Goal: Contribute content: Contribute content

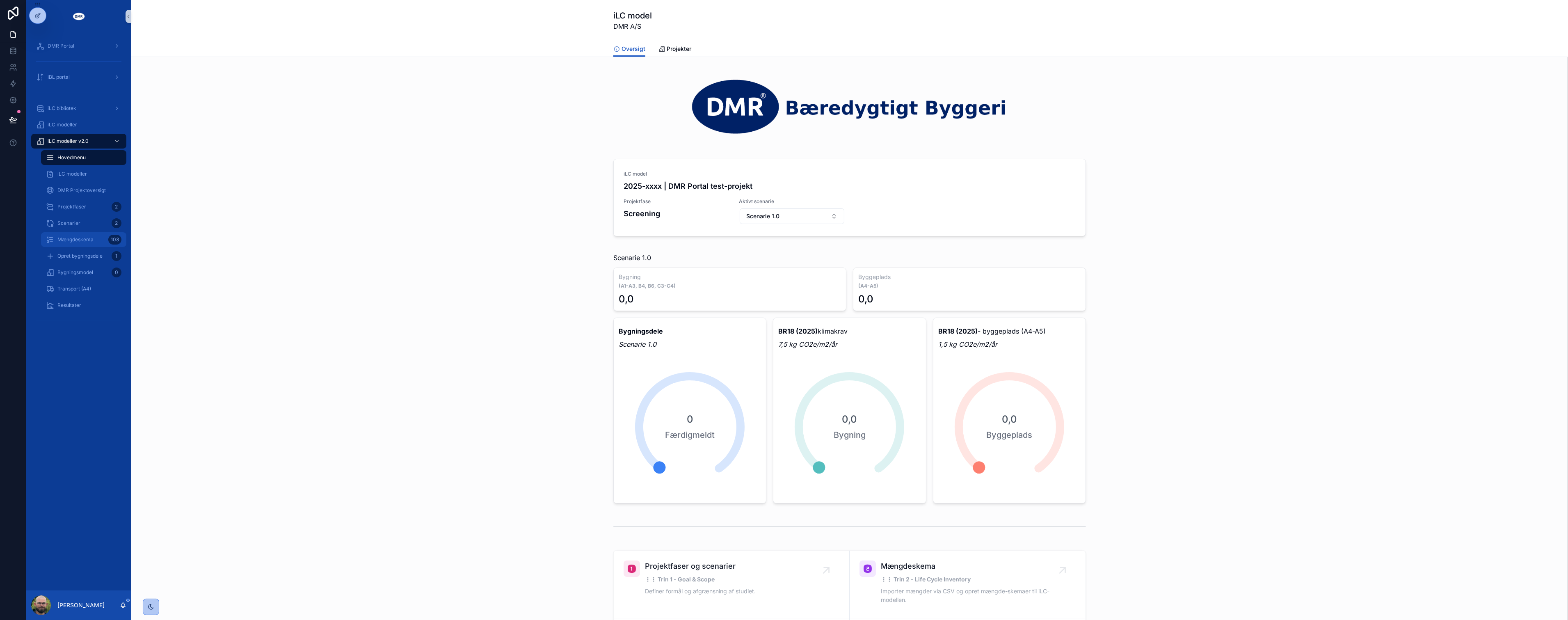
click at [74, 232] on link "Mængdeskema 103" at bounding box center [83, 239] width 85 height 15
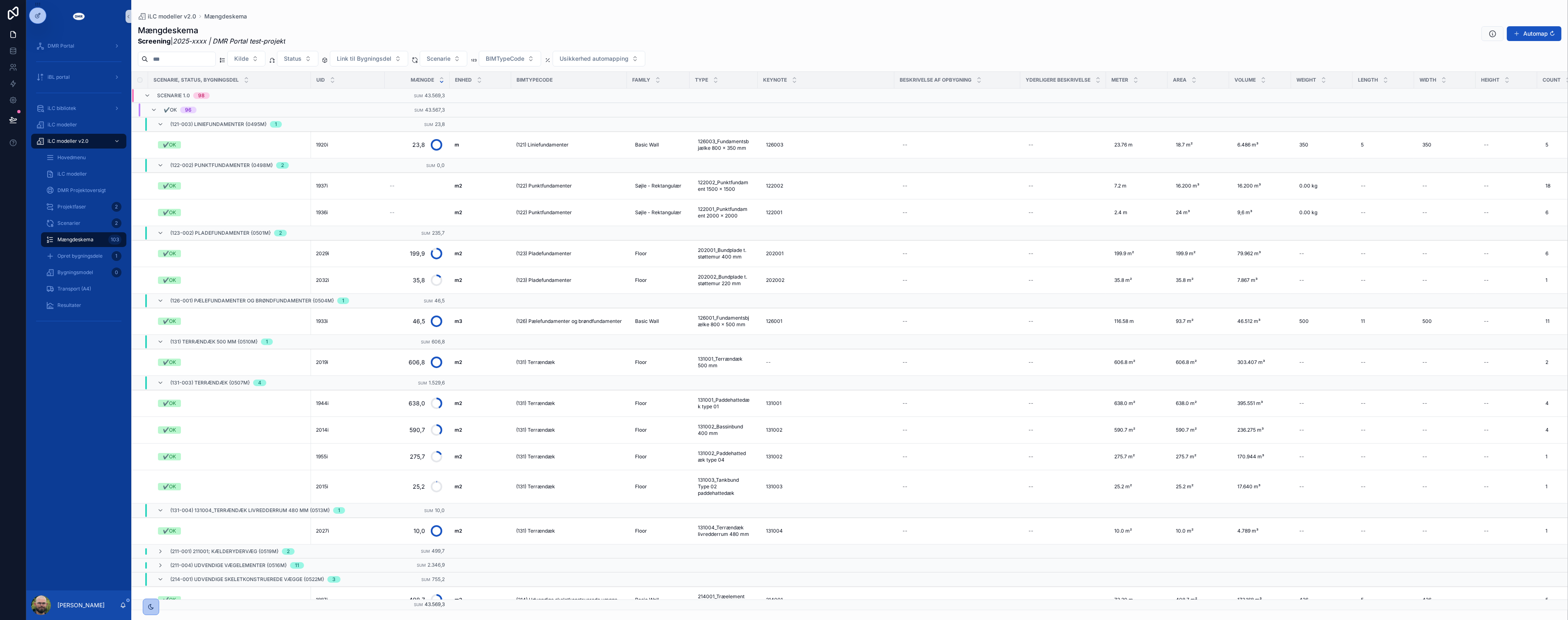
click at [63, 534] on div "DMR Portal iBL portal iLC bibliotek iLC modeller iLC modeller v2.0 Hovedmenu iL…" at bounding box center [79, 312] width 105 height 558
click at [83, 261] on div "Opret bygningsdele 1" at bounding box center [83, 256] width 75 height 13
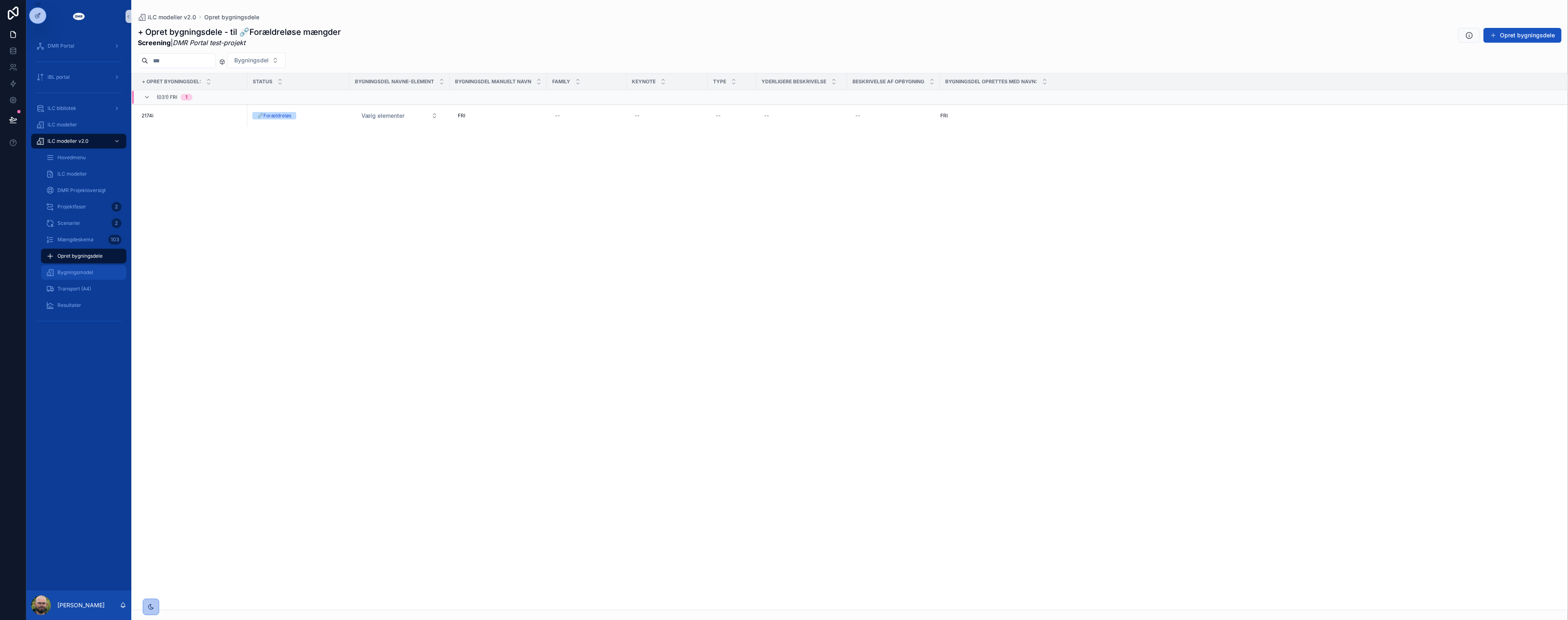
click at [93, 269] on span "Bygningsmodel" at bounding box center [75, 272] width 36 height 7
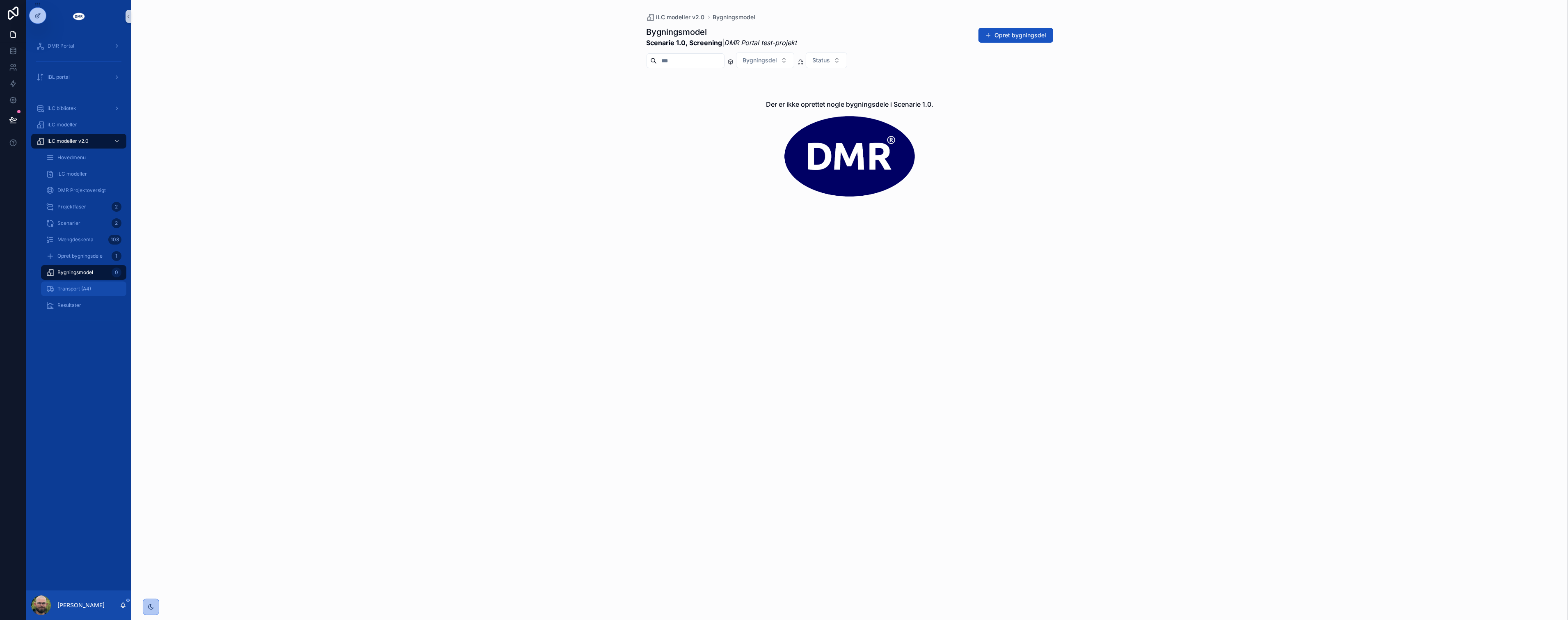
click at [90, 286] on span "Transport (A4)" at bounding box center [74, 289] width 33 height 7
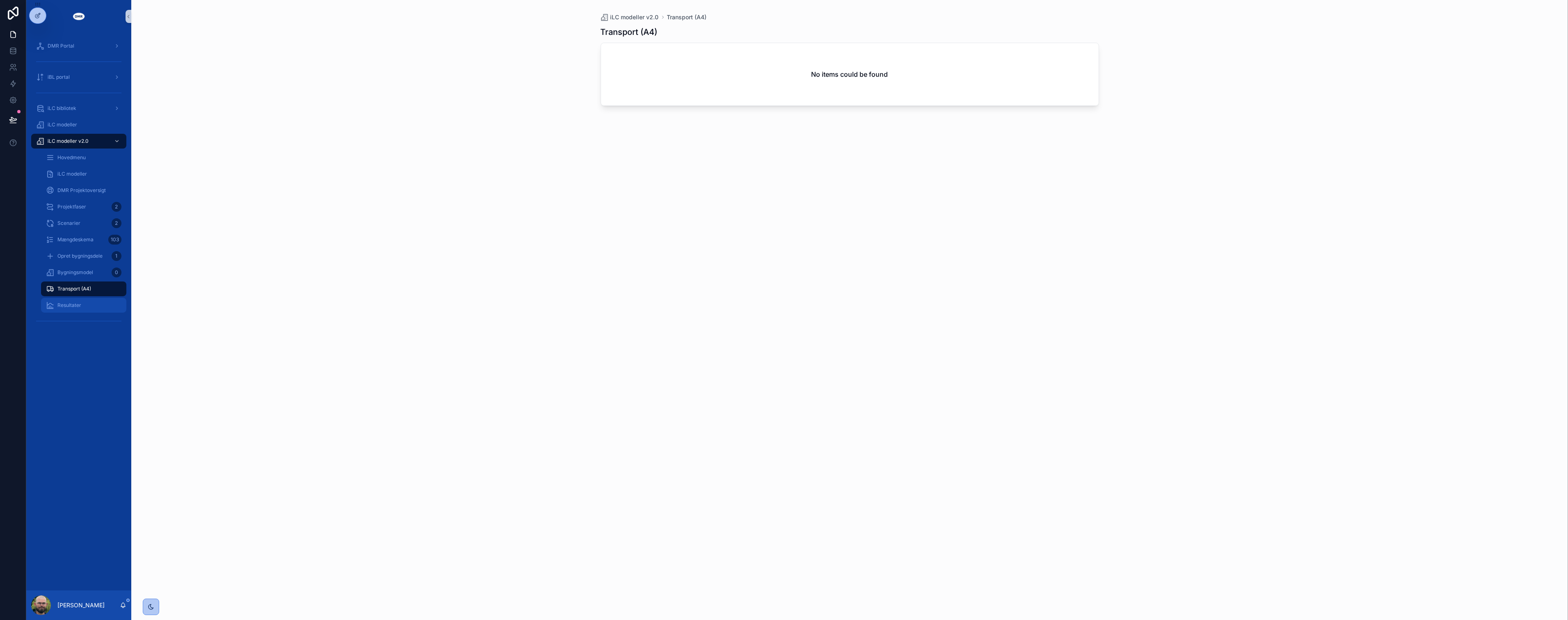
click at [84, 303] on div "Resultater" at bounding box center [83, 306] width 75 height 13
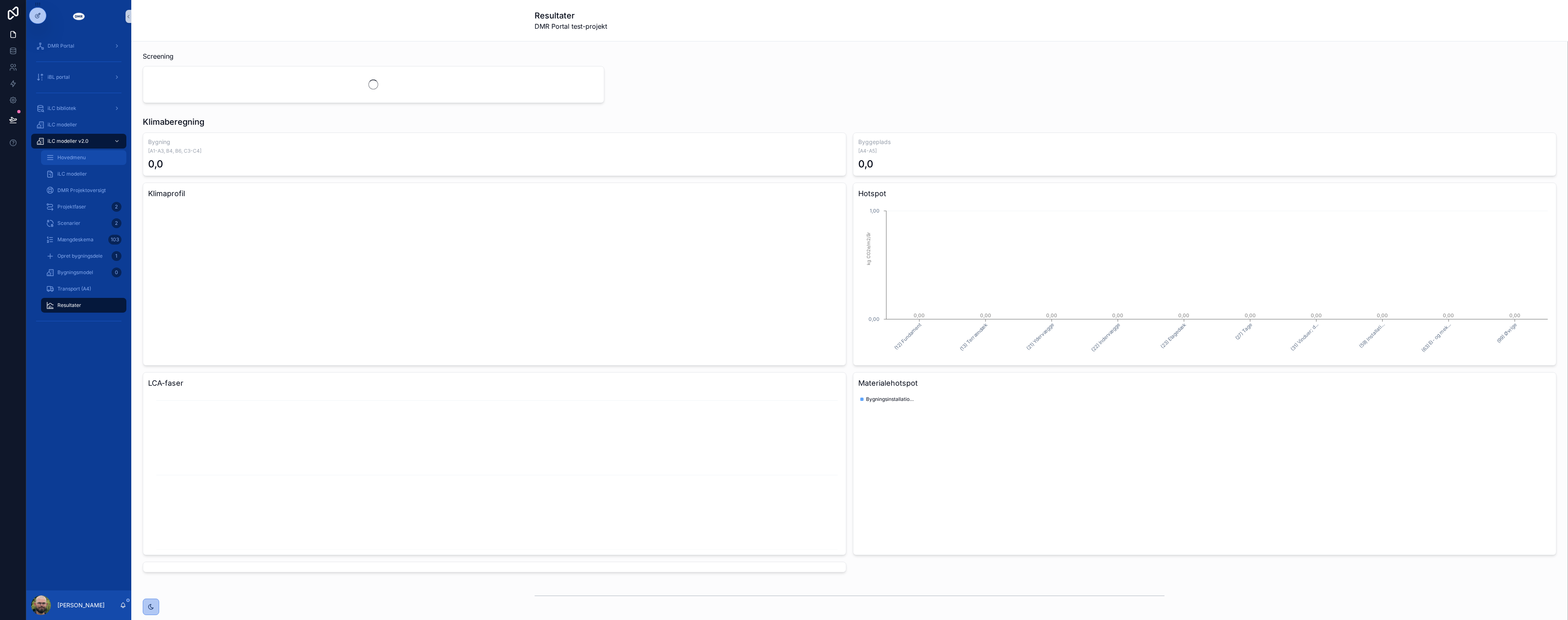
click at [81, 157] on span "Hovedmenu" at bounding box center [71, 157] width 29 height 7
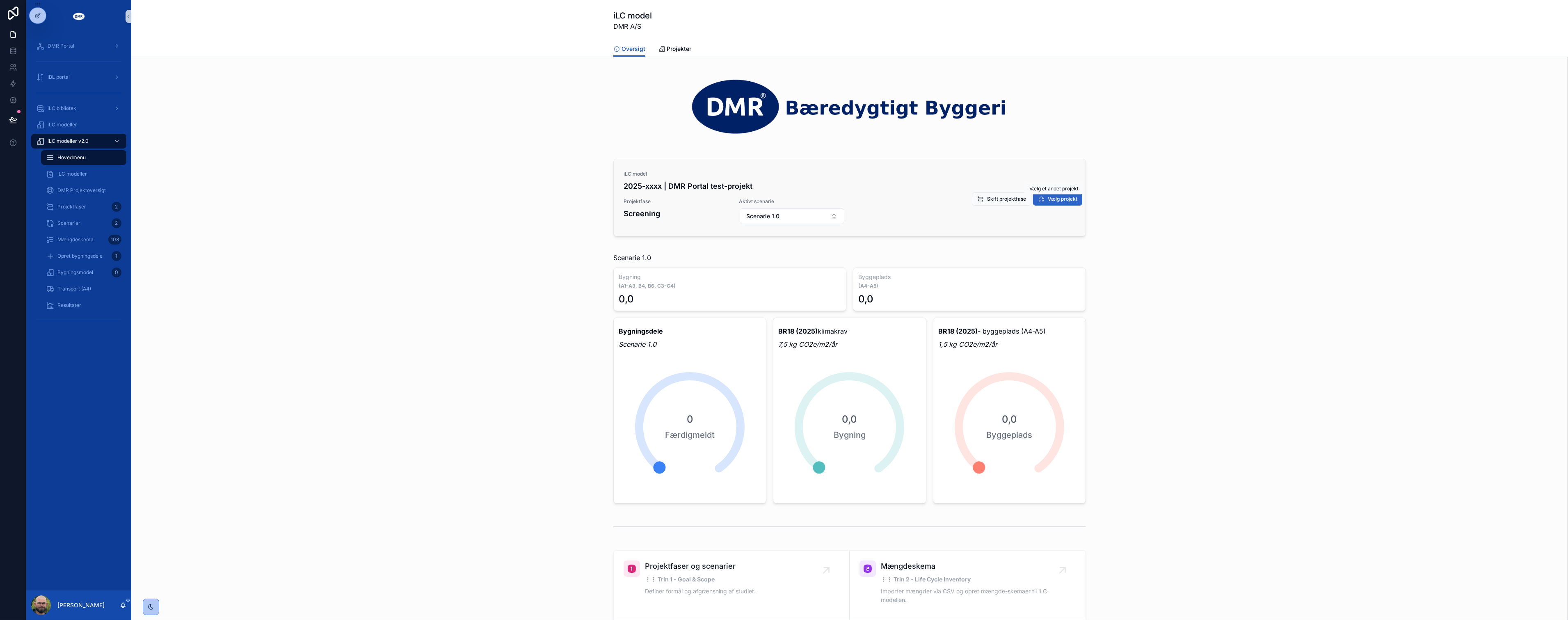
click at [1049, 200] on span "Vælg projekt" at bounding box center [1062, 199] width 30 height 7
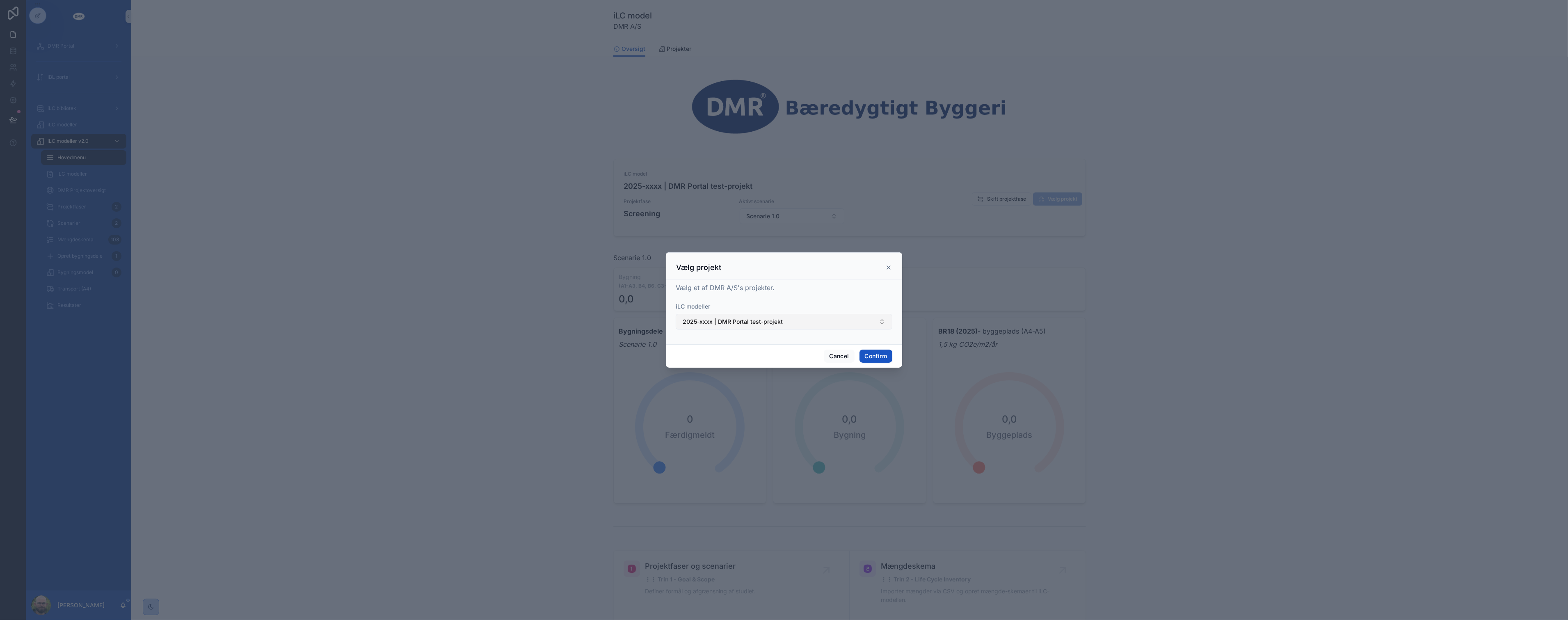
click at [815, 319] on button "2025-xxxx | DMR Portal test-projekt" at bounding box center [784, 322] width 217 height 16
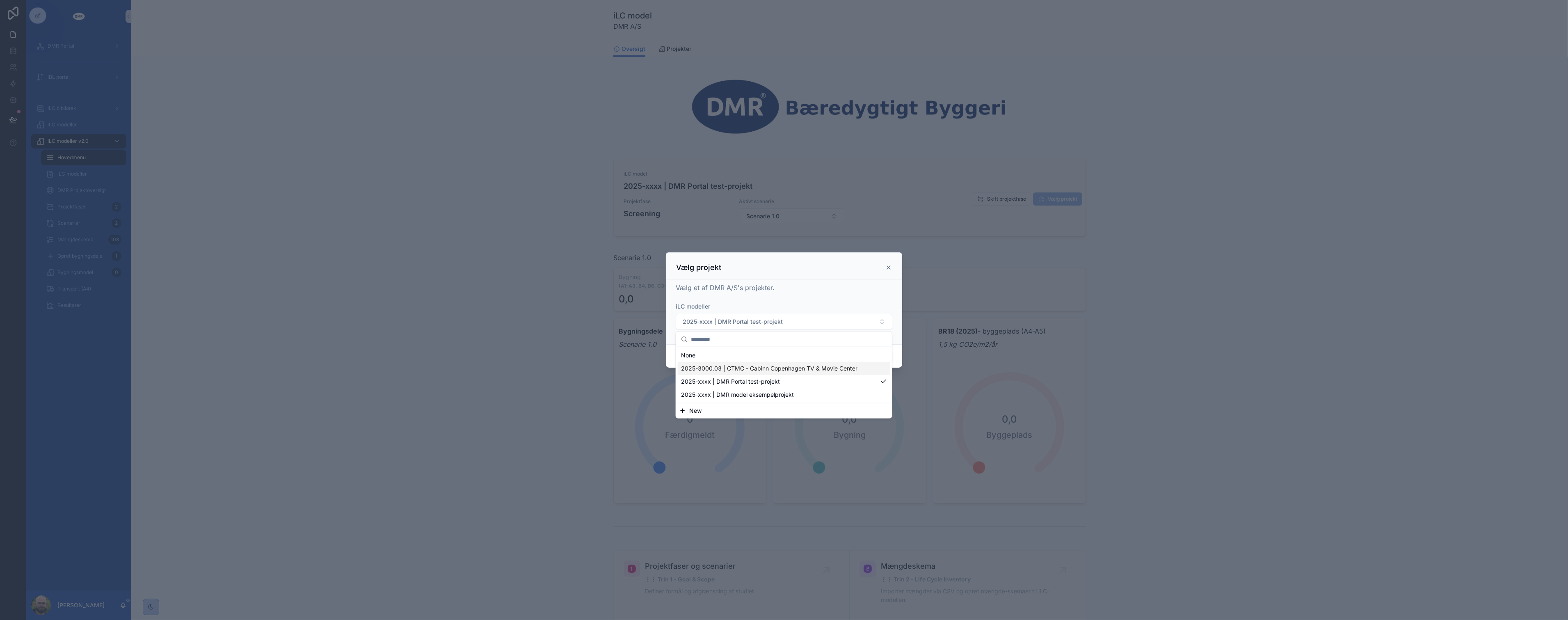
click at [761, 368] on span "2025-3000.03 | CTMC - Cabinn Copenhagen TV & Movie Center" at bounding box center [769, 368] width 177 height 8
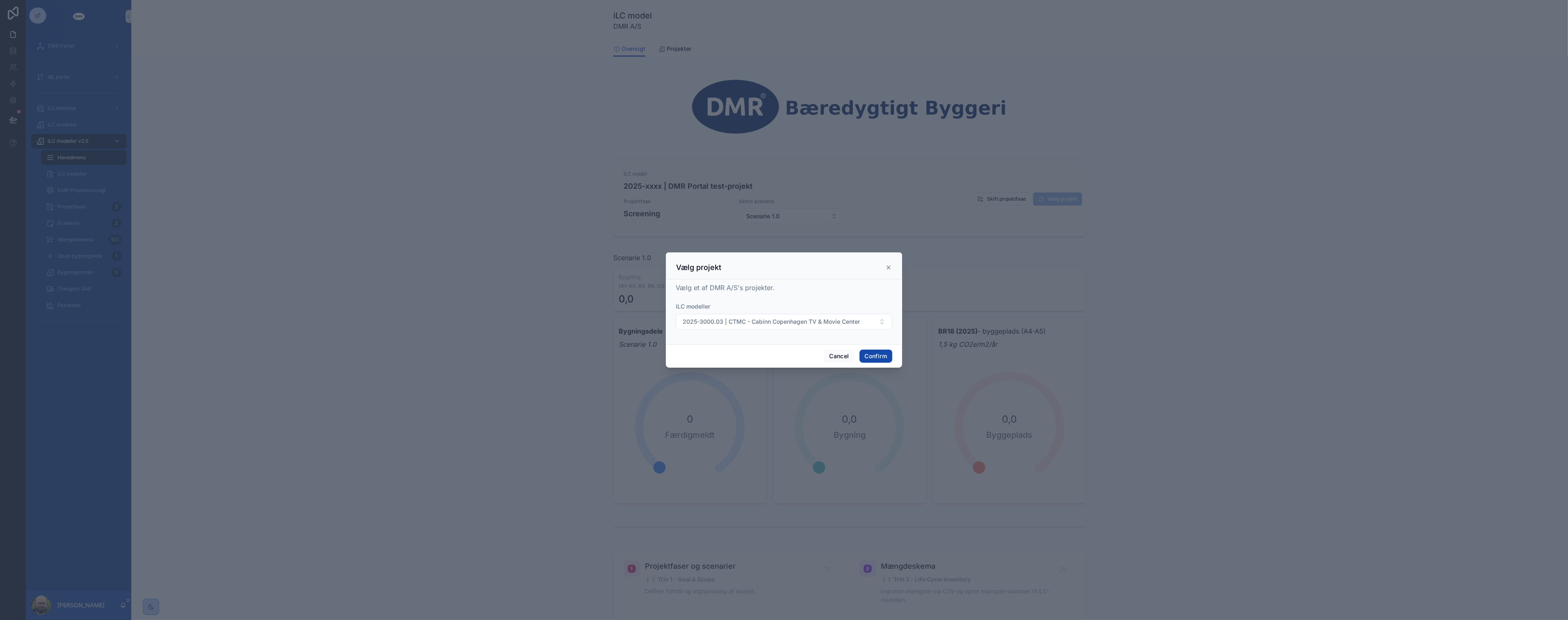
click at [872, 360] on button "Confirm" at bounding box center [876, 356] width 33 height 13
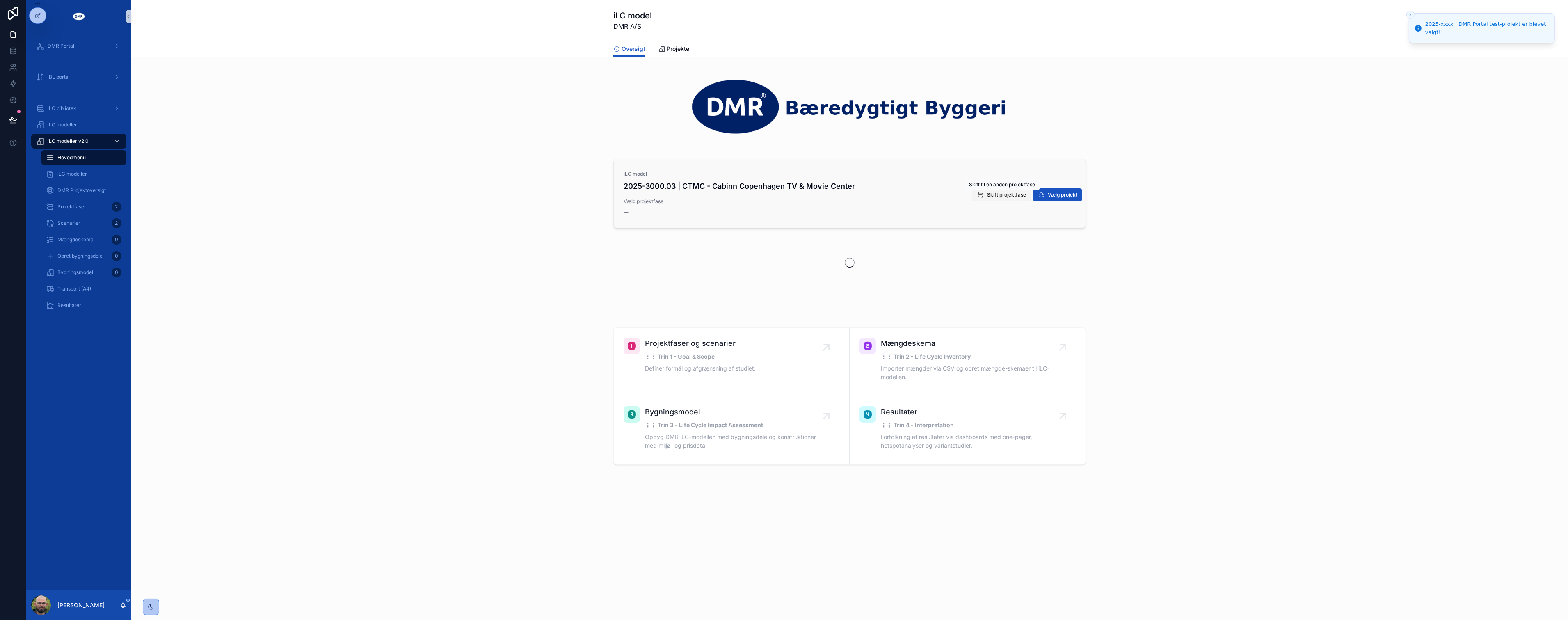
click at [1000, 196] on span "Skift projektfase" at bounding box center [1007, 195] width 39 height 7
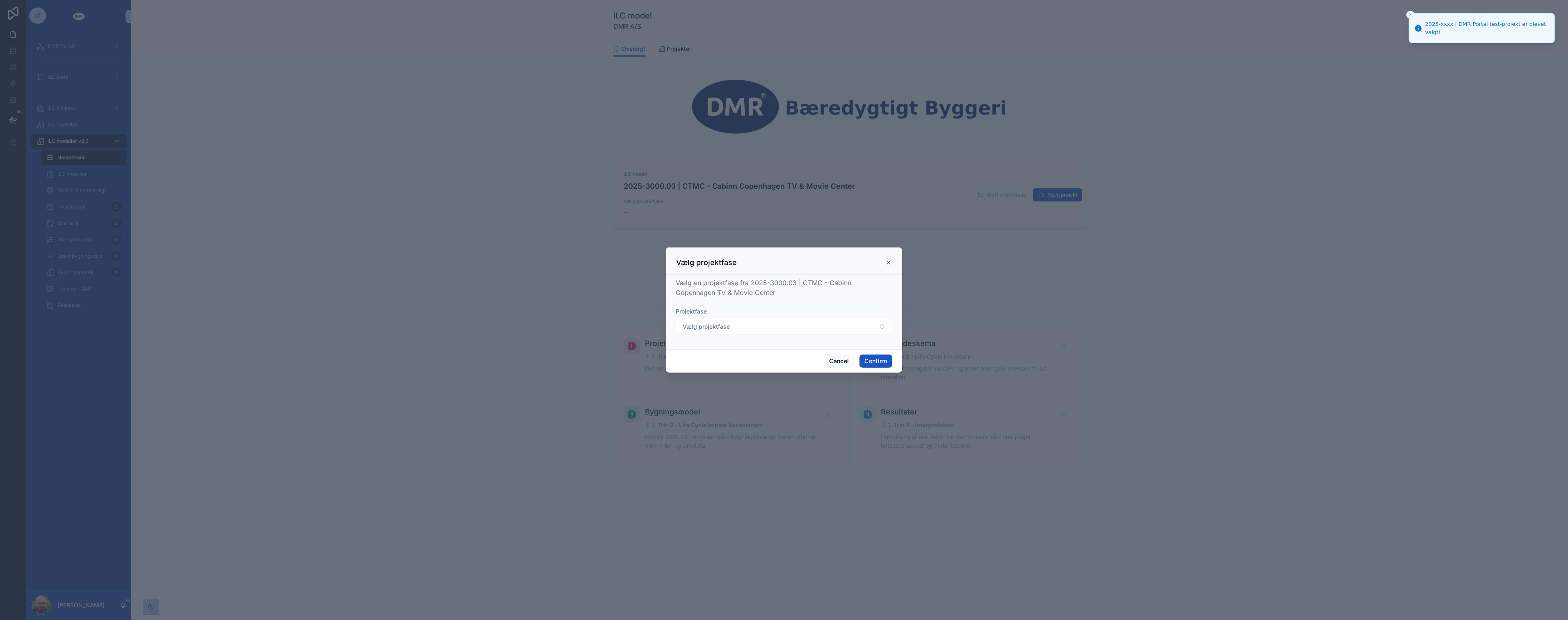
click at [809, 337] on form "Projektfase Vælg projektfase" at bounding box center [784, 325] width 217 height 35
click at [808, 334] on button "Vælg projektfase" at bounding box center [784, 327] width 217 height 16
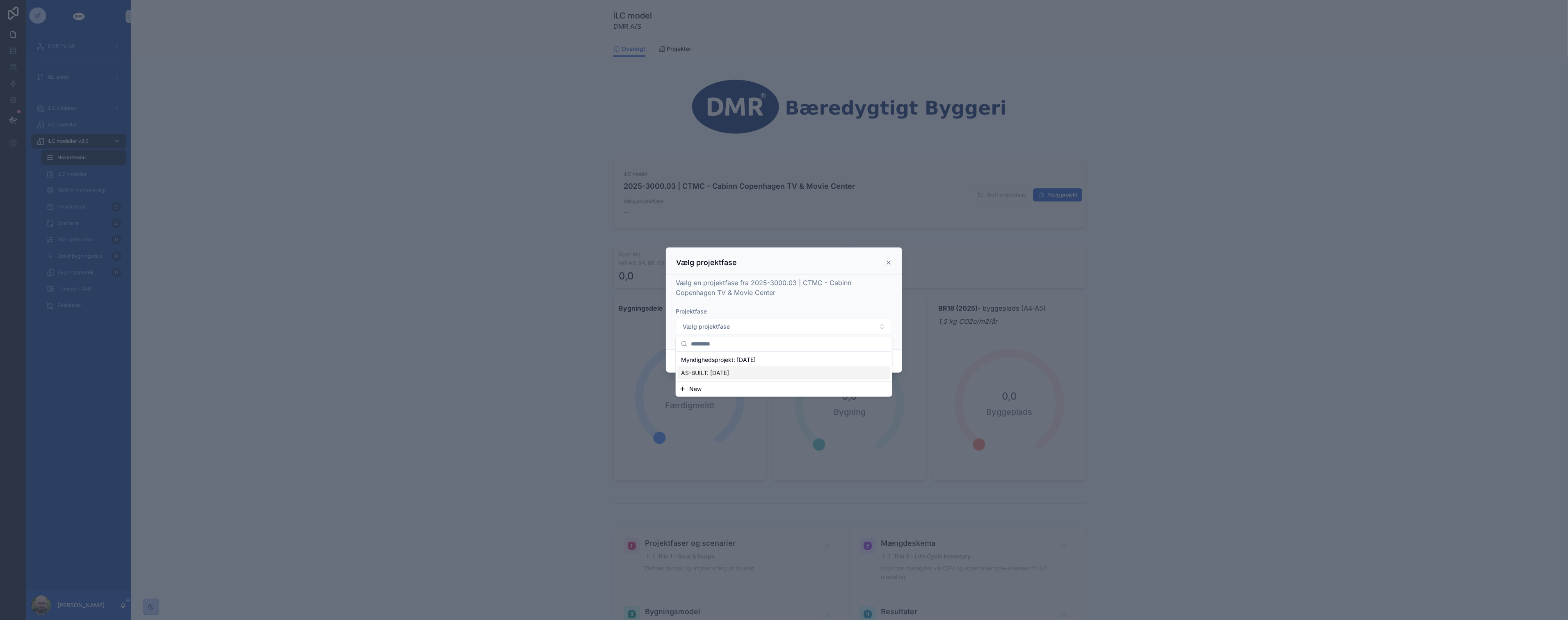
click at [737, 367] on div "AS-BUILT: [DATE]" at bounding box center [783, 373] width 212 height 13
click at [878, 361] on button "Confirm" at bounding box center [876, 361] width 33 height 13
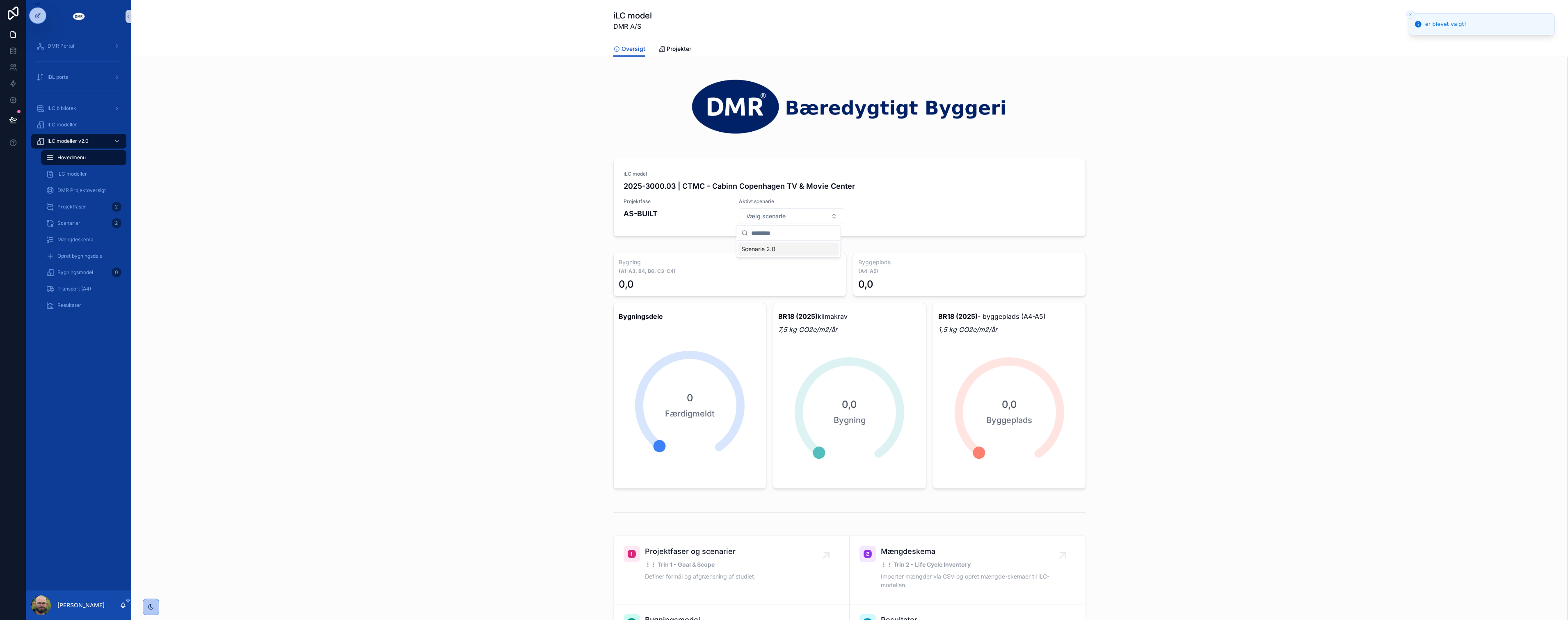
click at [747, 253] on div "Scenarie 2.0" at bounding box center [788, 249] width 100 height 13
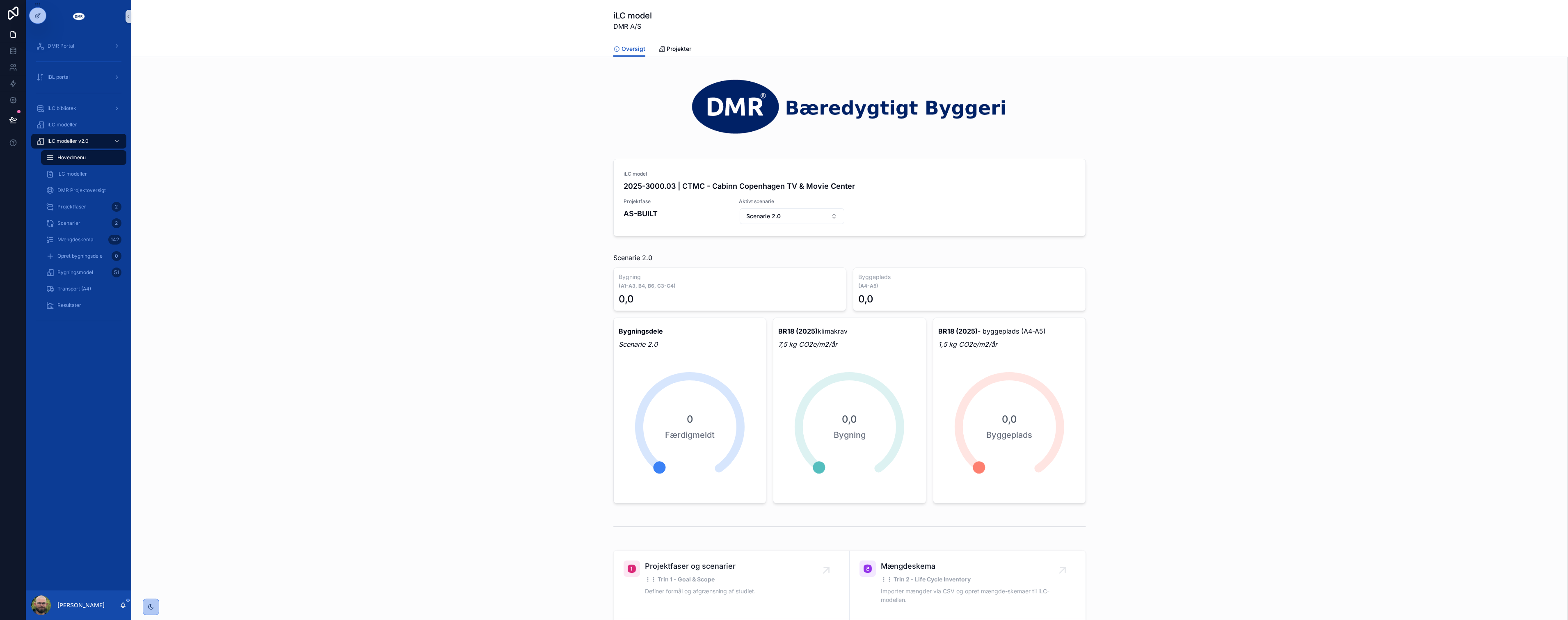
click at [419, 241] on div "iLC model 2025-3000.03 | CTMC - Cabinn Copenhagen TV & Movie Center Projektfase…" at bounding box center [849, 199] width 1424 height 88
click at [82, 191] on span "DMR Projektoversigt" at bounding box center [82, 190] width 49 height 7
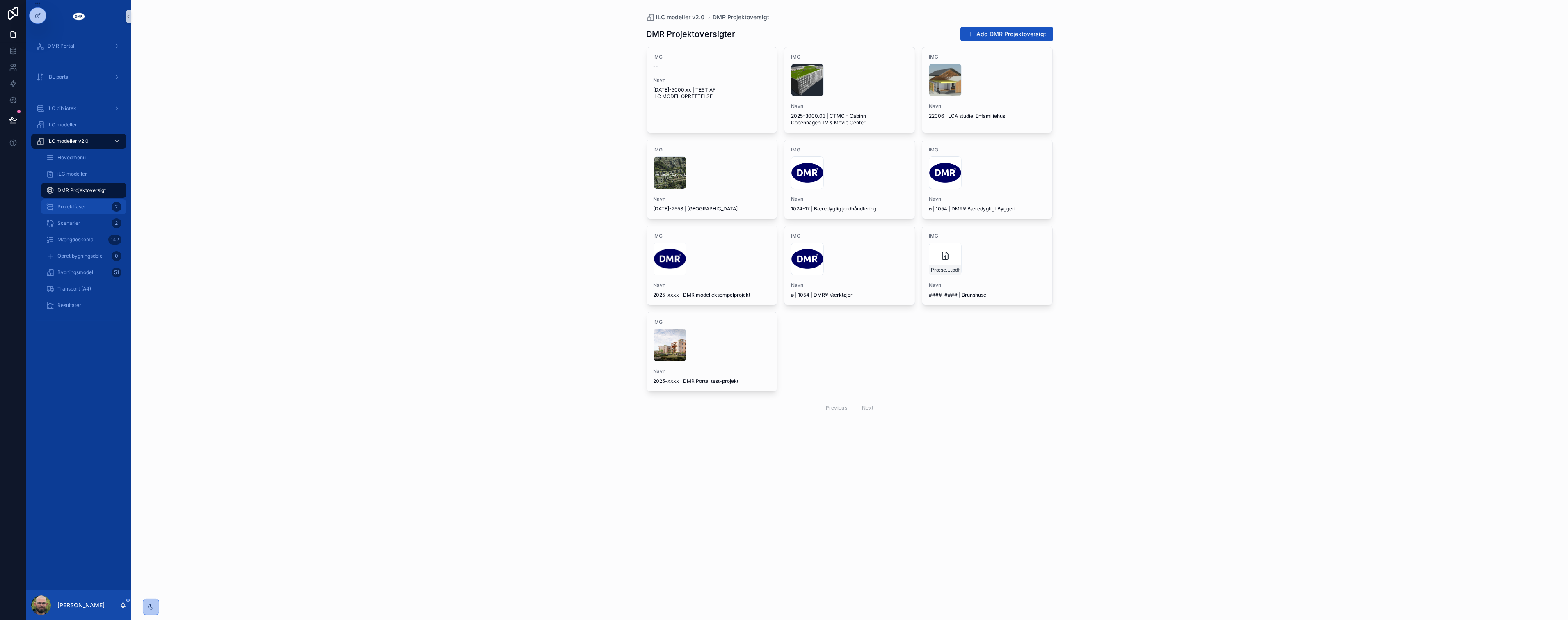
click at [67, 208] on span "Projektfaser" at bounding box center [71, 206] width 29 height 7
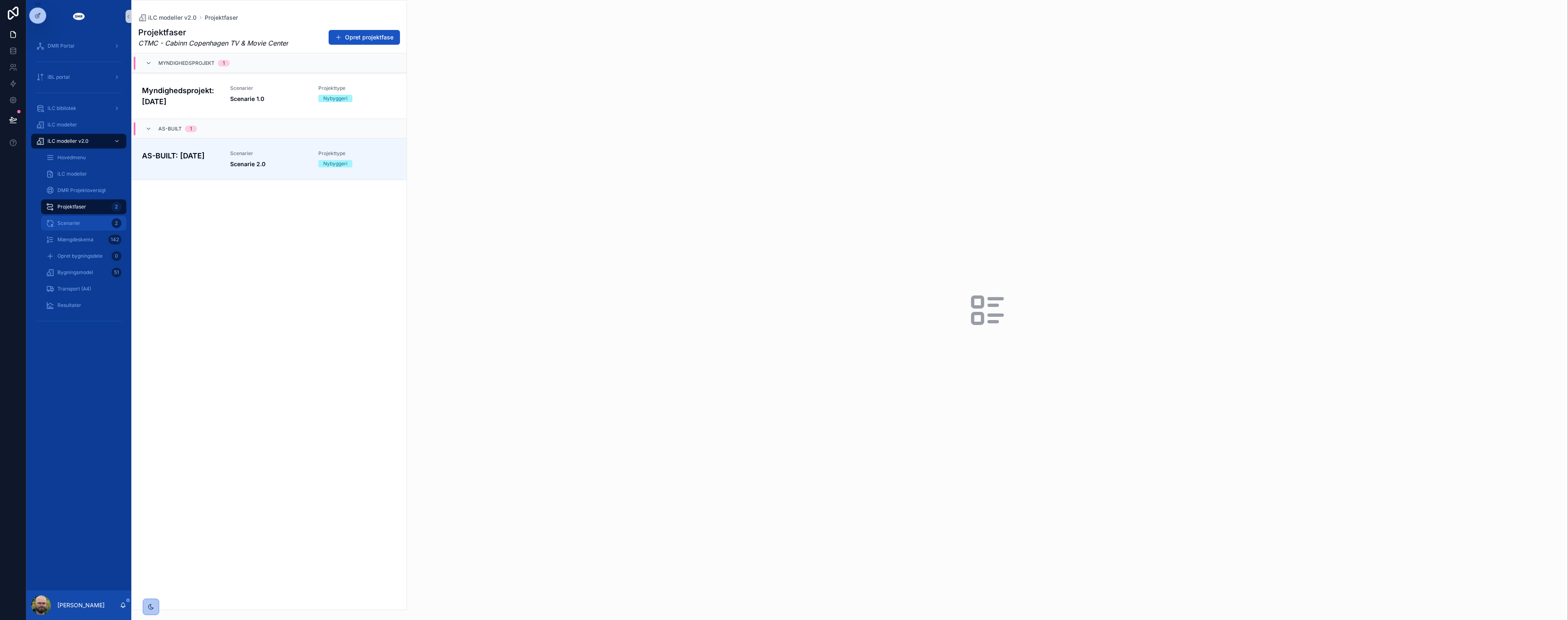
click at [83, 217] on div "Scenarier 2" at bounding box center [83, 224] width 75 height 13
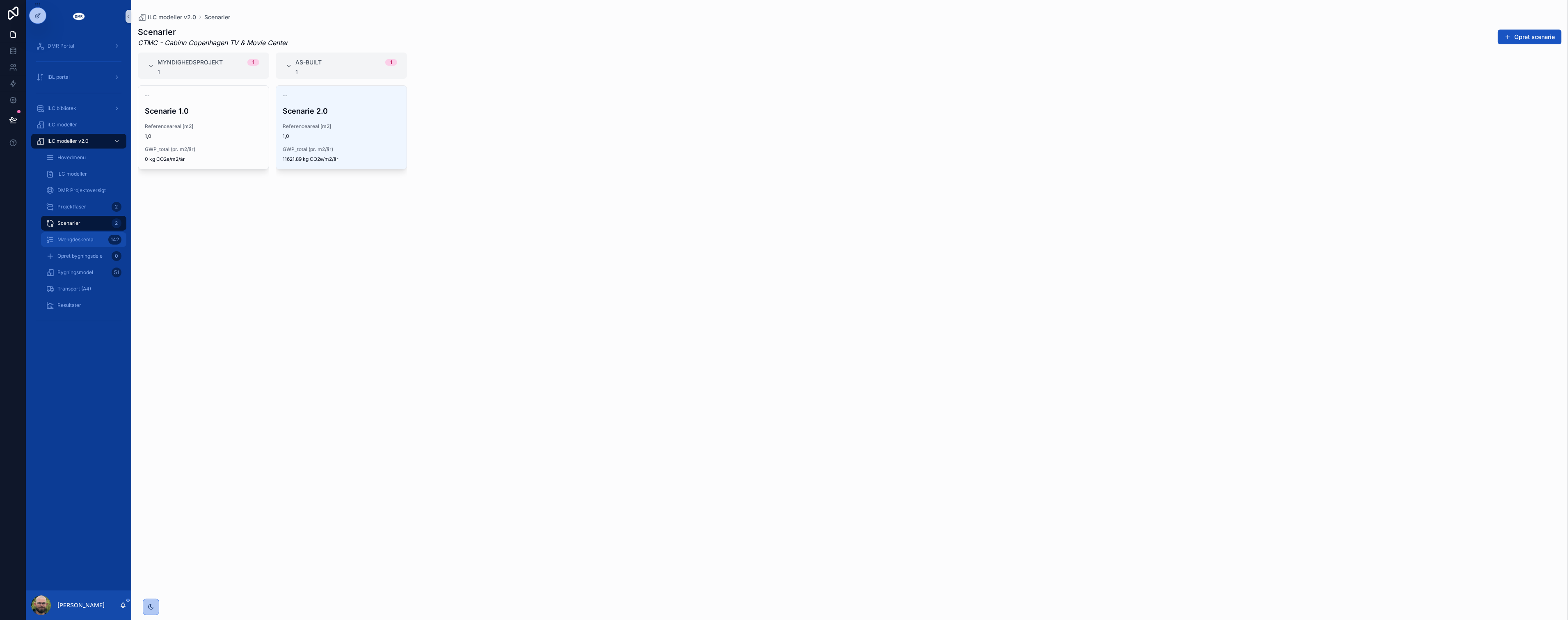
click at [72, 237] on span "Mængdeskema" at bounding box center [75, 239] width 36 height 7
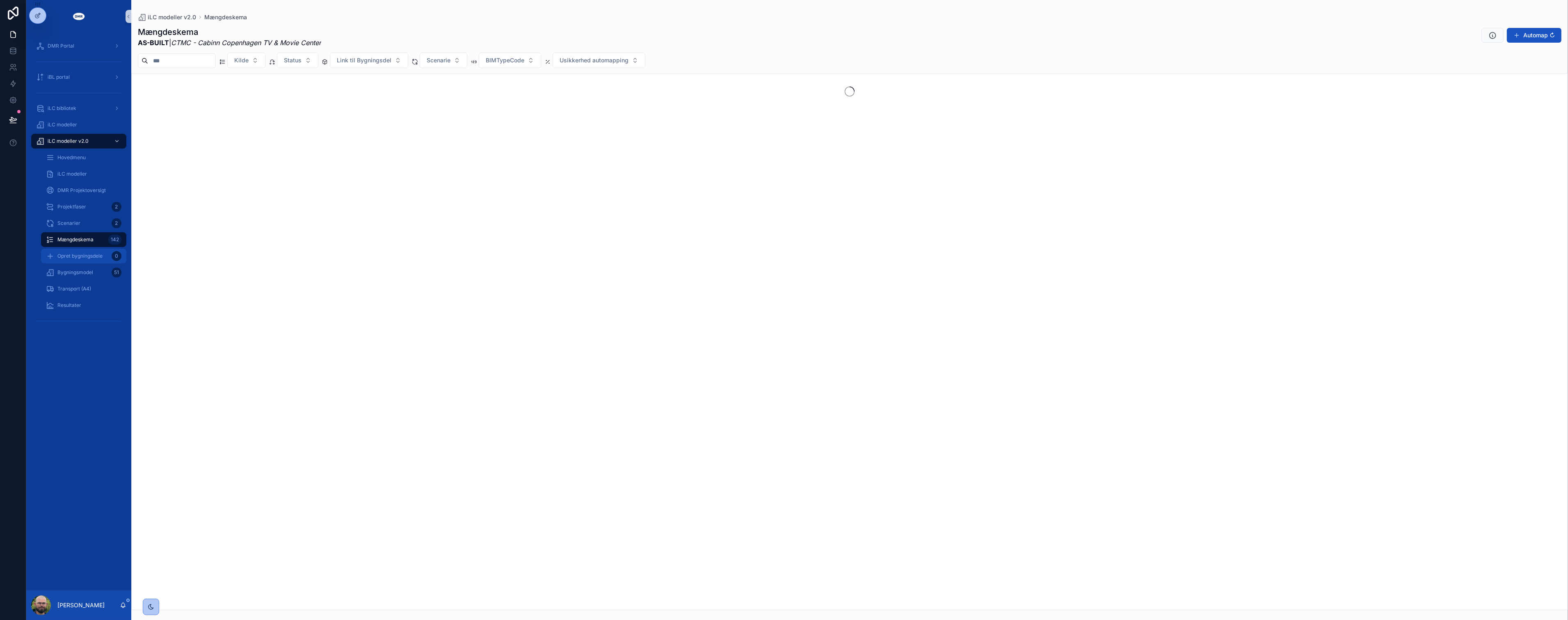
click at [73, 254] on span "Opret bygningsdele" at bounding box center [80, 256] width 45 height 7
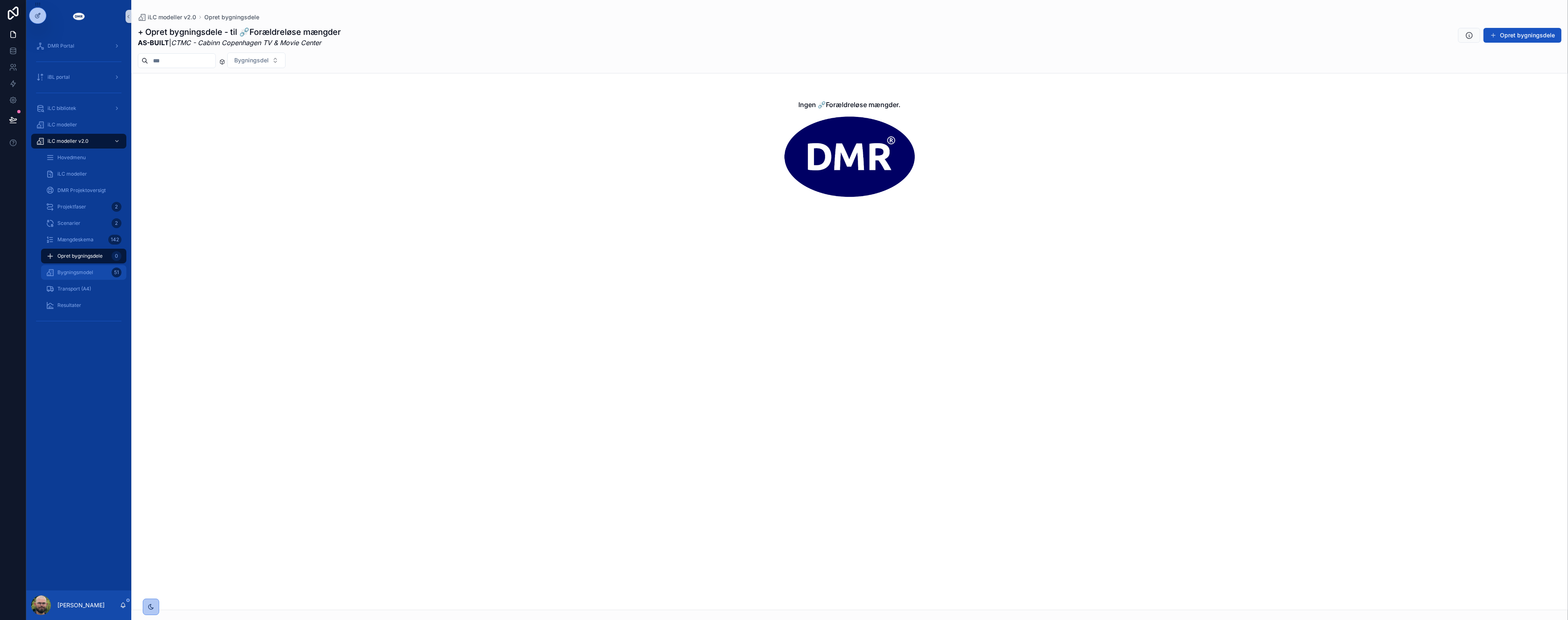
click at [75, 270] on span "Bygningsmodel" at bounding box center [75, 272] width 36 height 7
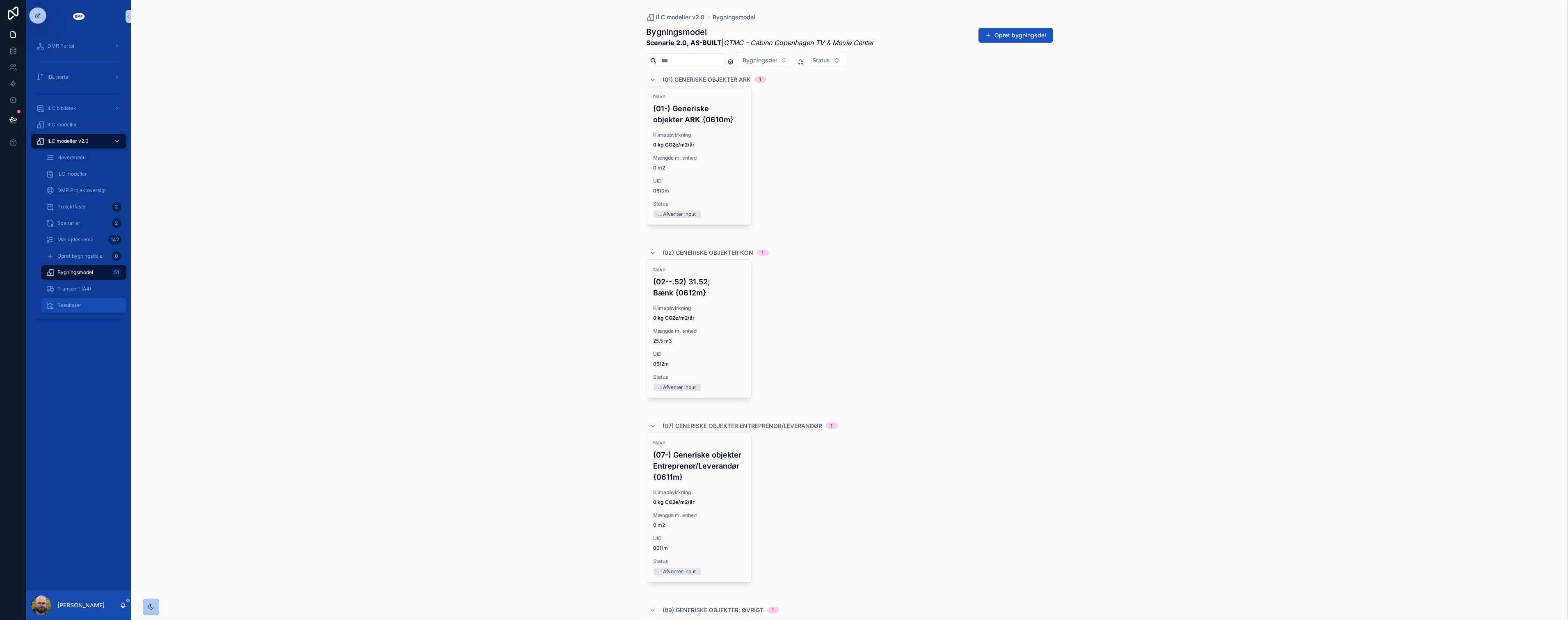
click at [74, 300] on div "Resultater" at bounding box center [83, 306] width 75 height 13
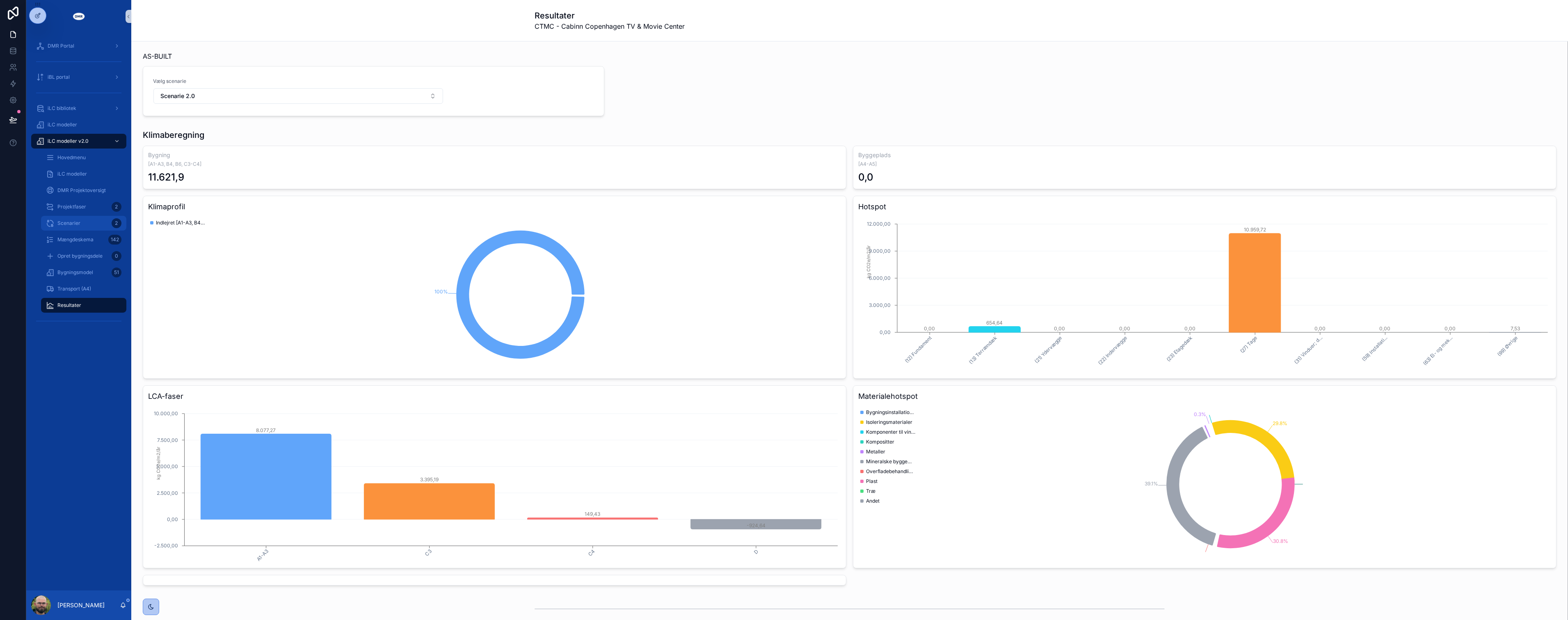
click at [79, 221] on span "Scenarier" at bounding box center [69, 223] width 23 height 7
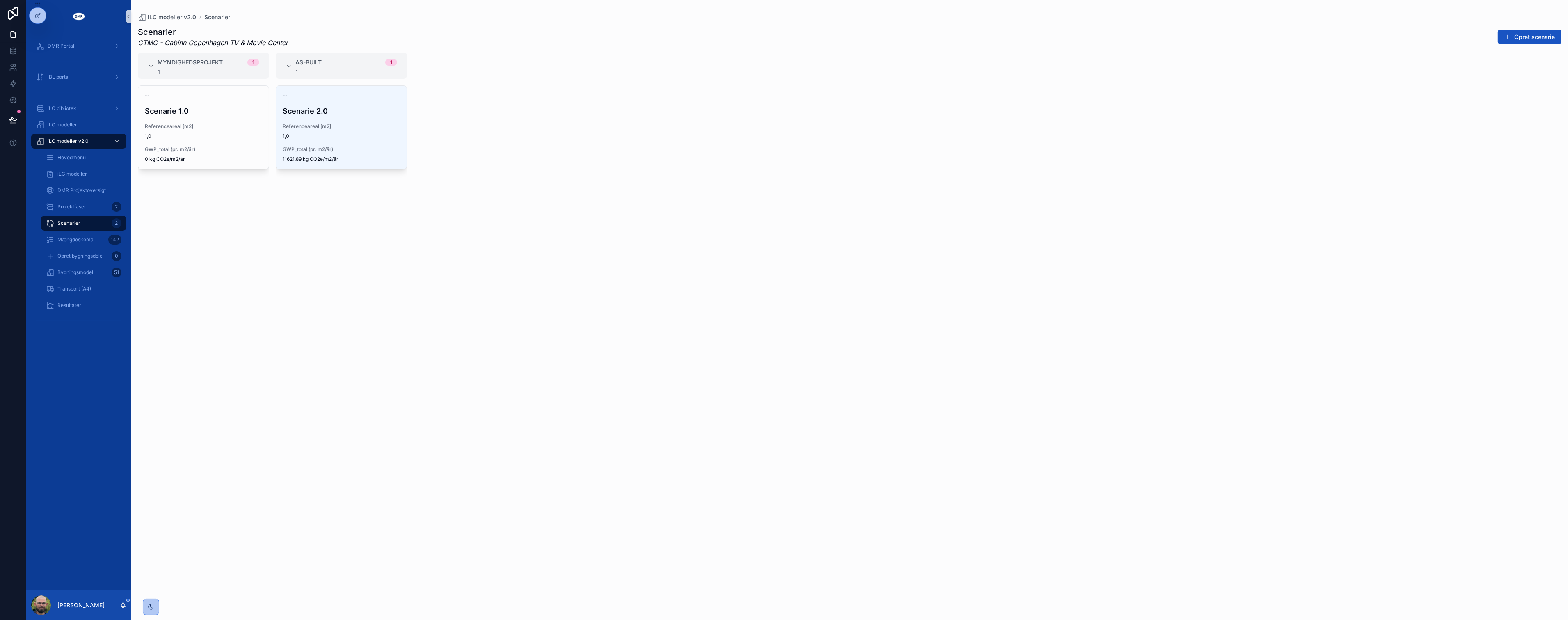
click at [778, 482] on div "Myndighedsprojekt 1 1 -- Scenarie 1.0 Referenceareal [m2] 1,0 GWP_total (pr. m2…" at bounding box center [850, 331] width 1437 height 558
click at [587, 364] on div "Myndighedsprojekt 1 1 -- Scenarie 1.0 Referenceareal [m2] 1,0 GWP_total (pr. m2…" at bounding box center [850, 331] width 1437 height 558
click at [555, 376] on div "Myndighedsprojekt 1 1 -- Scenarie 1.0 Referenceareal [m2] 1,0 GWP_total (pr. m2…" at bounding box center [850, 331] width 1437 height 558
click at [67, 111] on div "iLC bibliotek" at bounding box center [79, 108] width 85 height 13
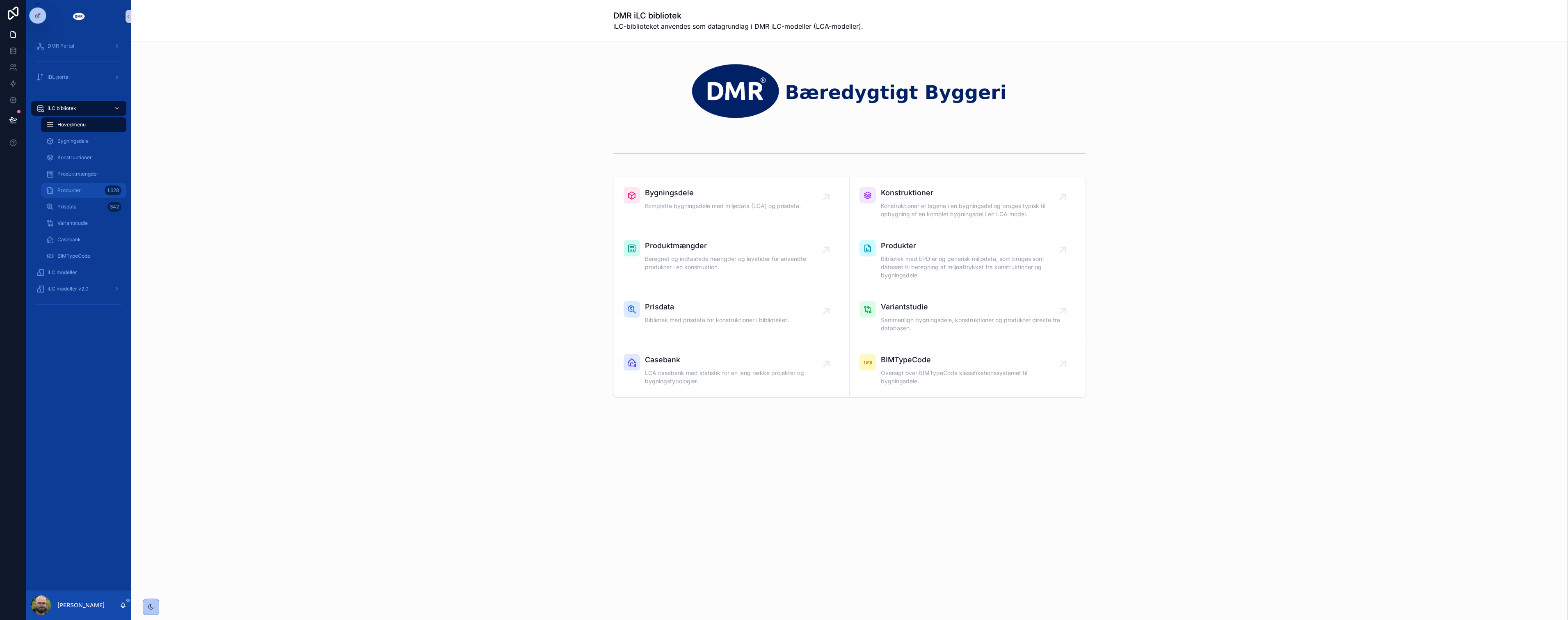
click at [79, 186] on div "Produkter 1.628" at bounding box center [83, 191] width 75 height 13
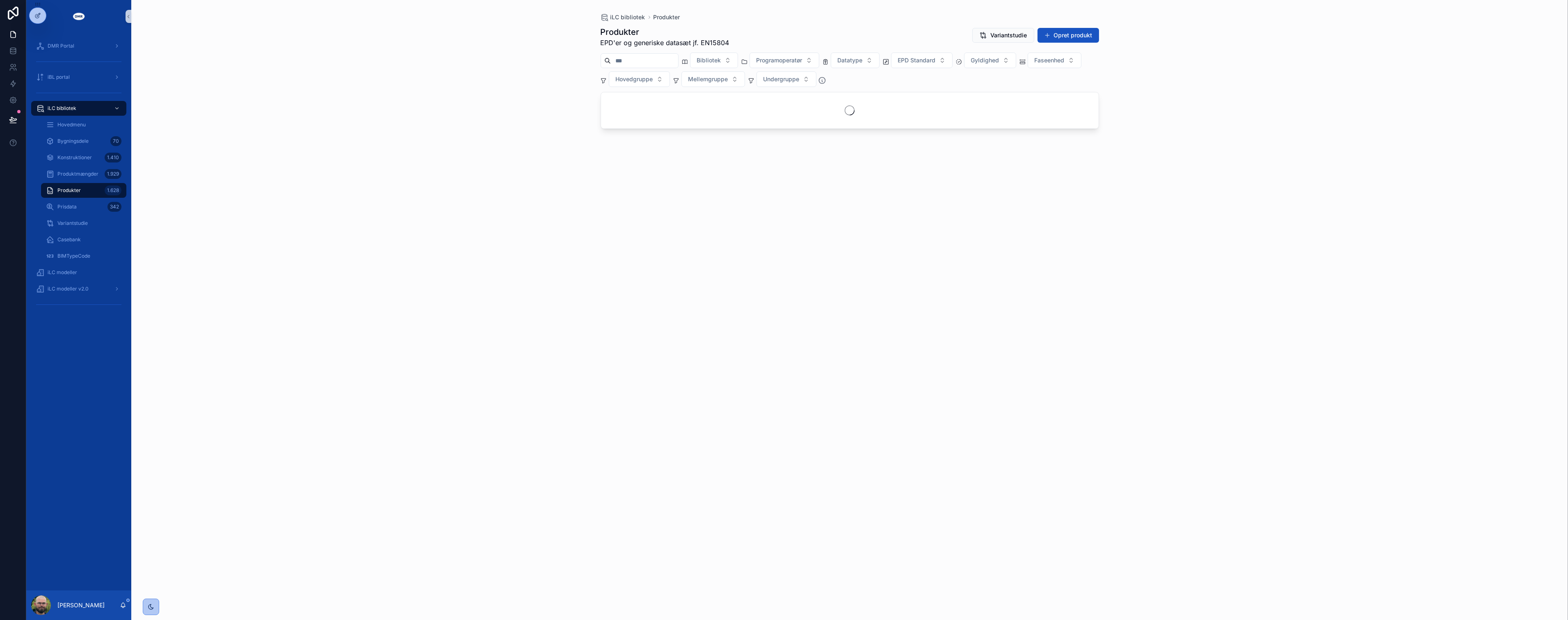
click at [669, 61] on input "scrollable content" at bounding box center [645, 60] width 68 height 12
type input "***"
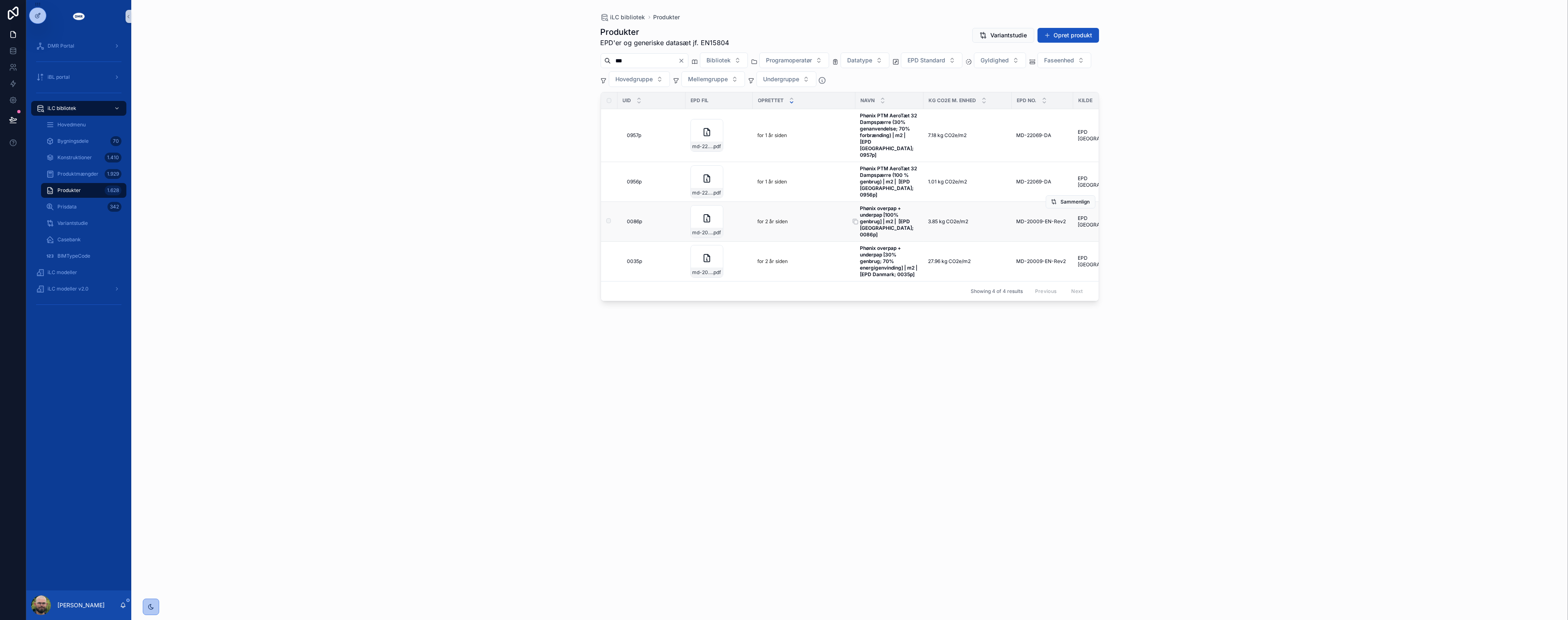
click at [883, 210] on strong "Phønix overpap + underpap [100% genbrug] | m2 | [EPD [GEOGRAPHIC_DATA]; 0086p]" at bounding box center [887, 221] width 55 height 32
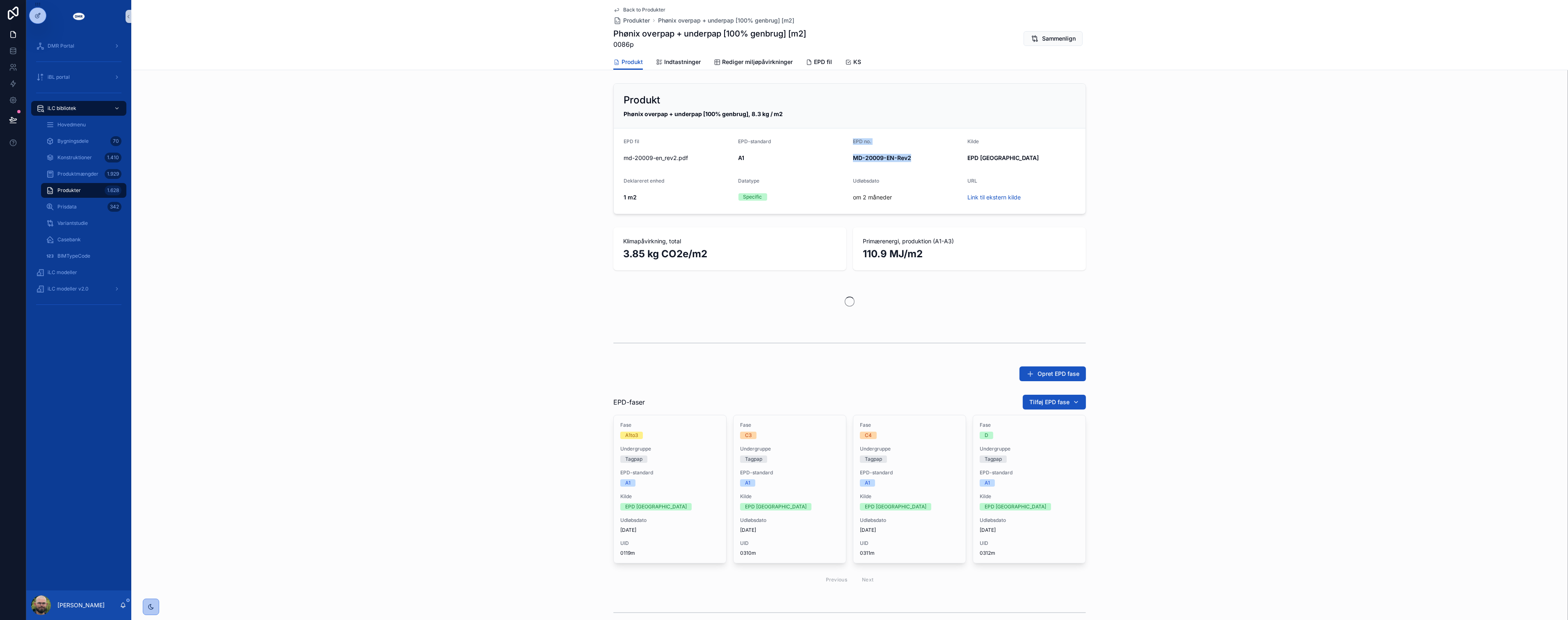
drag, startPoint x: 910, startPoint y: 160, endPoint x: 825, endPoint y: 163, distance: 85.1
click at [825, 163] on form "EPD fil md-20009-en_rev2 .pdf EPD-standard A1 EPD no. MD-20009-EN-Rev2 Kilde EP…" at bounding box center [849, 171] width 472 height 85
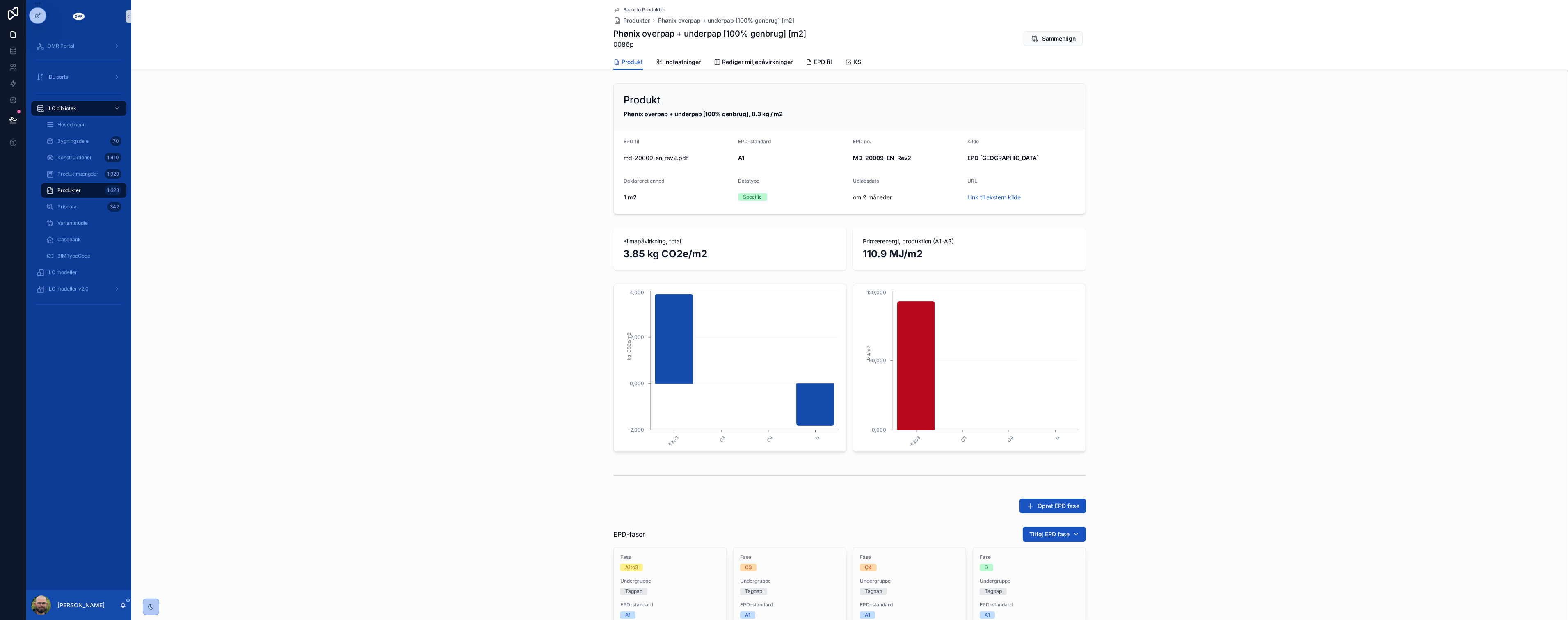
click at [1147, 205] on div "Produkt Phønix overpap + underpap [100% genbrug], 8.3 kg / m2 EPD fil md-20009-…" at bounding box center [850, 149] width 1437 height 138
click at [847, 60] on div "KS" at bounding box center [853, 62] width 16 height 8
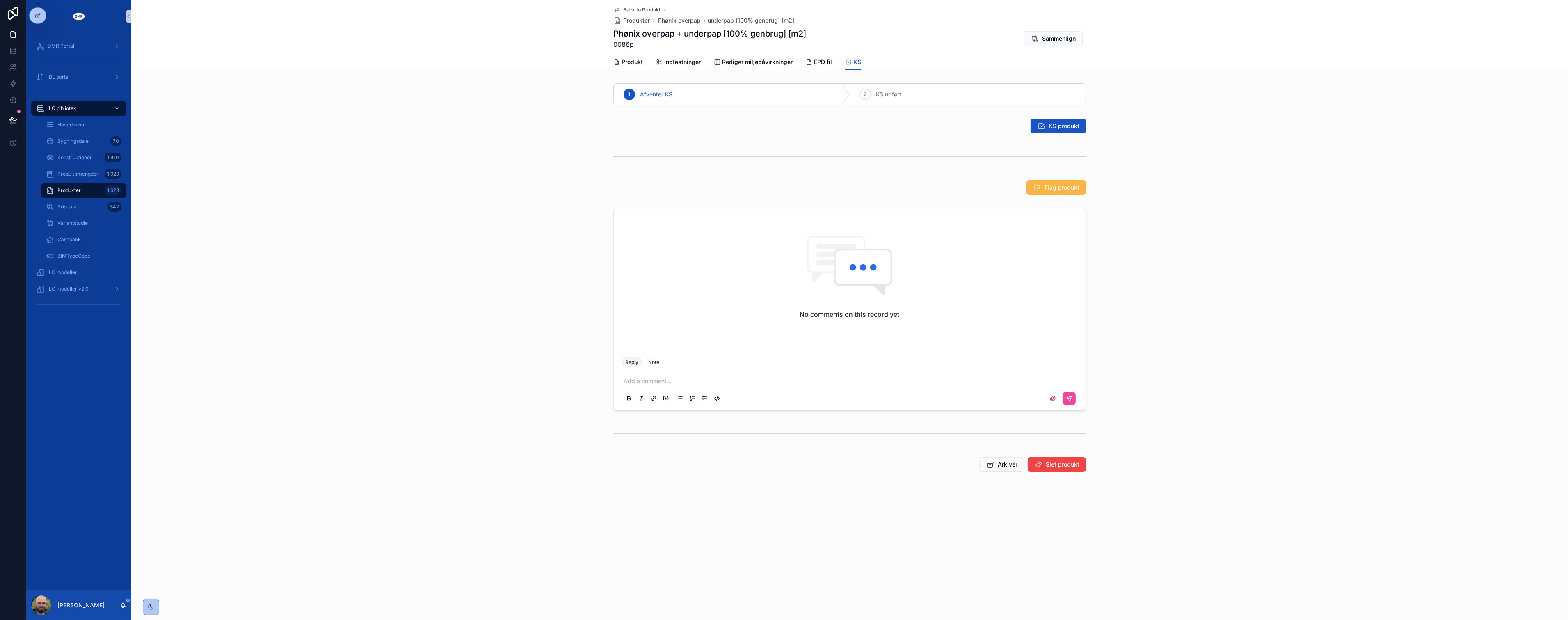
click at [1058, 182] on div "DMR Portal iBL portal iLC bibliotek Hovedmenu Bygningsdele 70 Konstruktioner 1.…" at bounding box center [797, 310] width 1542 height 620
click at [920, 183] on div "Flag produkt" at bounding box center [850, 188] width 472 height 15
click at [710, 383] on p "scrollable content" at bounding box center [851, 381] width 455 height 8
click at [1228, 289] on div "No comments on this record yet Reply Note Add a comment..." at bounding box center [850, 309] width 1437 height 209
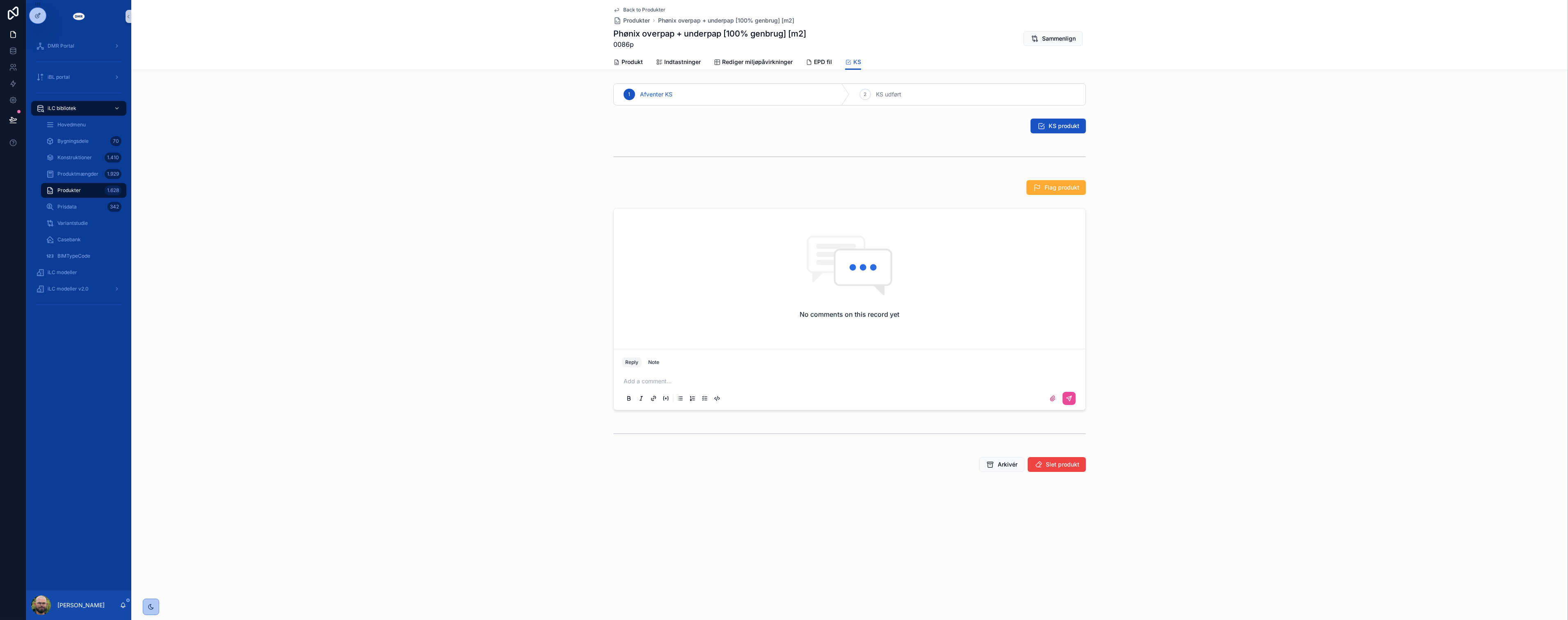
click at [443, 273] on div "No comments on this record yet Reply Note Add a comment..." at bounding box center [850, 309] width 1437 height 209
click at [625, 43] on span "0086p" at bounding box center [710, 44] width 193 height 10
copy span "0086p"
click at [489, 312] on div "No comments on this record yet Reply Note Add a comment..." at bounding box center [850, 309] width 1437 height 209
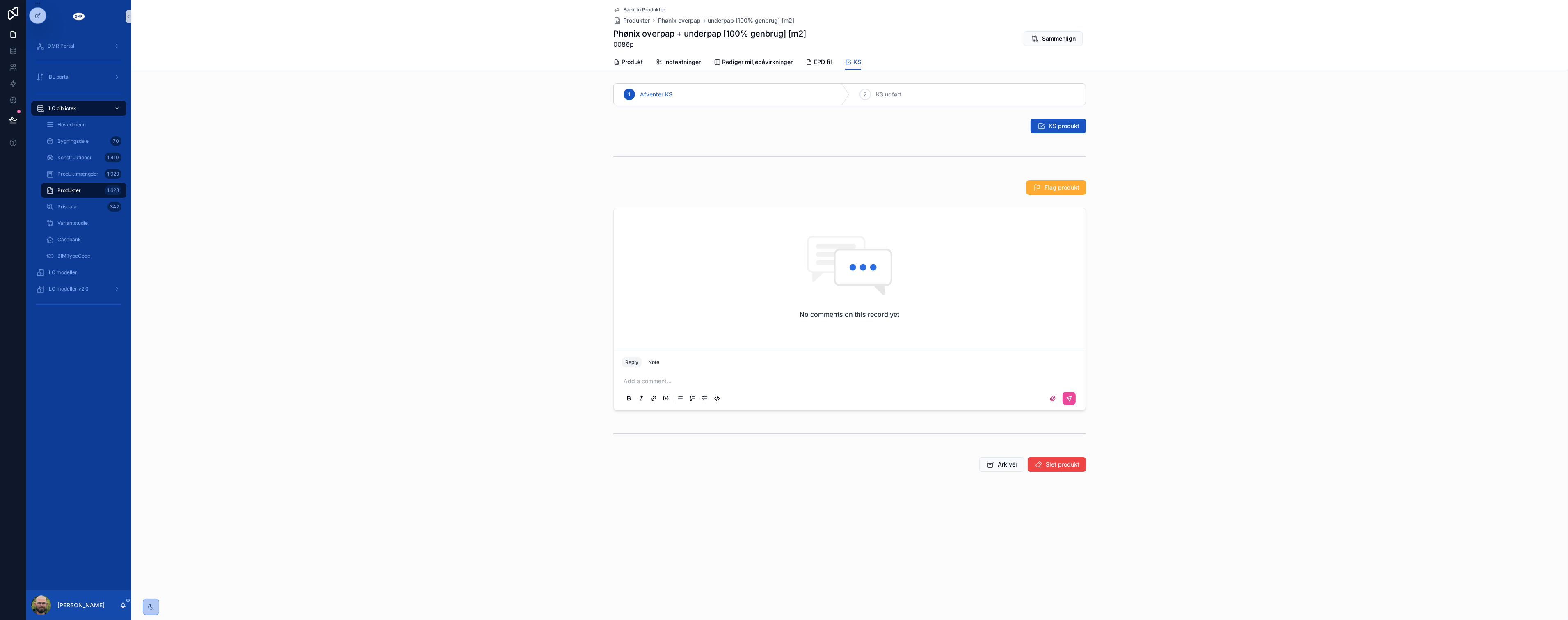
click at [323, 365] on div "No comments on this record yet Reply Note Add a comment..." at bounding box center [850, 309] width 1437 height 209
click at [827, 65] on span "EPD fil" at bounding box center [823, 62] width 18 height 8
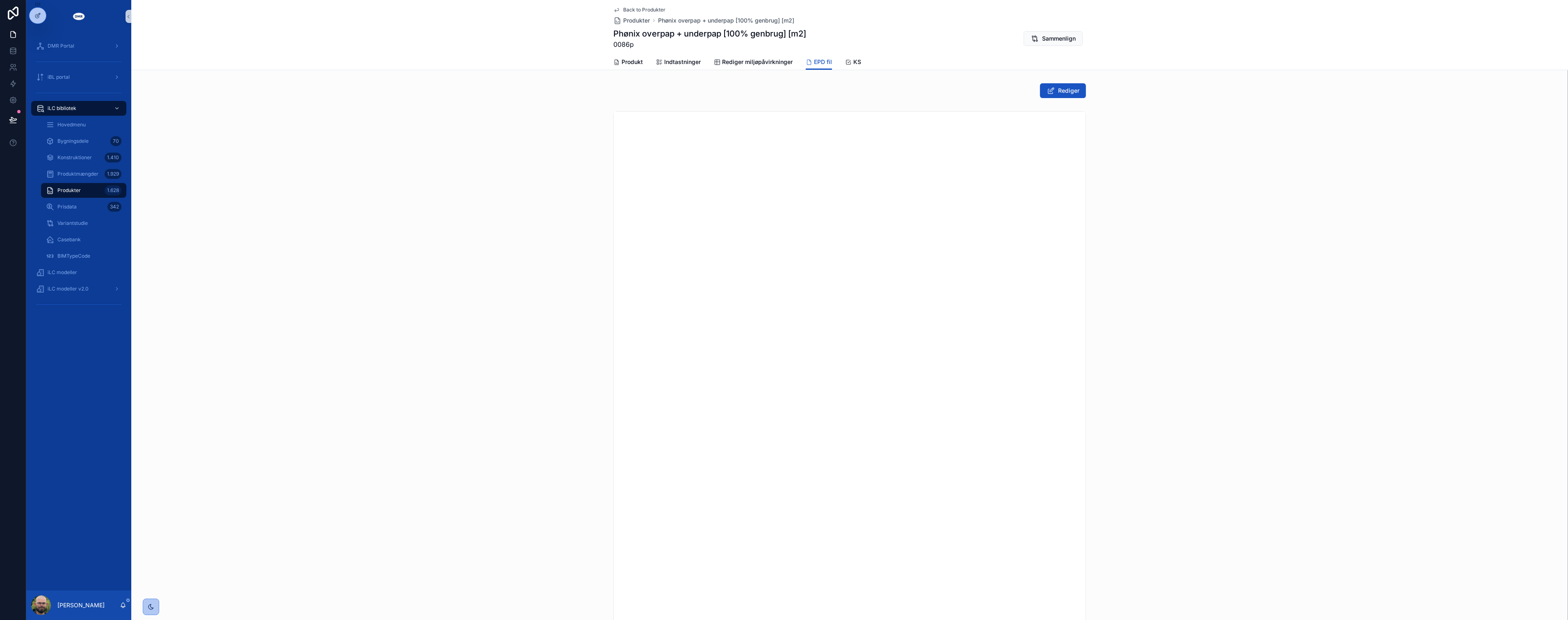
click at [1351, 401] on div "scrollable content" at bounding box center [850, 421] width 1437 height 627
click at [561, 133] on div "scrollable content" at bounding box center [850, 421] width 1437 height 627
click at [676, 21] on span "Phønix overpap + underpap [100% genbrug] [m2]" at bounding box center [726, 20] width 136 height 8
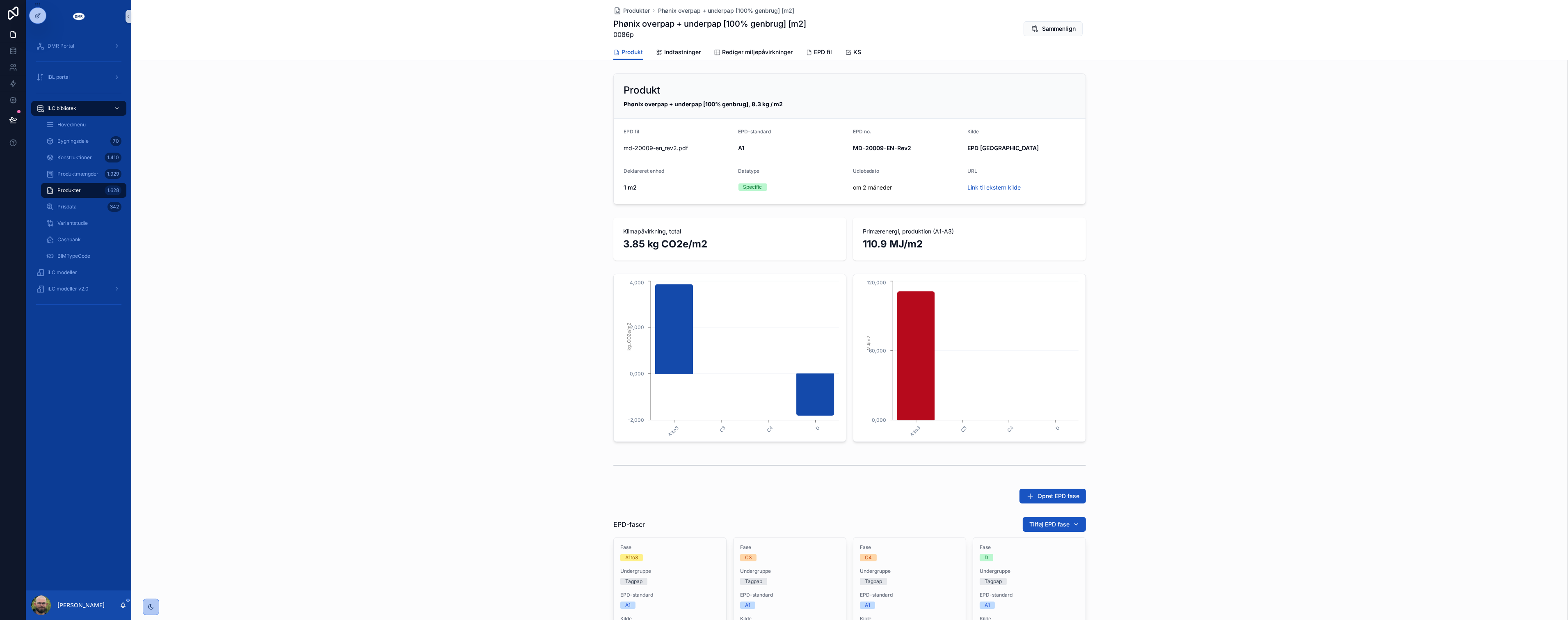
click at [516, 334] on div "A1to3 C3 C4 D -2,000 0,000 2,000 4,000 kg_CO2e/m2 A1to3 C3 C4 D 0,000 60,000 12…" at bounding box center [850, 358] width 1437 height 175
click at [516, 179] on div "Produkt Phønix overpap + underpap [100% genbrug], 8.3 kg / m2 EPD fil md-20009-…" at bounding box center [850, 139] width 1437 height 138
click at [753, 51] on span "Rediger miljøpåvirkninger" at bounding box center [757, 52] width 71 height 8
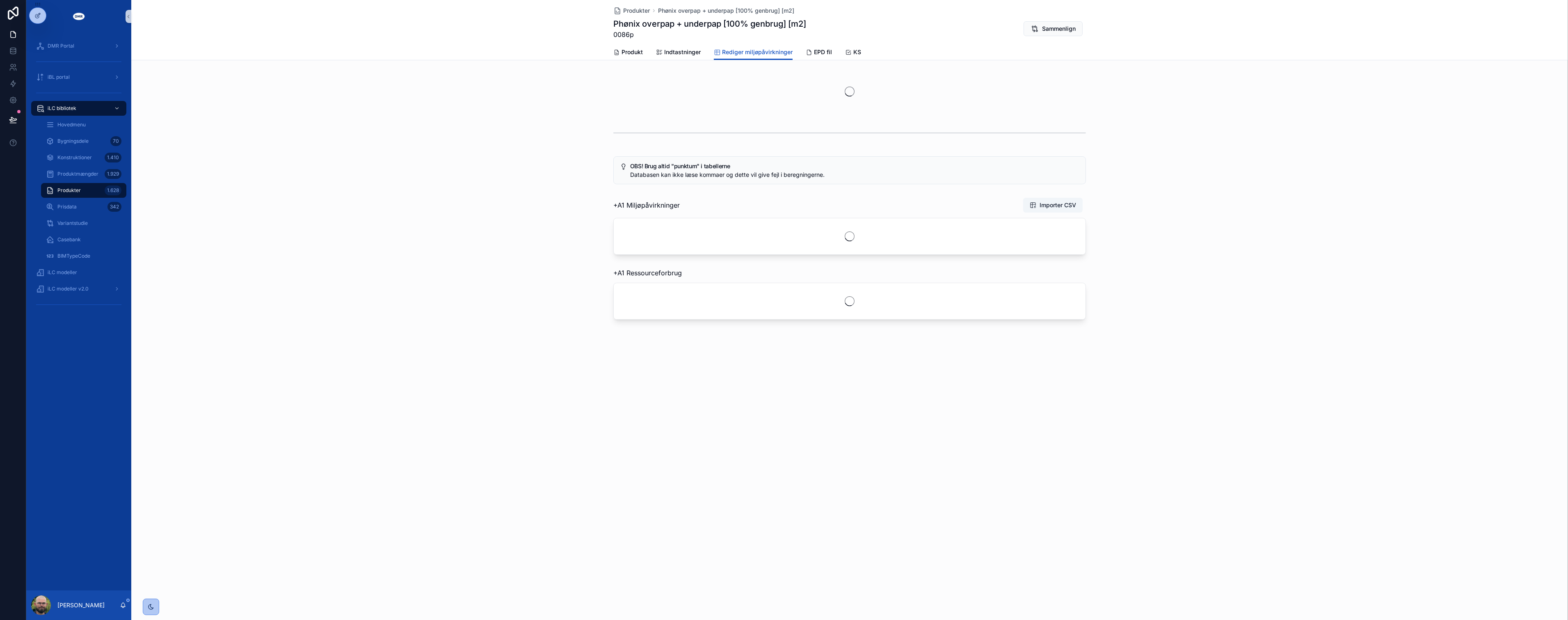
click at [532, 229] on div "+A1 Miljøpåvirkninger Importer CSV" at bounding box center [850, 226] width 1437 height 64
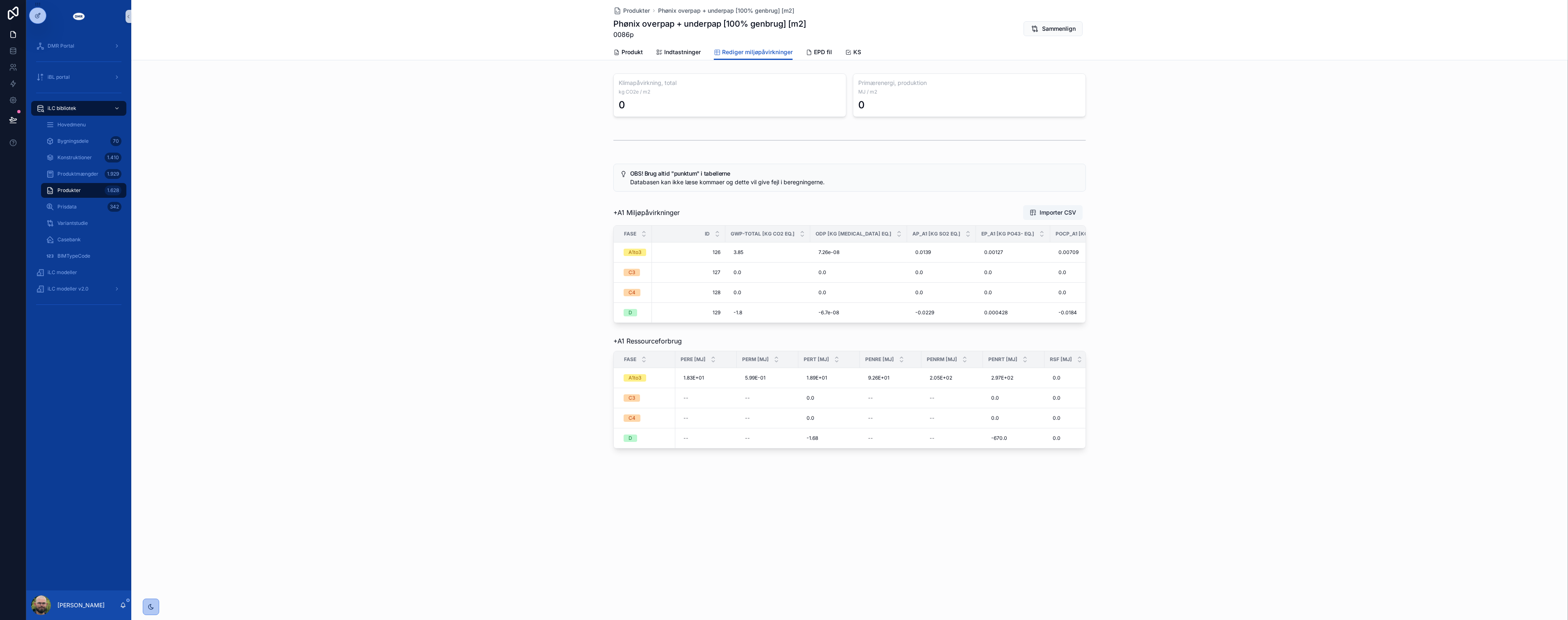
click at [478, 261] on div "+A1 Miljøpåvirkninger Importer CSV Fase Id GWP-Total [kg CO2 eq.] ODP [kg [MEDI…" at bounding box center [850, 264] width 1437 height 125
click at [634, 50] on span "Produkt" at bounding box center [632, 52] width 21 height 8
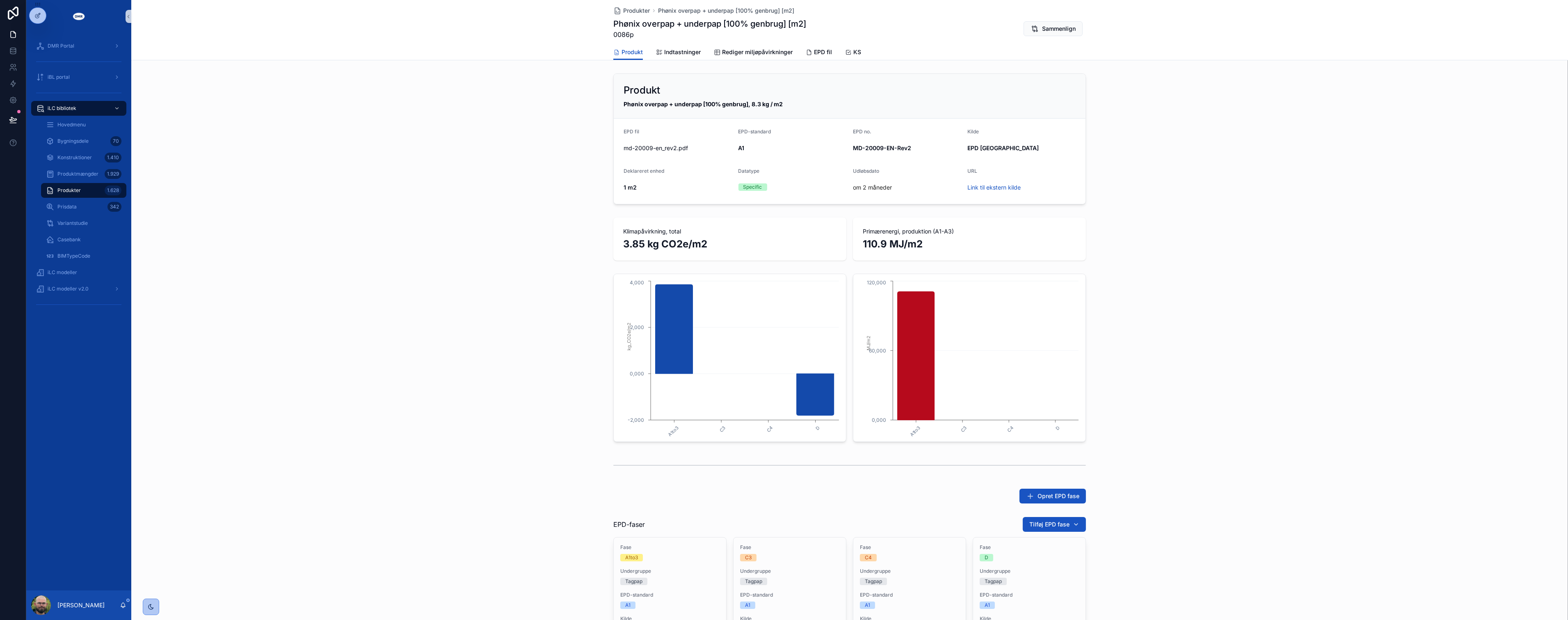
click at [392, 293] on div "A1to3 C3 C4 D -2,000 0,000 2,000 4,000 kg_CO2e/m2 A1to3 C3 C4 D 0,000 60,000 12…" at bounding box center [850, 358] width 1437 height 175
click at [683, 50] on span "Indtastninger" at bounding box center [682, 52] width 37 height 8
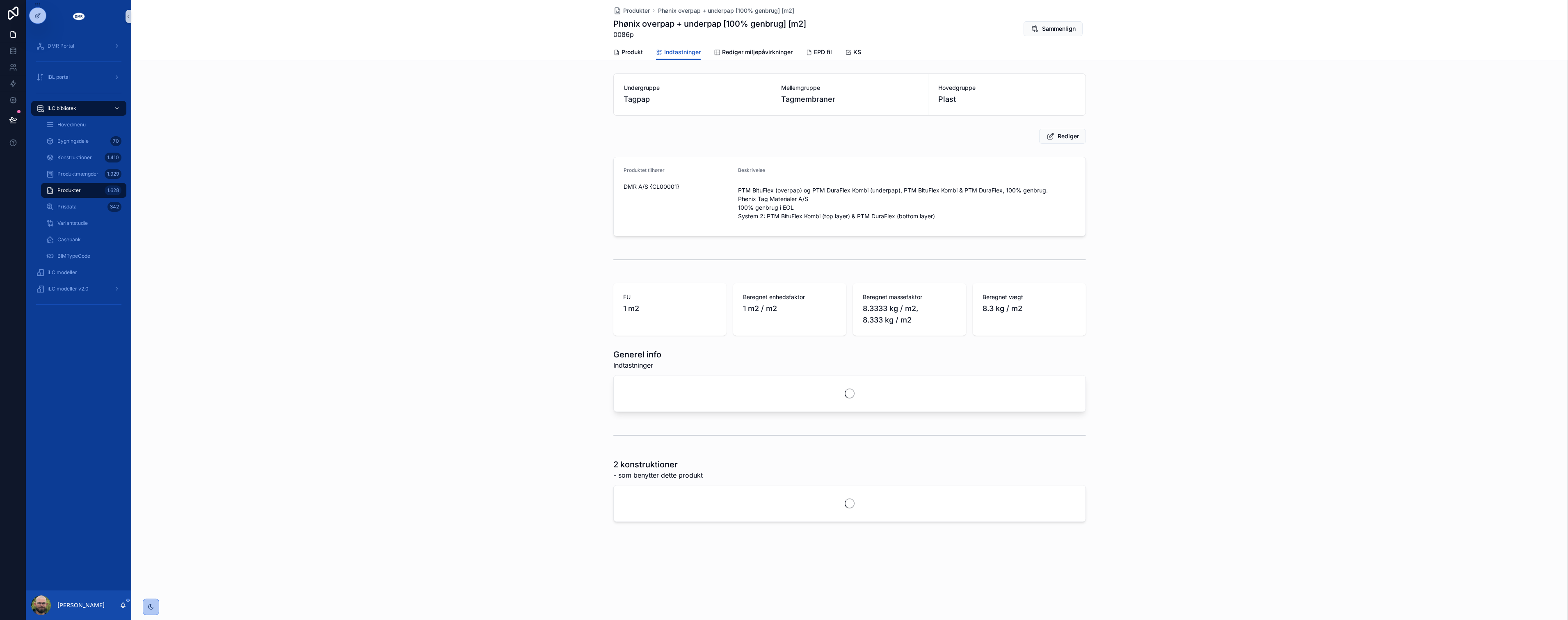
click at [436, 186] on div "Produktet tilhører DMR A/S {CL00001} Beskrivelse PTM BituFlex (overpap) og PTM …" at bounding box center [850, 197] width 1437 height 86
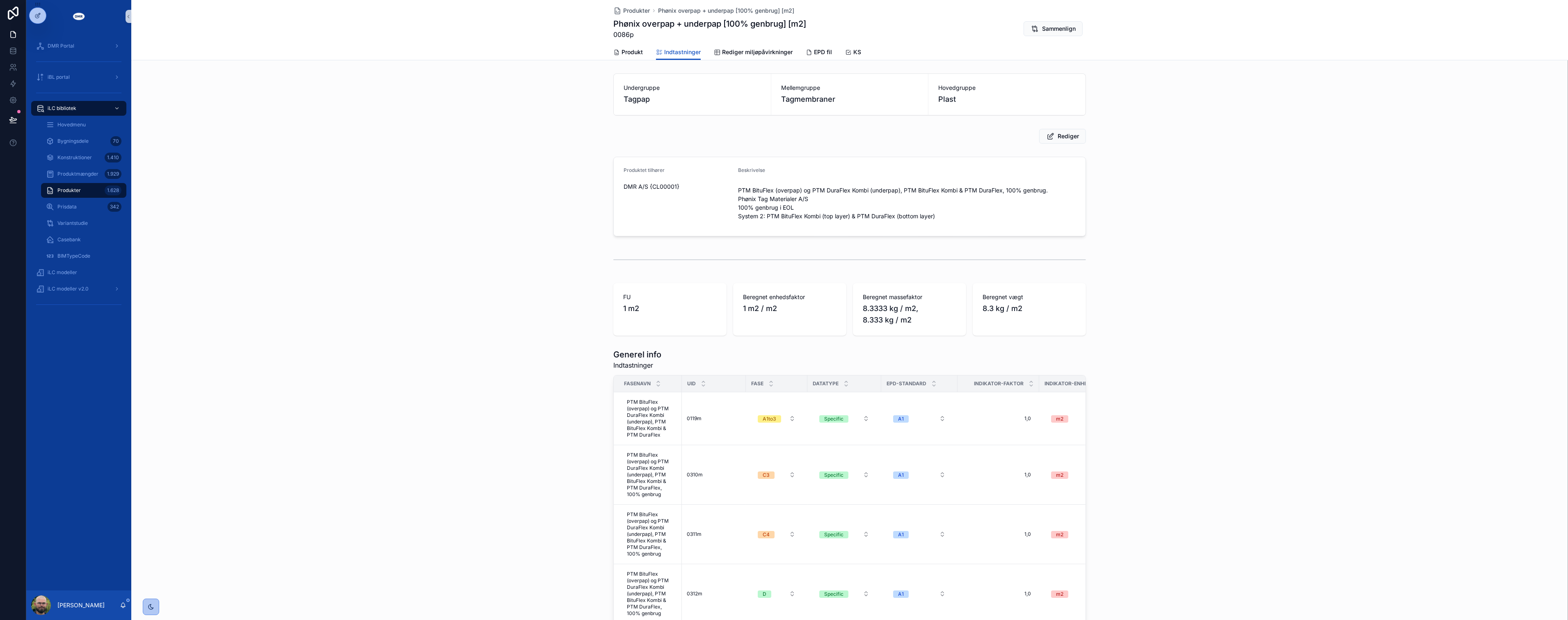
scroll to position [228, 0]
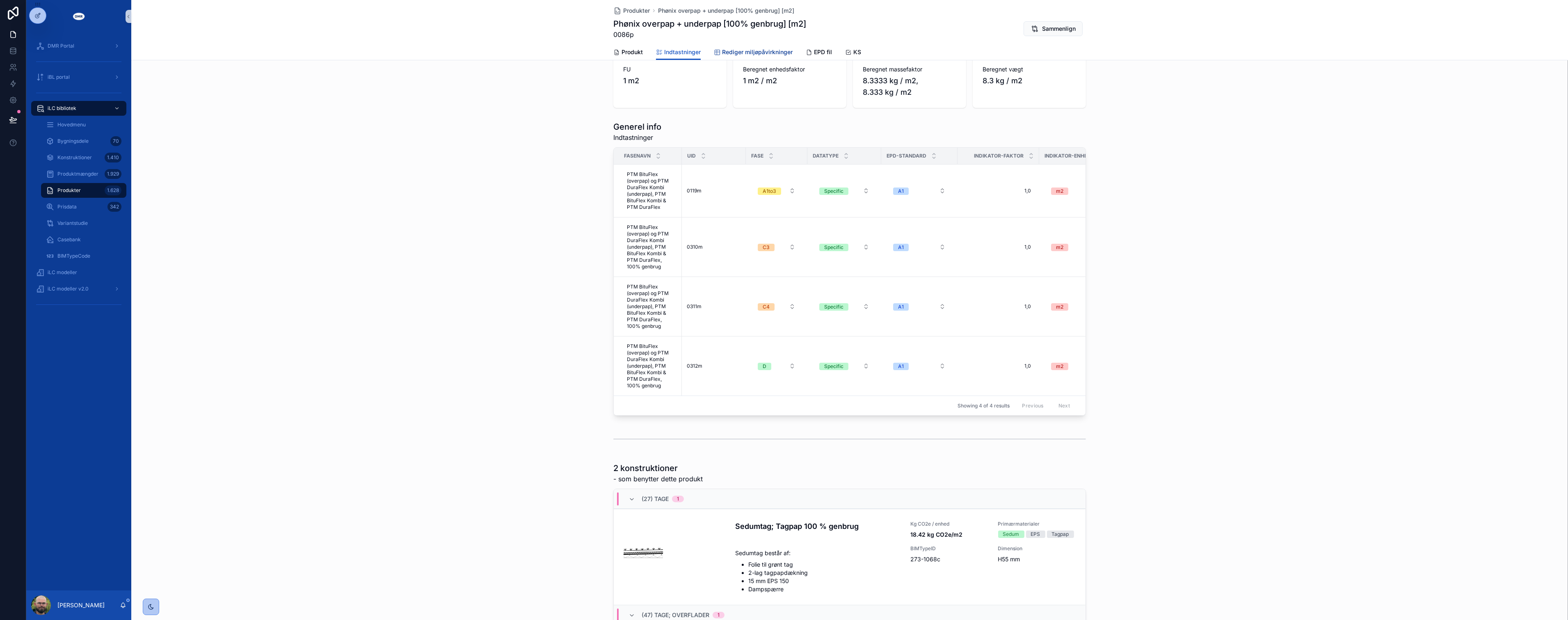
click at [741, 50] on span "Rediger miljøpåvirkninger" at bounding box center [757, 52] width 71 height 8
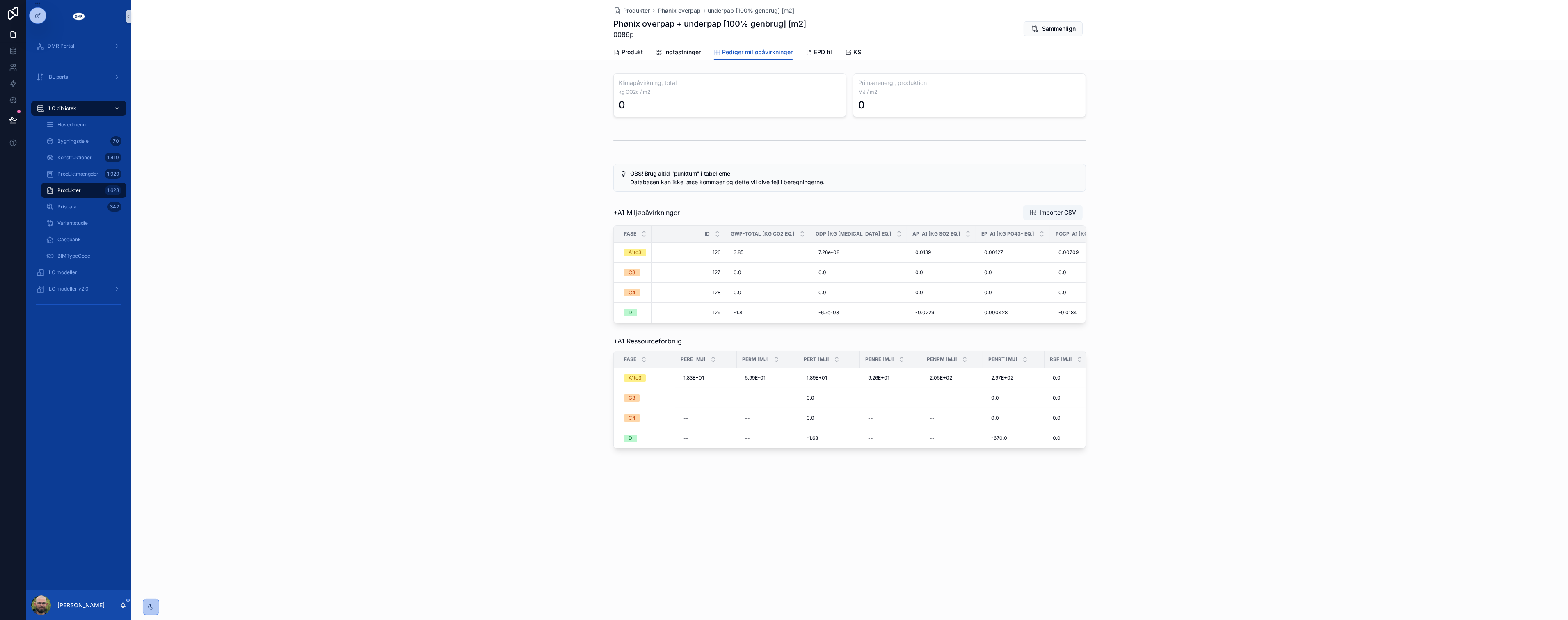
click at [469, 180] on div "OBS! Brug altid "punktum" i tabellerne Databasen kan ikke læse kommaer og dette…" at bounding box center [850, 178] width 1437 height 35
click at [1061, 211] on span "Importer CSV" at bounding box center [1058, 212] width 37 height 8
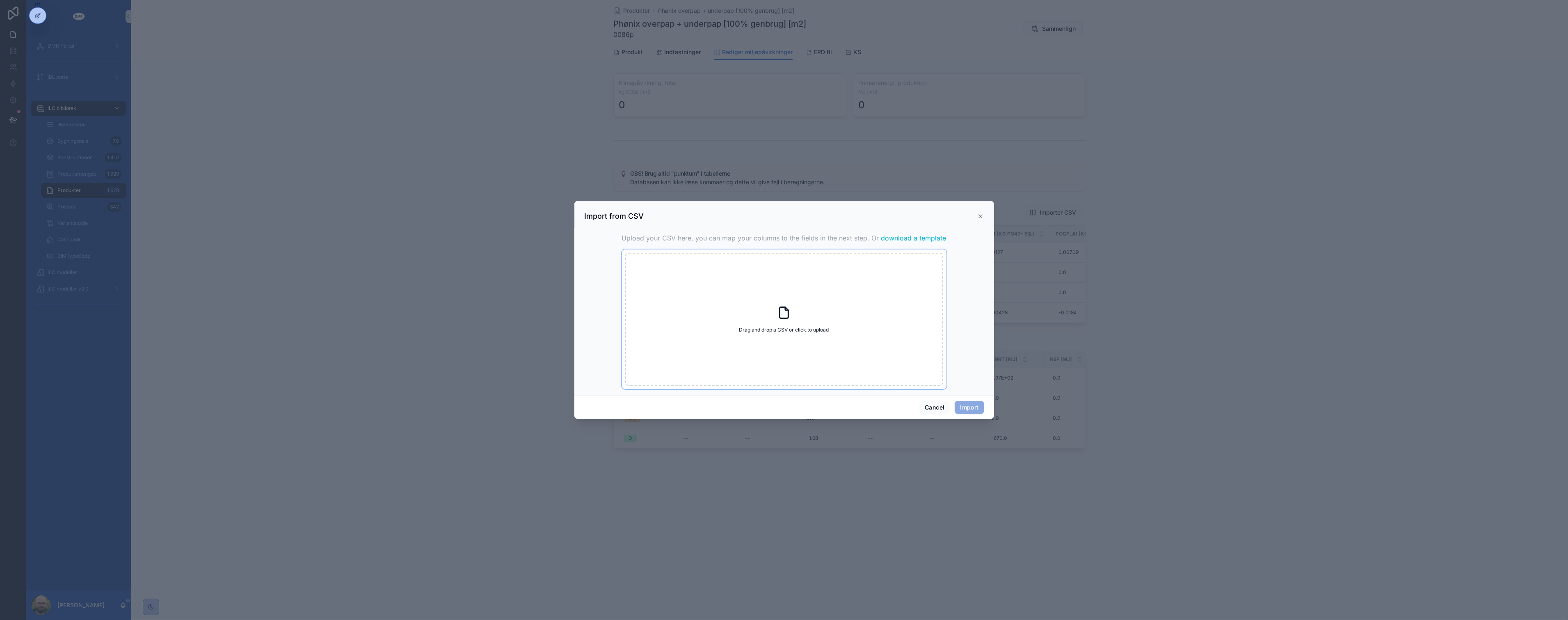
click at [790, 344] on div "Drag and drop a CSV or click to upload Drag and drop a CSV or click to upload" at bounding box center [784, 319] width 318 height 133
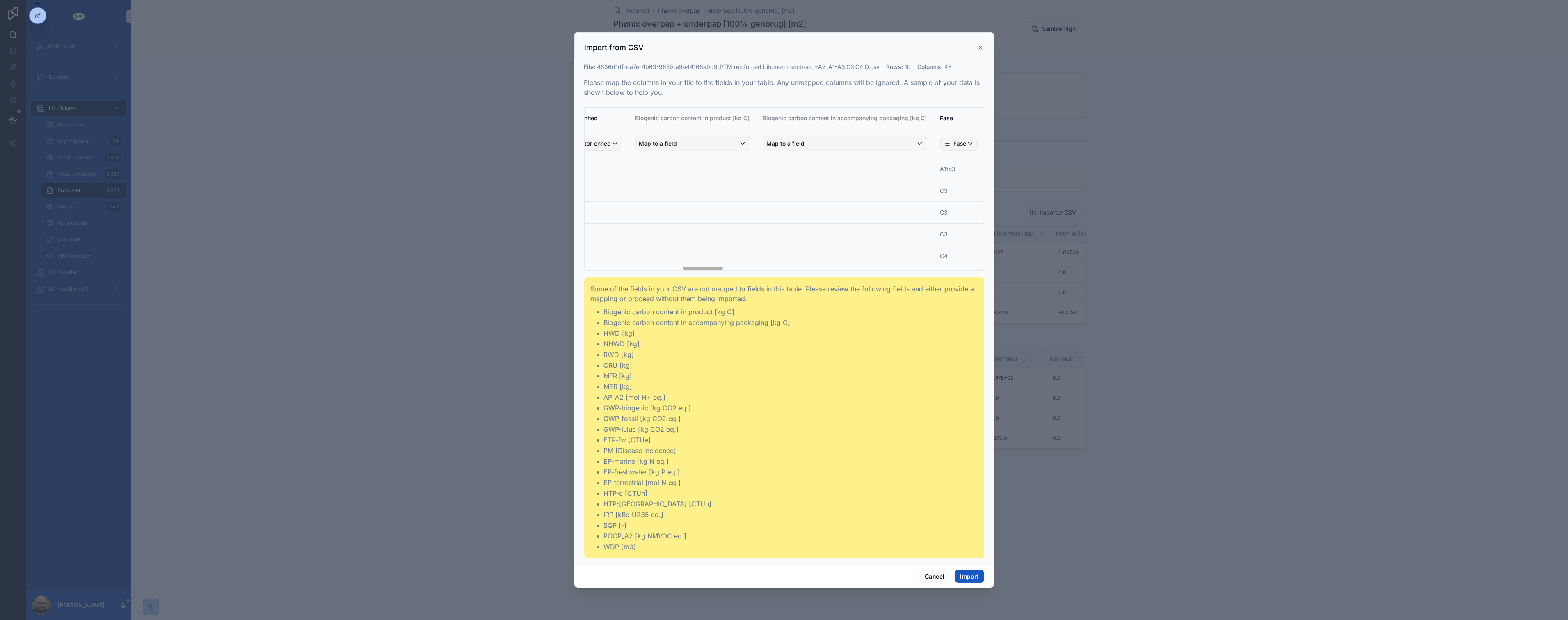
scroll to position [0, 1003]
click at [705, 142] on div "Map to a field" at bounding box center [648, 144] width 114 height 15
click at [853, 219] on div "scrollable content" at bounding box center [784, 310] width 419 height 556
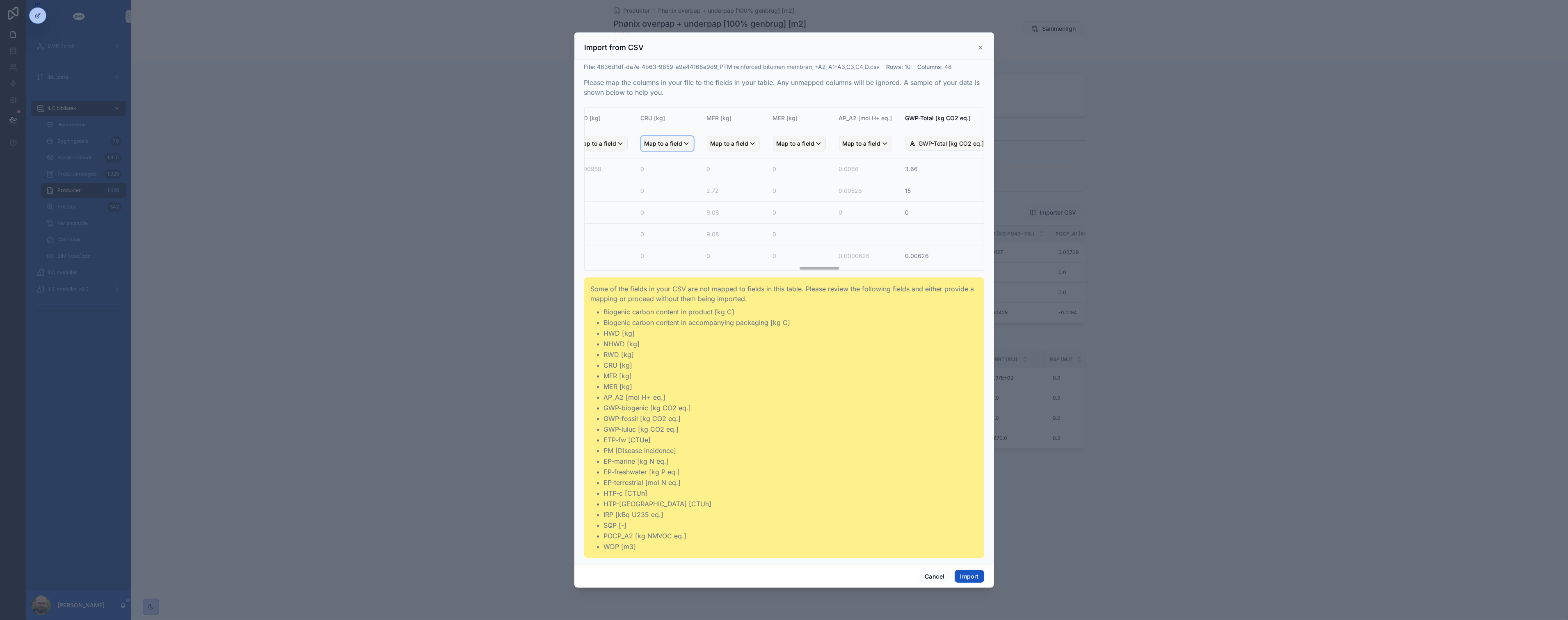
click at [683, 139] on span "Map to a field" at bounding box center [663, 144] width 38 height 15
click at [752, 168] on input "scrollable content" at bounding box center [769, 164] width 101 height 13
type input "**"
click at [782, 164] on icon "scrollable content" at bounding box center [779, 164] width 7 height 7
click at [744, 491] on div "scrollable content" at bounding box center [784, 310] width 419 height 556
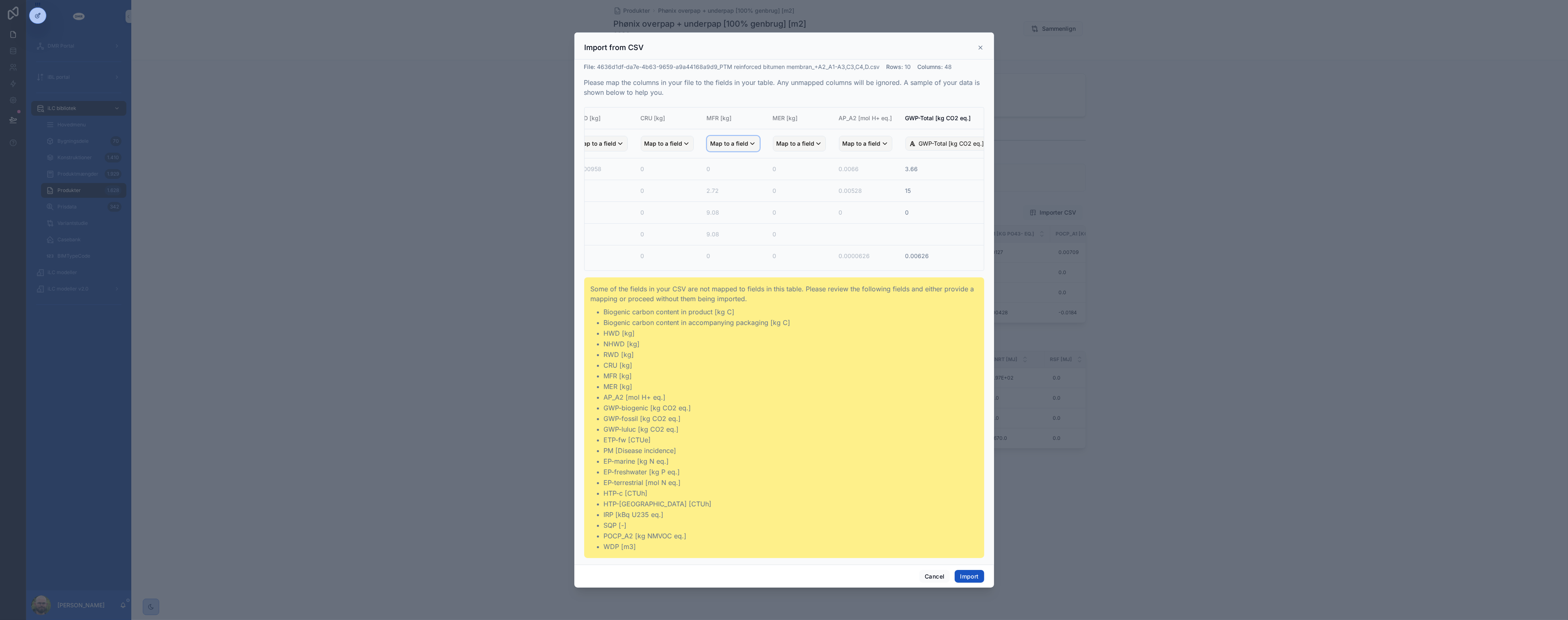
click at [749, 146] on span "Map to a field" at bounding box center [729, 144] width 38 height 15
click at [773, 435] on div "scrollable content" at bounding box center [784, 310] width 419 height 556
click at [758, 145] on span "Map to a field" at bounding box center [739, 144] width 38 height 15
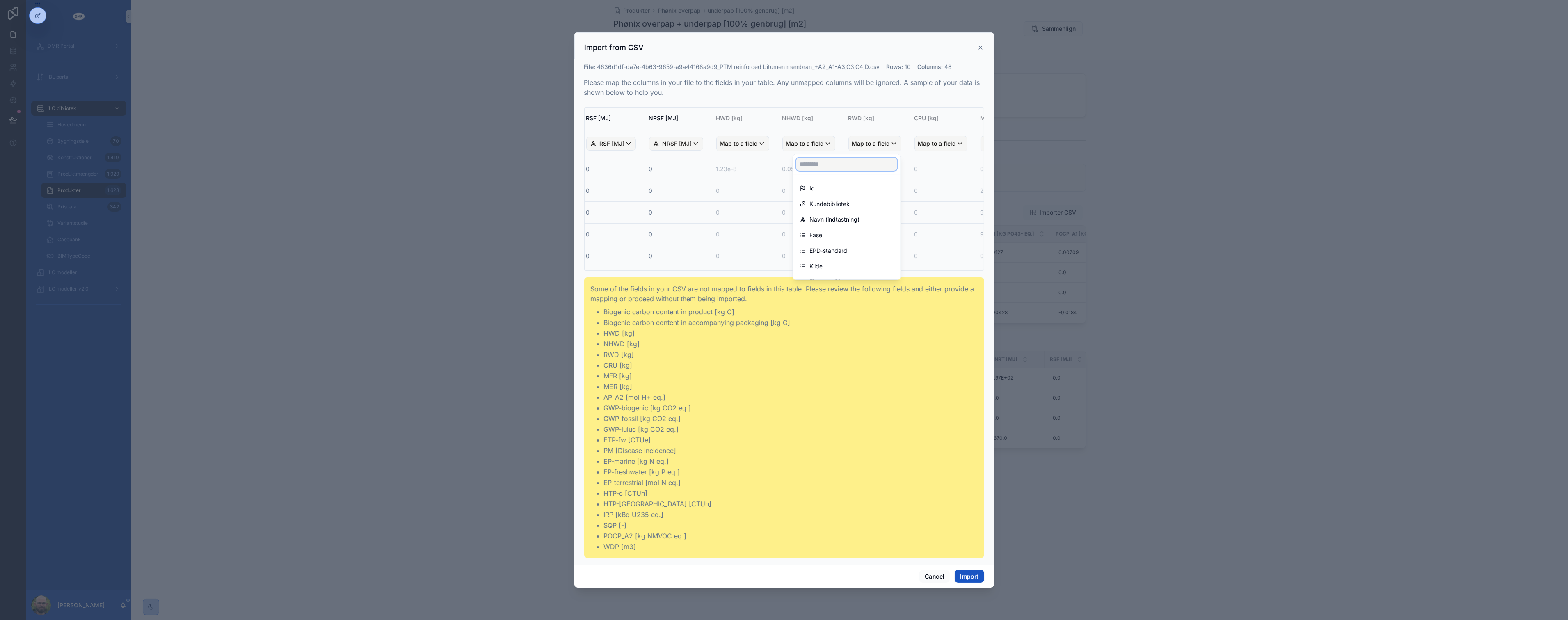
click at [815, 162] on input "scrollable content" at bounding box center [847, 164] width 101 height 13
type input "*"
click at [933, 580] on div "scrollable content" at bounding box center [784, 310] width 419 height 556
click at [933, 572] on button "Cancel" at bounding box center [934, 577] width 30 height 13
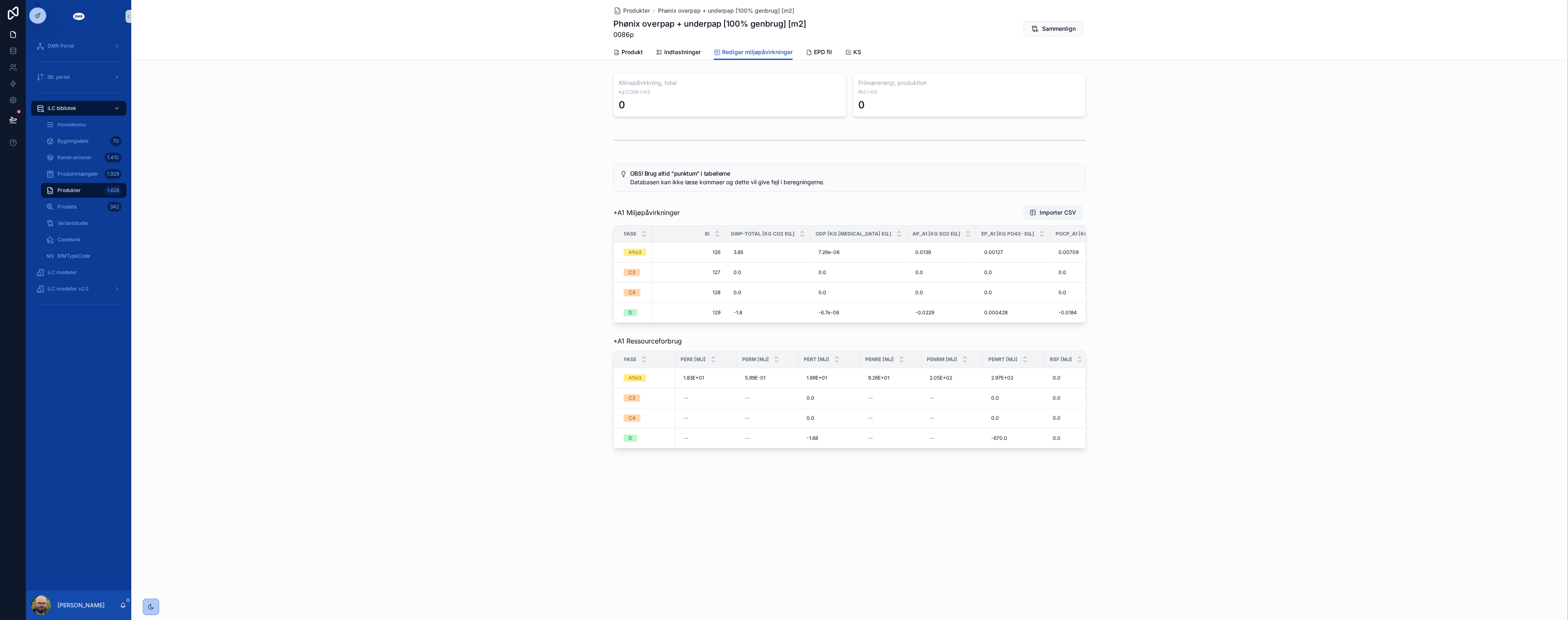
click at [855, 541] on div "Produkter Phønix overpap + underpap [100% genbrug] [m2] Phønix overpap + underp…" at bounding box center [850, 310] width 1437 height 620
click at [1049, 206] on button "Importer CSV" at bounding box center [1053, 213] width 60 height 15
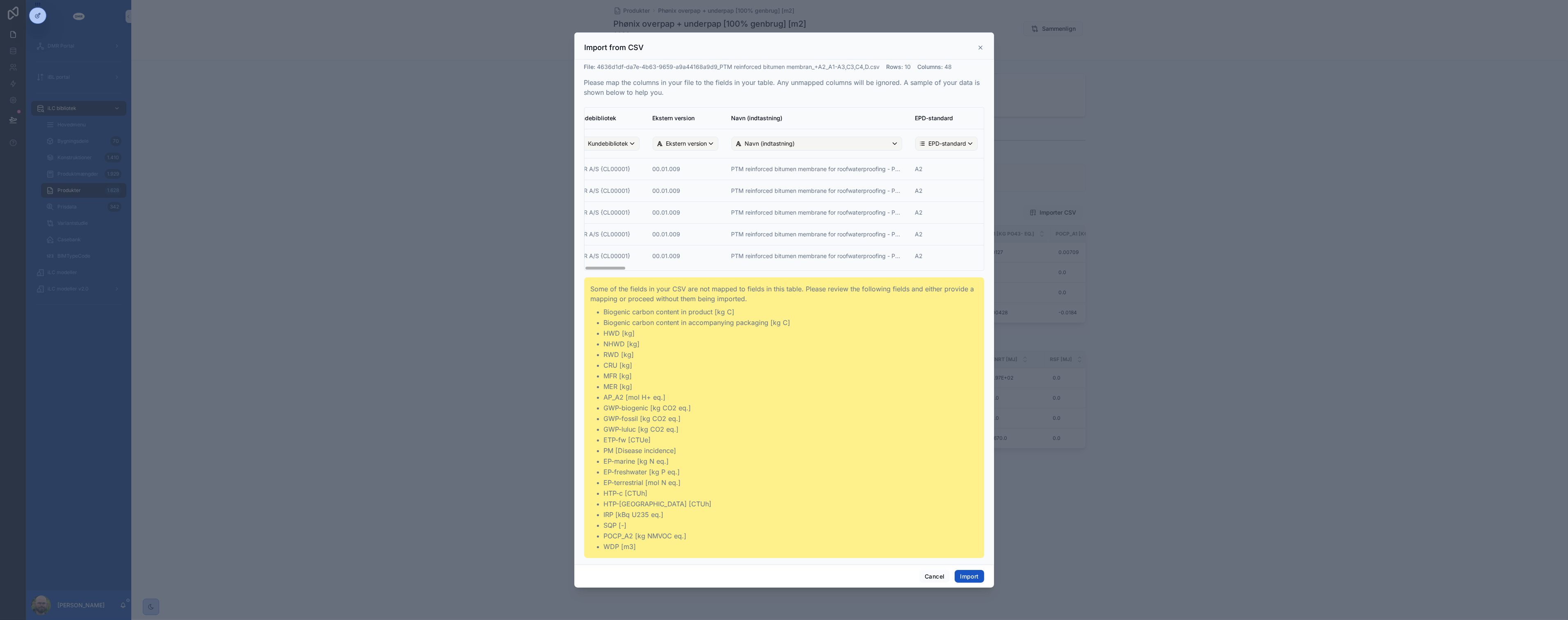
scroll to position [0, 0]
click at [968, 577] on button "Import" at bounding box center [969, 577] width 29 height 13
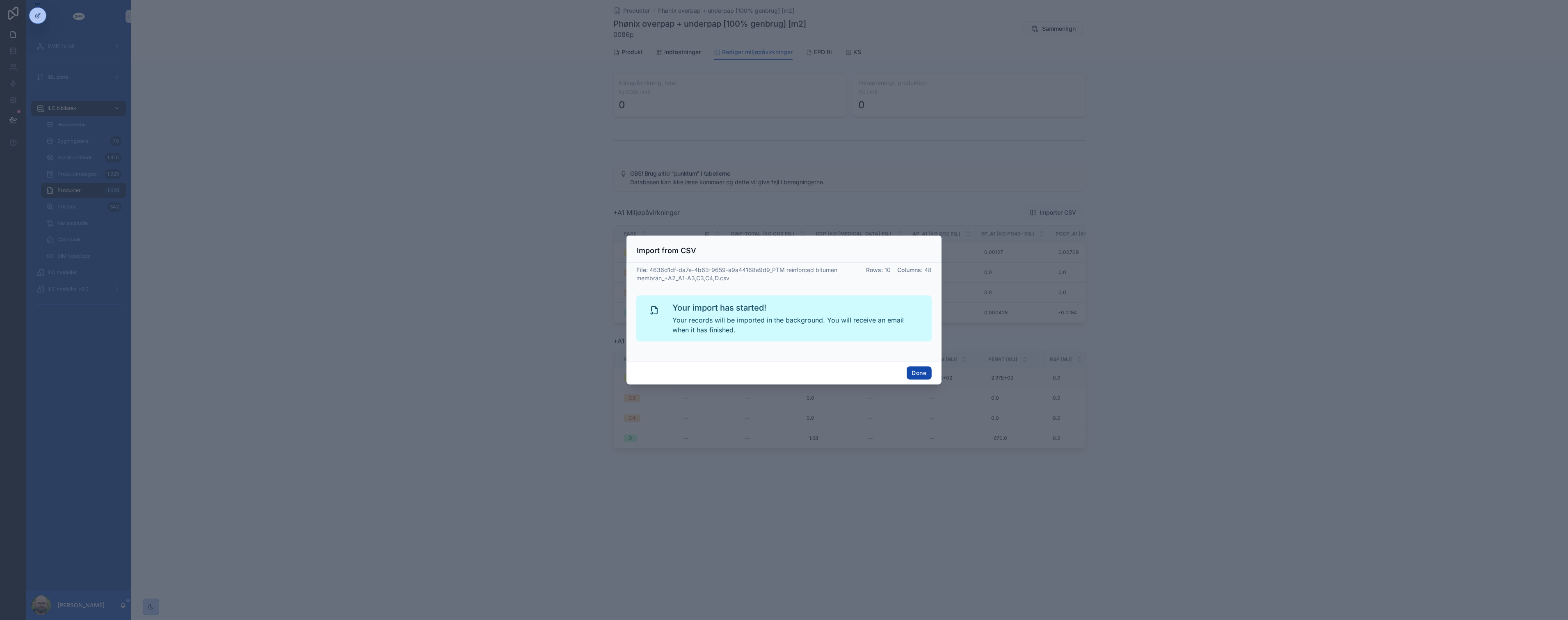
click at [923, 375] on button "Done" at bounding box center [919, 373] width 25 height 13
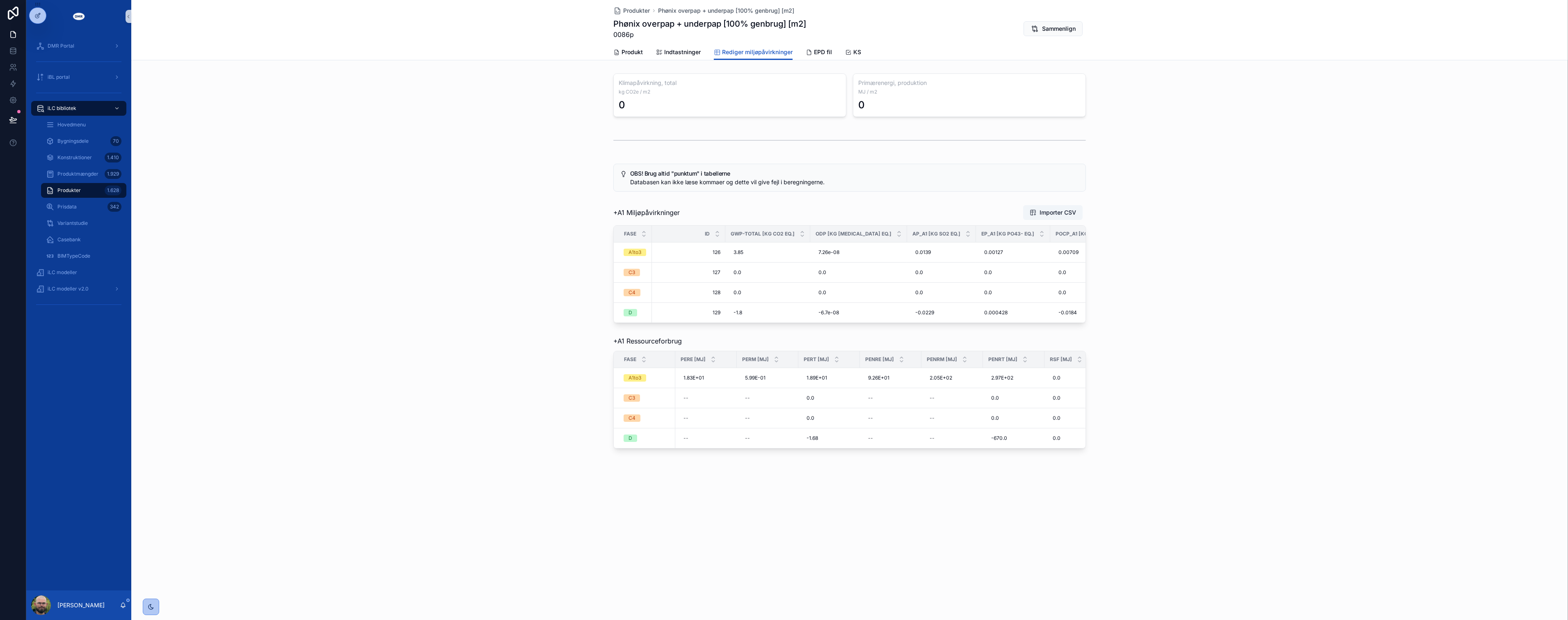
click at [456, 352] on div "+A1 Ressourceforbrug Fase PERE [MJ] PERM [MJ] PERT [MJ] PENRE [MJ] PENRM [MJ] P…" at bounding box center [850, 392] width 1437 height 119
click at [457, 352] on div "+A1 Ressourceforbrug Fase PERE [MJ] PERM [MJ] PERT [MJ] PENRE [MJ] PENRM [MJ] P…" at bounding box center [850, 392] width 1437 height 119
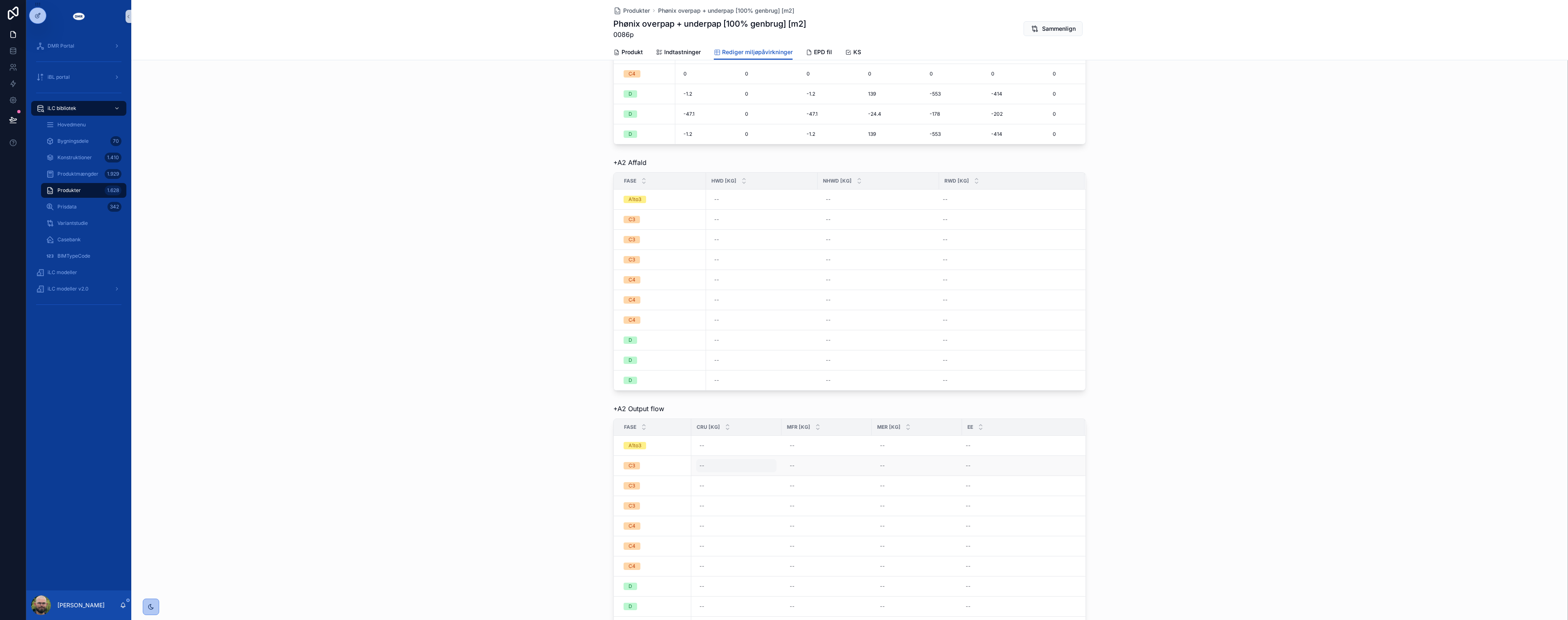
scroll to position [1277, 0]
click at [803, 202] on span "MFR [kg]" at bounding box center [799, 199] width 23 height 7
click at [479, 245] on div "+A2 Output flow Fase CRU [kg] MFR [kg] MER [kg] EE A1to3 -- -- -- -- C3 -- -- -…" at bounding box center [850, 292] width 1437 height 240
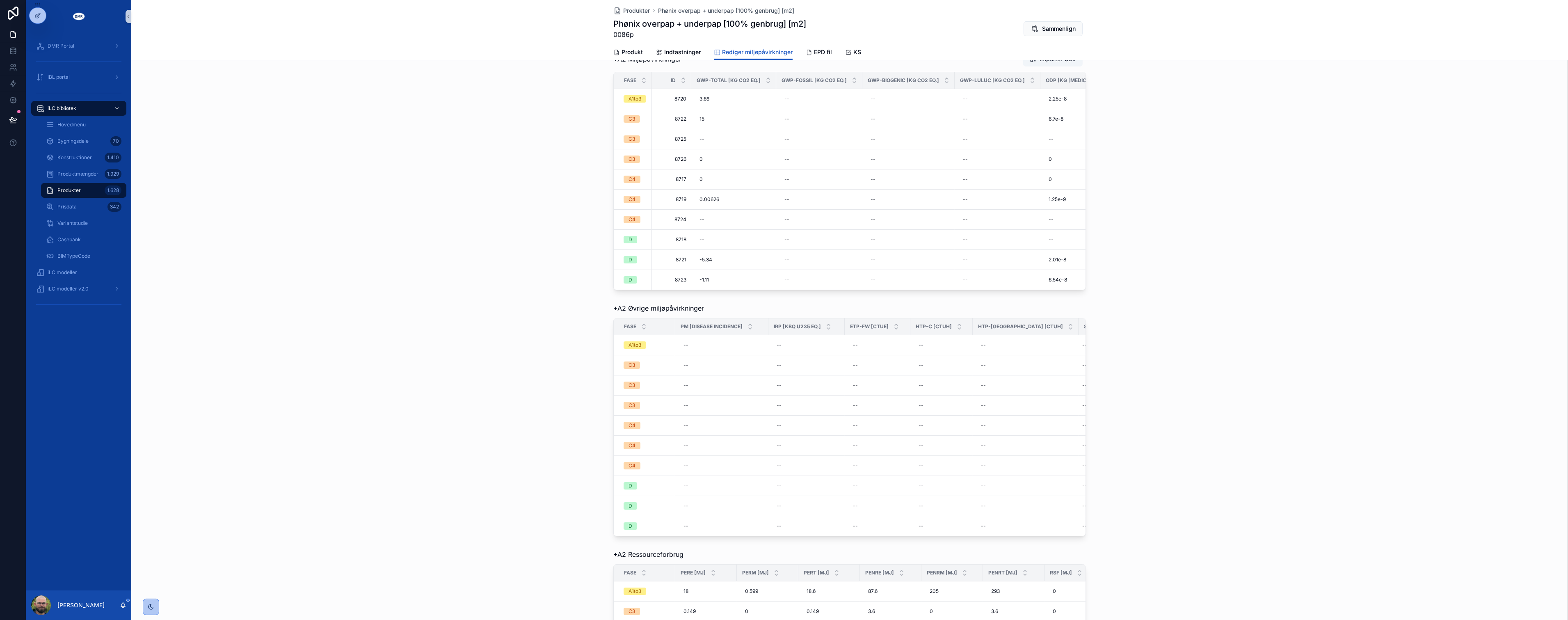
scroll to position [136, 0]
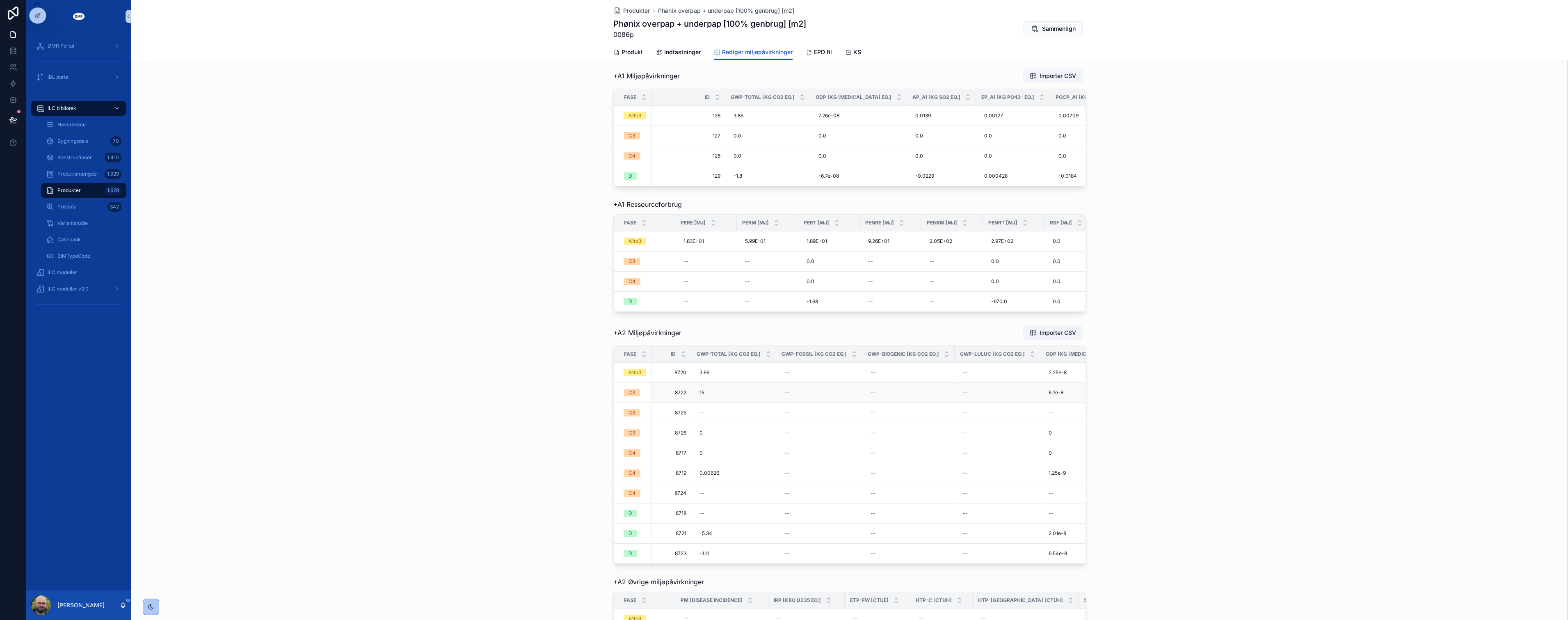
click at [826, 396] on td "--" at bounding box center [819, 393] width 86 height 20
click at [817, 400] on div "--" at bounding box center [819, 393] width 76 height 13
click at [483, 442] on div "+A2 Miljøpåvirkninger Importer CSV Fase Id GWP-Total [kg CO2 eq.] GWP-fossil [k…" at bounding box center [850, 444] width 1437 height 245
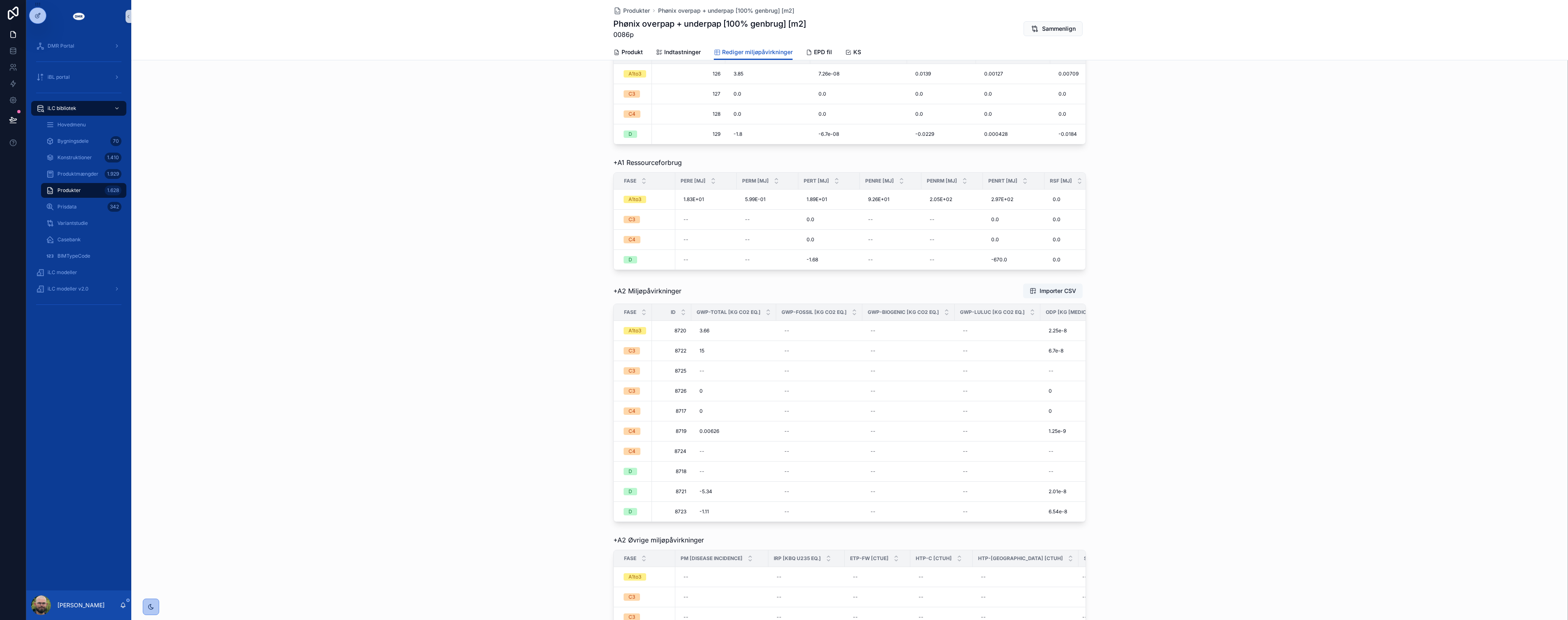
scroll to position [182, 0]
click at [762, 334] on div "3.66 3.66" at bounding box center [733, 327] width 75 height 13
click at [841, 334] on div "--" at bounding box center [819, 327] width 76 height 13
click at [629, 331] on div "A1to3" at bounding box center [635, 327] width 13 height 7
click at [657, 331] on span "8720" at bounding box center [671, 327] width 30 height 7
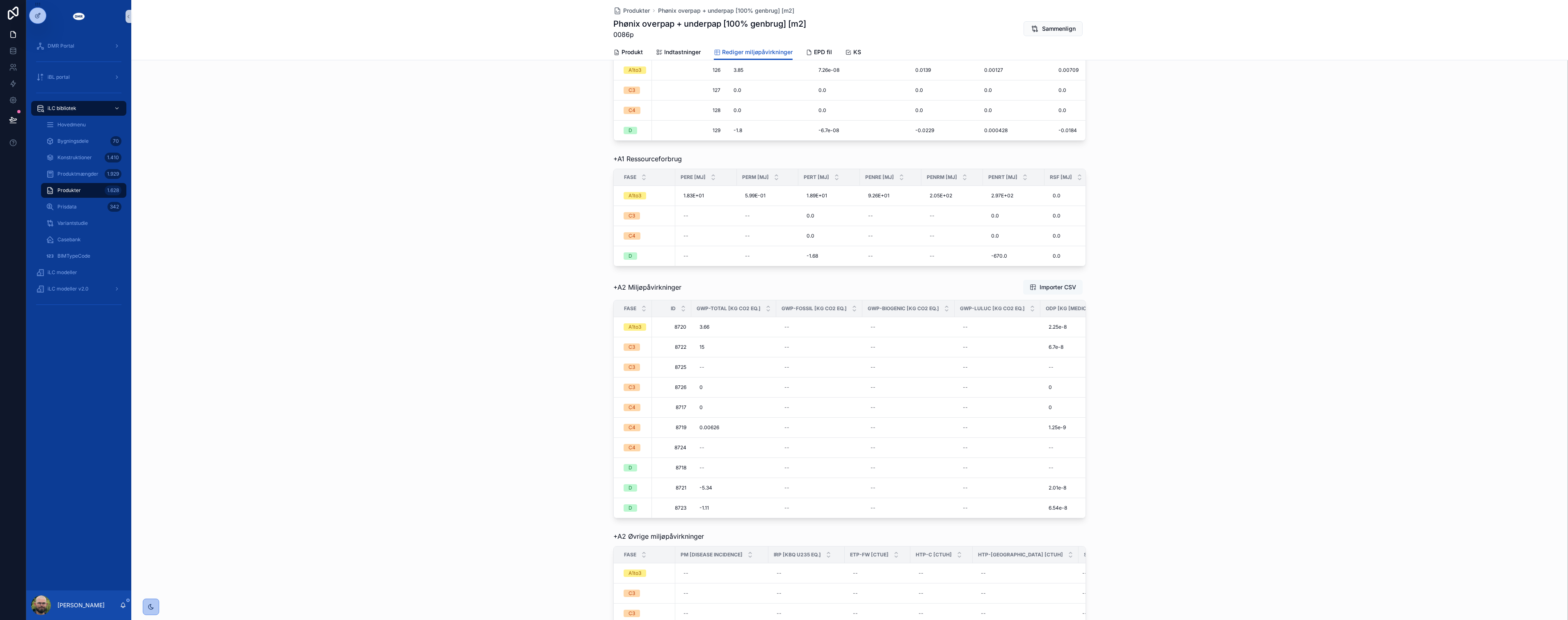
click at [1071, 292] on span "Importer CSV" at bounding box center [1058, 287] width 37 height 8
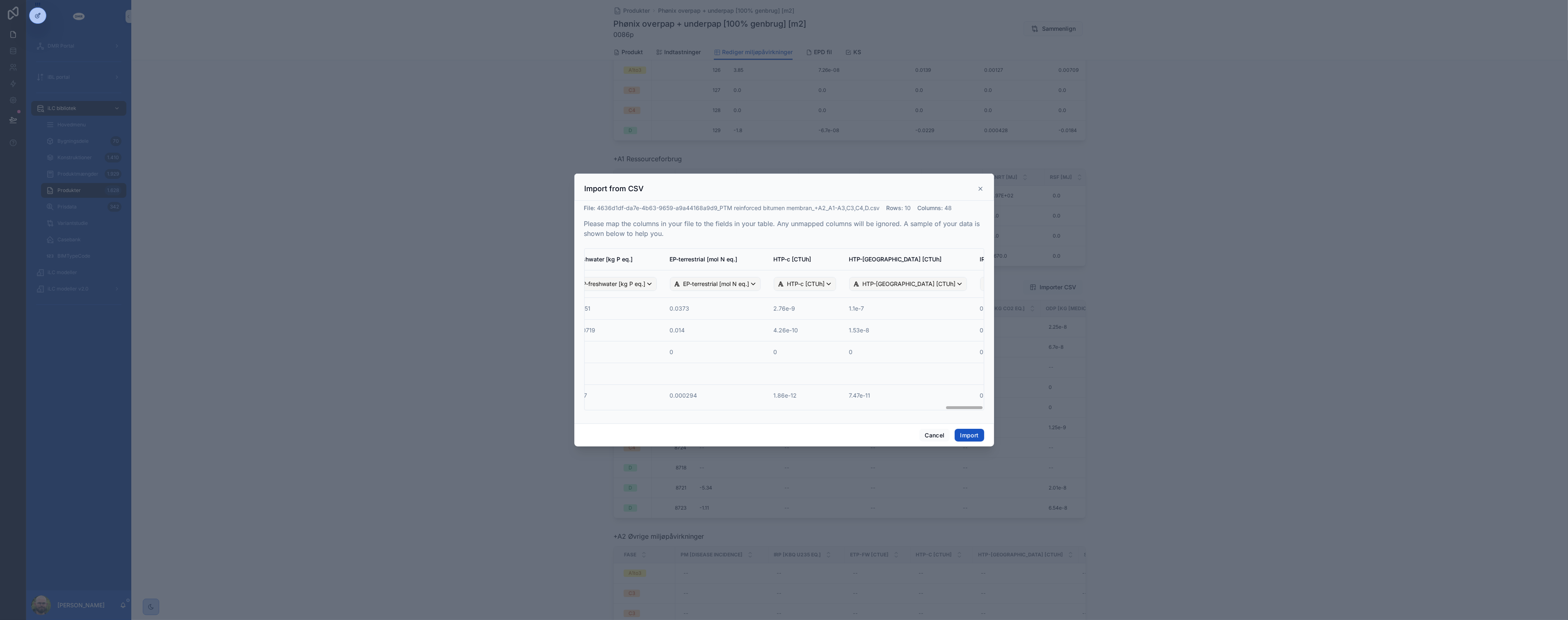
scroll to position [0, 3737]
click at [789, 289] on div "ADPf [MJ]" at bounding box center [796, 284] width 52 height 13
click at [801, 309] on input "scrollable content" at bounding box center [861, 304] width 178 height 13
type input "**"
click at [796, 343] on span "ADPf [MJ]" at bounding box center [799, 343] width 29 height 10
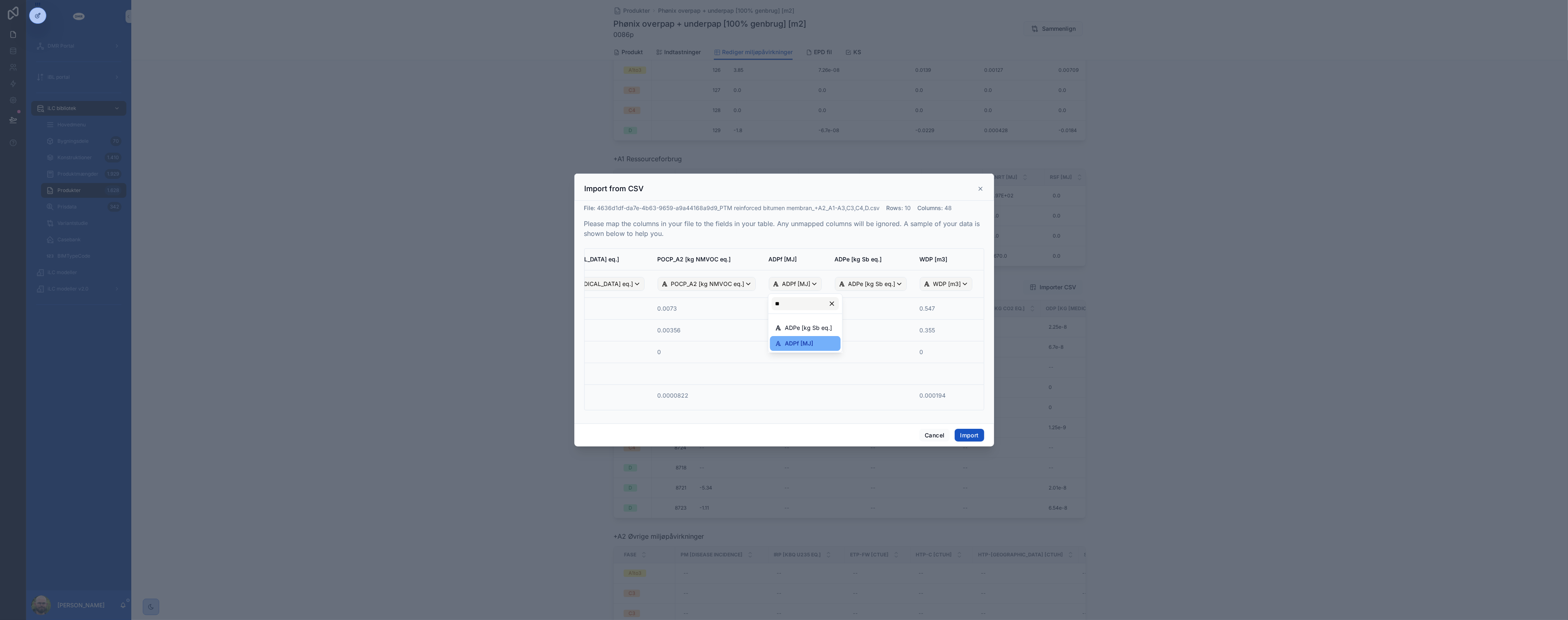
scroll to position [0, 3736]
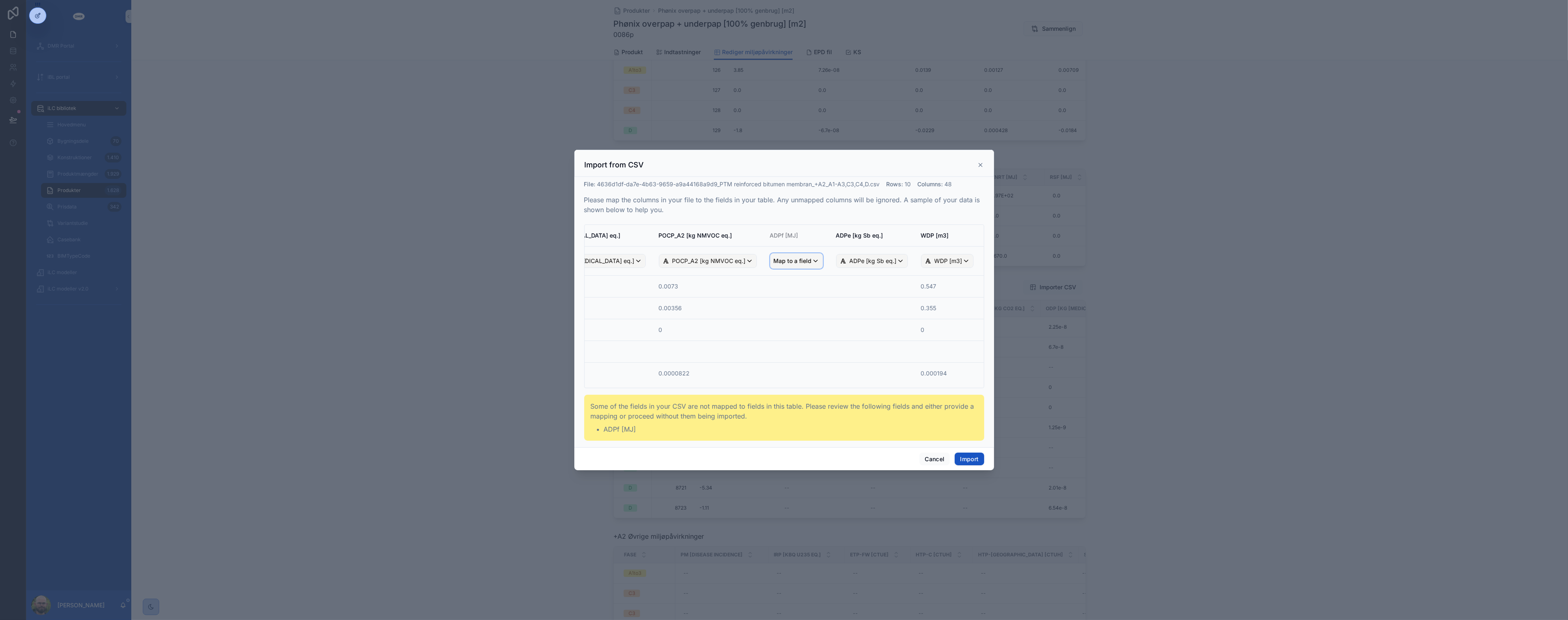
click at [795, 259] on span "Map to a field" at bounding box center [793, 261] width 38 height 15
click at [797, 284] on input "scrollable content" at bounding box center [861, 282] width 178 height 13
type input "**"
click at [799, 315] on div "ADPf [MJ]" at bounding box center [806, 322] width 71 height 15
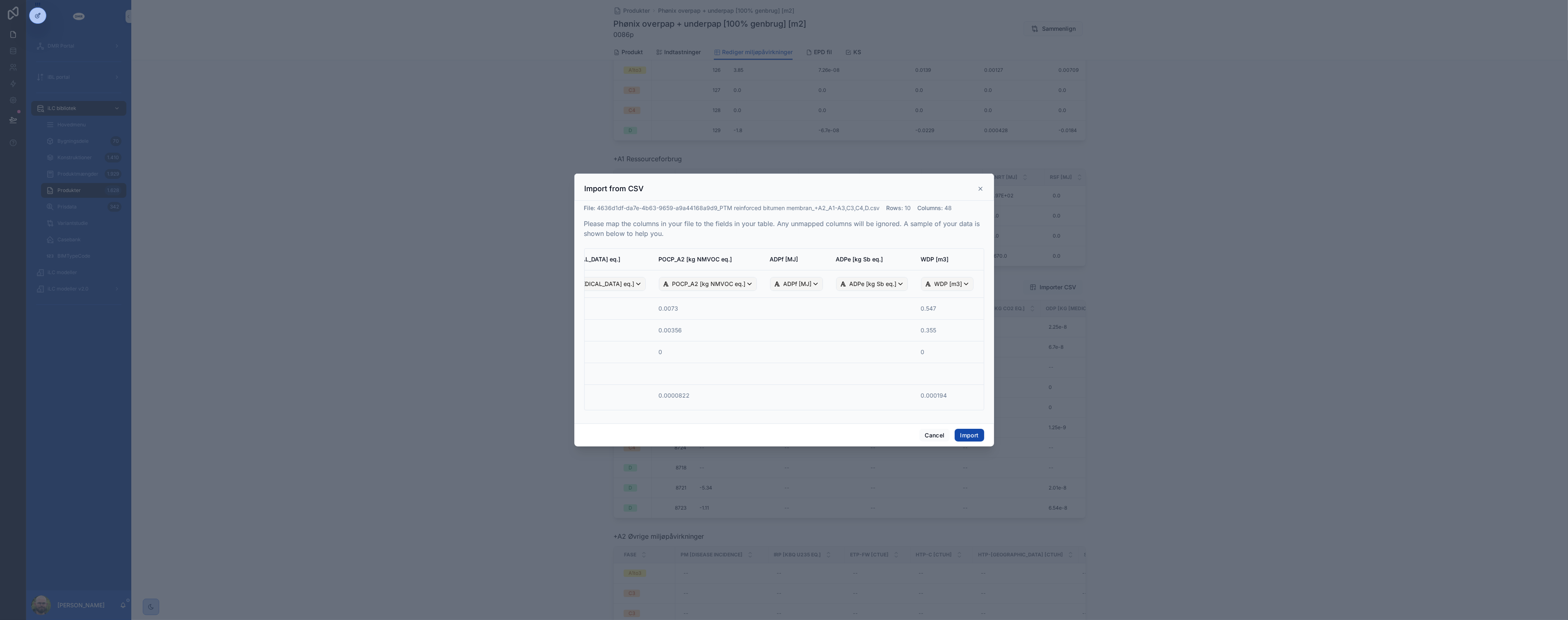
click at [970, 434] on button "Import" at bounding box center [969, 435] width 29 height 13
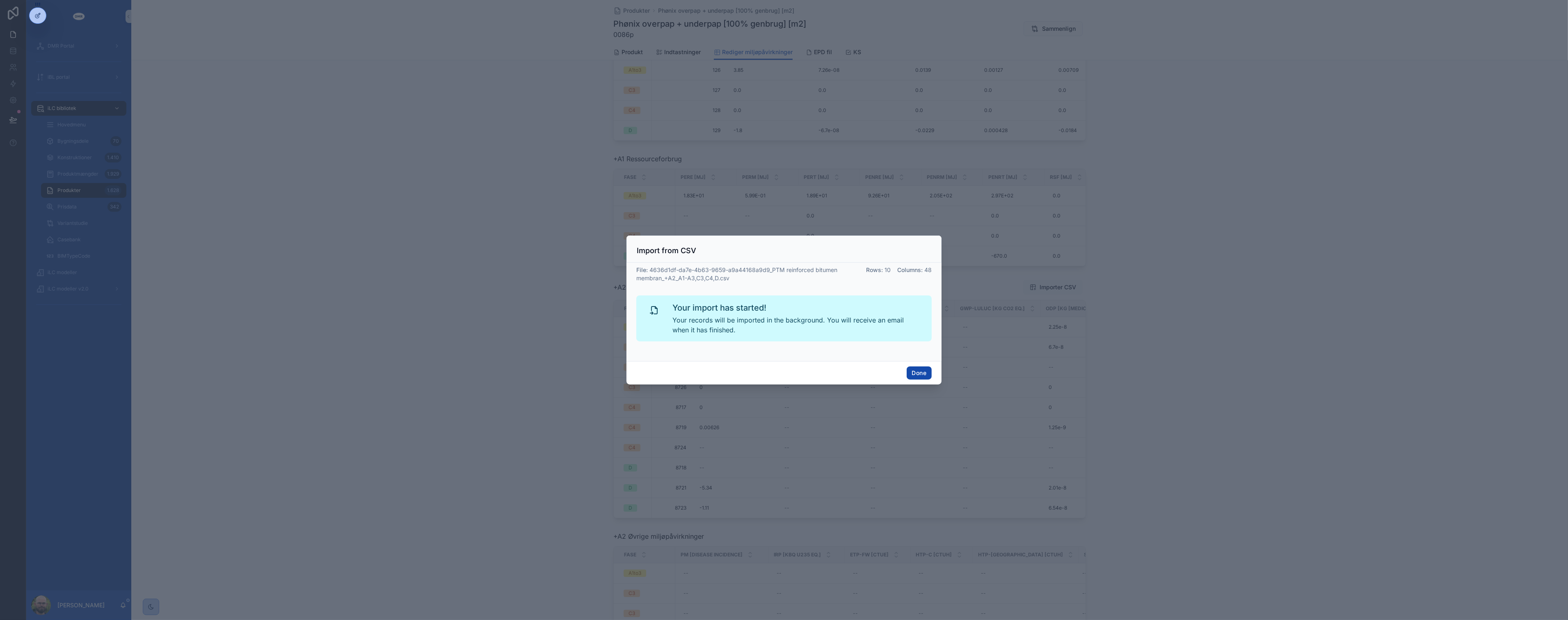
click at [912, 372] on button "Done" at bounding box center [919, 373] width 25 height 13
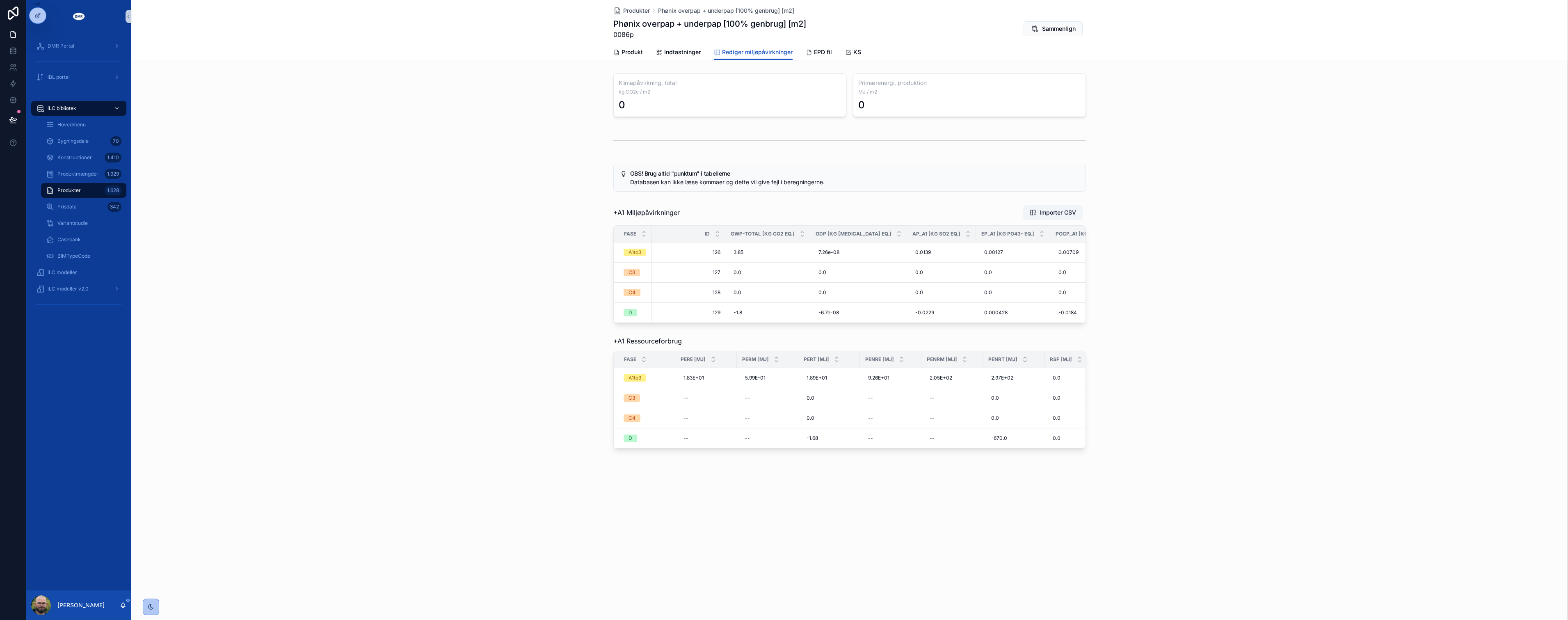
scroll to position [0, 0]
click at [510, 189] on div "OBS! Brug altid "punktum" i tabellerne Databasen kan ikke læse kommaer og dette…" at bounding box center [850, 178] width 1437 height 35
click at [625, 57] on link "Produkt" at bounding box center [628, 52] width 30 height 16
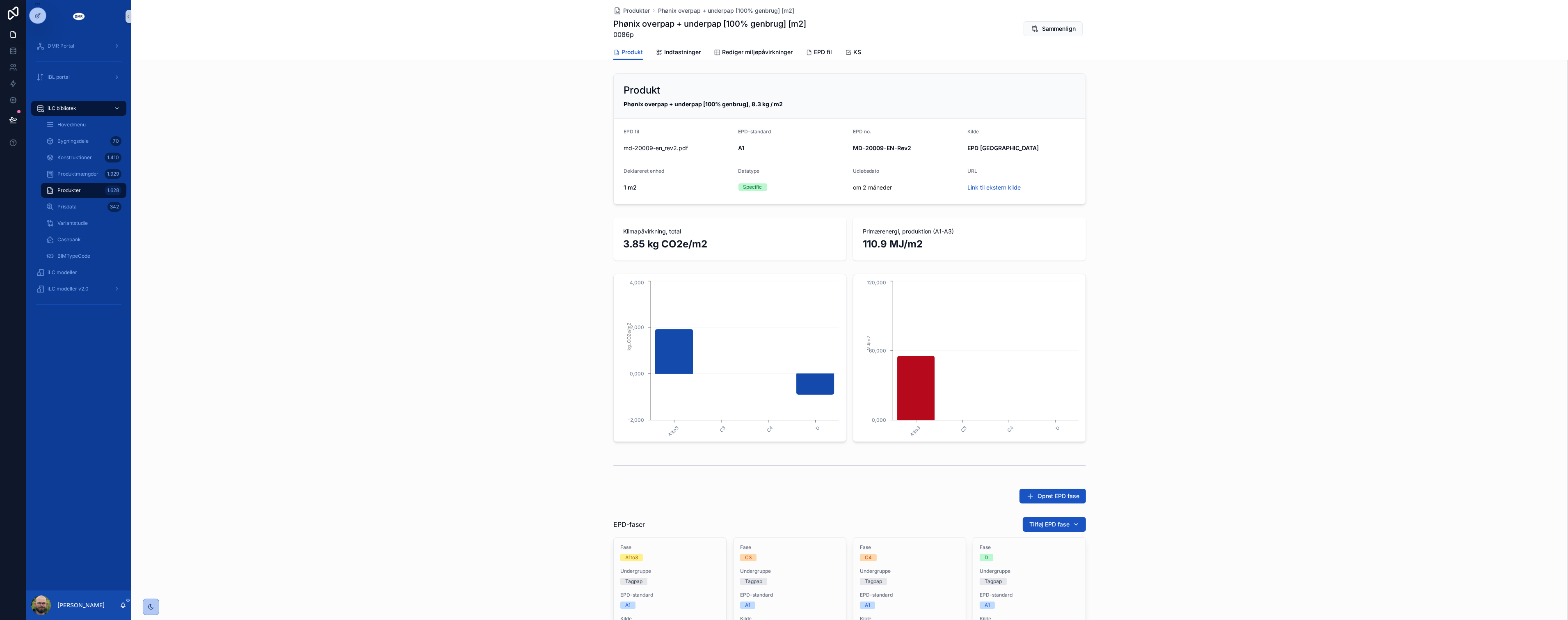
click at [481, 230] on div "Klimapåvirkning, total 3.85 kg CO2e/m2 Primærenergi, produktion (A1-A3) 110.9 M…" at bounding box center [850, 239] width 1437 height 50
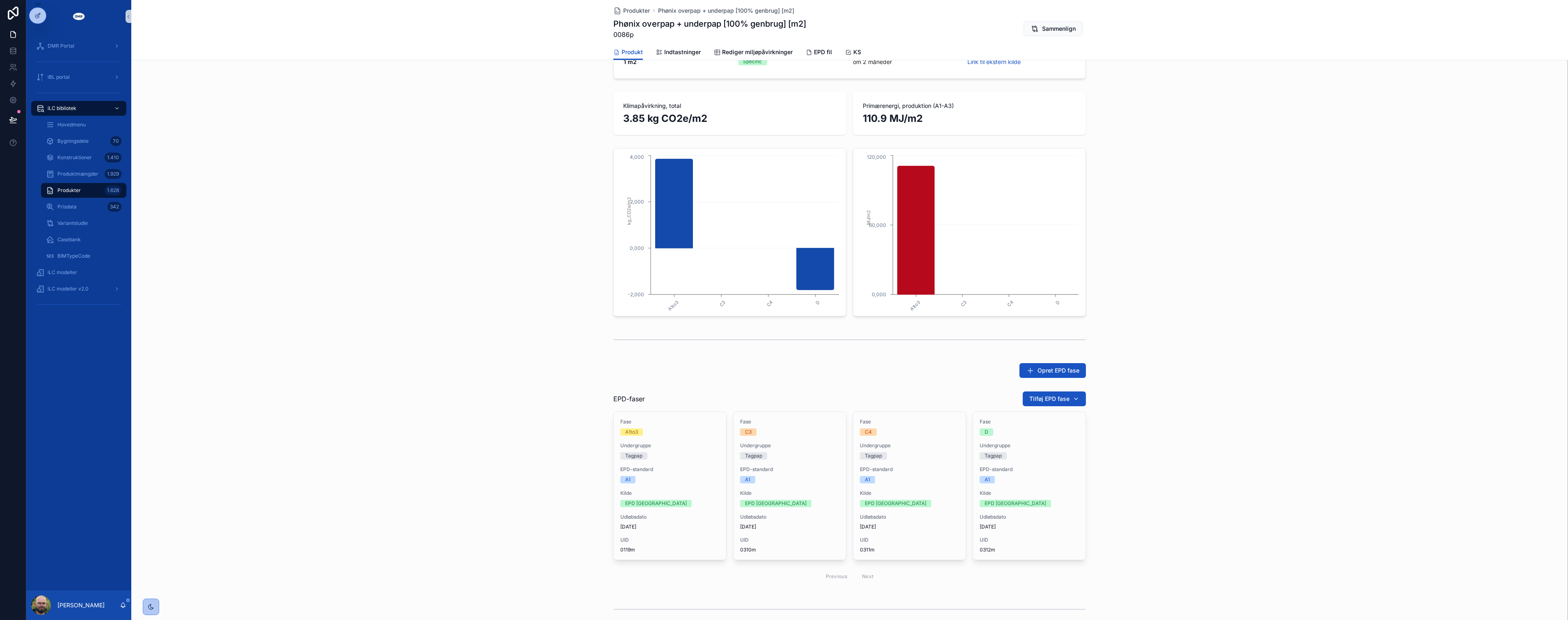
scroll to position [136, 0]
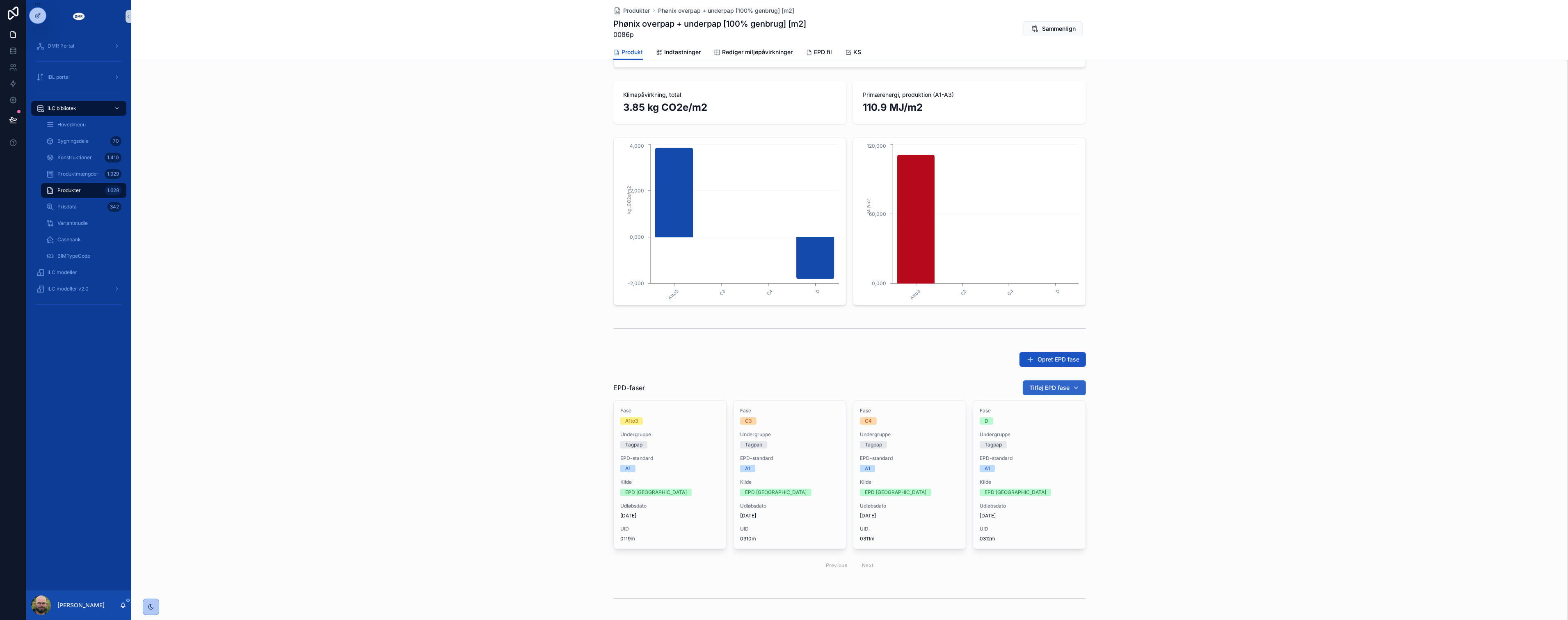
click at [1059, 382] on button "Tilføj EPD fase" at bounding box center [1054, 388] width 63 height 15
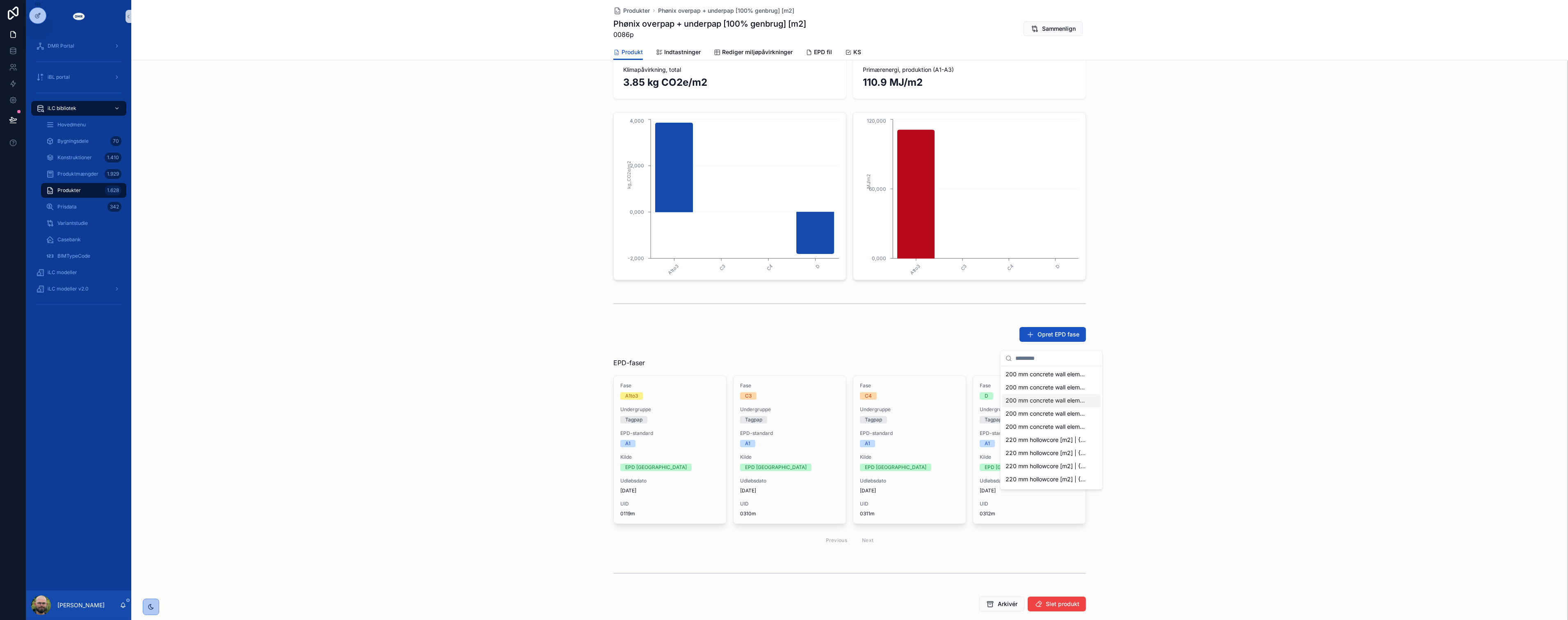
scroll to position [182, 0]
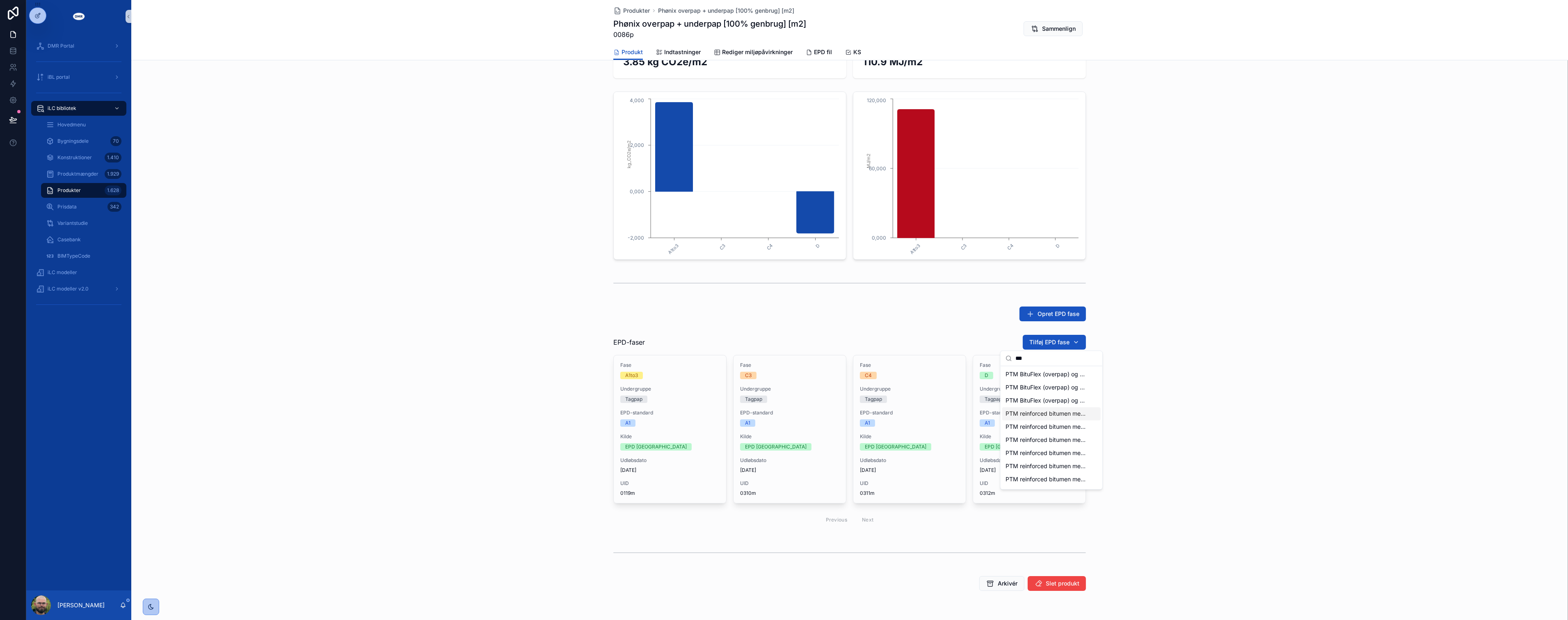
type input "***"
click at [1051, 413] on span "PTM reinforced bitumen membrane for roofwaterproofing - PTM BituFlex Kombi & PT…" at bounding box center [1046, 414] width 82 height 8
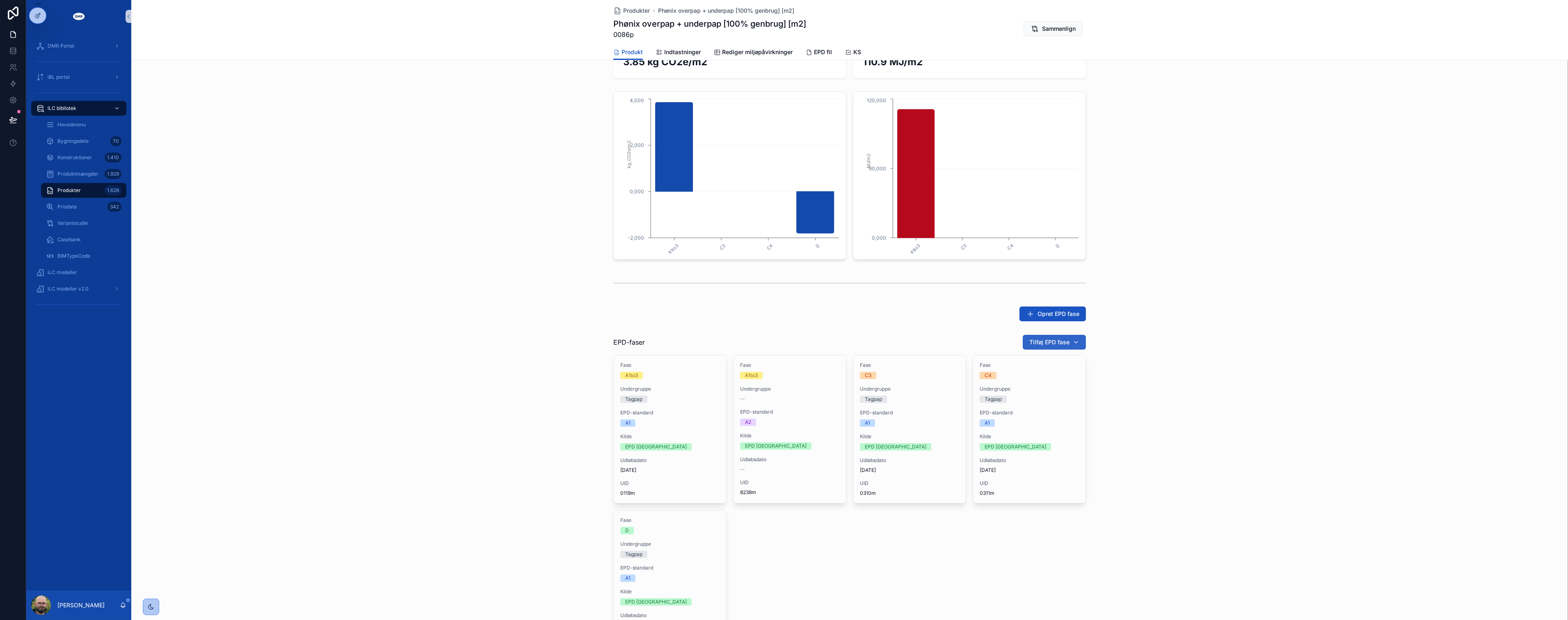
click at [1078, 343] on button "Tilføj EPD fase" at bounding box center [1054, 342] width 63 height 15
type input "******"
click at [1049, 376] on span "PTM reinforced bitumen membrane for roofwaterproofing - PTM BituFlex Kombi & PT…" at bounding box center [1046, 374] width 82 height 8
click at [1045, 342] on span "Tilføj EPD fase" at bounding box center [1049, 342] width 40 height 8
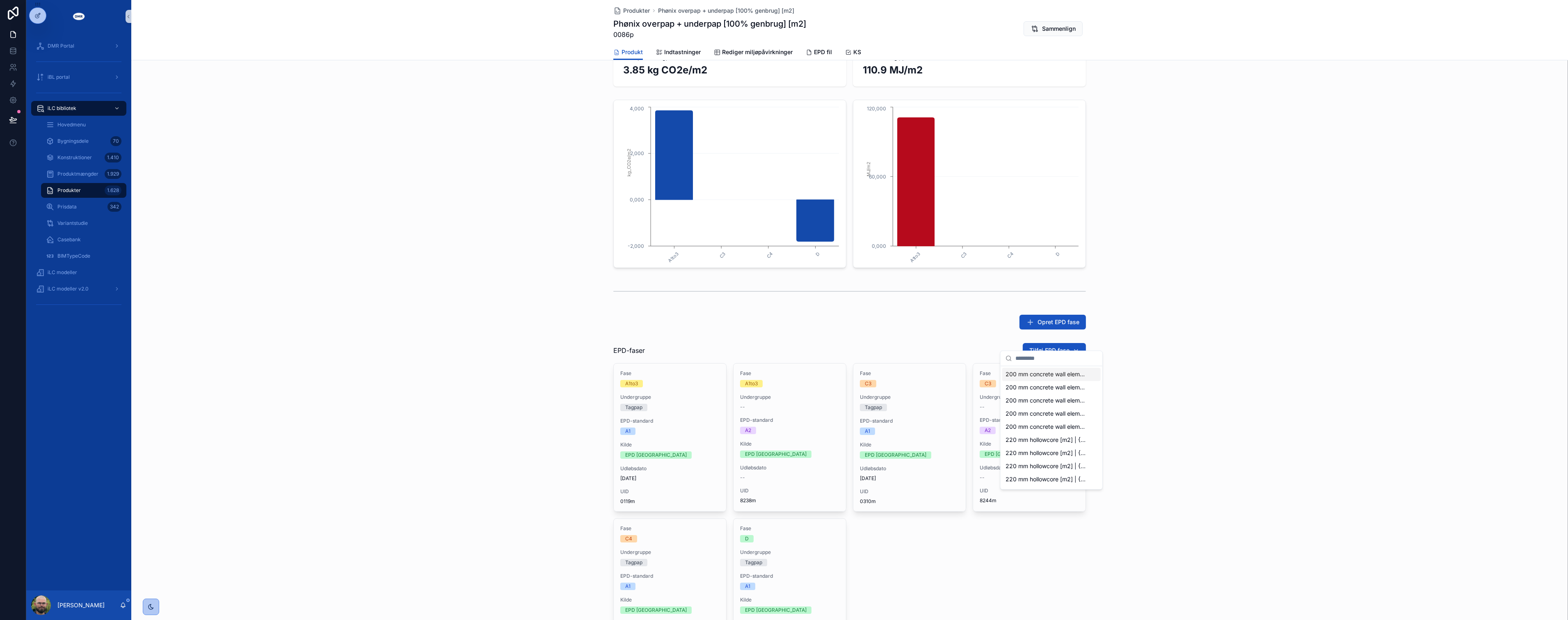
scroll to position [191, 0]
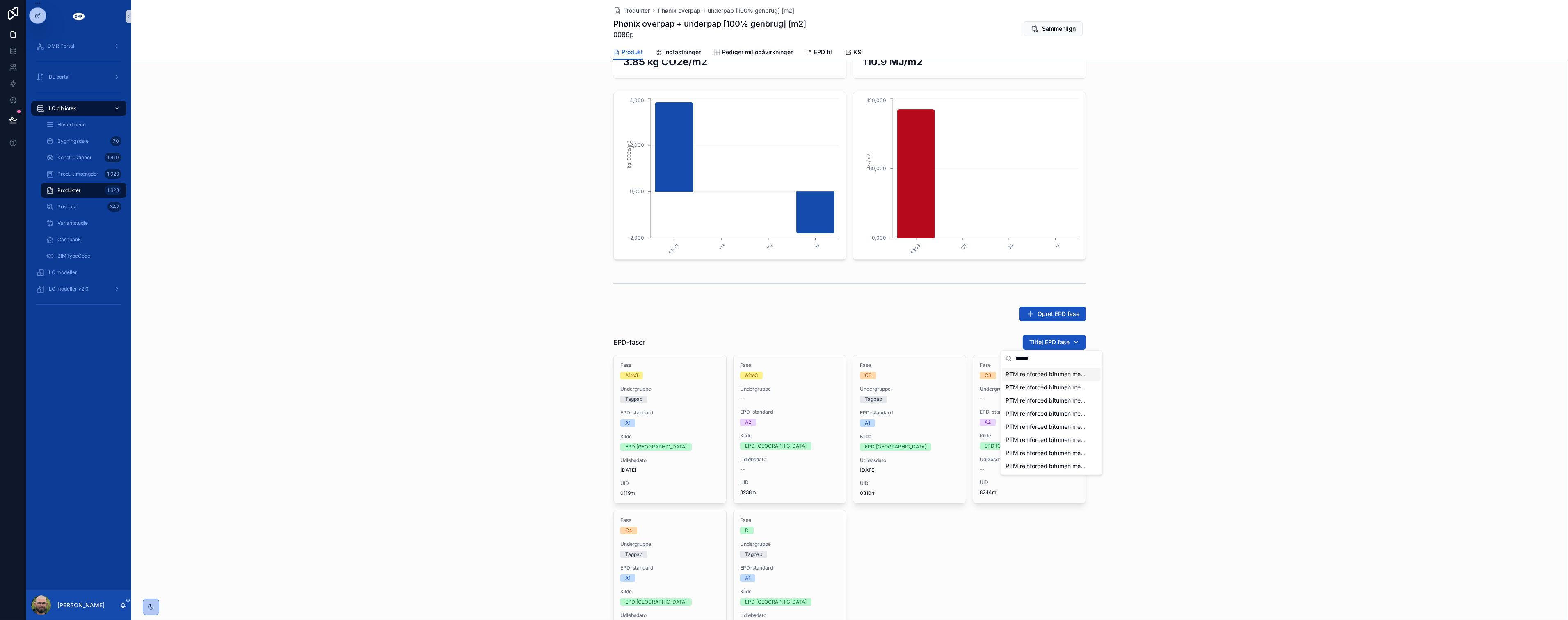
type input "******"
click at [1051, 372] on span "PTM reinforced bitumen membrane for roofwaterproofing - PTM BituFlex Kombi & PT…" at bounding box center [1046, 374] width 82 height 8
click at [1048, 345] on span "Tilføj EPD fase" at bounding box center [1049, 342] width 40 height 8
type input "******"
click at [1048, 378] on span "PTM reinforced bitumen membrane for roofwaterproofing - PTM BituFlex Kombi & PT…" at bounding box center [1046, 374] width 82 height 8
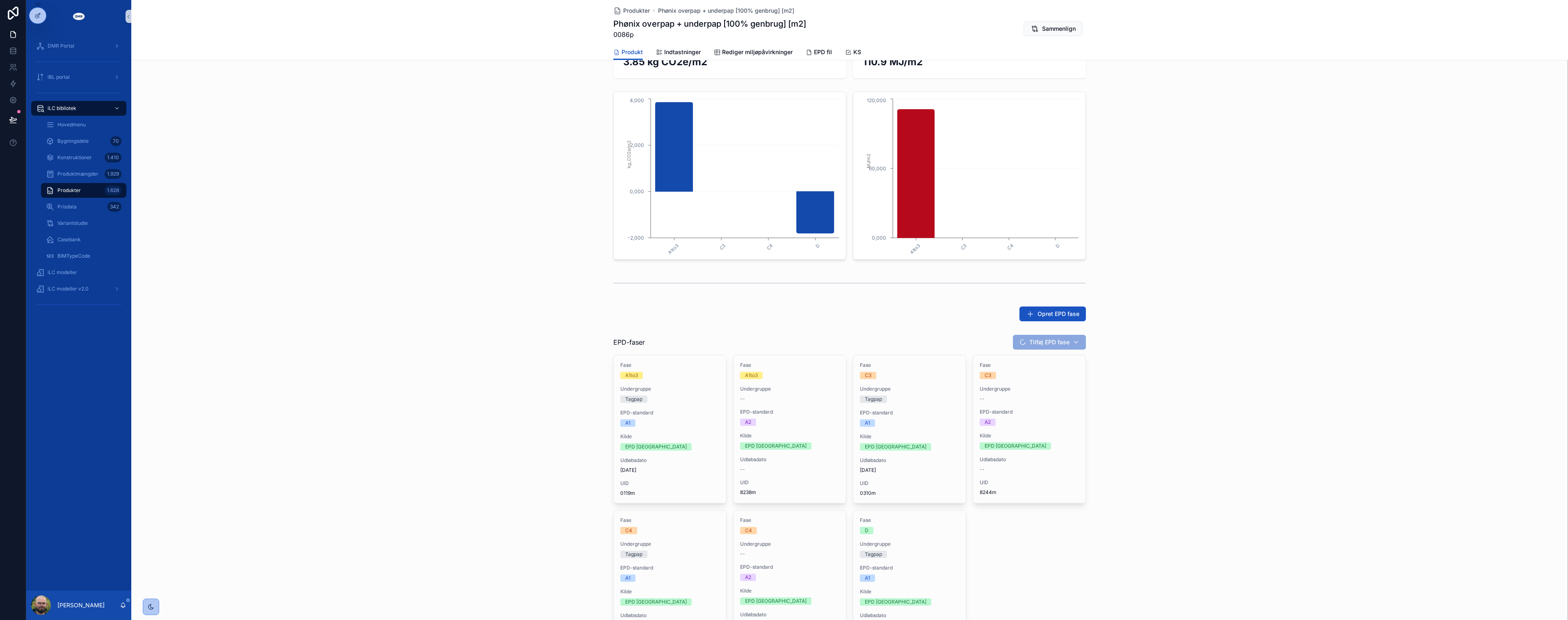
scroll to position [236, 0]
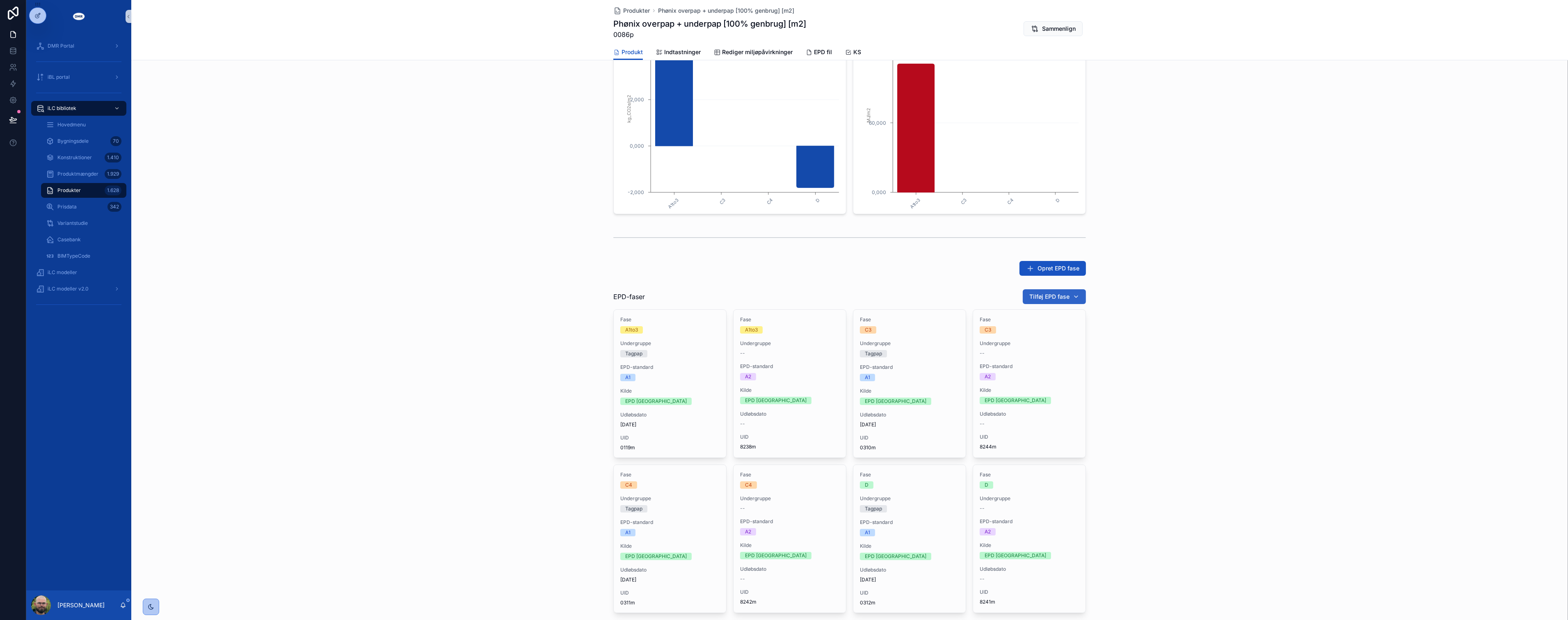
click at [1064, 297] on span "Tilføj EPD fase" at bounding box center [1049, 297] width 40 height 8
type input "******"
click at [1069, 331] on span "PTM reinforced bitumen membrane for roofwaterproofing - PTM BituFlex Kombi & PT…" at bounding box center [1046, 328] width 82 height 8
click at [1071, 295] on div "Tilføj EPD fase" at bounding box center [1054, 297] width 50 height 8
type input "******"
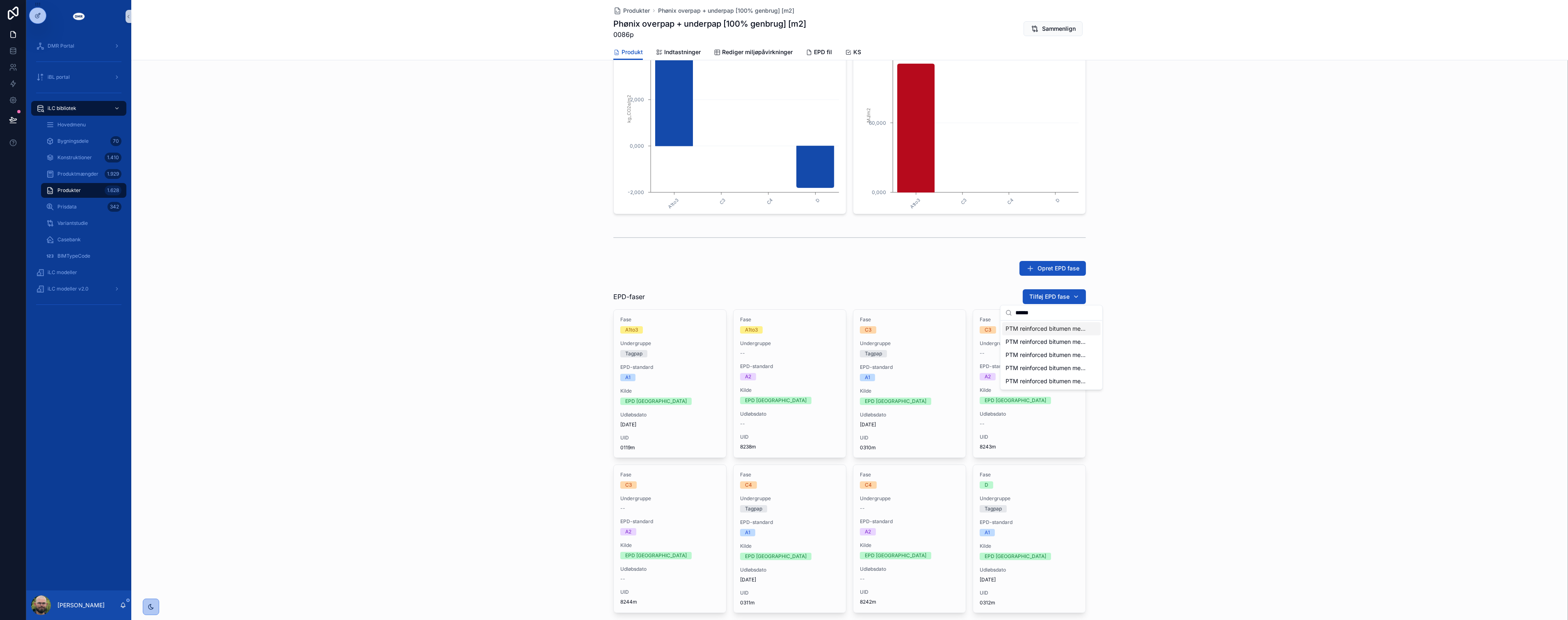
click at [1071, 329] on span "PTM reinforced bitumen membrane for roofwaterproofing - PTM BituFlex Kombi & PT…" at bounding box center [1046, 328] width 82 height 8
click at [1063, 298] on span "Tilføj EPD fase" at bounding box center [1049, 297] width 40 height 8
type input "******"
click at [1051, 331] on span "PTM reinforced bitumen membrane for roofwaterproofing - PTM BituFlex Kombi & PT…" at bounding box center [1046, 328] width 82 height 8
click at [1070, 296] on div "Tilføj EPD fase" at bounding box center [1054, 297] width 50 height 8
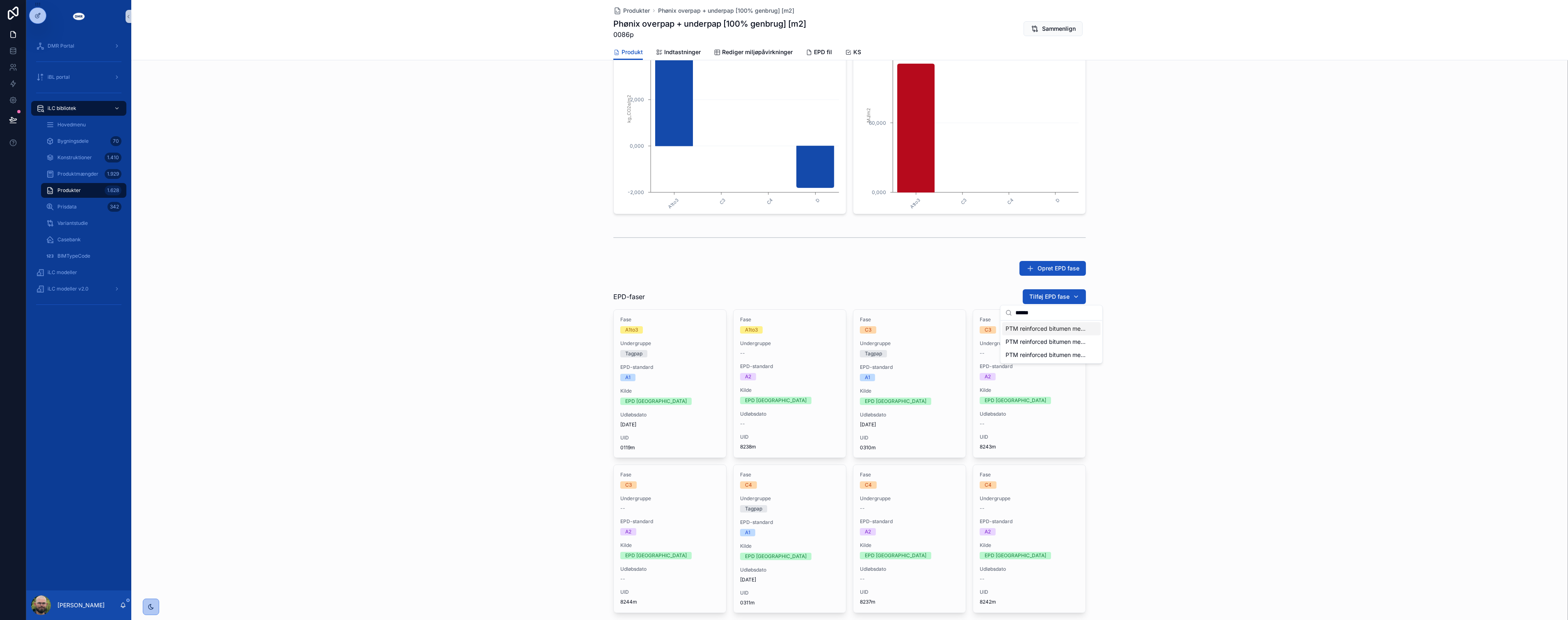
type input "******"
click at [1060, 325] on span "PTM reinforced bitumen membrane for roofwaterproofing - PTM BituFlex Kombi & PT…" at bounding box center [1046, 328] width 82 height 8
click at [1062, 290] on button "Tilføj EPD fase" at bounding box center [1054, 297] width 63 height 15
type input "******"
click at [1094, 322] on div "PTM reinforced bitumen membrane for roofwaterproofing - PTM BituFlex Kombi & PT…" at bounding box center [1052, 329] width 99 height 13
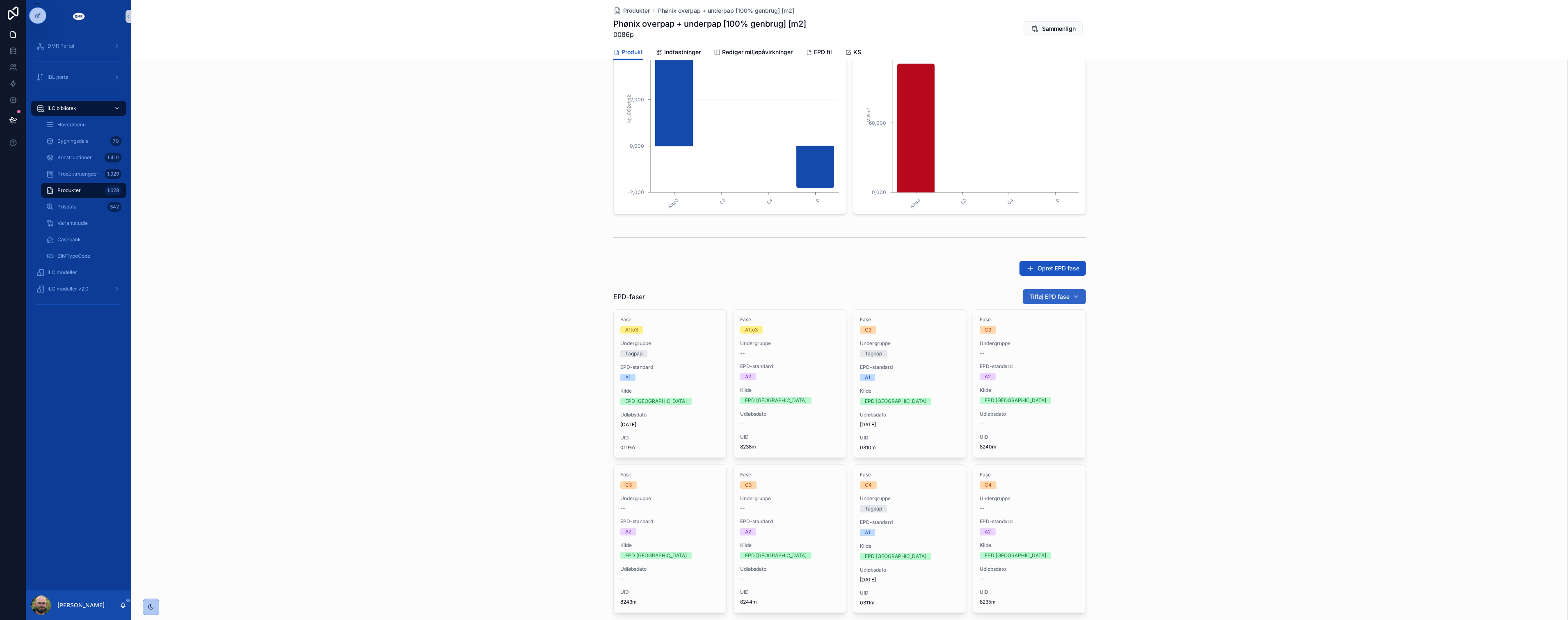
click at [1054, 294] on span "Tilføj EPD fase" at bounding box center [1049, 297] width 40 height 8
type input "******"
click at [1082, 331] on span "PTM reinforced bitumen membrane for roofwaterproofing - PTM BituFlex Kombi & PT…" at bounding box center [1046, 328] width 82 height 8
click at [1169, 334] on div "EPD-faser Tilføj EPD fase Fase A1to3 Undergruppe Tagpap EPD-standard A1 Kilde E…" at bounding box center [850, 464] width 1437 height 357
click at [0, 0] on button "Fjern" at bounding box center [0, 0] width 0 height 0
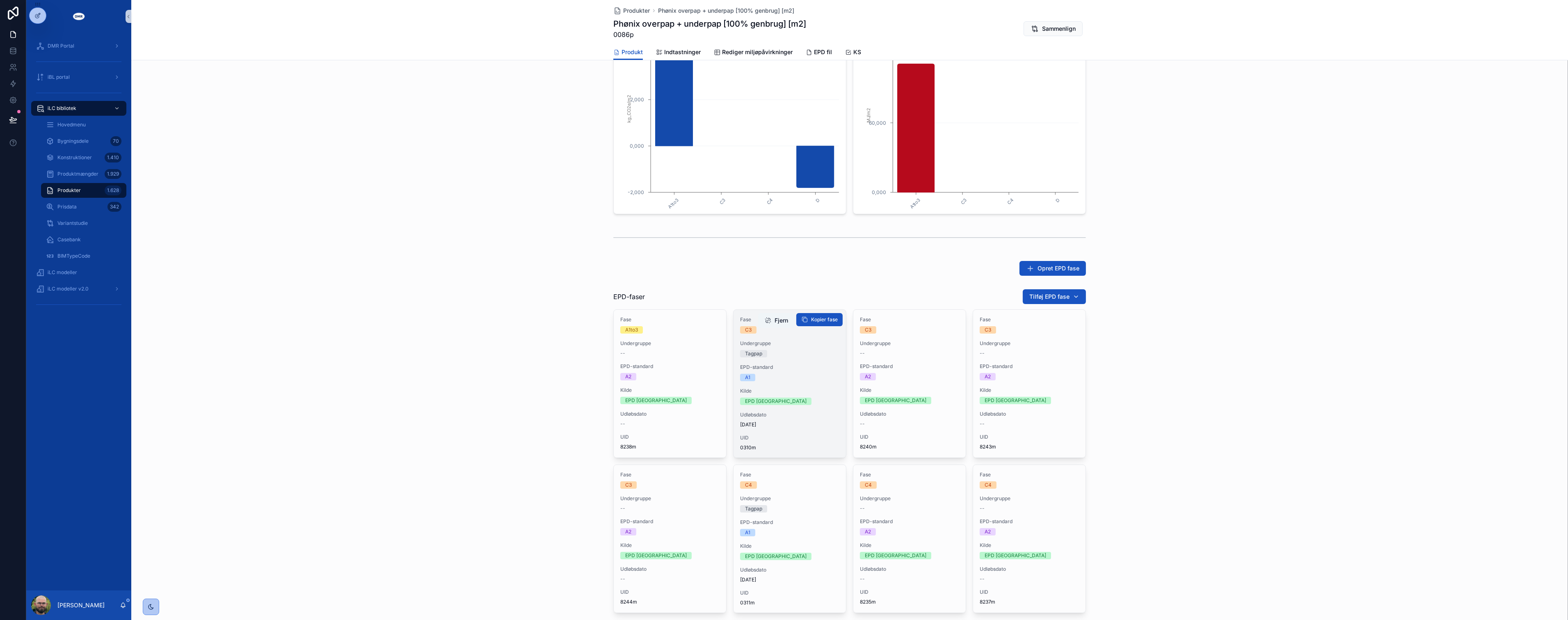
click at [774, 319] on button "Fjern" at bounding box center [777, 320] width 37 height 15
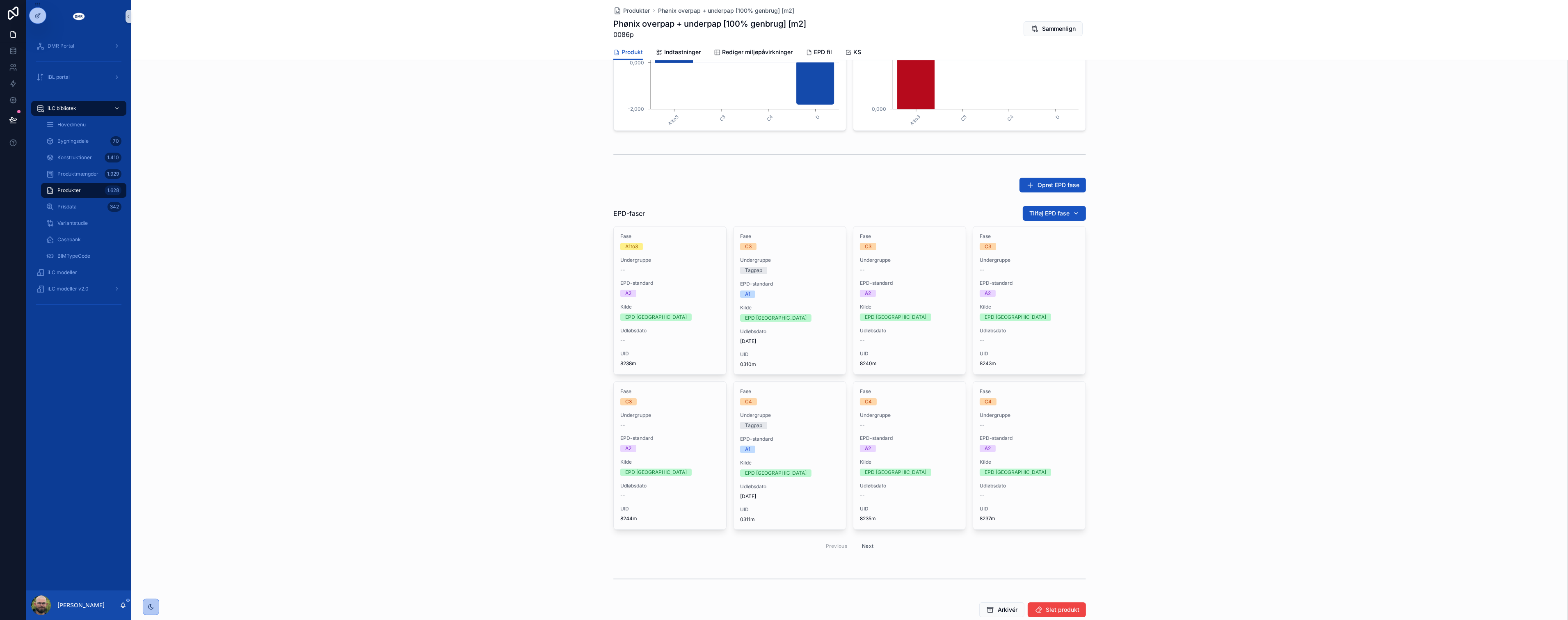
scroll to position [327, 0]
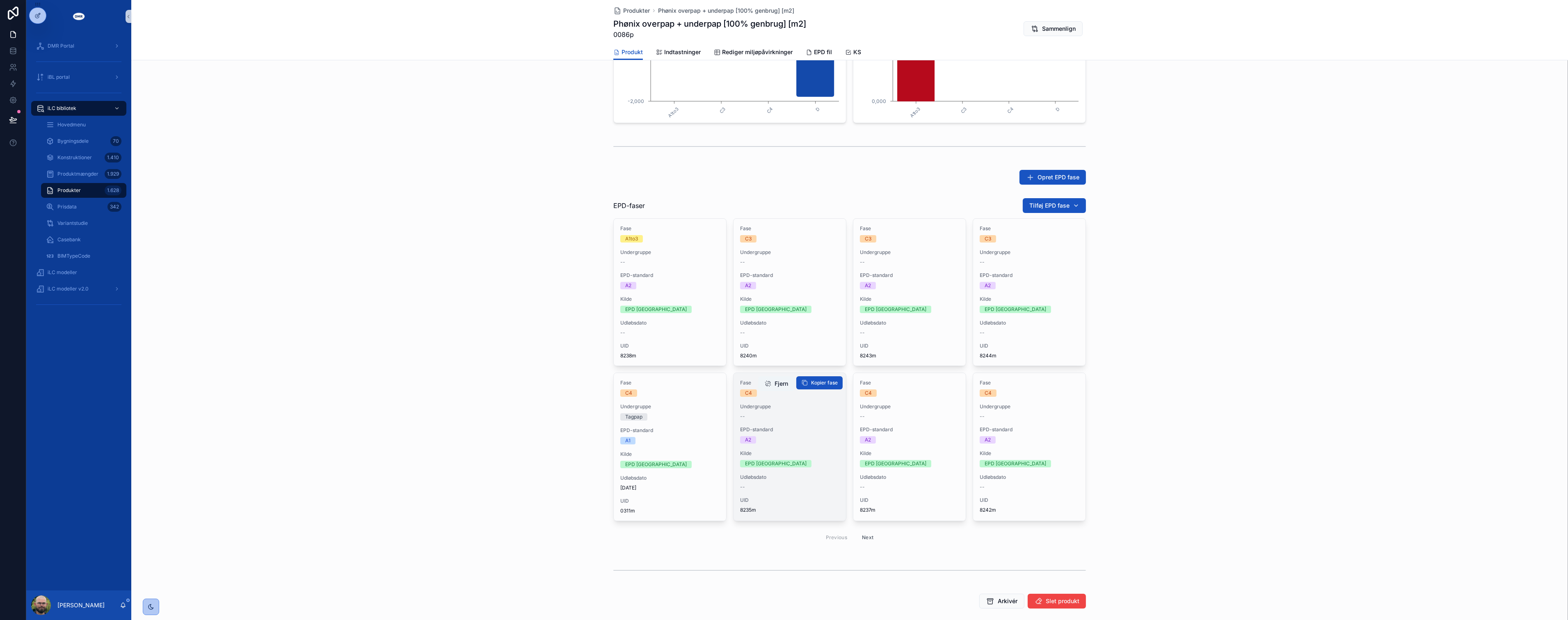
click at [781, 384] on button "Fjern" at bounding box center [777, 384] width 37 height 15
click at [0, 0] on button "Fjern" at bounding box center [0, 0] width 0 height 0
click at [1146, 438] on div "EPD-faser Tilføj EPD fase Fase A1to3 Undergruppe -- EPD-standard A2 Kilde EPD […" at bounding box center [850, 372] width 1437 height 356
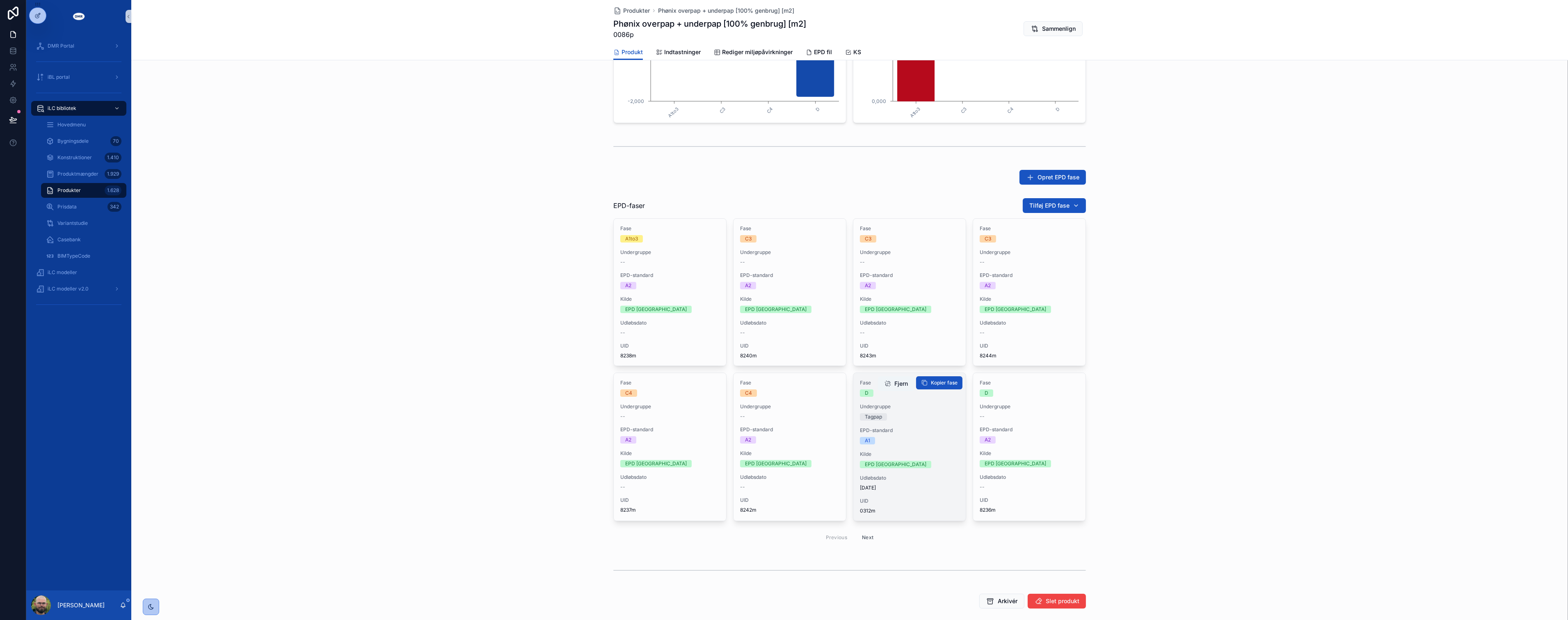
click at [893, 384] on button "Fjern" at bounding box center [896, 384] width 37 height 15
click at [870, 535] on button "Next" at bounding box center [868, 537] width 23 height 13
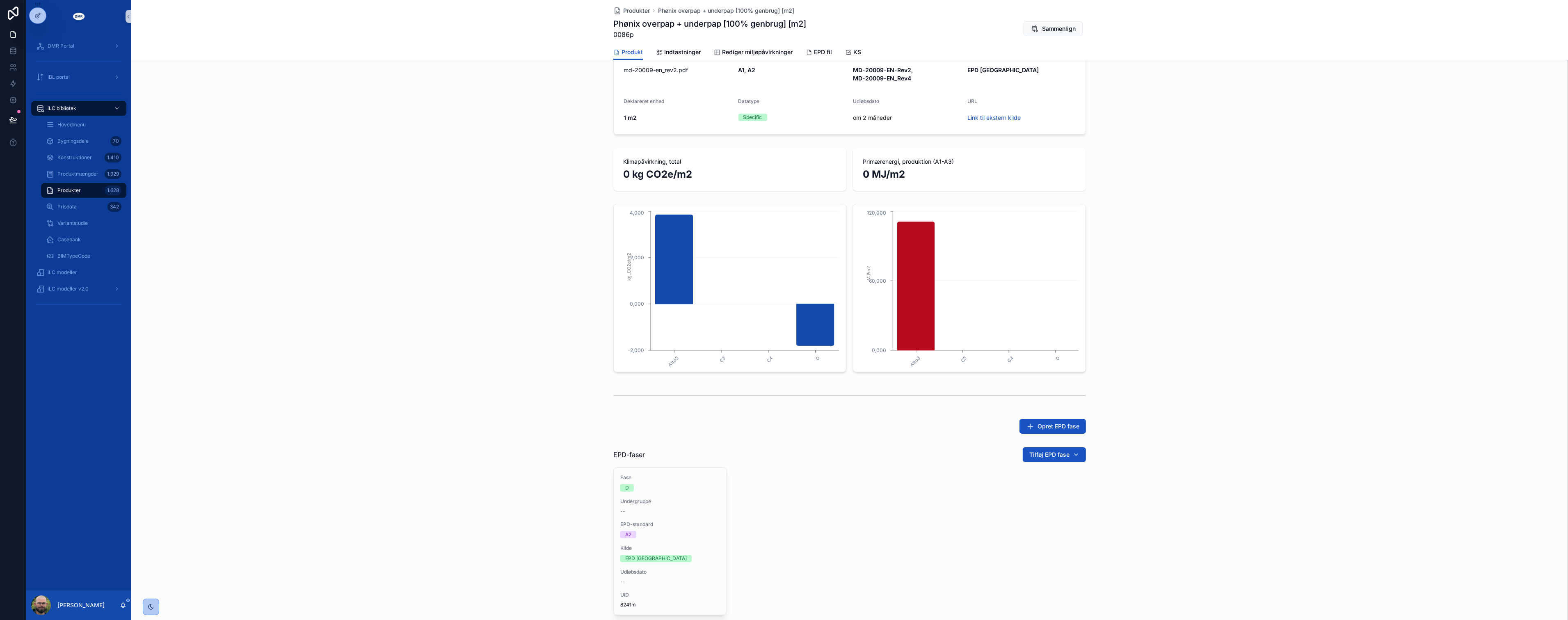
scroll to position [214, 0]
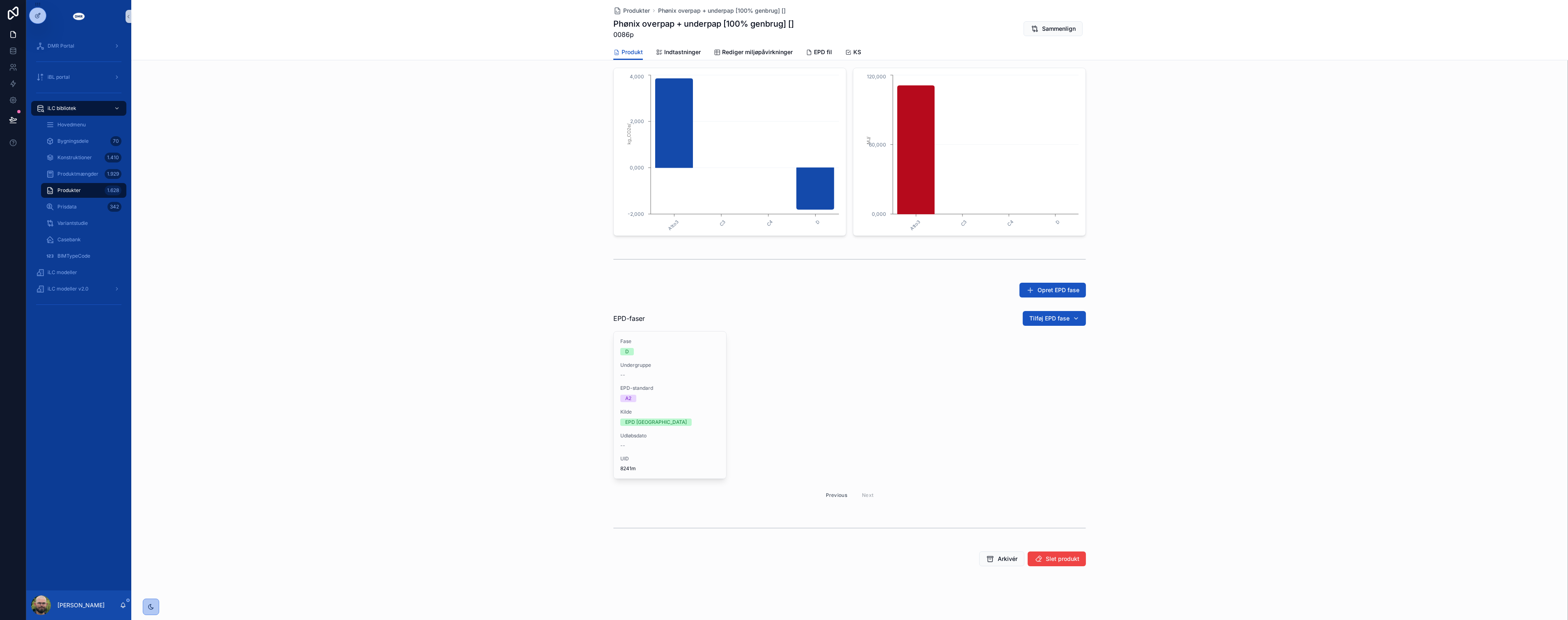
click at [828, 496] on button "Previous" at bounding box center [836, 495] width 33 height 13
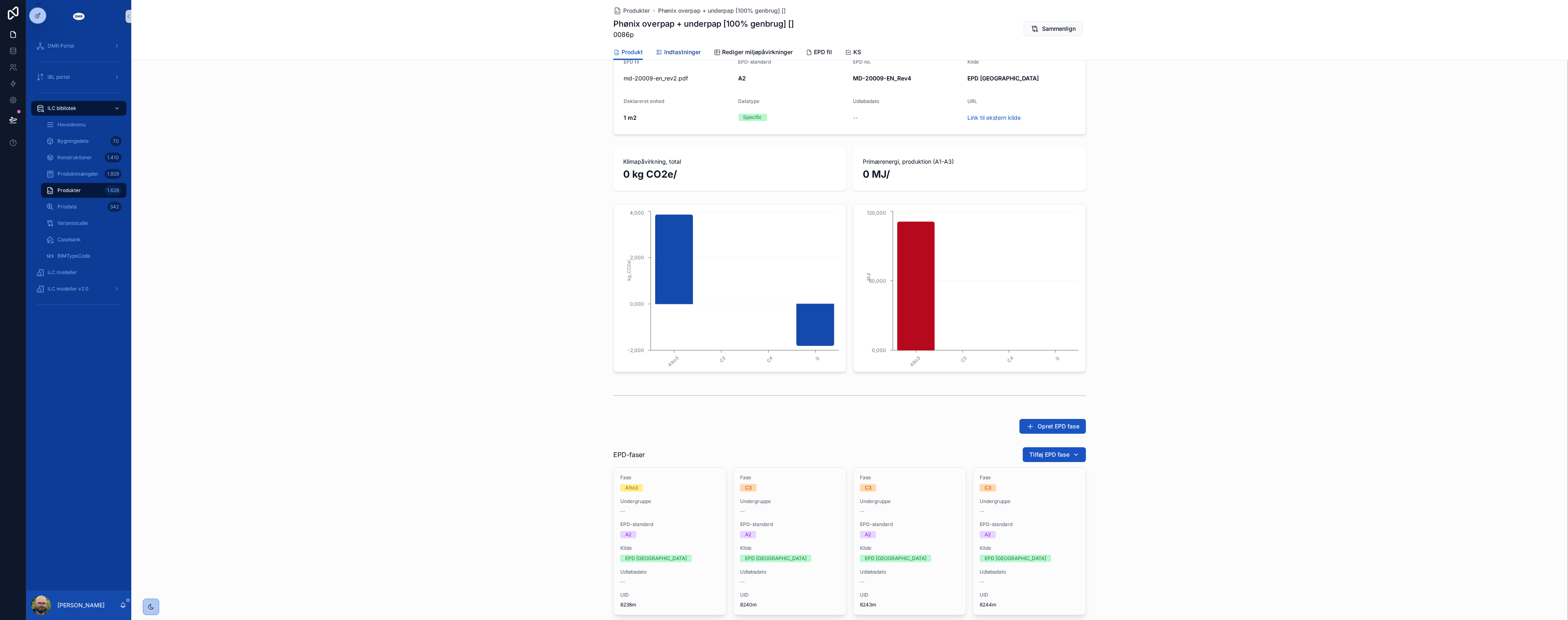
scroll to position [206, 0]
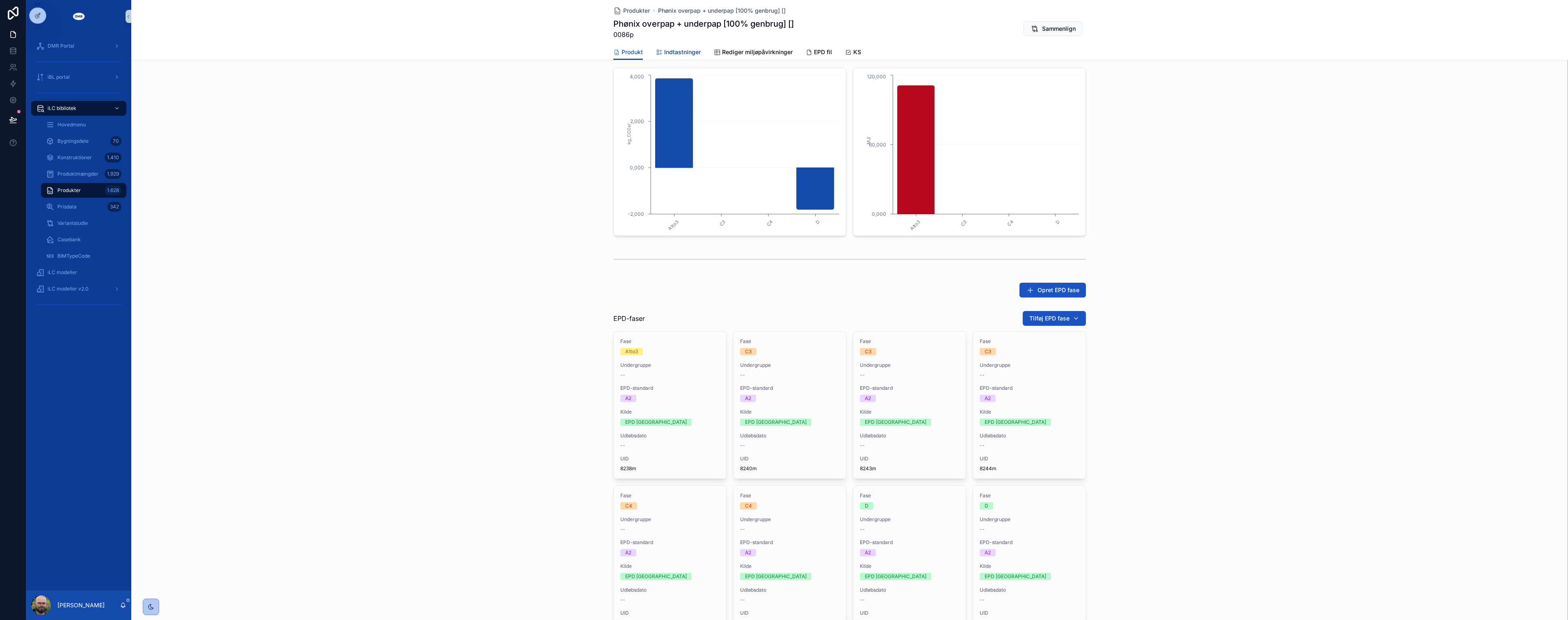
click at [677, 54] on span "Indtastninger" at bounding box center [682, 52] width 37 height 8
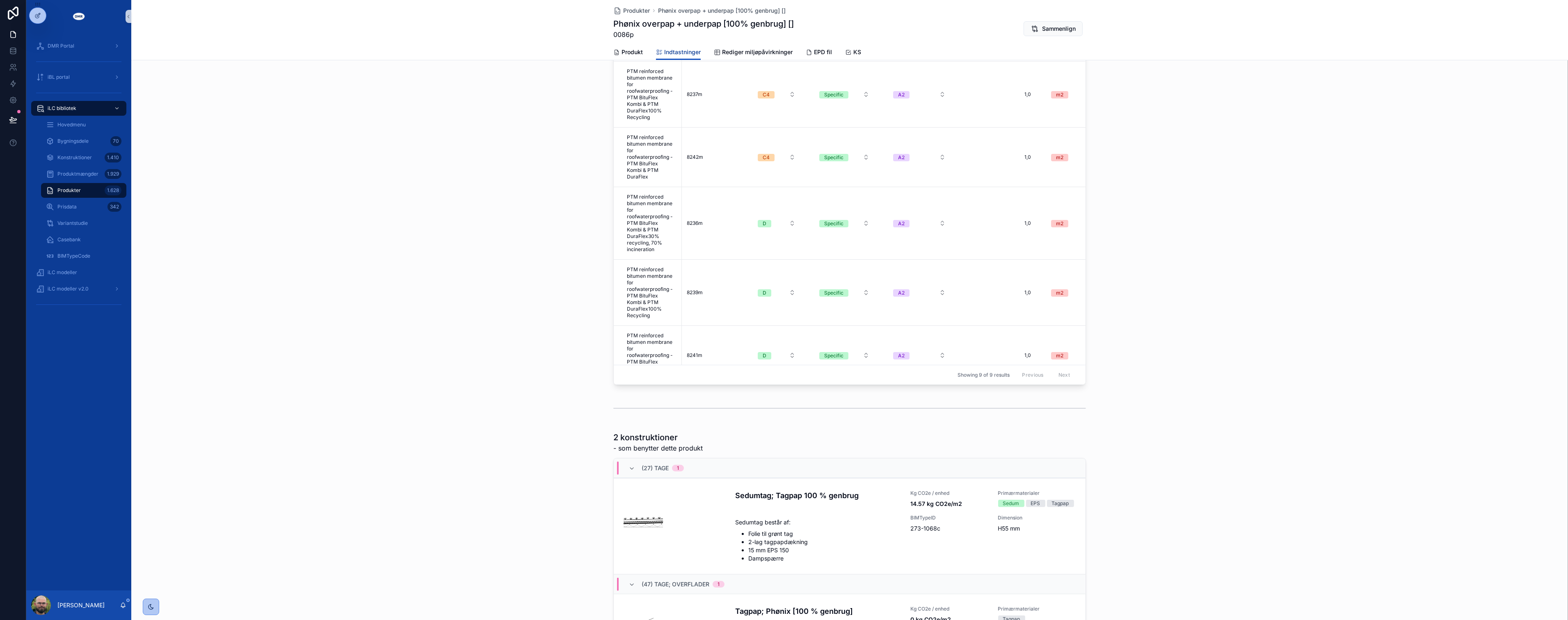
scroll to position [136, 0]
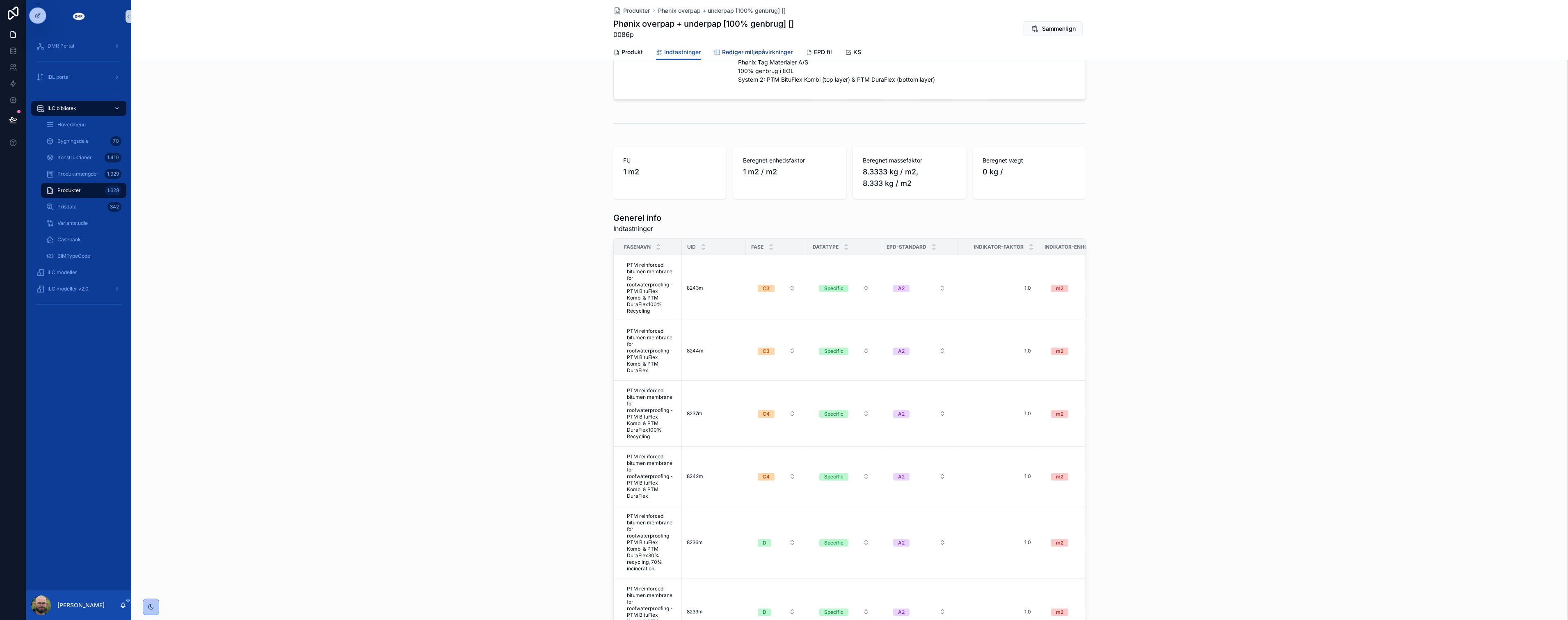
click at [733, 55] on span "Rediger miljøpåvirkninger" at bounding box center [757, 52] width 71 height 8
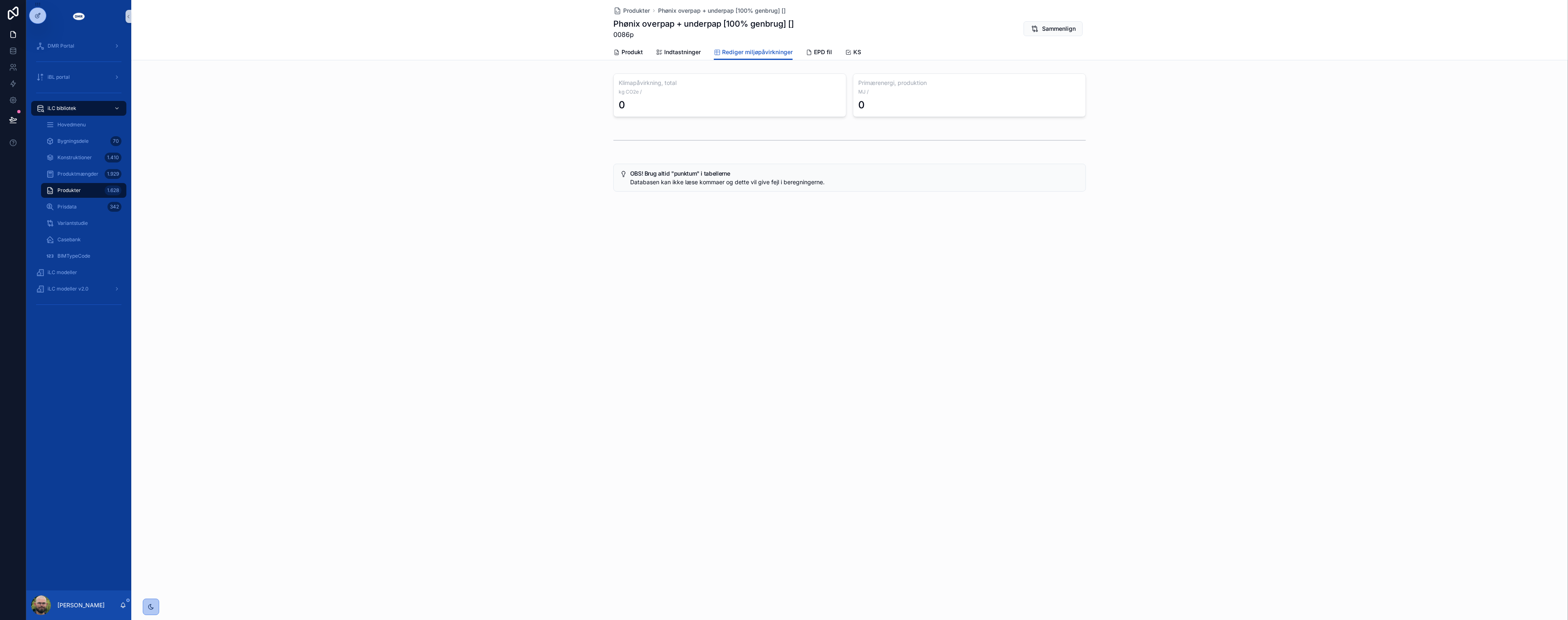
click at [502, 304] on div "Produkter Phønix overpap + underpap [100% genbrug] [] Phønix overpap + underpap…" at bounding box center [850, 310] width 1437 height 620
click at [640, 56] on link "Produkt" at bounding box center [628, 52] width 30 height 16
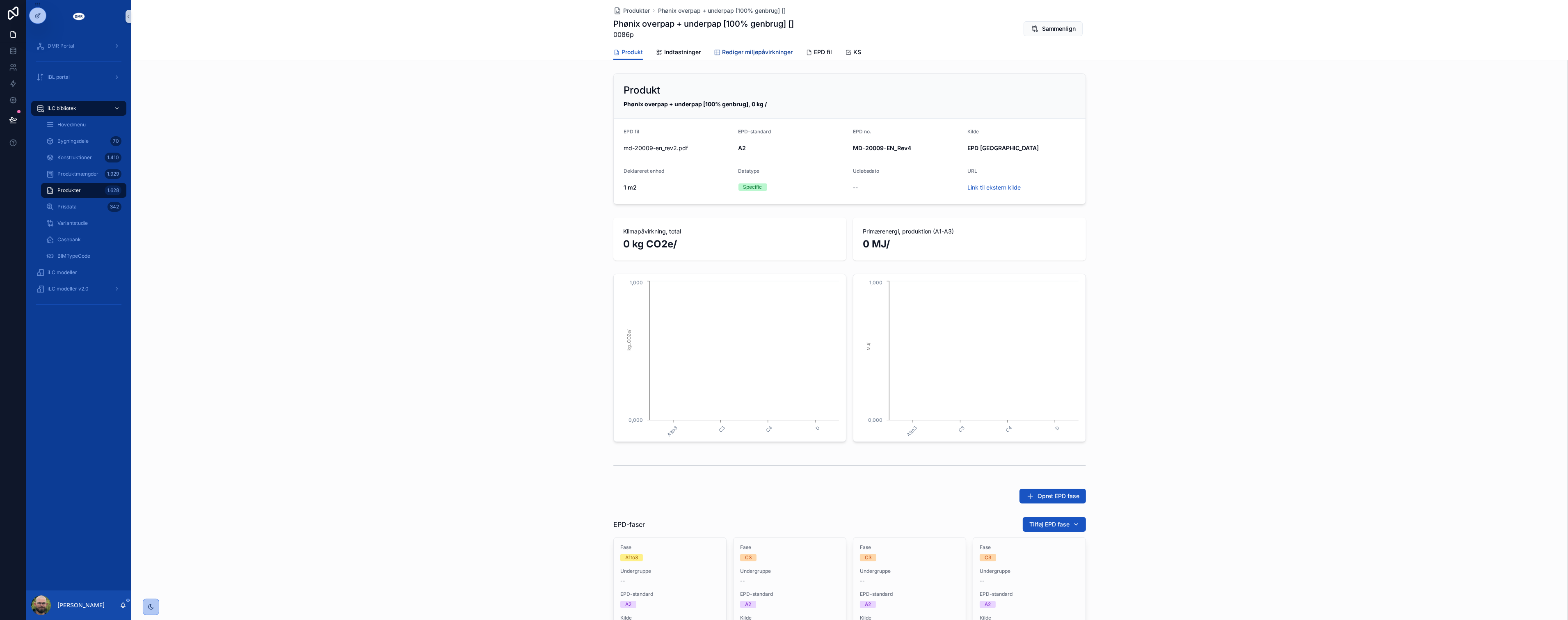
click at [749, 56] on link "Rediger miljøpåvirkninger" at bounding box center [753, 52] width 79 height 16
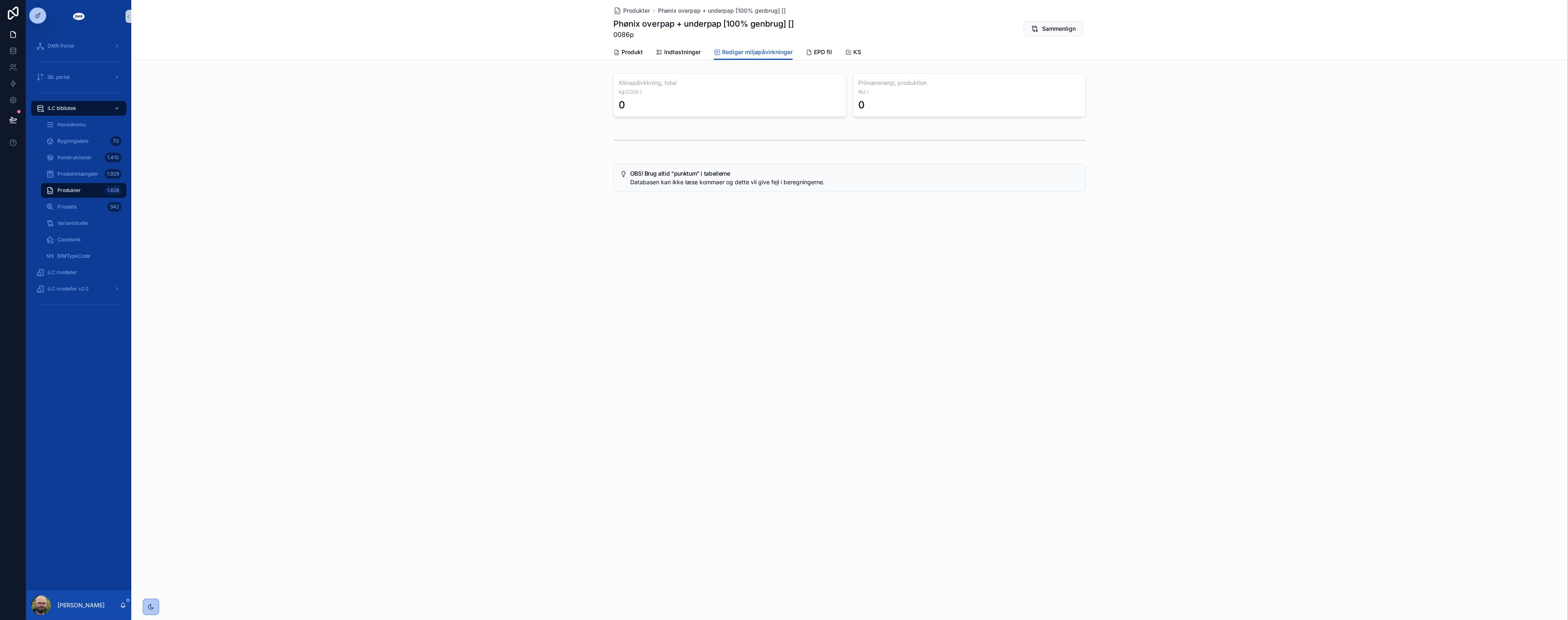
click at [571, 219] on div "scrollable content" at bounding box center [850, 217] width 1437 height 7
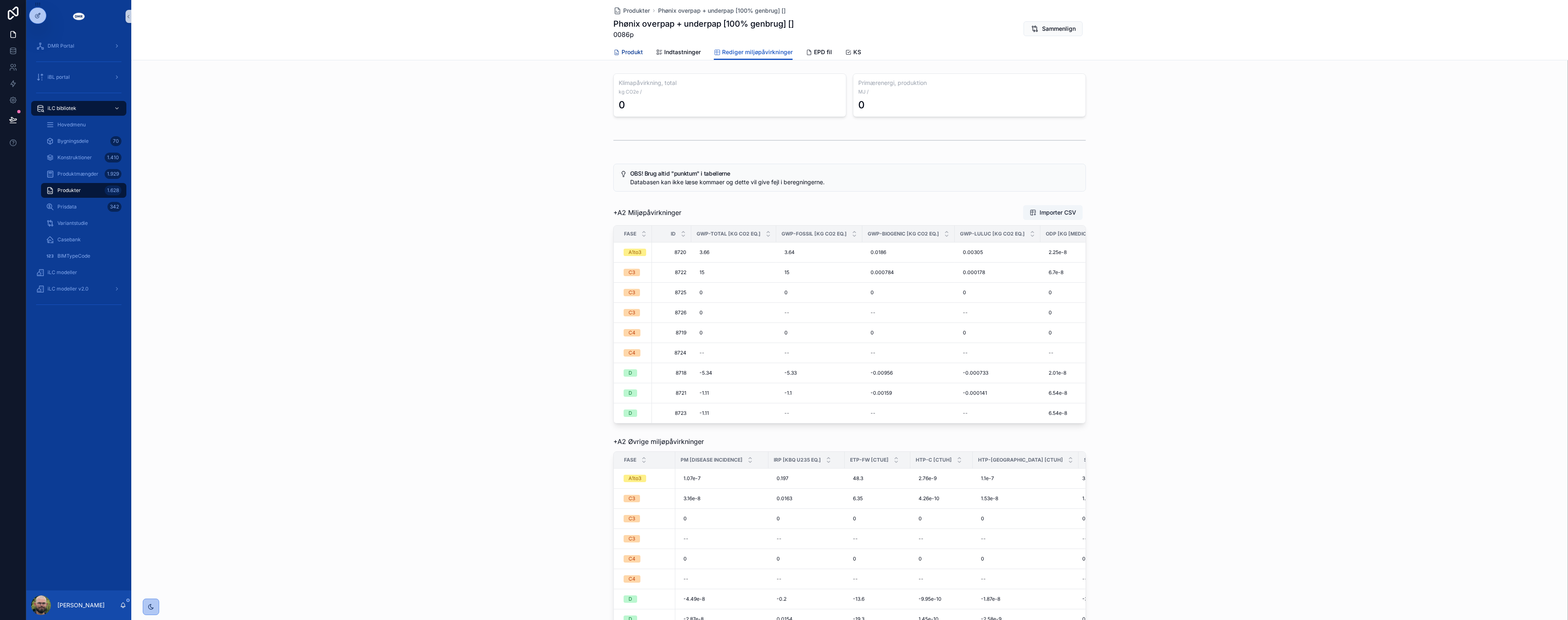
click at [625, 52] on span "Produkt" at bounding box center [632, 52] width 21 height 8
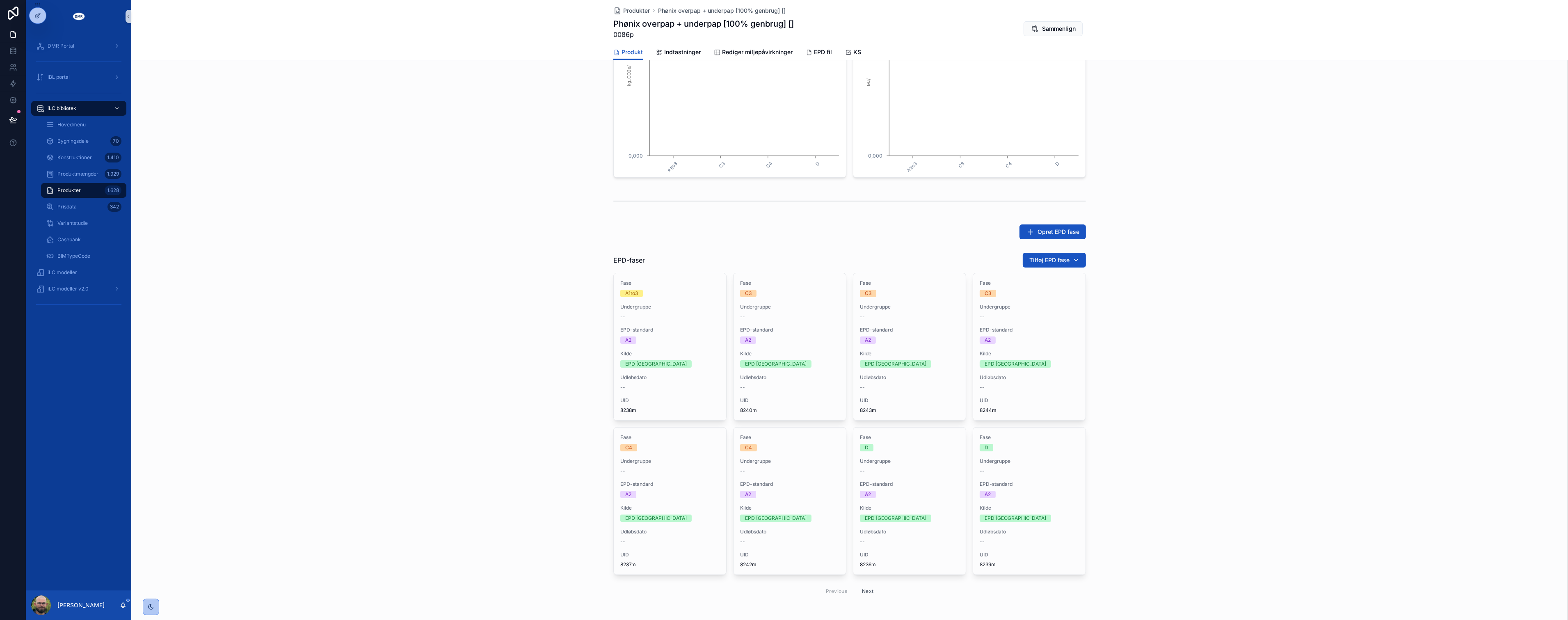
scroll to position [273, 0]
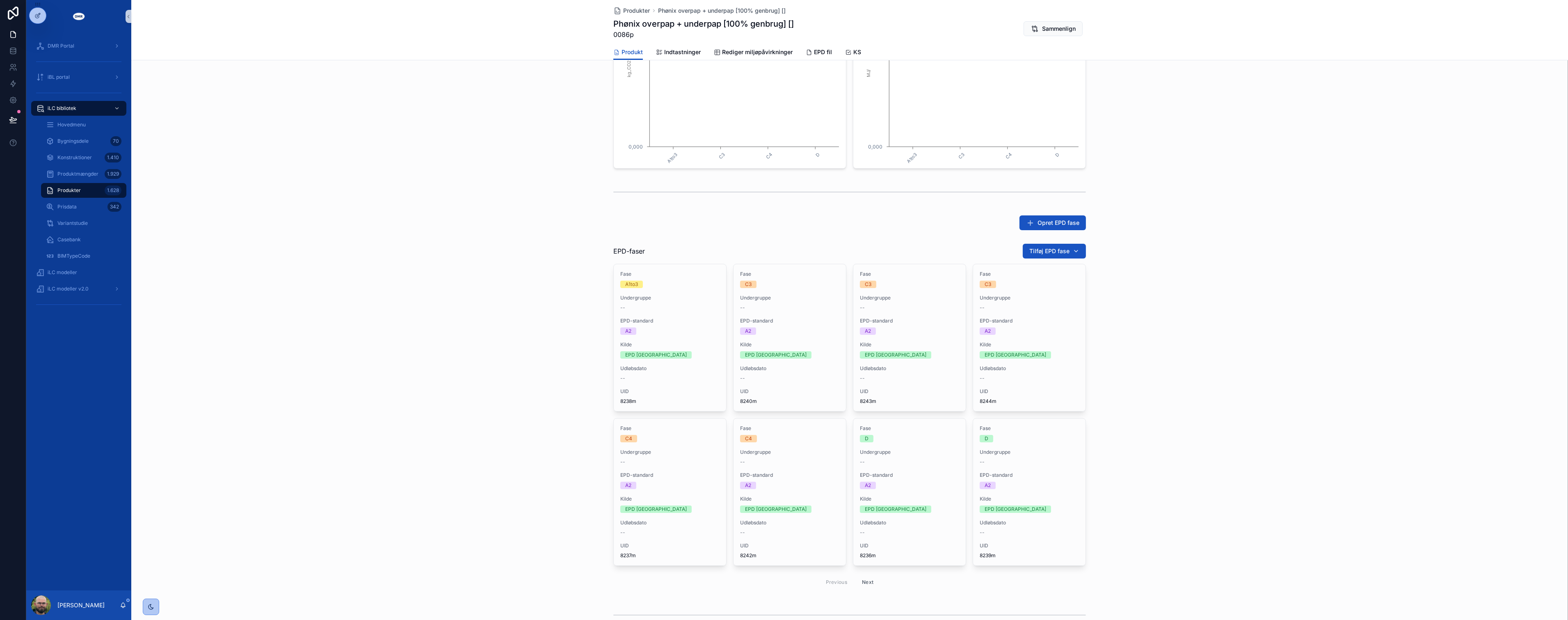
click at [858, 578] on button "Next" at bounding box center [868, 582] width 23 height 13
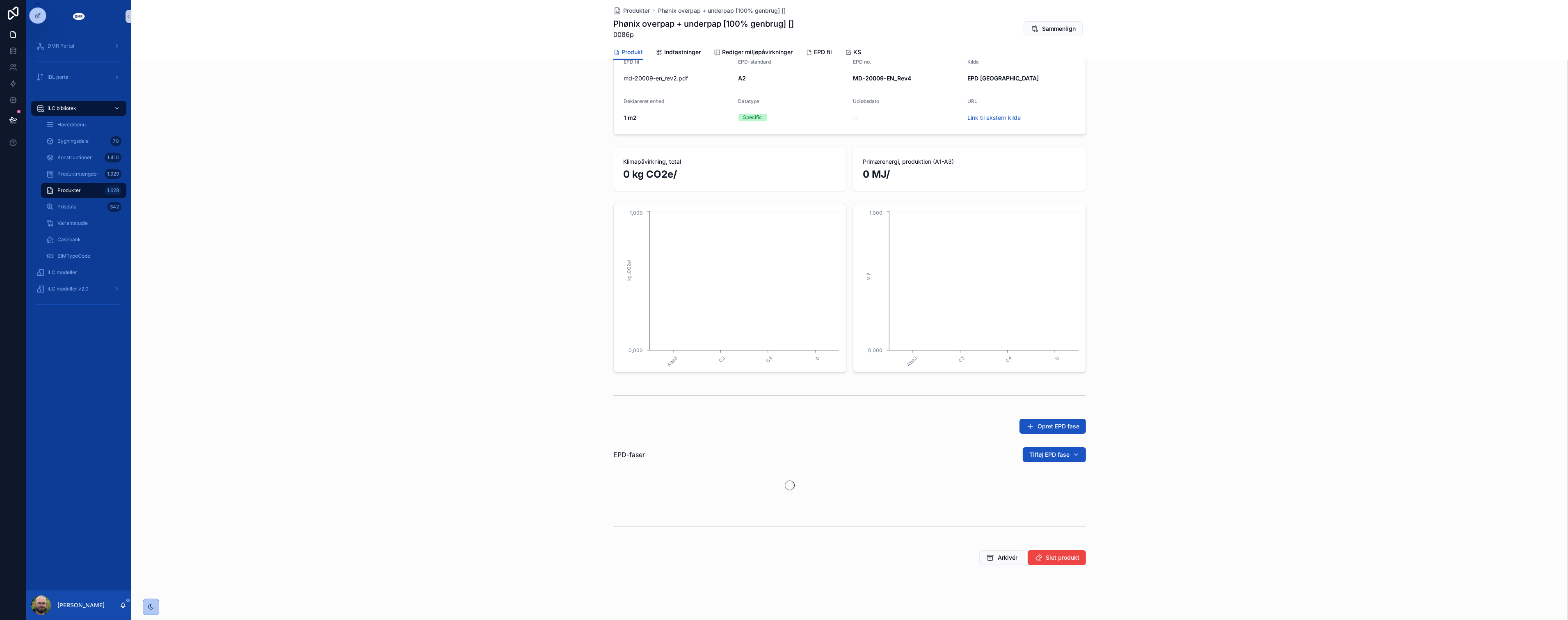
scroll to position [206, 0]
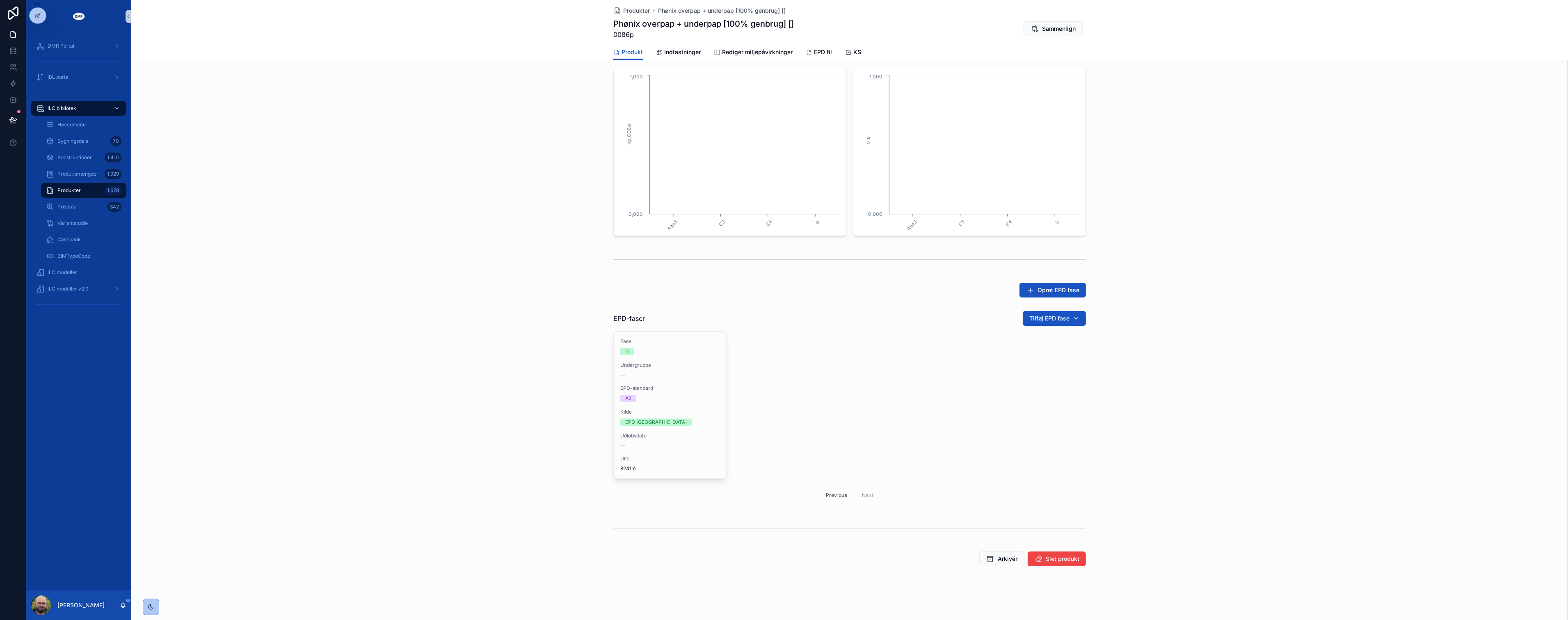
click at [825, 493] on button "Previous" at bounding box center [836, 495] width 33 height 13
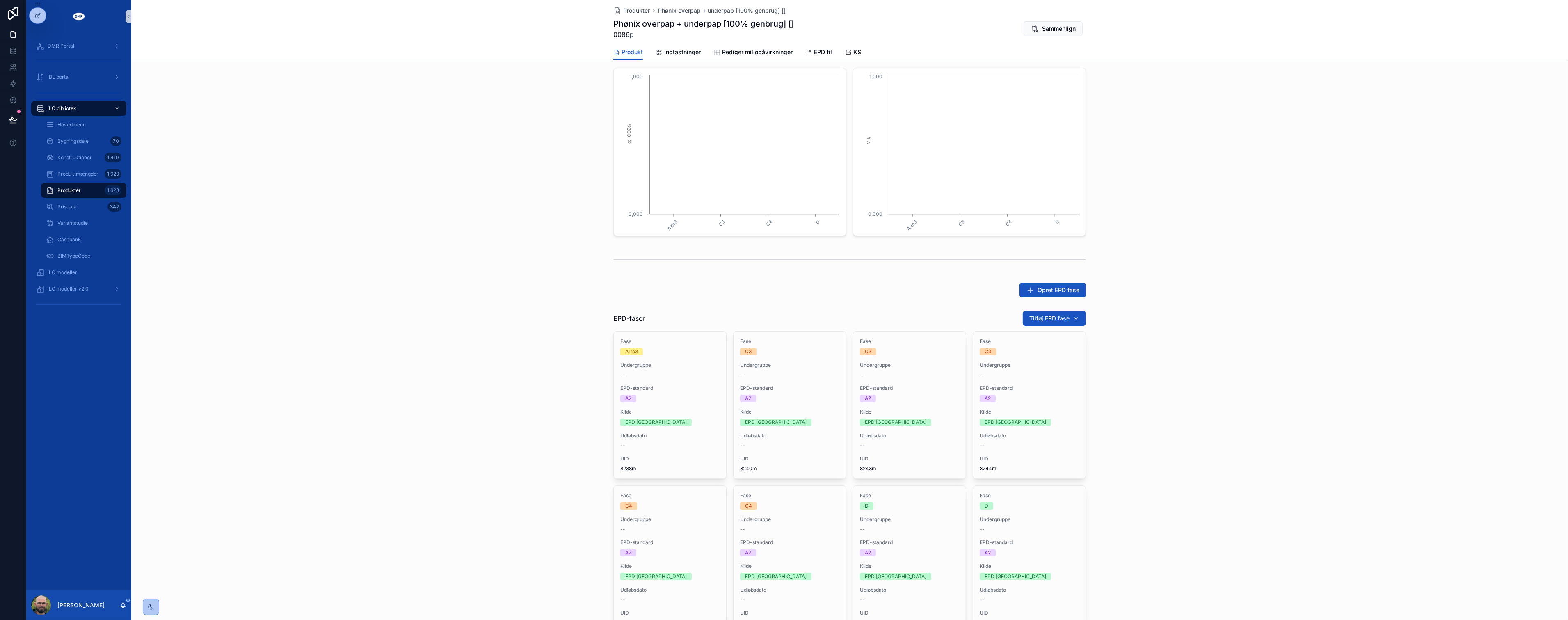
click at [454, 417] on div "EPD-faser Tilføj EPD fase Fase A1to3 Undergruppe -- EPD-standard A2 Kilde EPD D…" at bounding box center [850, 485] width 1437 height 355
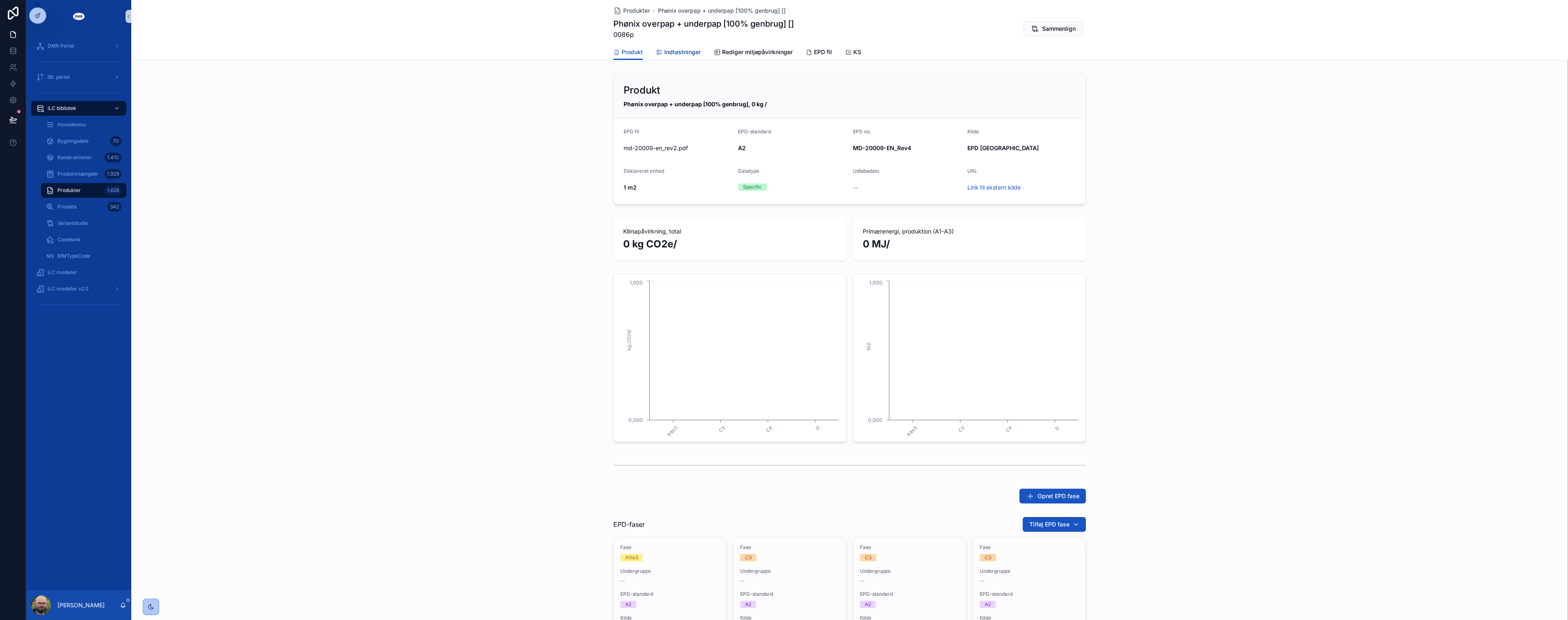
click at [677, 58] on link "Indtastninger" at bounding box center [678, 52] width 44 height 16
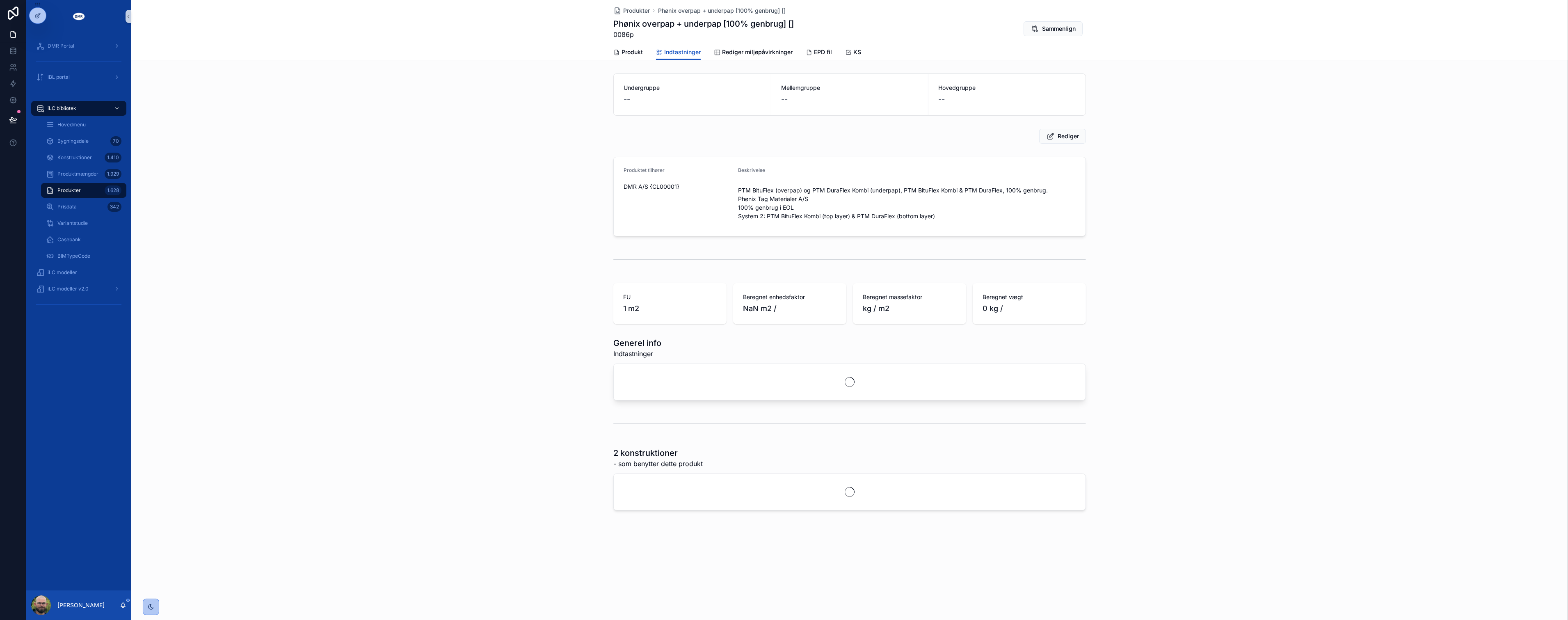
click at [551, 164] on div "Produktet tilhører DMR A/S {CL00001} Beskrivelse PTM BituFlex (overpap) og PTM …" at bounding box center [850, 197] width 1437 height 86
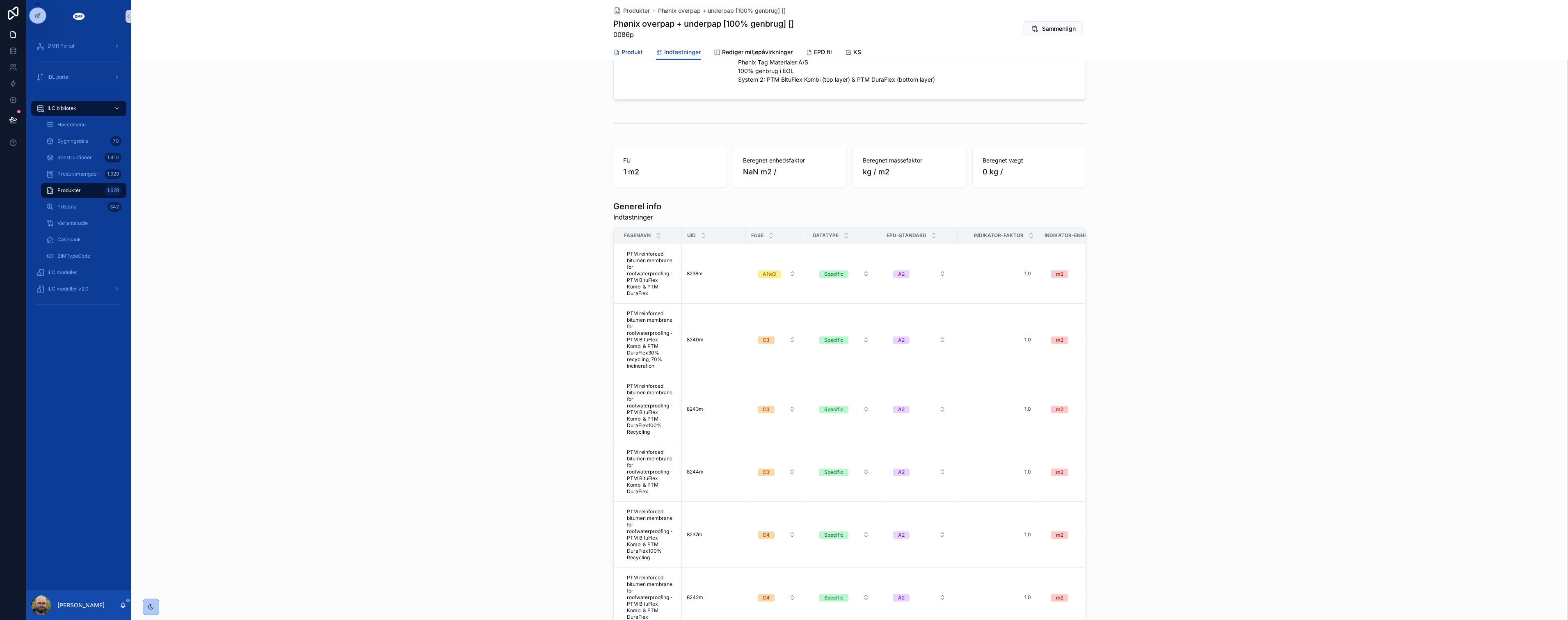
click at [628, 54] on span "Produkt" at bounding box center [632, 52] width 21 height 8
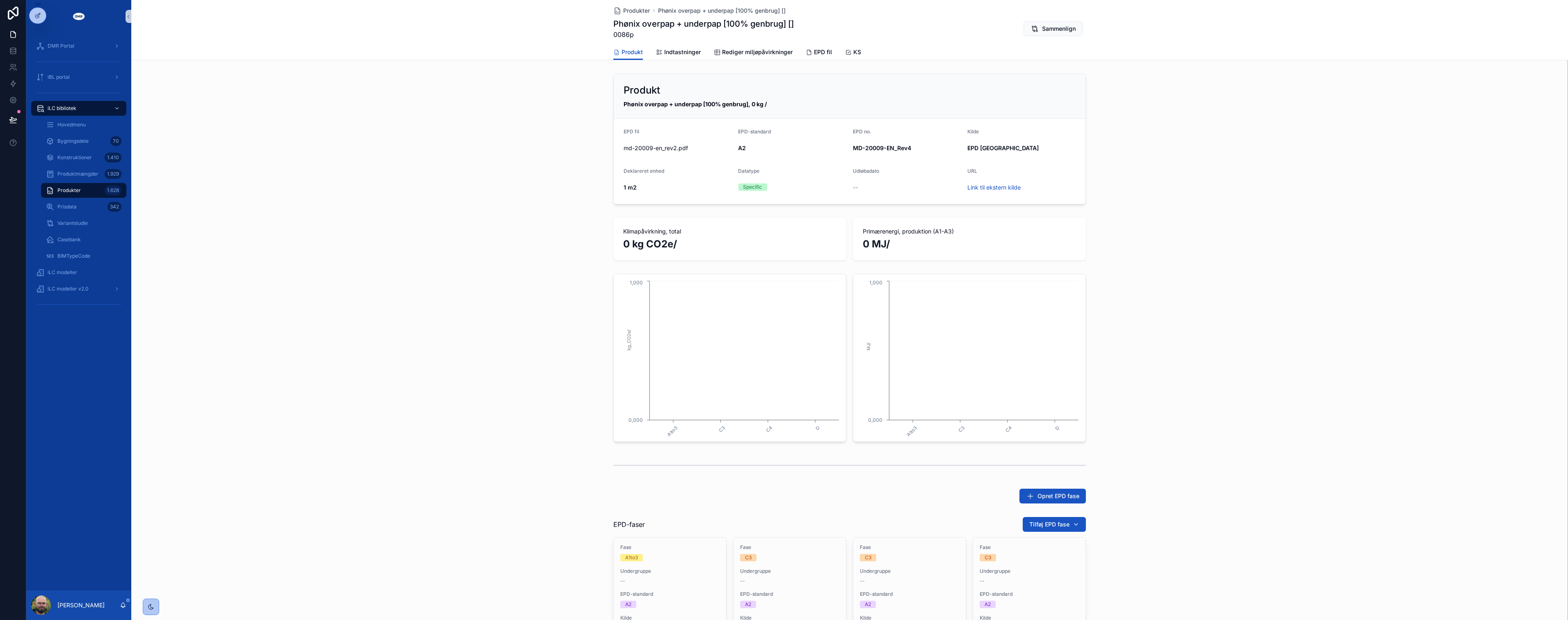
click at [534, 213] on div "Produkt Phønix overpap + underpap [100% genbrug], 0 kg / EPD fil md-20009-en_re…" at bounding box center [850, 500] width 1437 height 860
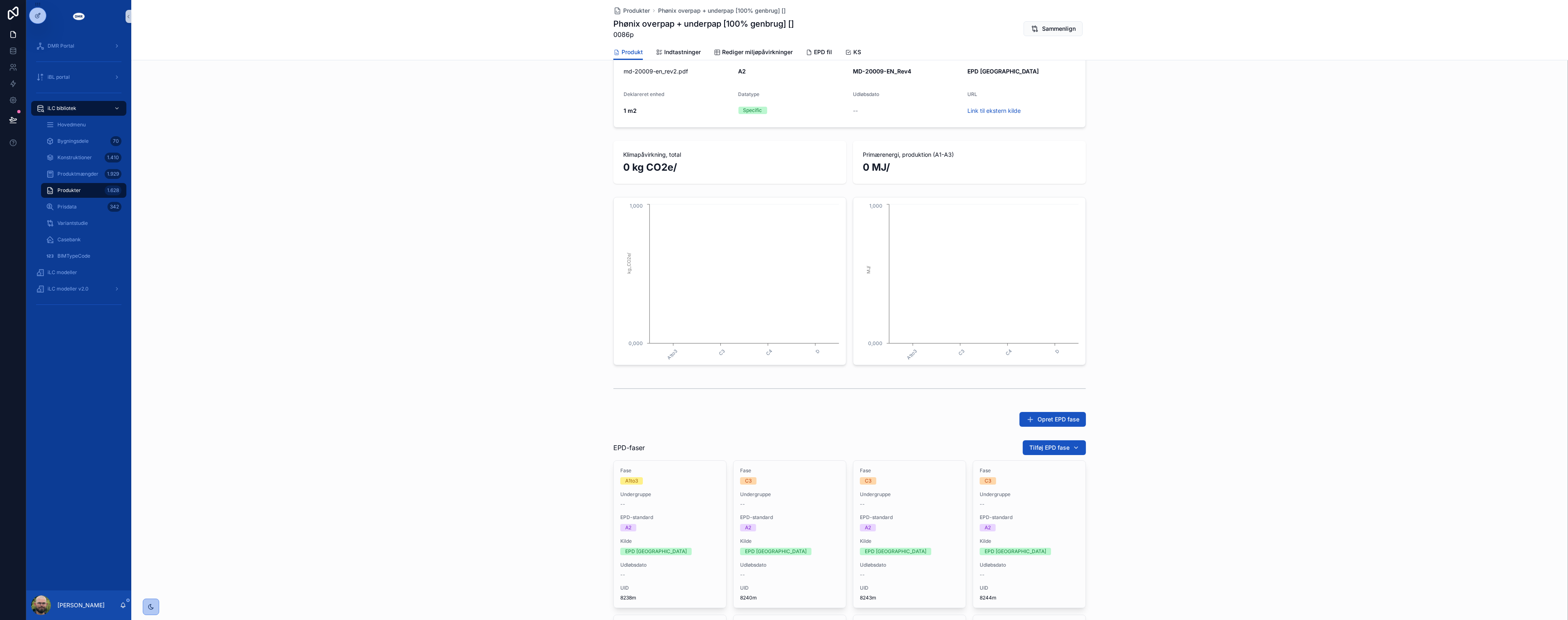
scroll to position [273, 0]
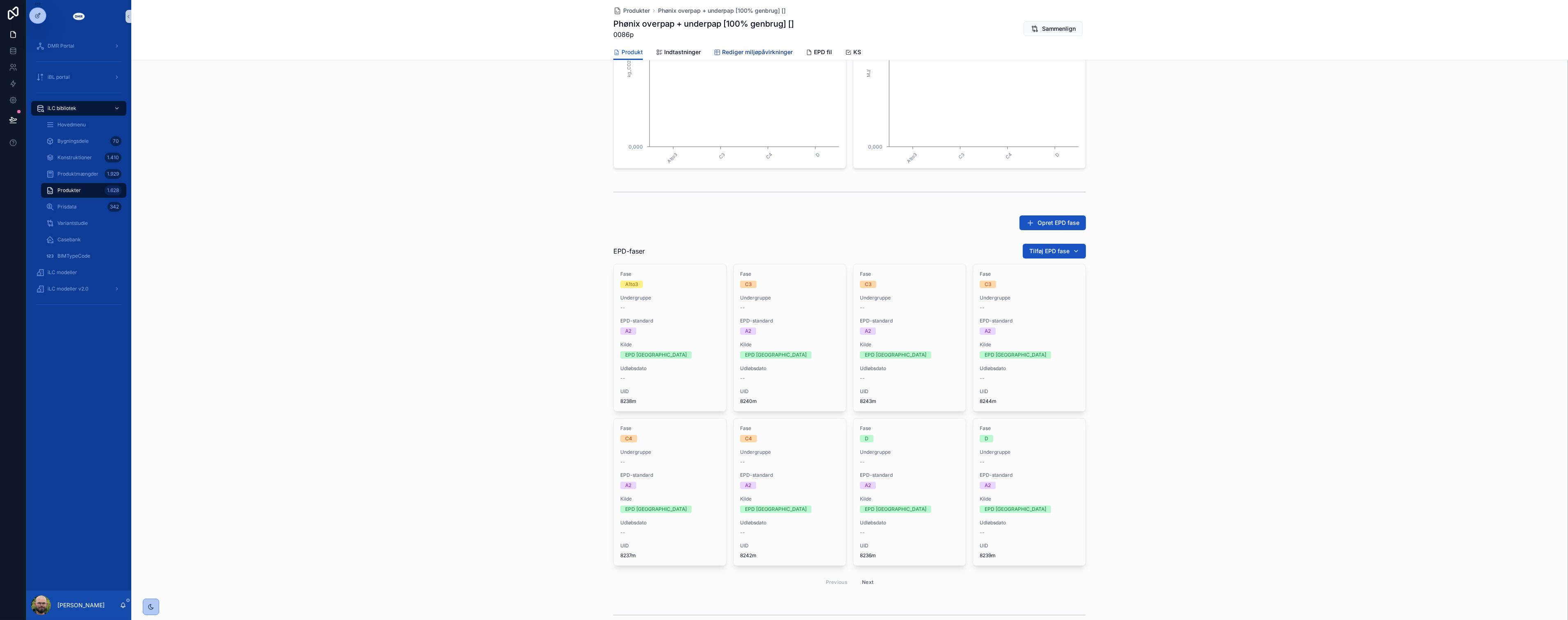
click at [733, 55] on span "Rediger miljøpåvirkninger" at bounding box center [757, 52] width 71 height 8
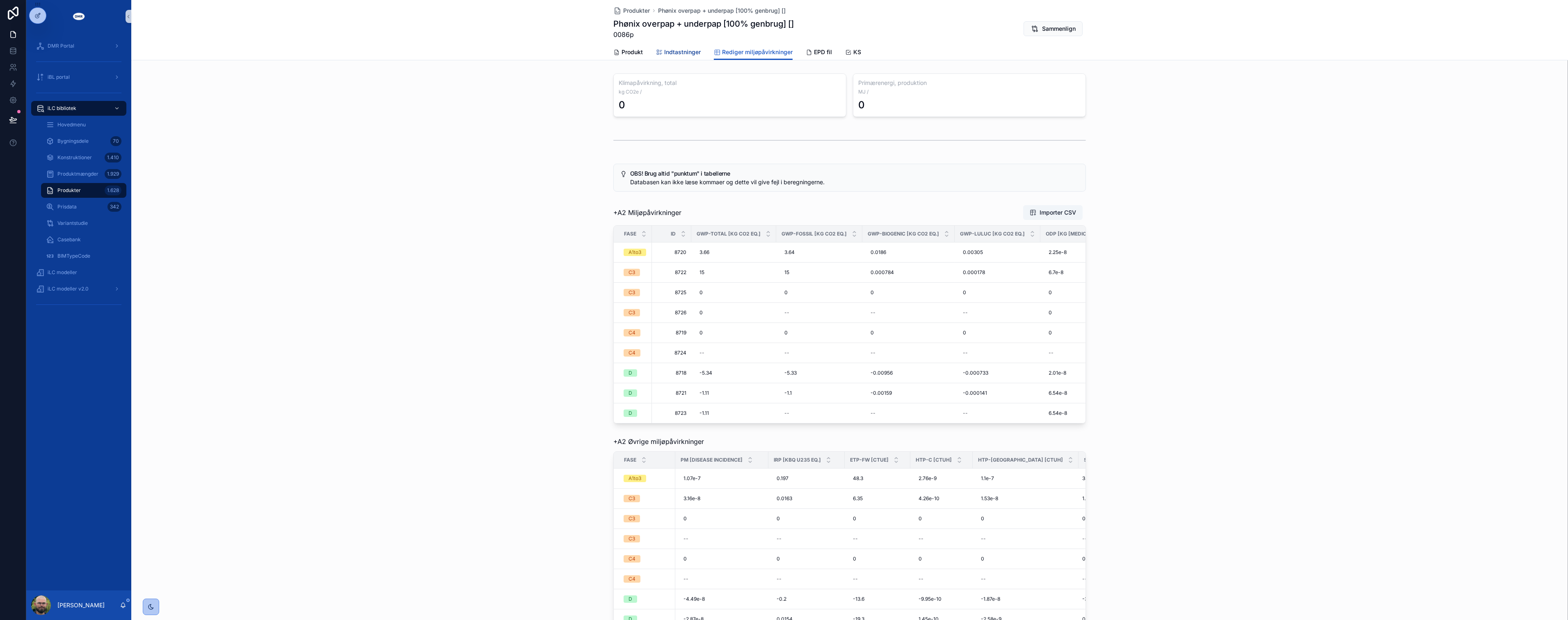
click at [671, 55] on span "Indtastninger" at bounding box center [682, 52] width 37 height 8
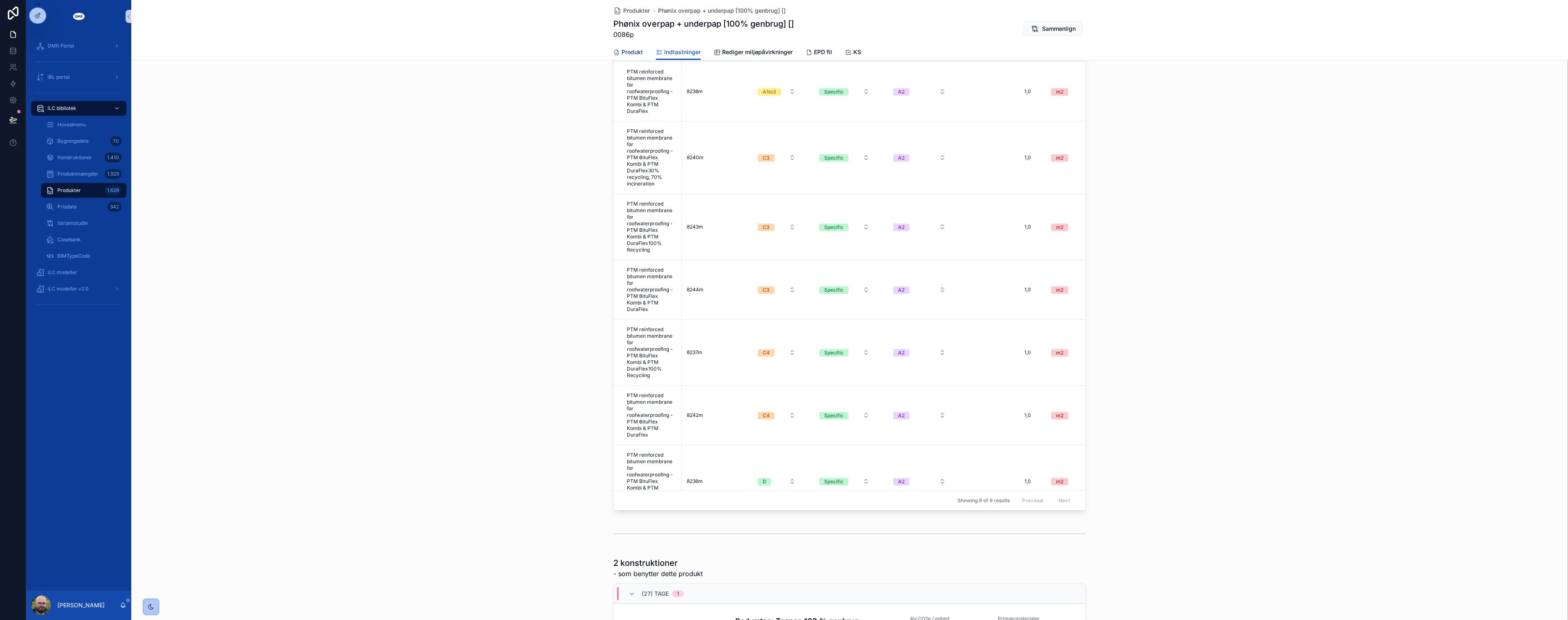
click at [624, 50] on span "Produkt" at bounding box center [632, 52] width 21 height 8
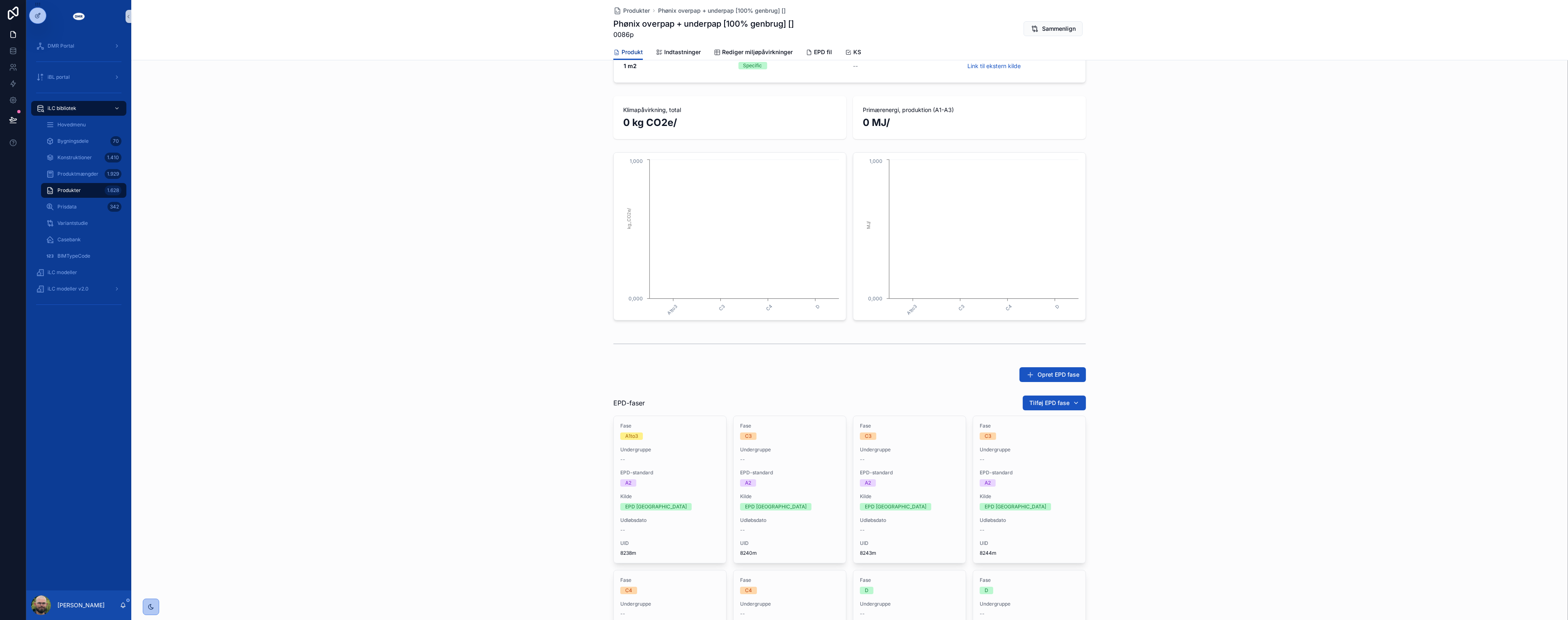
scroll to position [319, 0]
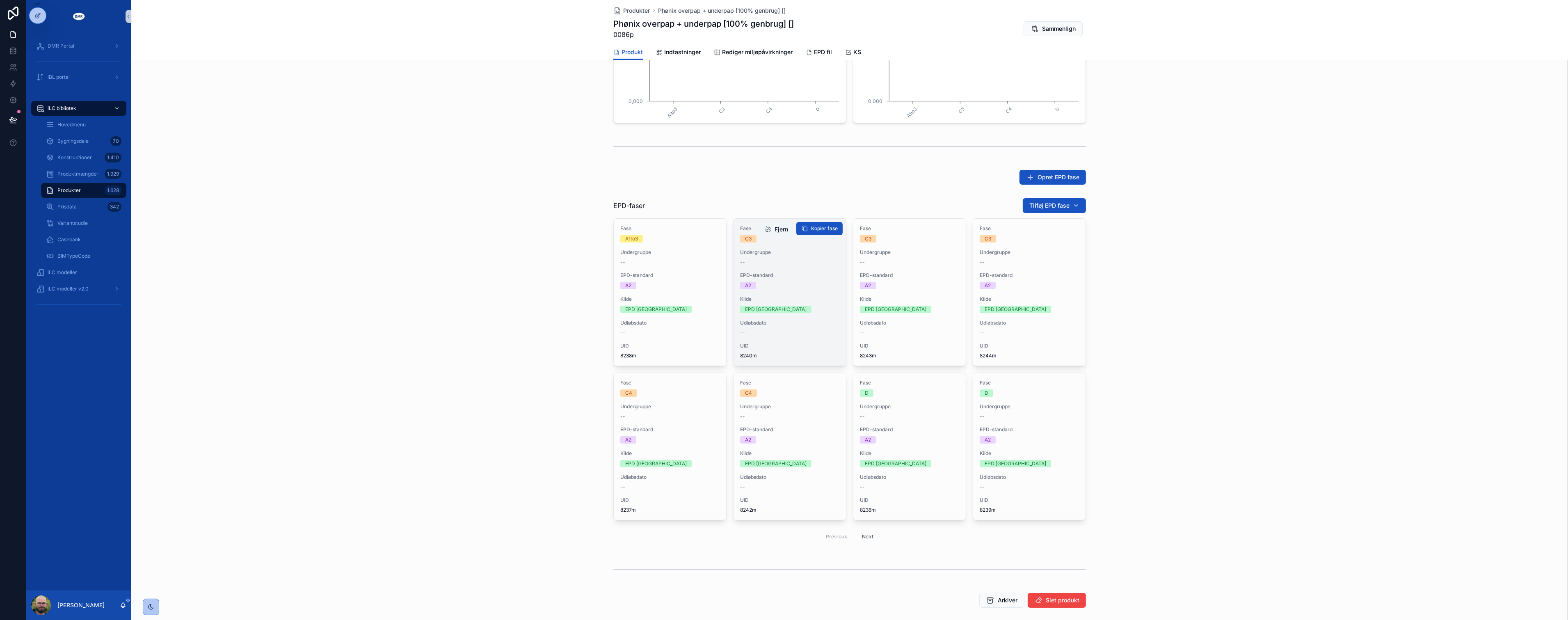
click at [769, 226] on button "Fjern" at bounding box center [777, 230] width 37 height 15
click at [1163, 277] on div "EPD-faser Tilføj EPD fase Fase A1to3 Undergruppe -- EPD-standard A2 Kilde EPD D…" at bounding box center [850, 372] width 1437 height 355
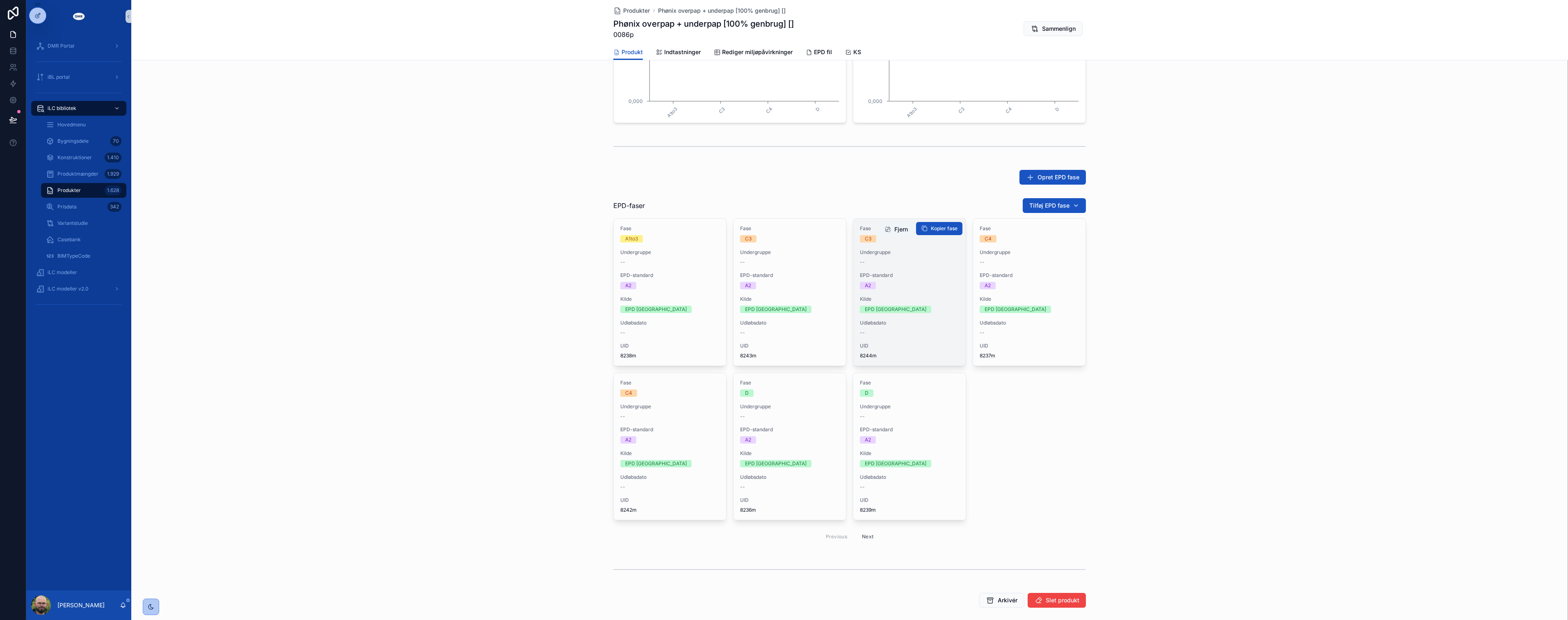
click at [888, 231] on button "Fjern" at bounding box center [896, 230] width 37 height 15
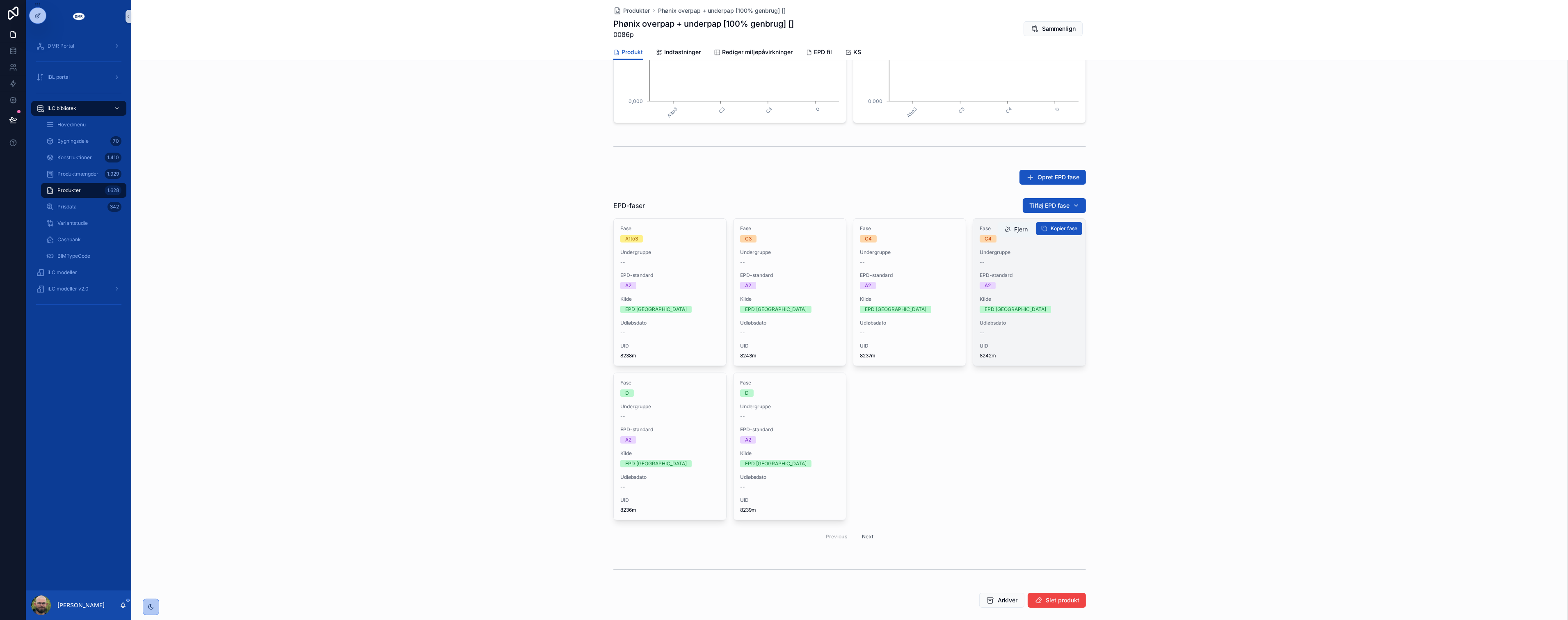
click at [1014, 231] on button "Fjern" at bounding box center [1016, 230] width 37 height 15
click at [1016, 231] on button "Fjern" at bounding box center [1016, 230] width 37 height 15
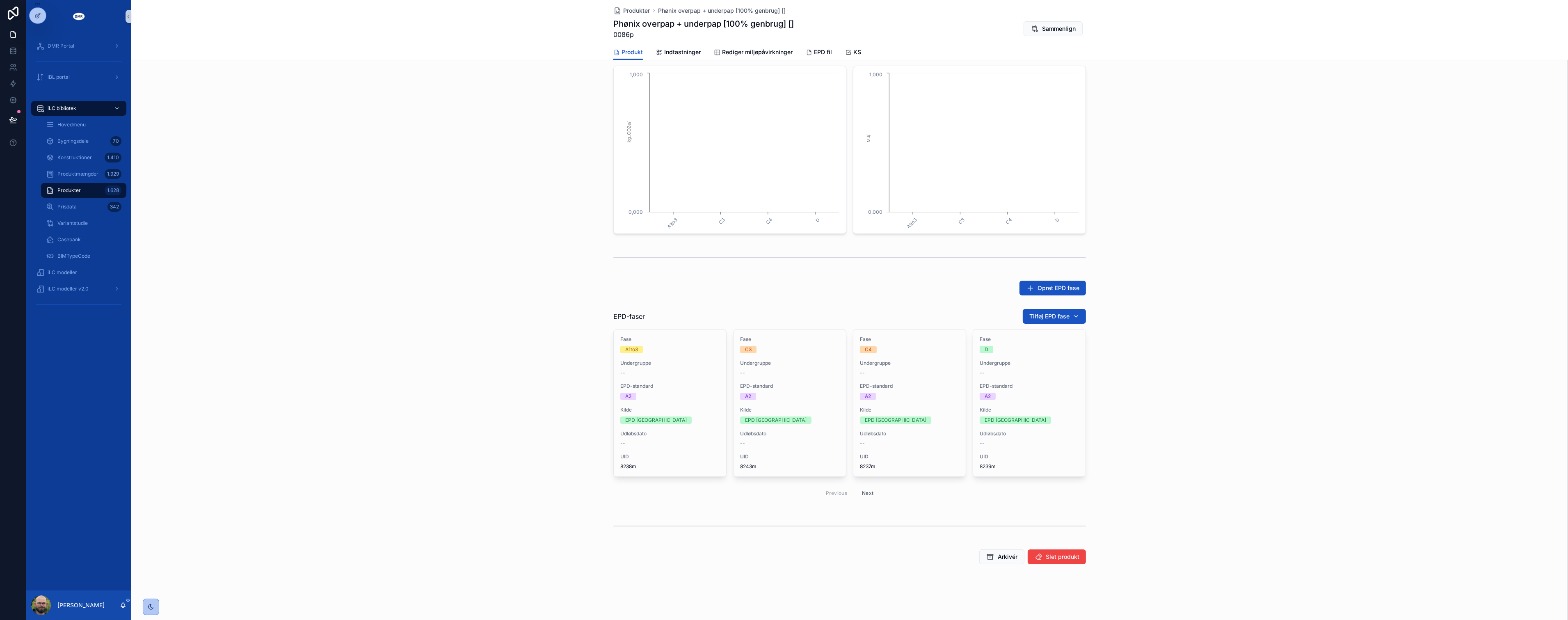
scroll to position [206, 0]
click at [867, 491] on button "Next" at bounding box center [868, 495] width 23 height 13
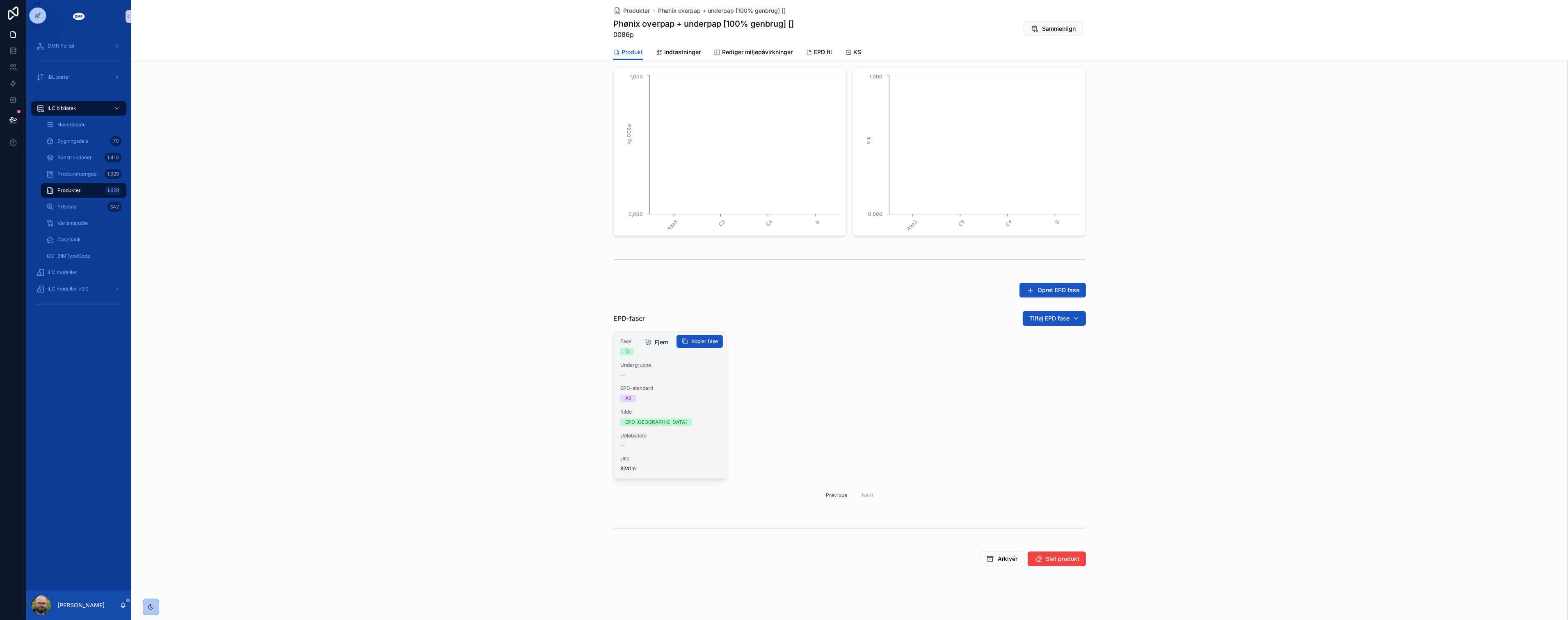
click at [654, 345] on button "Fjern" at bounding box center [657, 342] width 37 height 15
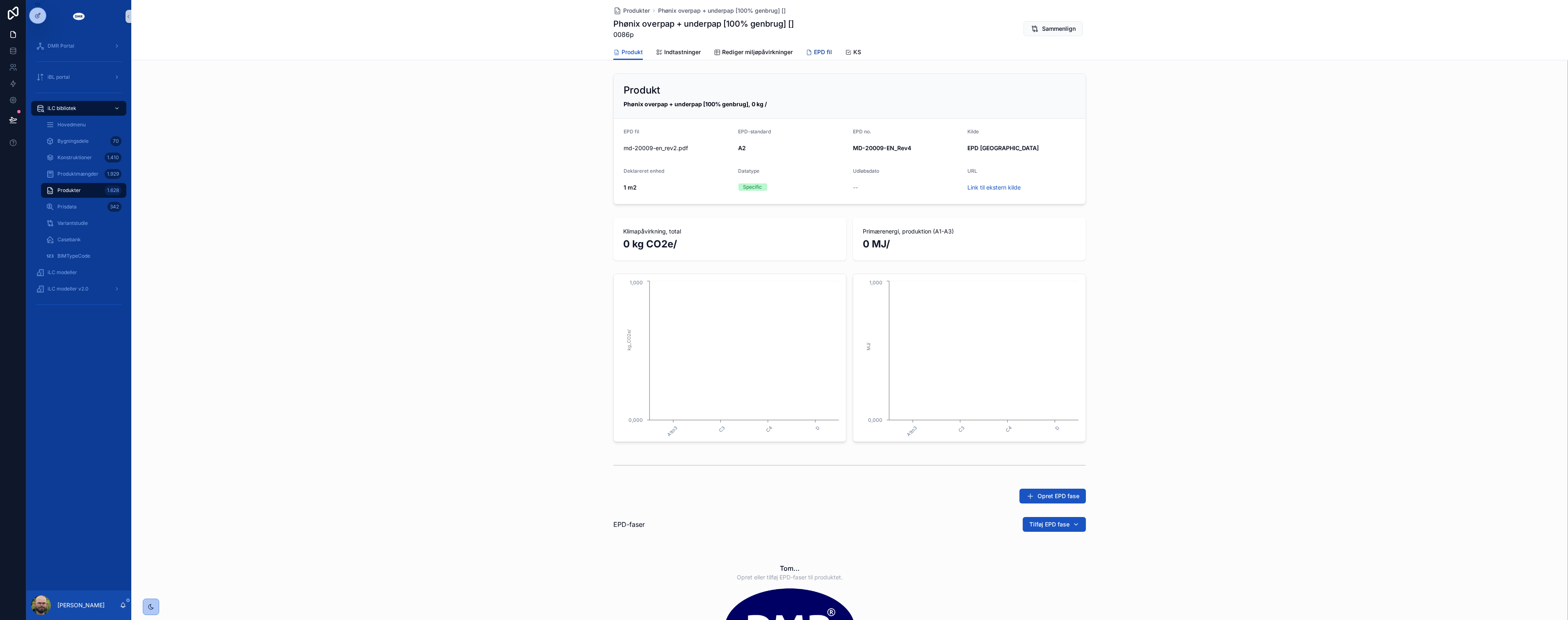
click at [824, 51] on span "EPD fil" at bounding box center [823, 52] width 18 height 8
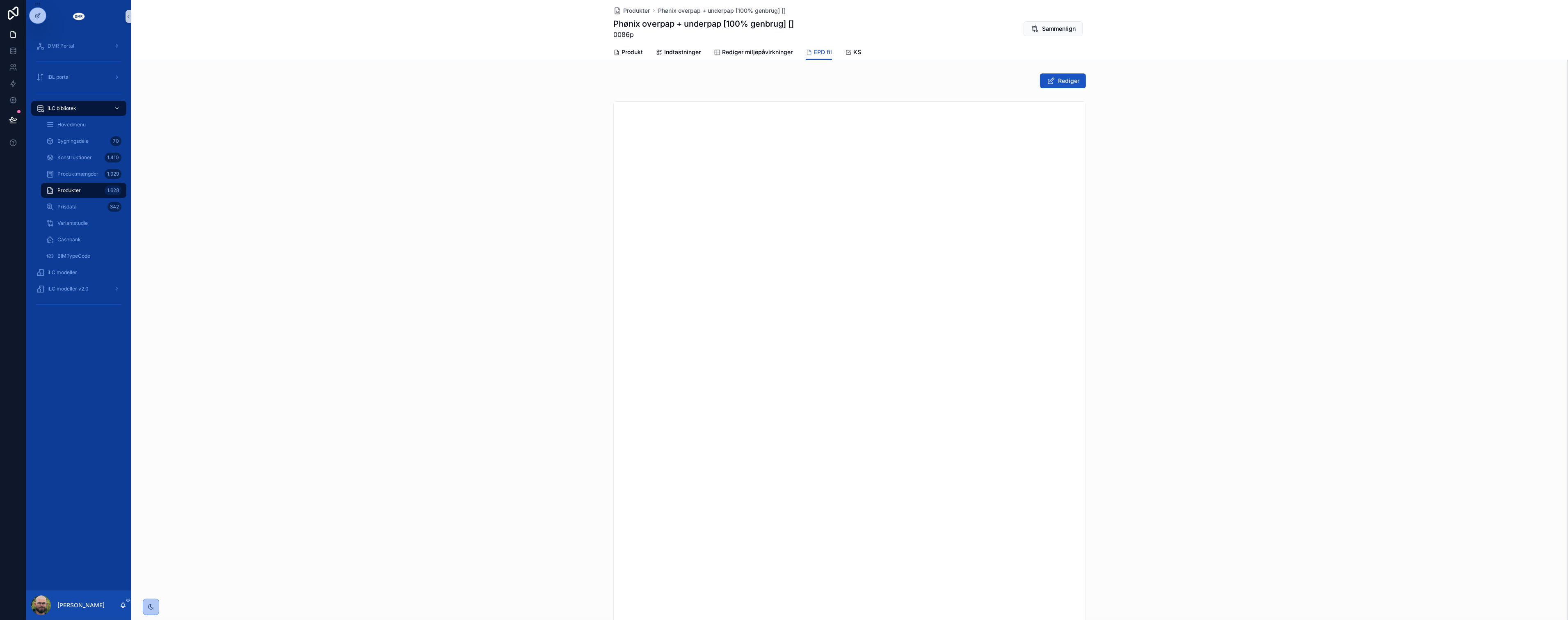
click at [1223, 244] on div "scrollable content" at bounding box center [850, 411] width 1437 height 627
click at [1066, 81] on span "Rediger" at bounding box center [1068, 80] width 21 height 8
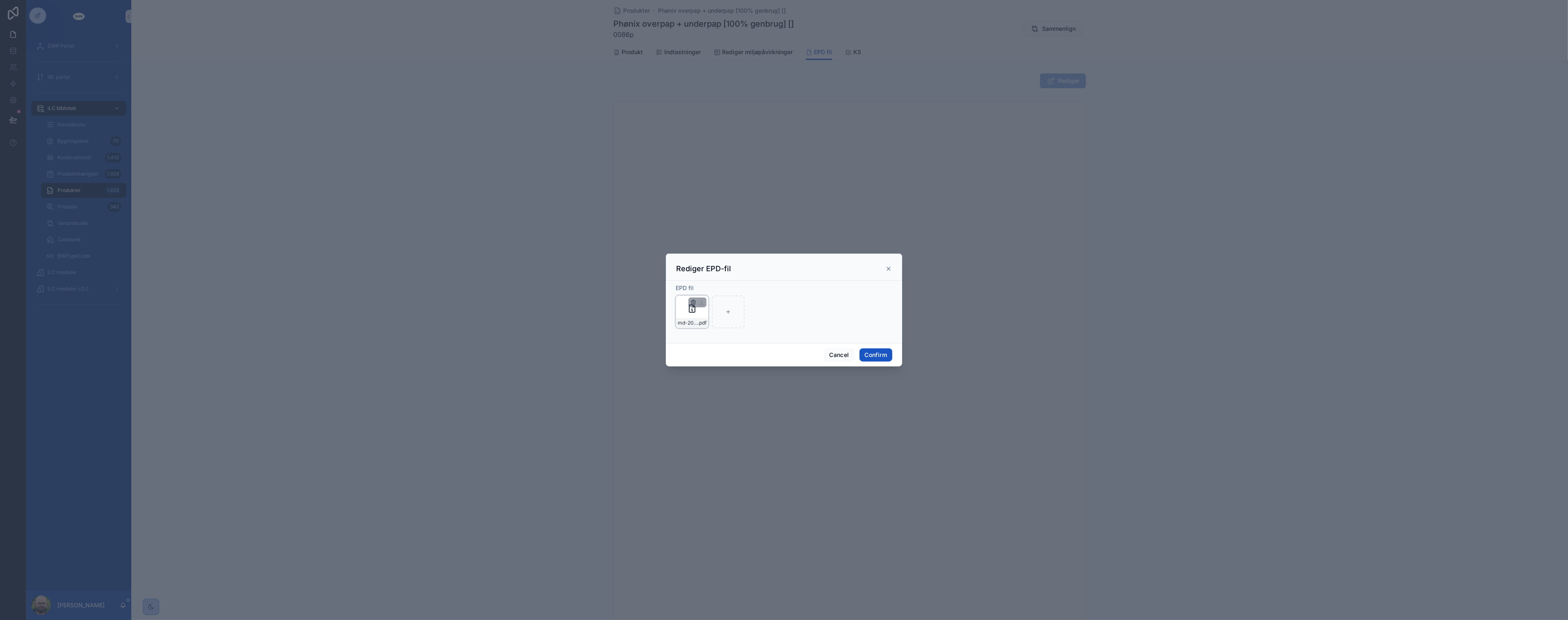
click at [693, 301] on icon "button" at bounding box center [693, 302] width 7 height 7
click at [709, 291] on icon "button" at bounding box center [710, 287] width 7 height 7
click at [699, 305] on div at bounding box center [692, 312] width 33 height 33
type input "**********"
click at [872, 355] on button "Confirm" at bounding box center [876, 355] width 33 height 13
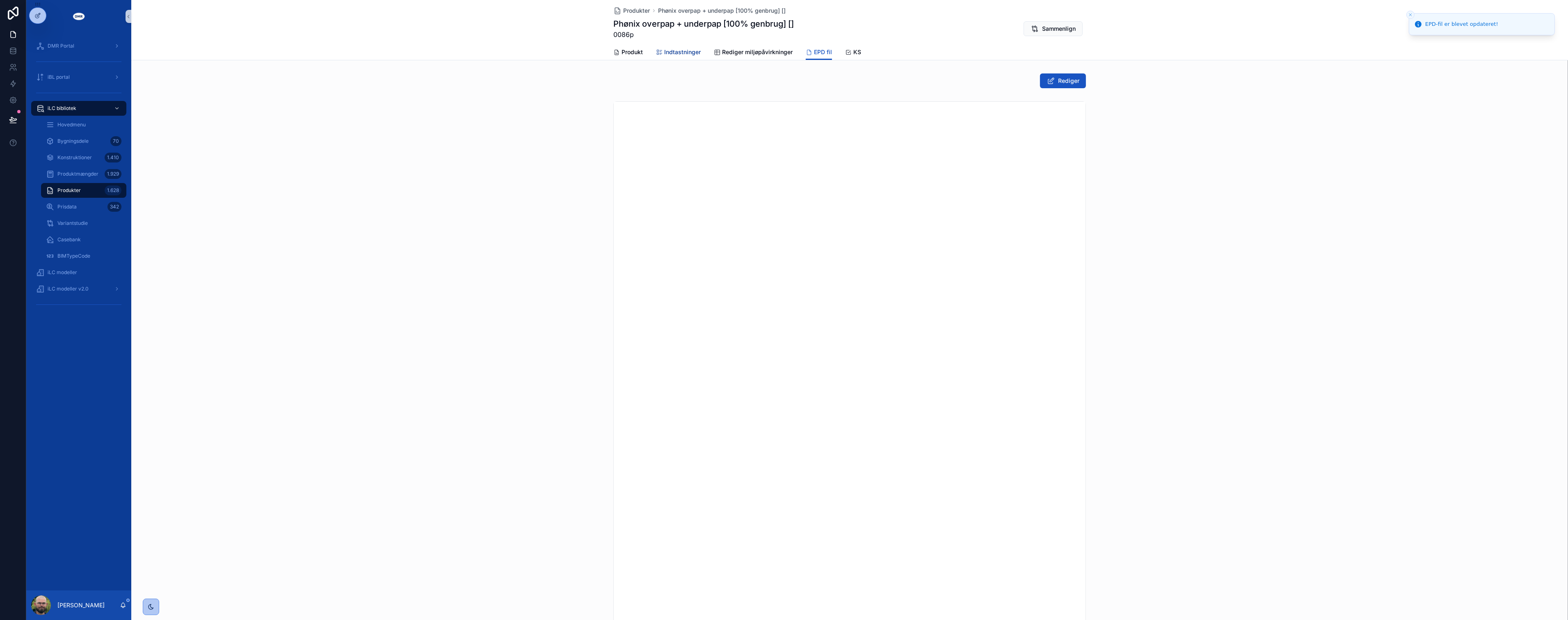
click at [683, 49] on span "Indtastninger" at bounding box center [682, 52] width 37 height 8
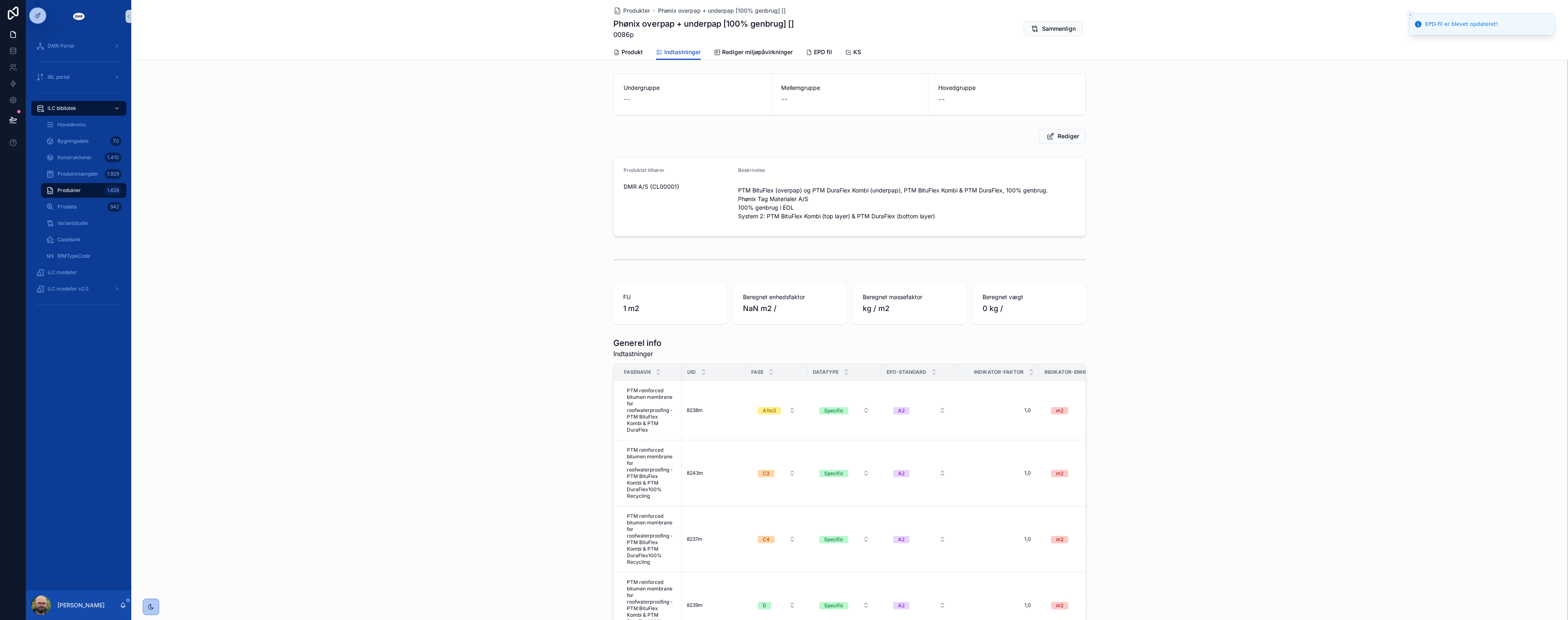
click at [544, 234] on div "Produktet tilhører DMR A/S {CL00001} Beskrivelse PTM BituFlex (overpap) og PTM …" at bounding box center [850, 197] width 1437 height 86
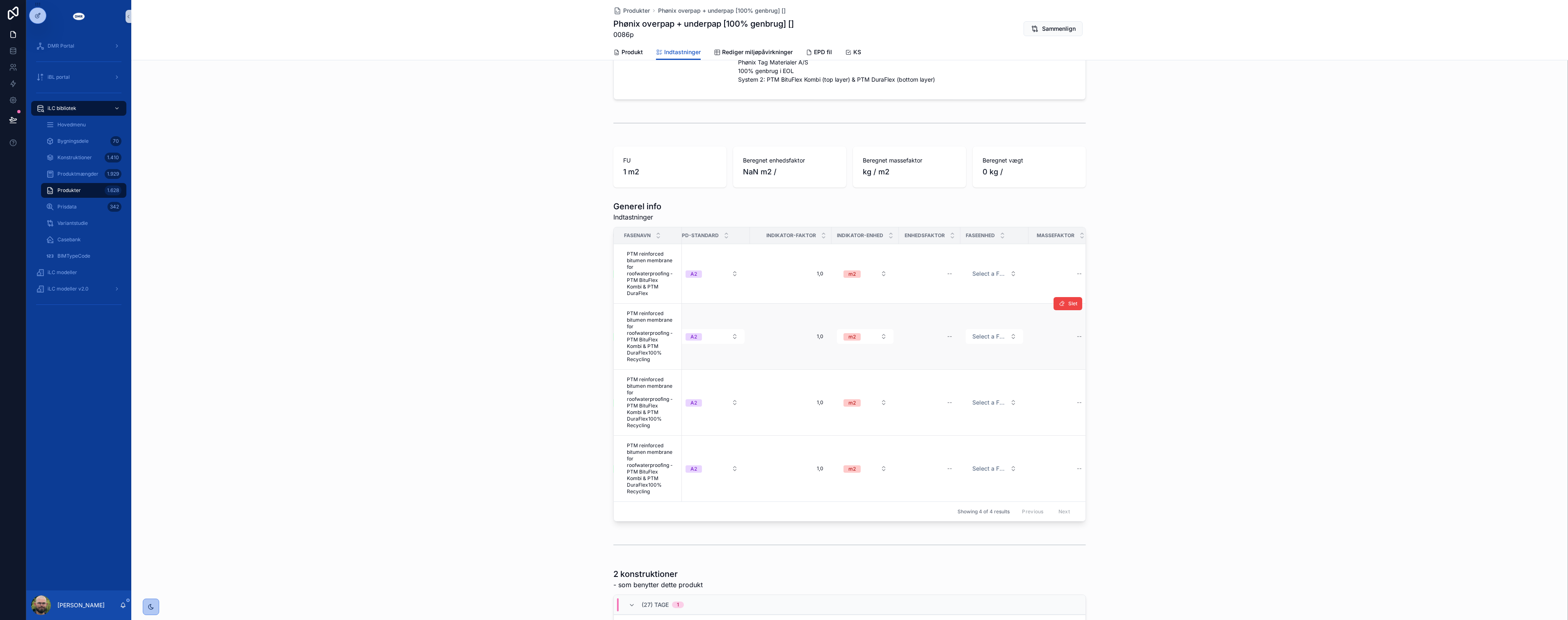
scroll to position [0, 273]
click at [874, 267] on div "--" at bounding box center [864, 274] width 52 height 13
type input "*****"
click button "scrollable content" at bounding box center [978, 281] width 10 height 10
click at [869, 330] on div "--" at bounding box center [864, 337] width 52 height 13
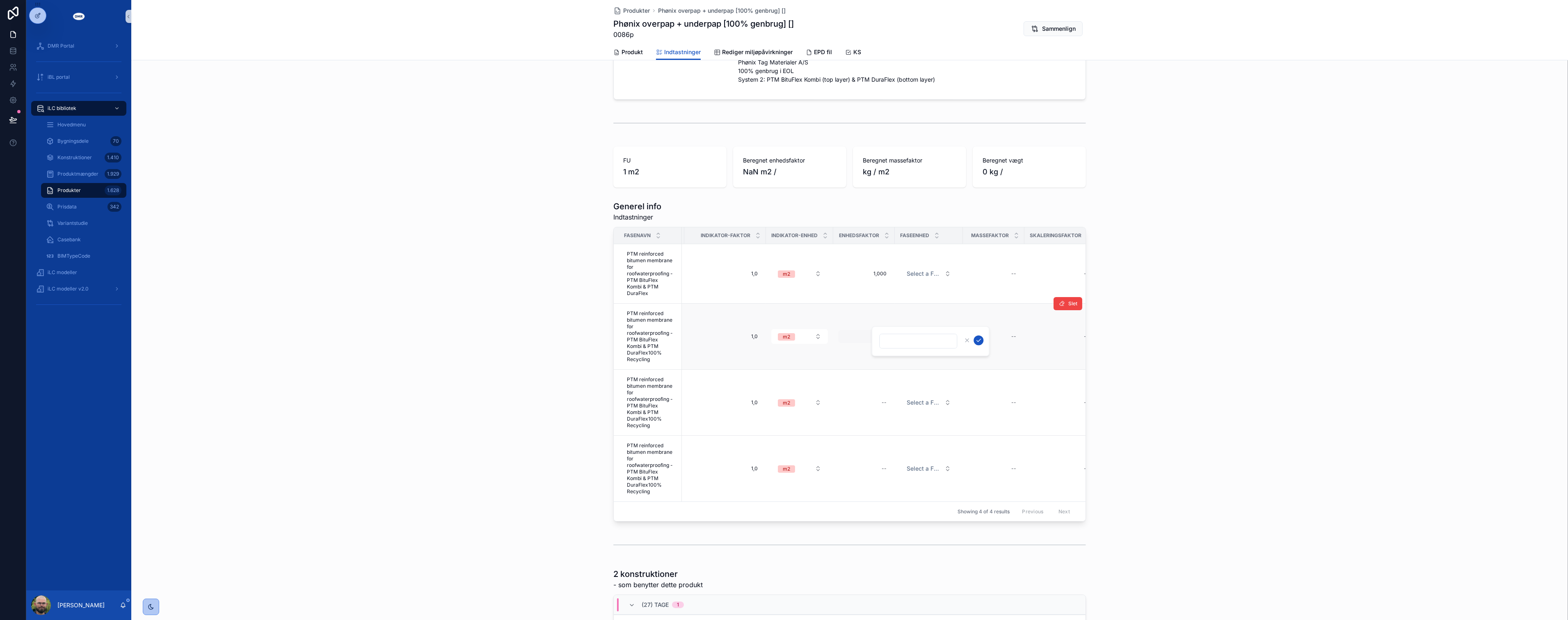
type input "*****"
click button "scrollable content" at bounding box center [978, 340] width 10 height 10
click at [863, 400] on div "--" at bounding box center [864, 403] width 52 height 13
type input "*****"
click button "scrollable content" at bounding box center [978, 407] width 10 height 10
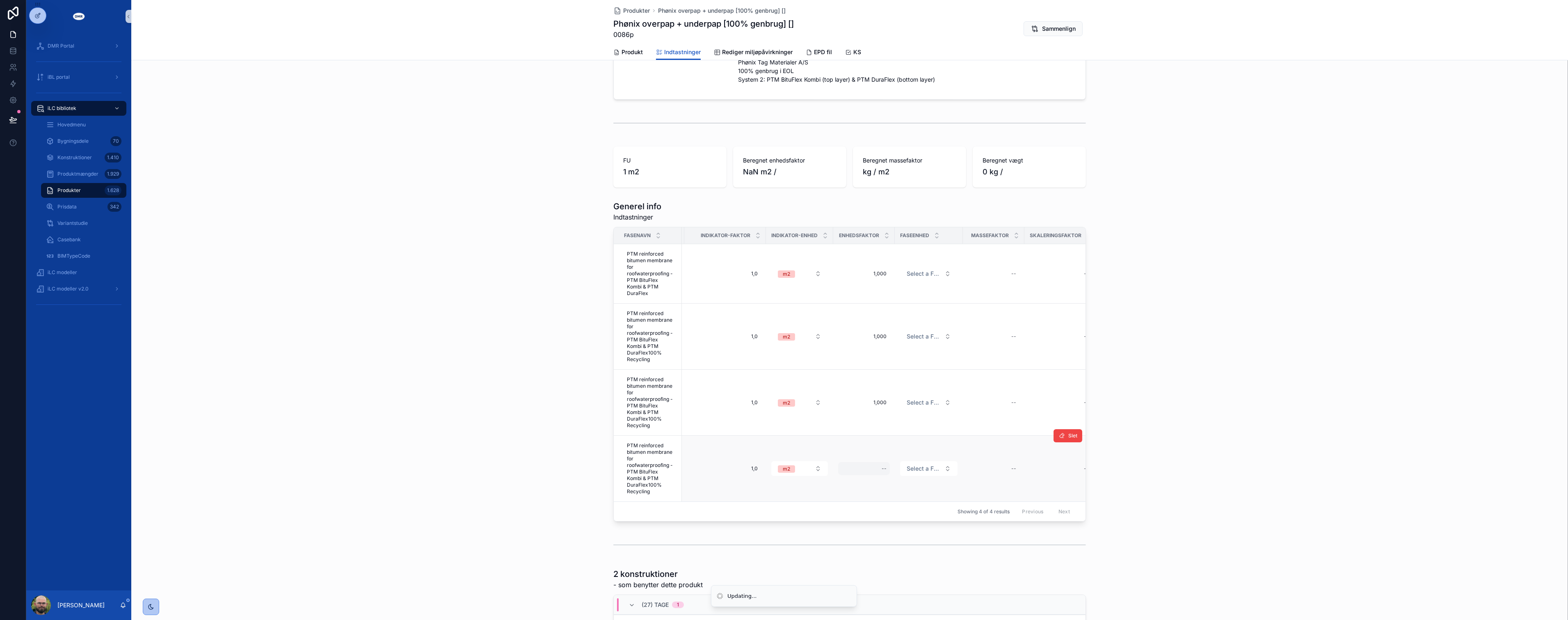
click at [861, 462] on div "--" at bounding box center [864, 469] width 52 height 13
type input "*****"
click button "scrollable content" at bounding box center [978, 473] width 10 height 10
click at [930, 273] on span "Select a Faseenhed [iLC]" at bounding box center [924, 273] width 35 height 8
click at [928, 273] on span "Select a Faseenhed [iLC]" at bounding box center [924, 273] width 35 height 8
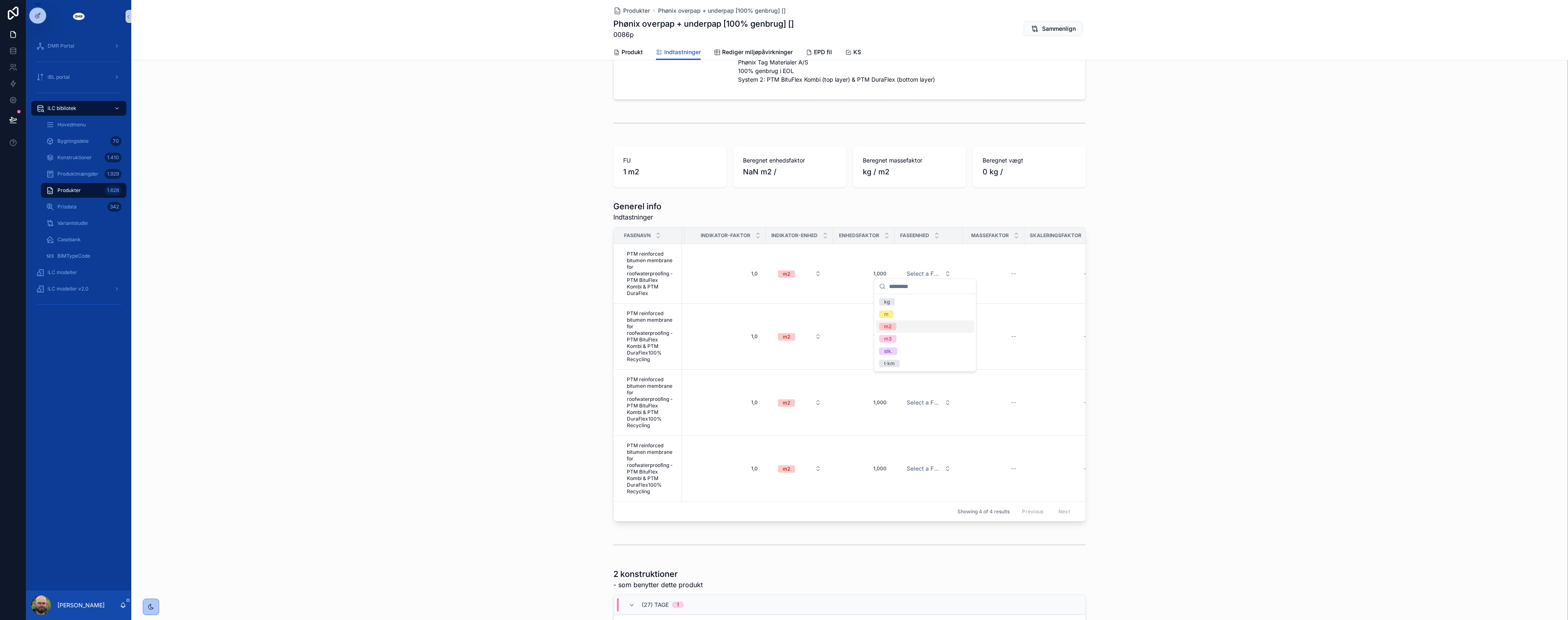
click at [911, 325] on div "m2" at bounding box center [925, 326] width 99 height 12
click at [920, 333] on span "Select a Faseenhed [iLC]" at bounding box center [924, 336] width 35 height 8
click at [912, 392] on div "m3" at bounding box center [925, 398] width 99 height 12
click at [925, 333] on button "m3" at bounding box center [929, 337] width 57 height 15
click at [909, 396] on div "m2" at bounding box center [925, 398] width 99 height 12
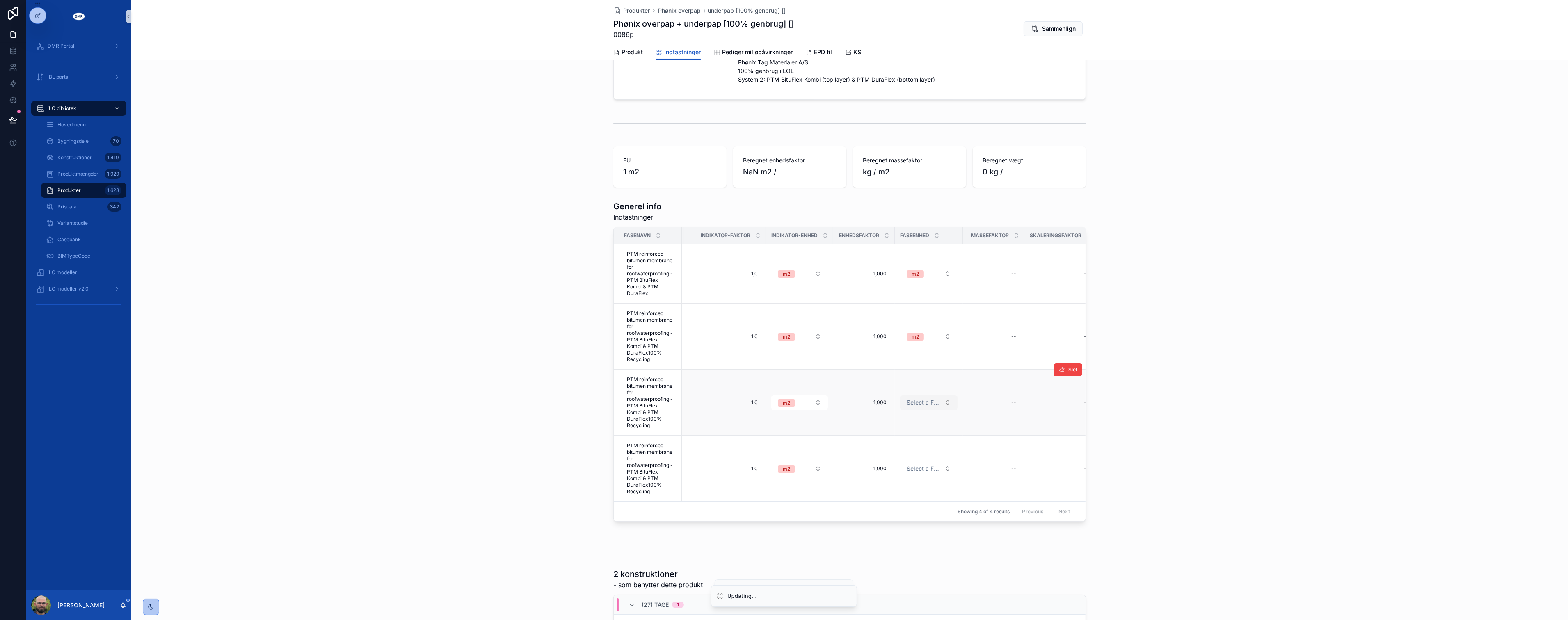
click at [917, 398] on span "Select a Faseenhed [iLC]" at bounding box center [924, 402] width 35 height 8
click at [929, 401] on button "Select a Faseenhed [iLC]" at bounding box center [929, 403] width 57 height 15
click at [904, 449] on div "m2" at bounding box center [925, 453] width 99 height 12
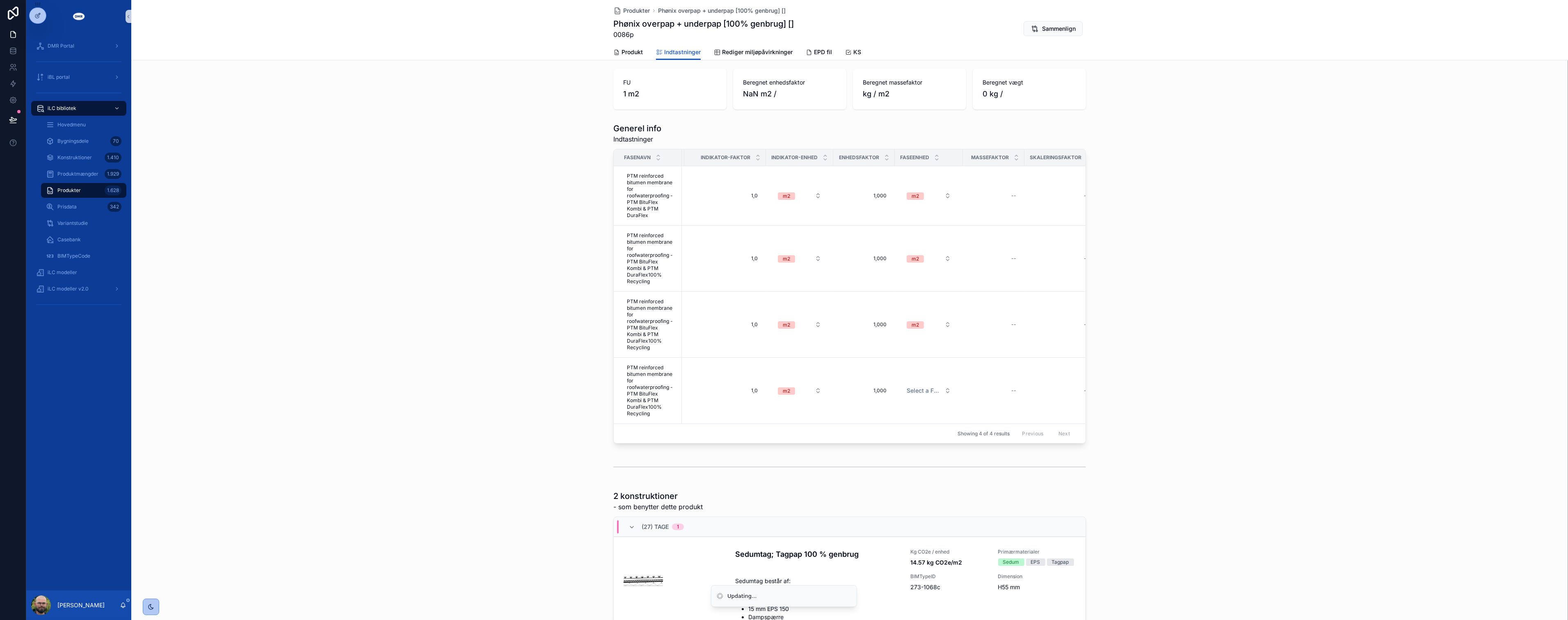
scroll to position [228, 0]
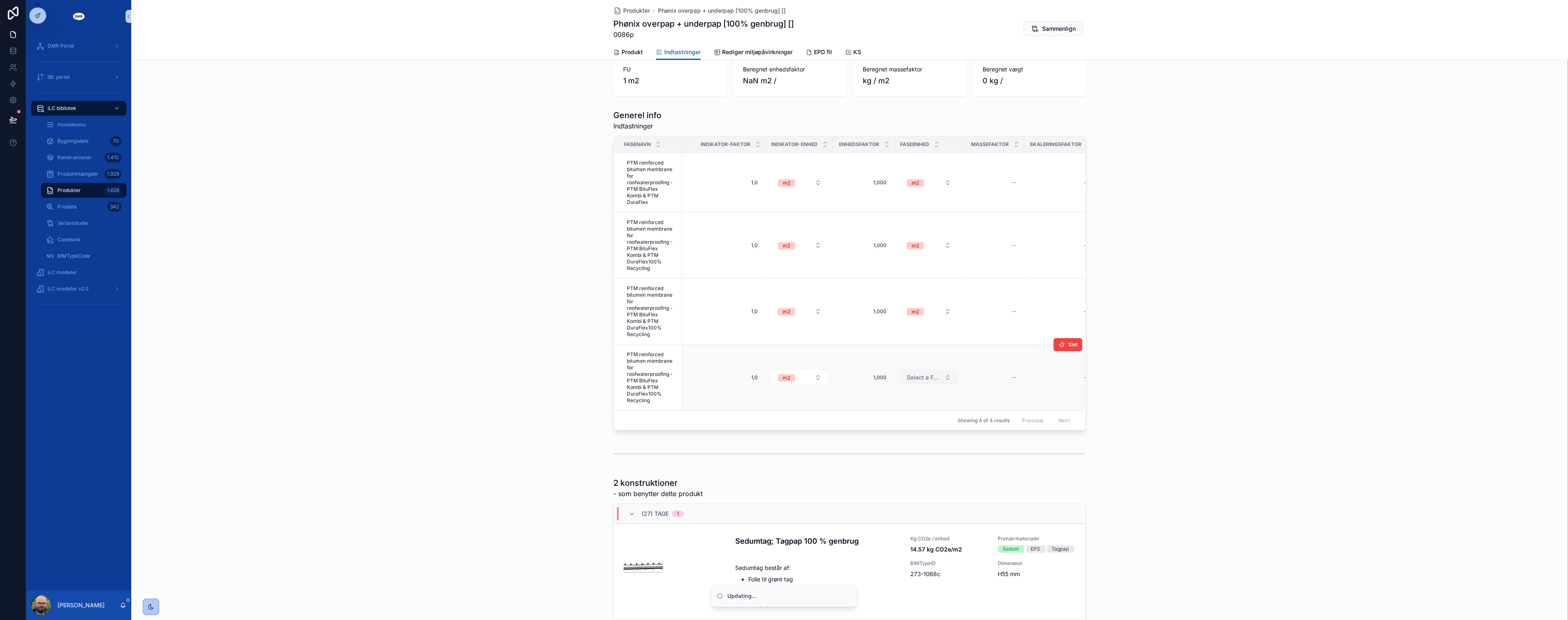
click at [934, 373] on span "Select a Faseenhed [iLC]" at bounding box center [924, 377] width 35 height 8
click at [905, 423] on div "m2" at bounding box center [925, 428] width 99 height 12
click at [860, 181] on div "--" at bounding box center [850, 183] width 52 height 13
click at [926, 193] on input "*****" at bounding box center [905, 190] width 77 height 12
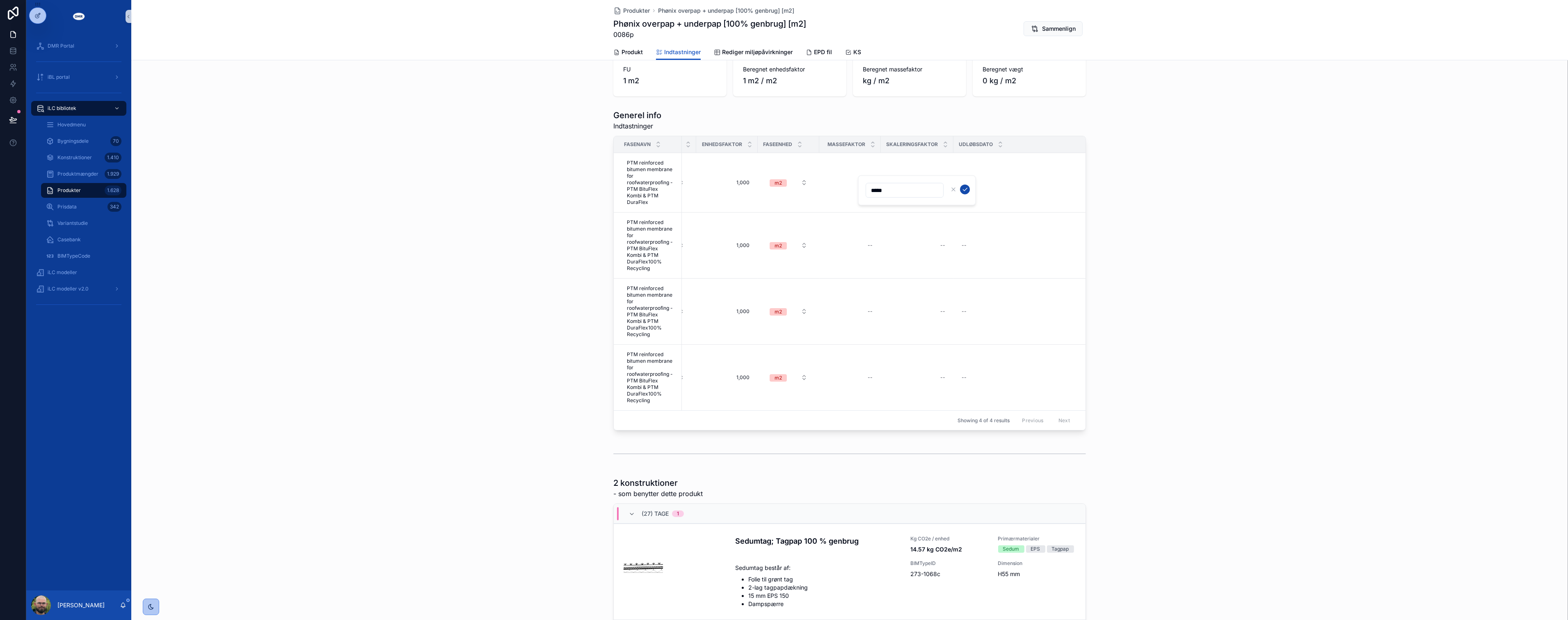
type input "*****"
click at [964, 187] on icon "scrollable content" at bounding box center [965, 189] width 7 height 7
click at [867, 242] on div "--" at bounding box center [870, 245] width 5 height 7
type input "*****"
click at [962, 248] on icon "scrollable content" at bounding box center [965, 249] width 7 height 7
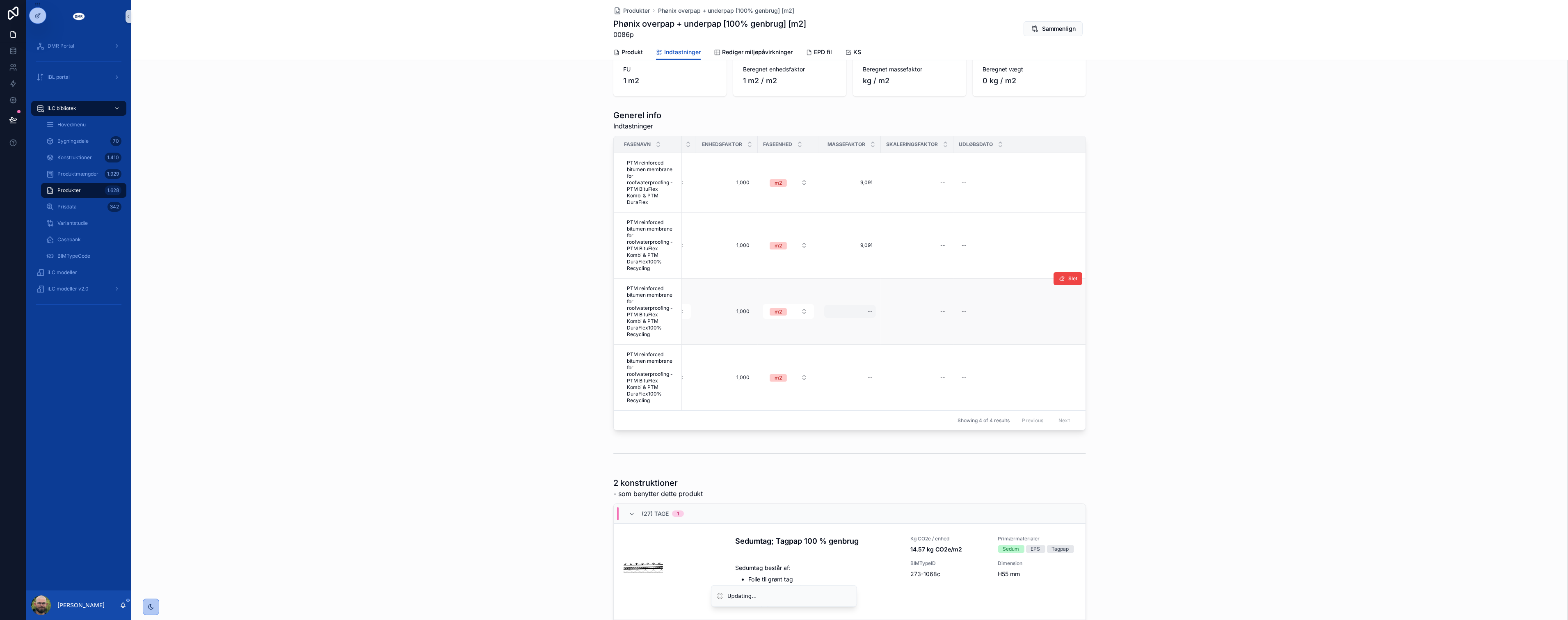
click at [858, 305] on div "--" at bounding box center [850, 312] width 52 height 13
type input "*****"
click at [963, 316] on icon "scrollable content" at bounding box center [965, 315] width 7 height 7
click at [858, 372] on div "--" at bounding box center [850, 378] width 52 height 13
type input "*****"
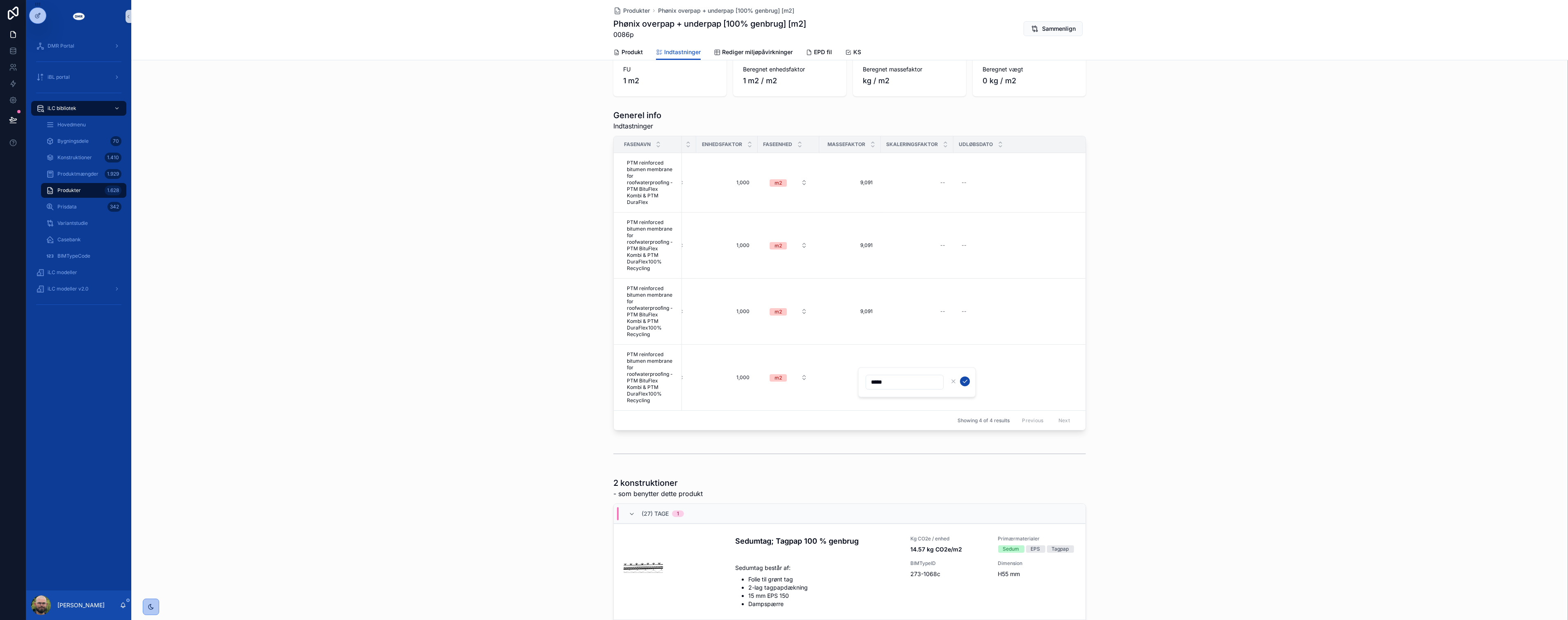
click at [964, 382] on icon "scrollable content" at bounding box center [965, 381] width 4 height 3
click at [929, 182] on div "--" at bounding box center [917, 183] width 63 height 13
type input "******"
click button "scrollable content" at bounding box center [1037, 189] width 10 height 10
click at [920, 241] on div "--" at bounding box center [917, 245] width 63 height 13
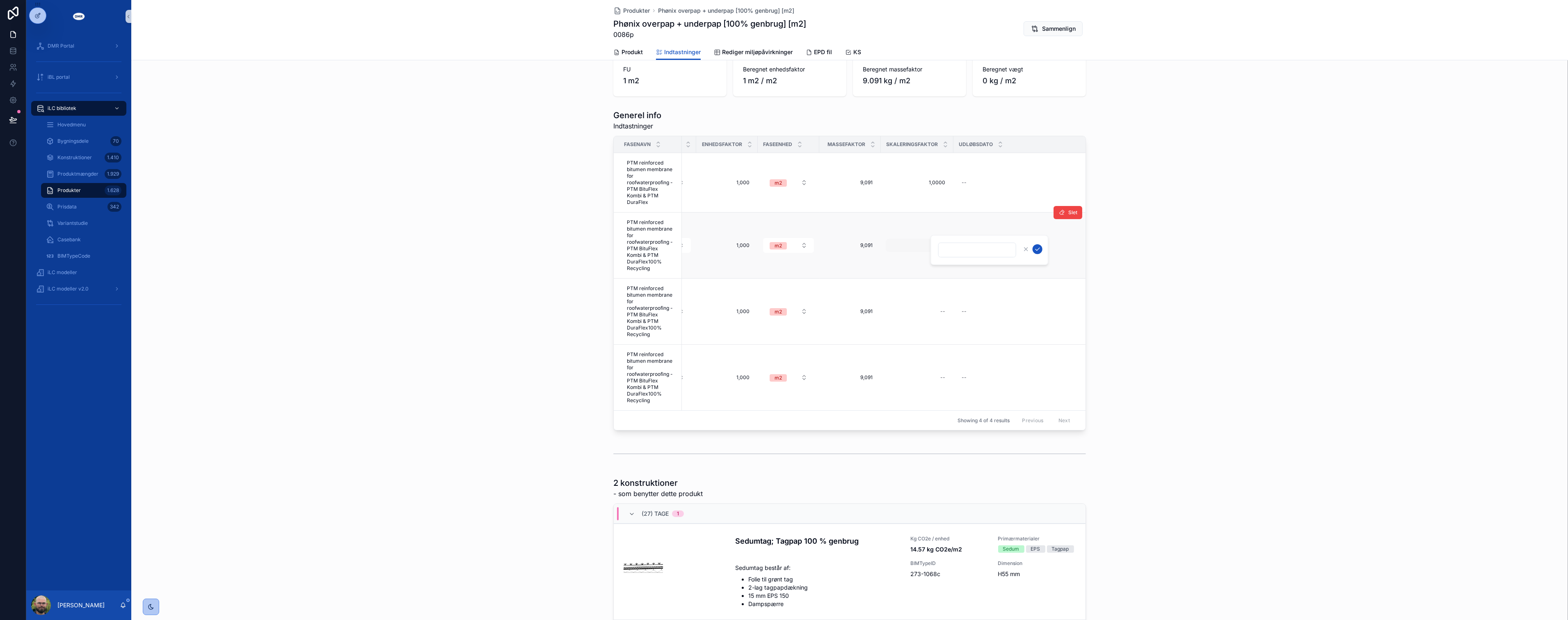
type input "******"
click button "scrollable content" at bounding box center [1037, 249] width 10 height 10
click at [921, 306] on div "--" at bounding box center [917, 312] width 63 height 13
type input "******"
click button "scrollable content" at bounding box center [1037, 315] width 10 height 10
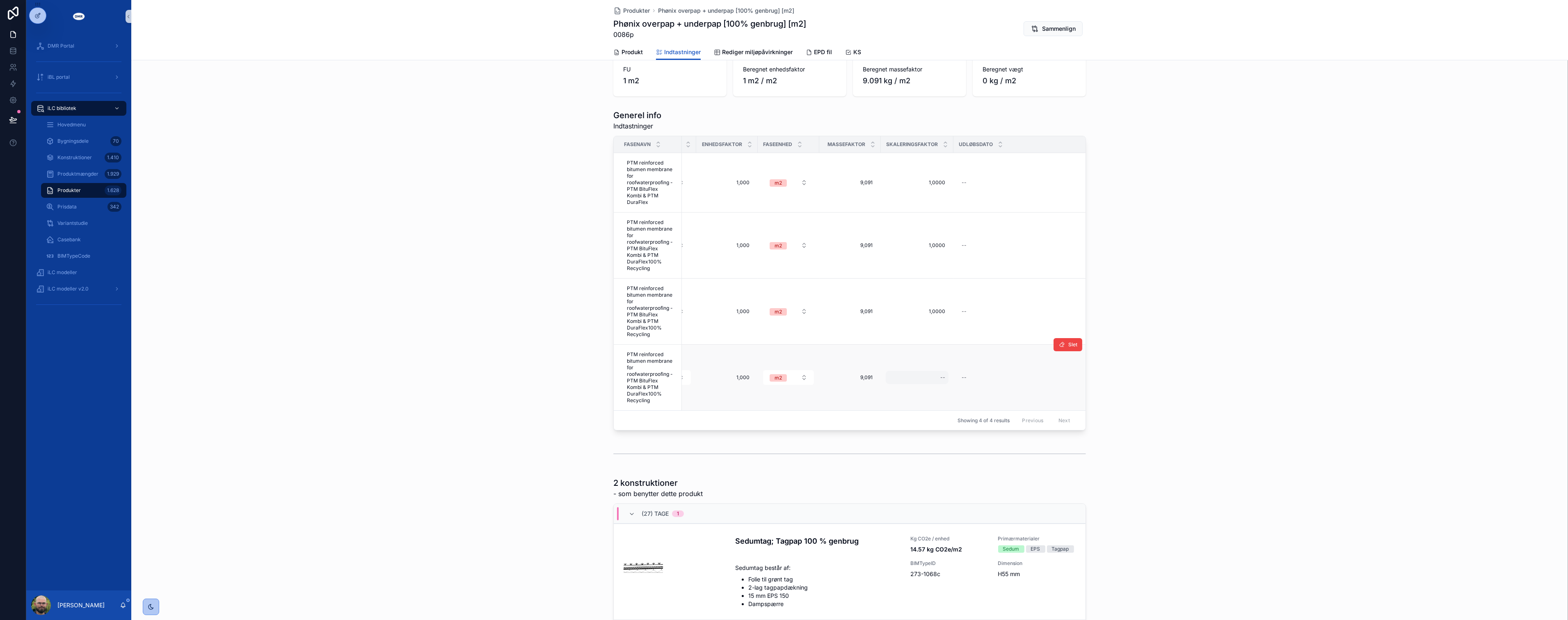
click at [920, 371] on div "--" at bounding box center [917, 378] width 63 height 13
type input "******"
click button "scrollable content" at bounding box center [1037, 381] width 10 height 10
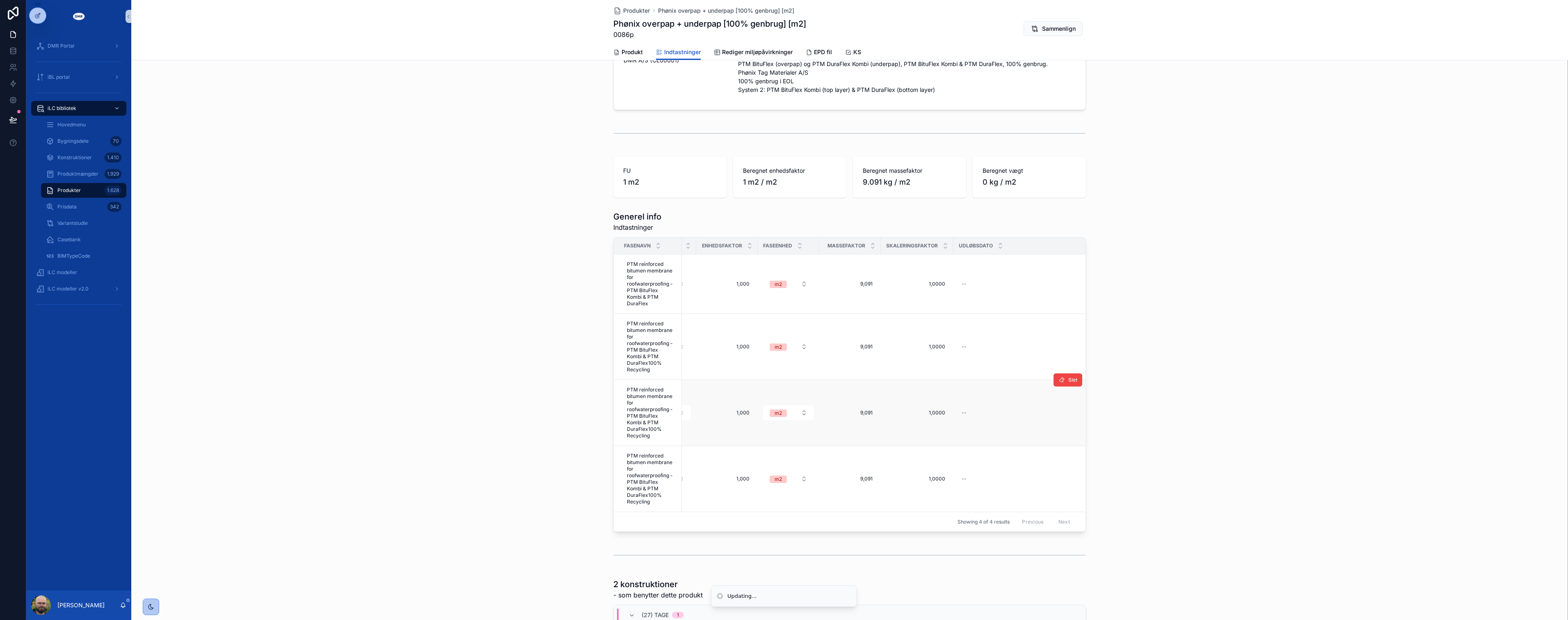
scroll to position [0, 0]
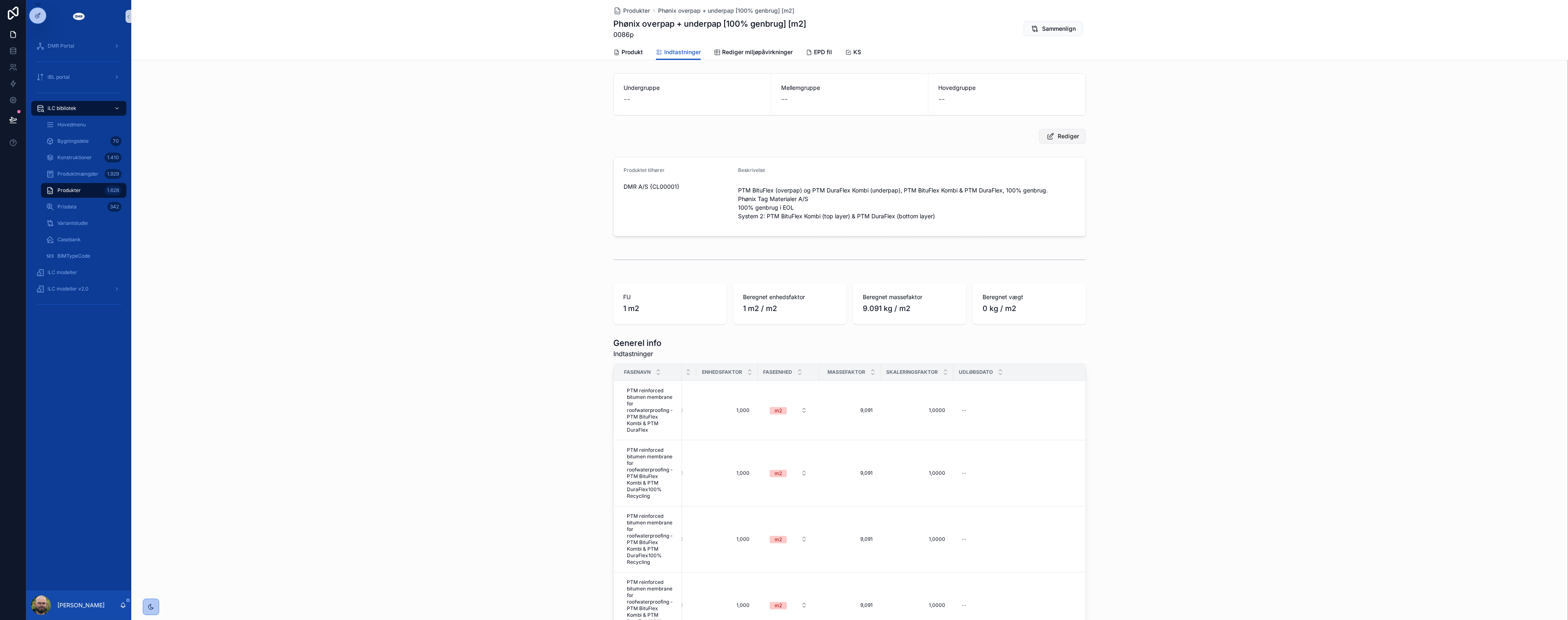
click at [1057, 132] on button "Rediger" at bounding box center [1062, 136] width 47 height 15
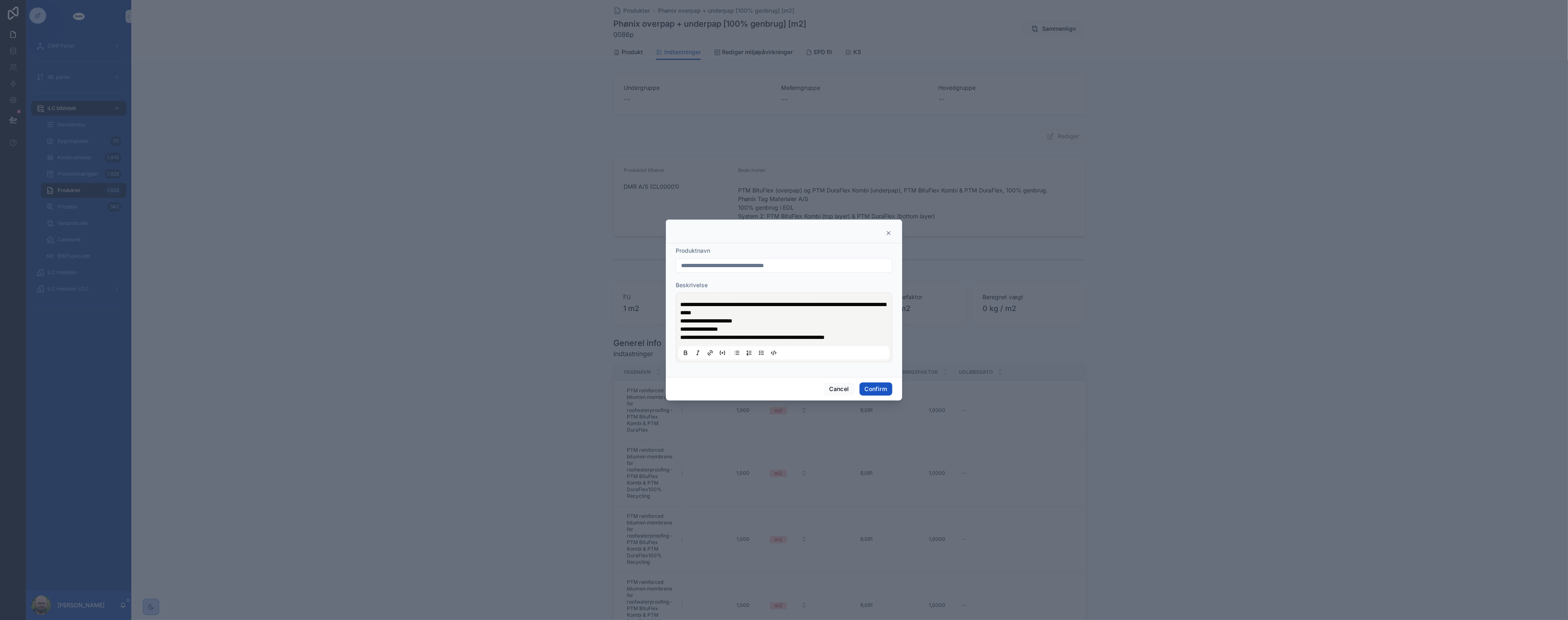
click at [759, 334] on span "**********" at bounding box center [752, 337] width 144 height 5
click at [680, 304] on span "**********" at bounding box center [783, 308] width 206 height 14
drag, startPoint x: 792, startPoint y: 314, endPoint x: 670, endPoint y: 305, distance: 122.3
click at [670, 305] on div "**********" at bounding box center [784, 311] width 236 height 134
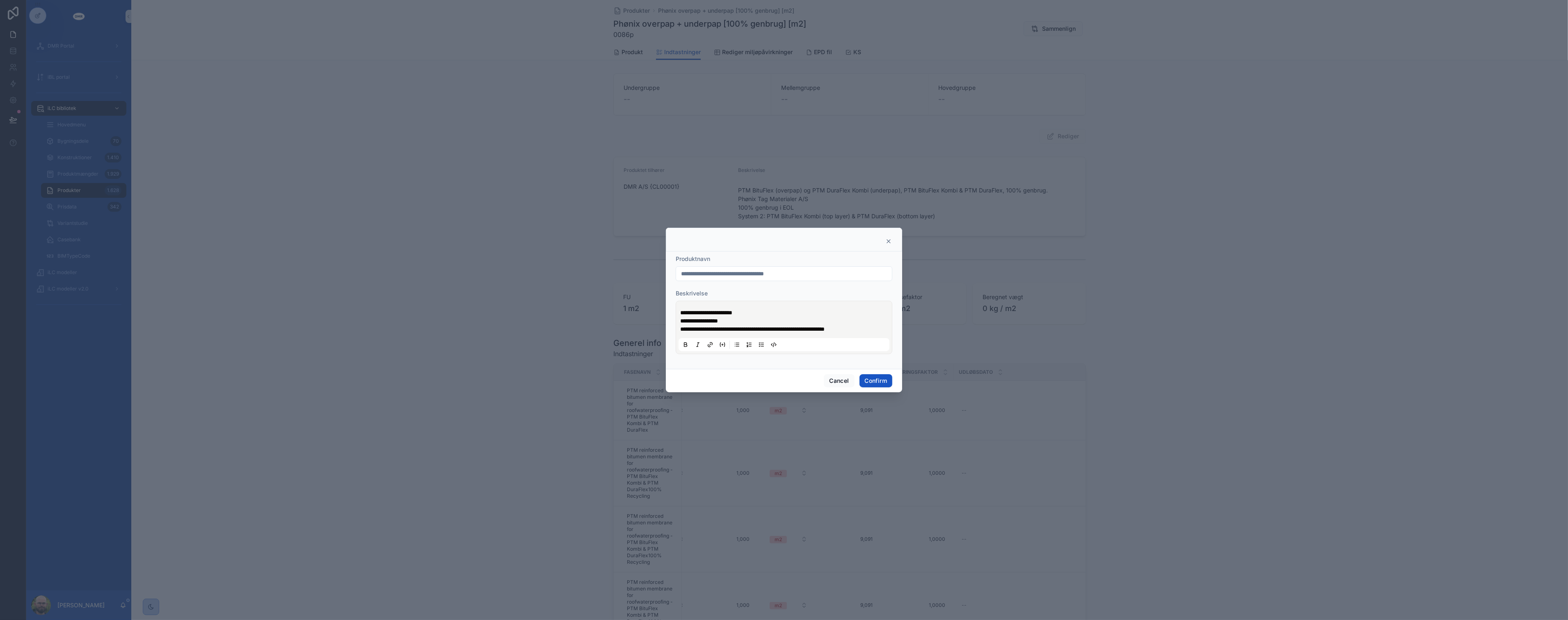
click at [755, 315] on p "**********" at bounding box center [785, 321] width 211 height 24
click at [878, 383] on button "Confirm" at bounding box center [876, 381] width 33 height 13
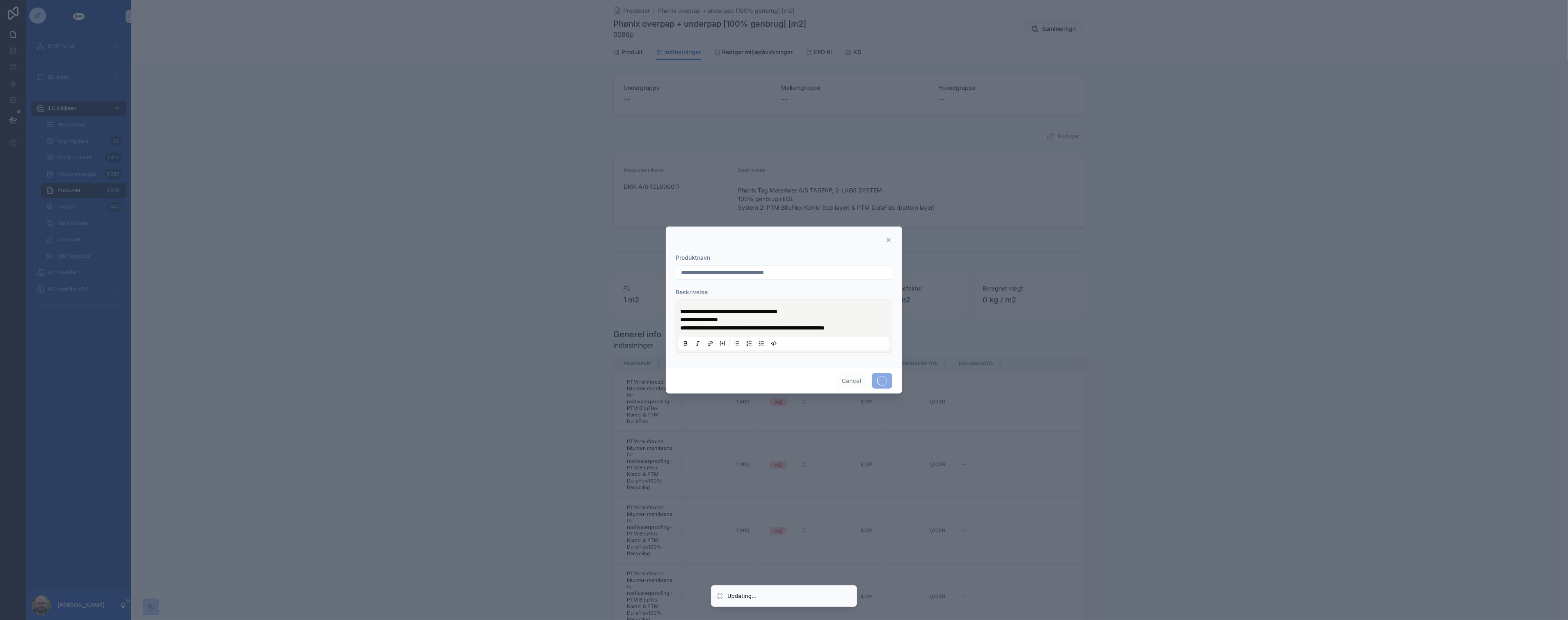
click at [1161, 392] on div at bounding box center [784, 310] width 1568 height 620
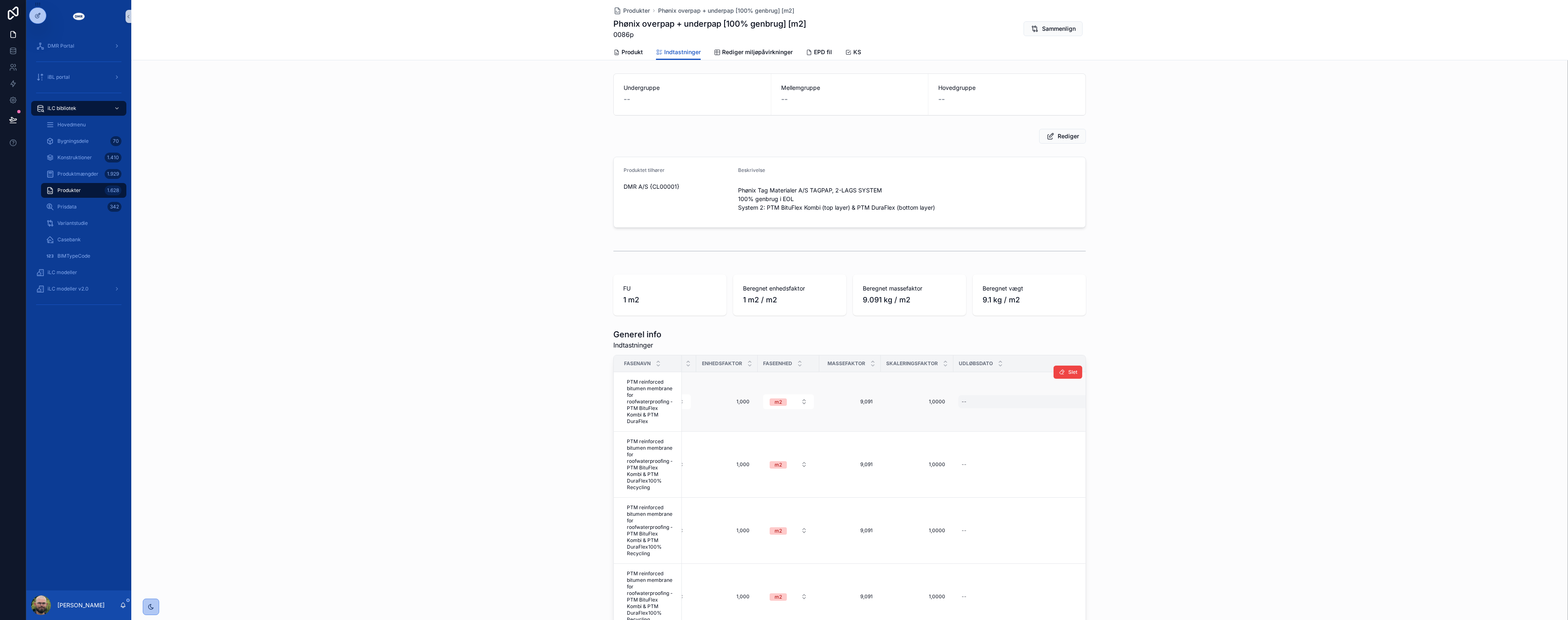
click at [971, 401] on div "--" at bounding box center [1023, 402] width 130 height 13
type input "*********"
click button "scrollable content" at bounding box center [1059, 409] width 10 height 10
click at [973, 458] on div "--" at bounding box center [1023, 465] width 130 height 13
type input "*********"
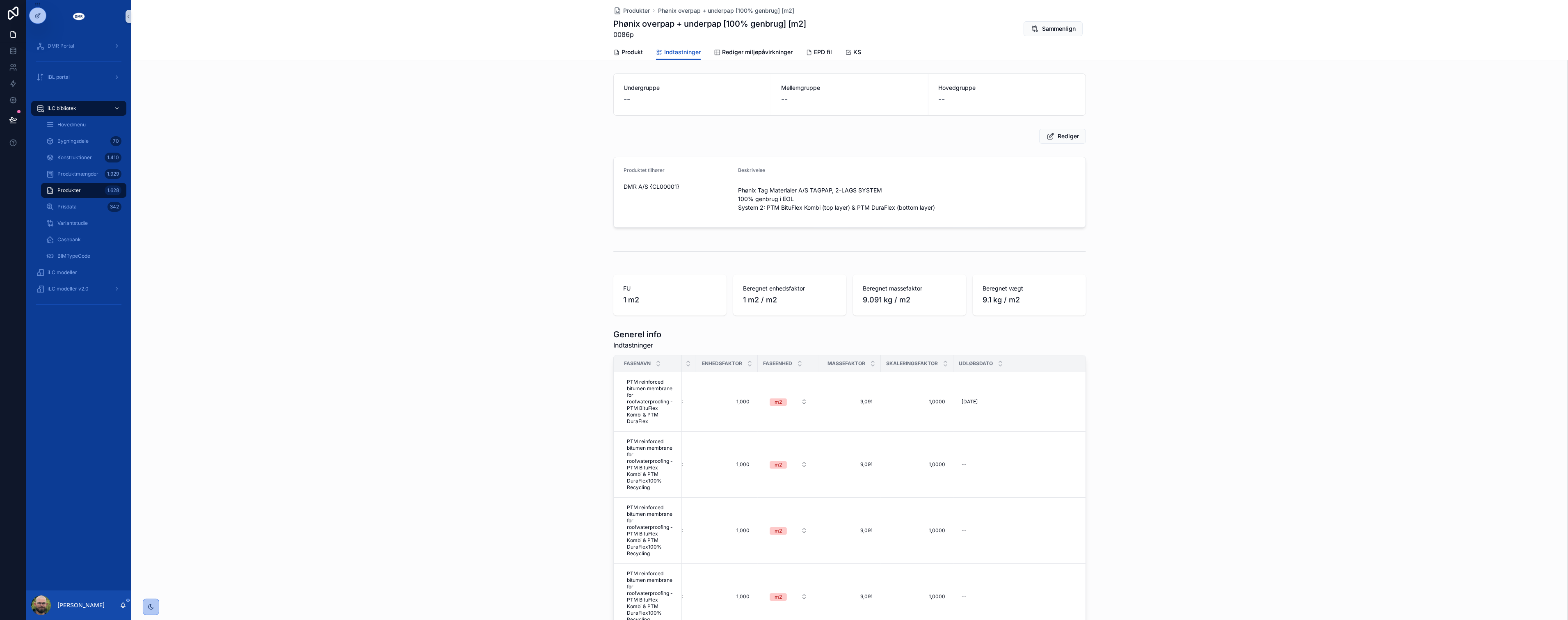
click at [1059, 469] on td "--" at bounding box center [1023, 465] width 141 height 66
click at [975, 463] on div "--" at bounding box center [1023, 465] width 130 height 13
click at [1058, 468] on icon "scrollable content" at bounding box center [1059, 468] width 7 height 7
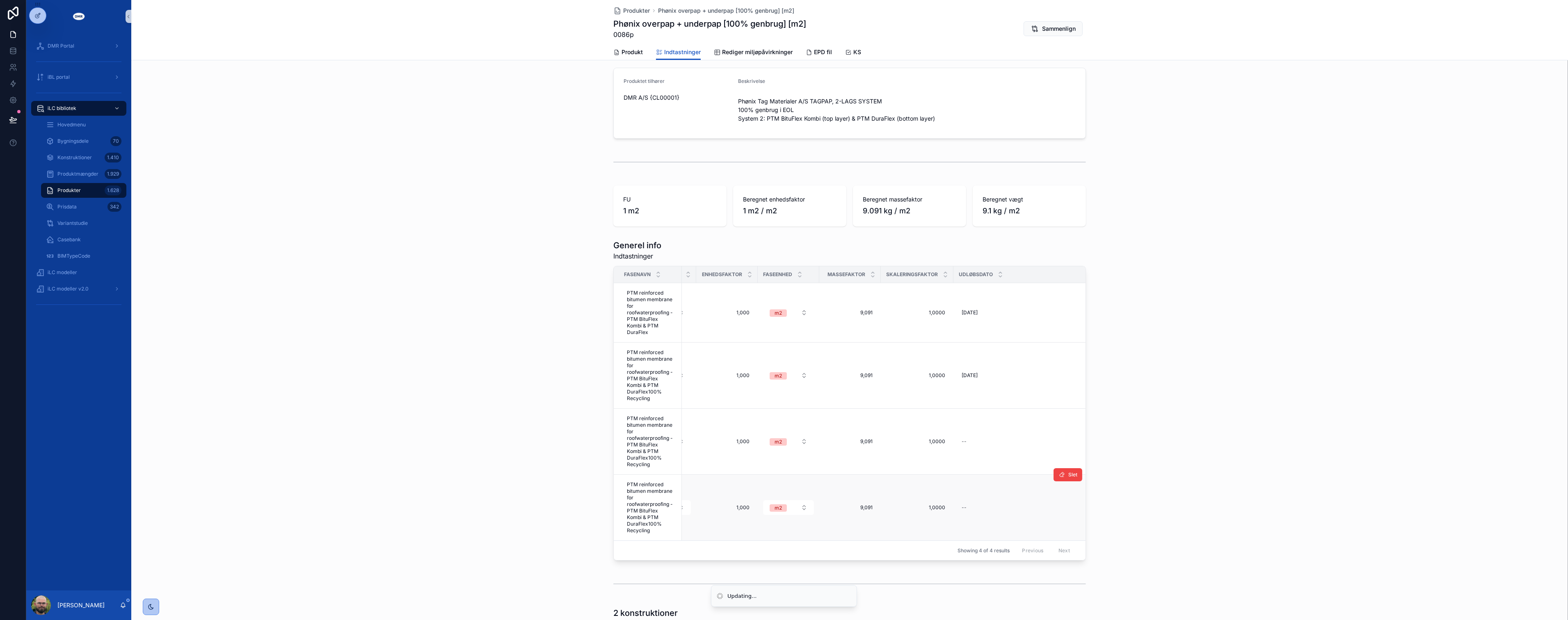
scroll to position [91, 0]
type input "*********"
click at [1059, 440] on icon "scrollable content" at bounding box center [1059, 443] width 7 height 7
click at [973, 499] on div "--" at bounding box center [1023, 506] width 130 height 13
type input "*********"
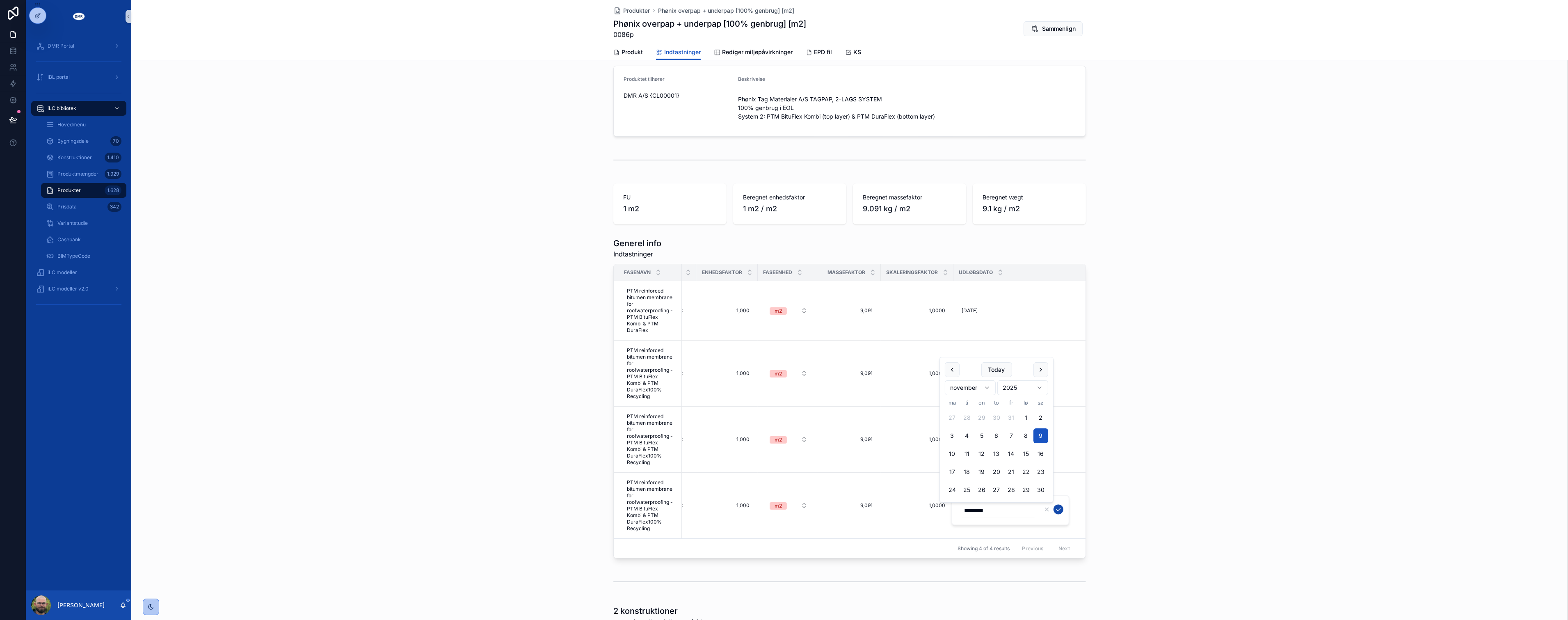
click at [1057, 508] on icon "scrollable content" at bounding box center [1059, 510] width 7 height 7
click at [1146, 493] on div "Generel info Indtastninger Fasenavn UID Fase Datatype EPD-standard Indikator-fa…" at bounding box center [850, 398] width 1437 height 328
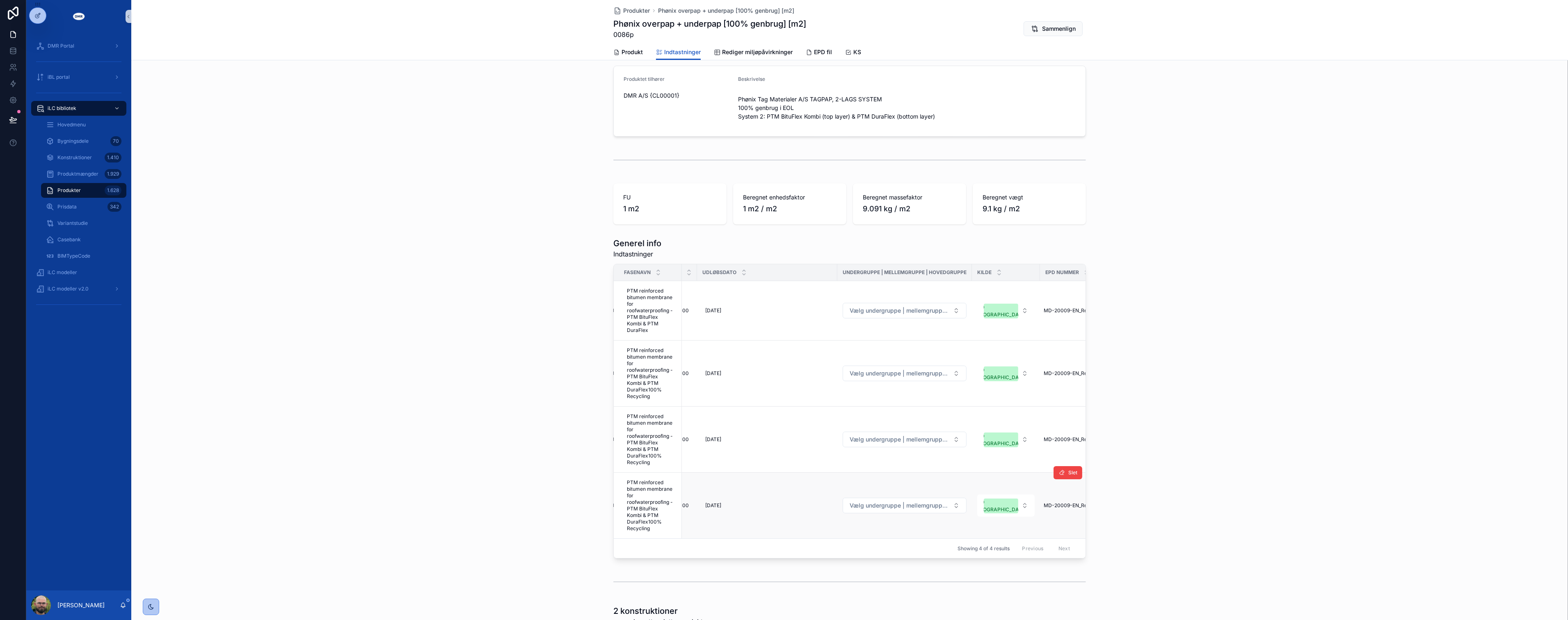
scroll to position [0, 683]
click at [882, 311] on span "Vælg undergruppe | mellemgruppe | hovedgruppe" at bounding box center [884, 310] width 100 height 8
type input "*****"
click at [877, 342] on span "Tagpap | Tagmembraner | Plast" at bounding box center [870, 340] width 86 height 8
click at [867, 370] on span "Vælg undergruppe | mellemgruppe | hovedgruppe" at bounding box center [884, 373] width 100 height 8
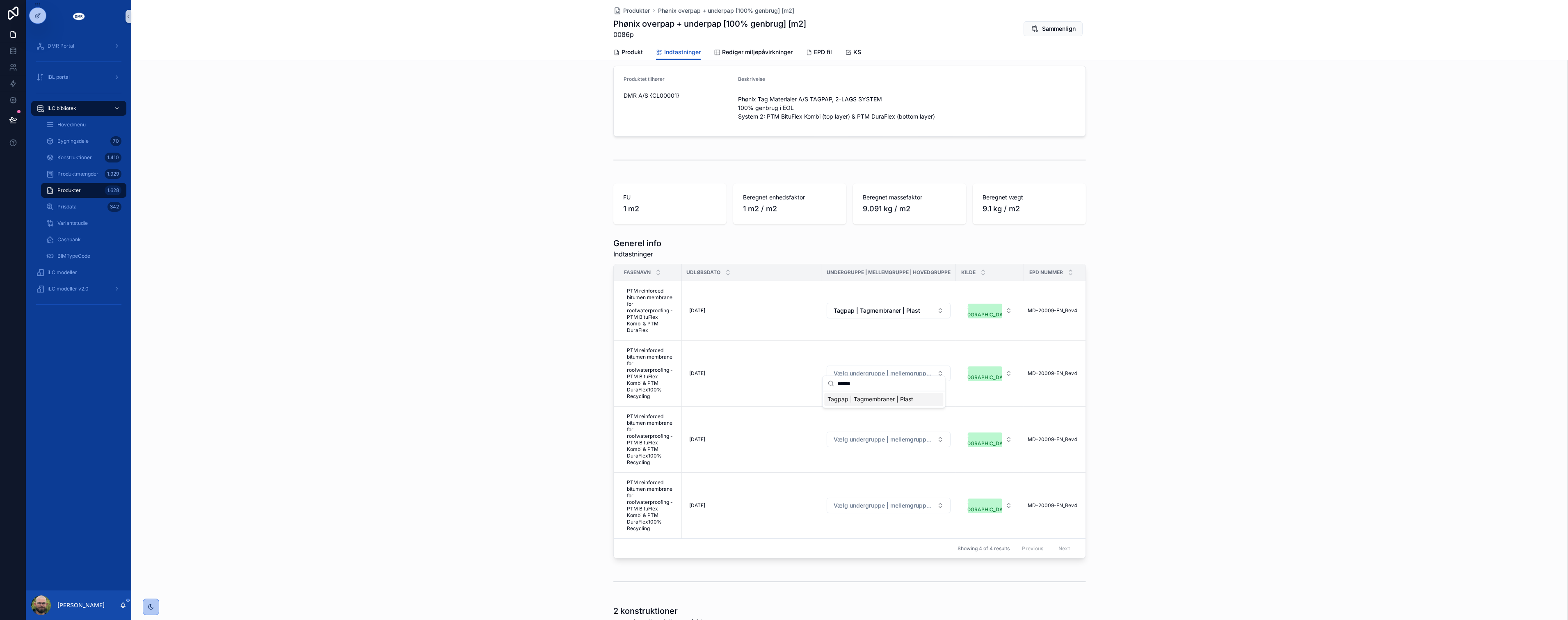
type input "******"
click at [866, 404] on div "Tagpap | Tagmembraner | Plast" at bounding box center [883, 400] width 119 height 13
click at [867, 435] on span "Vælg undergruppe | mellemgruppe | hovedgruppe" at bounding box center [884, 439] width 100 height 8
type input "*****"
click at [864, 435] on span "Vælg undergruppe | mellemgruppe | hovedgruppe" at bounding box center [884, 439] width 100 height 8
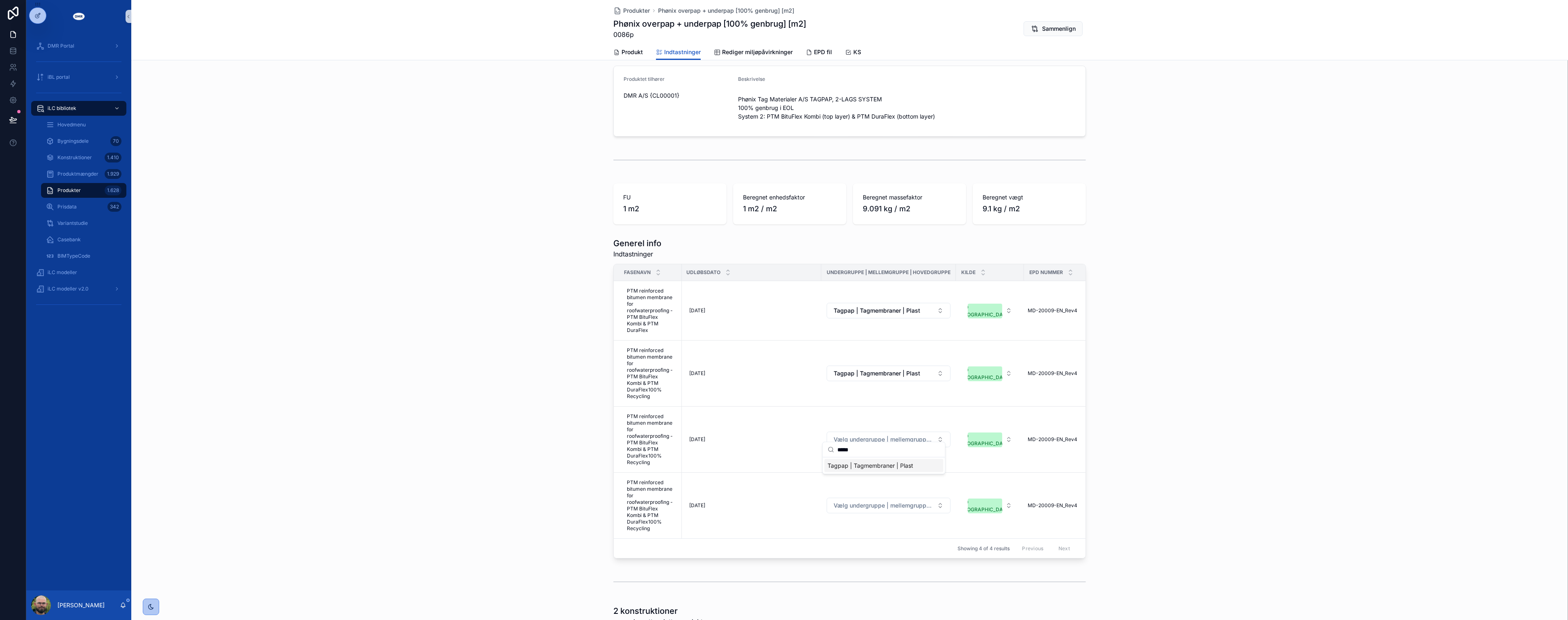
type input "*****"
click at [861, 465] on span "Tagpap | Tagmembraner | Plast" at bounding box center [870, 465] width 86 height 8
click at [864, 503] on button "Vælg undergruppe | mellemgruppe | hovedgruppe" at bounding box center [889, 506] width 124 height 16
type input "**"
click at [868, 505] on button "Vælg undergruppe | mellemgruppe | hovedgruppe" at bounding box center [889, 506] width 124 height 16
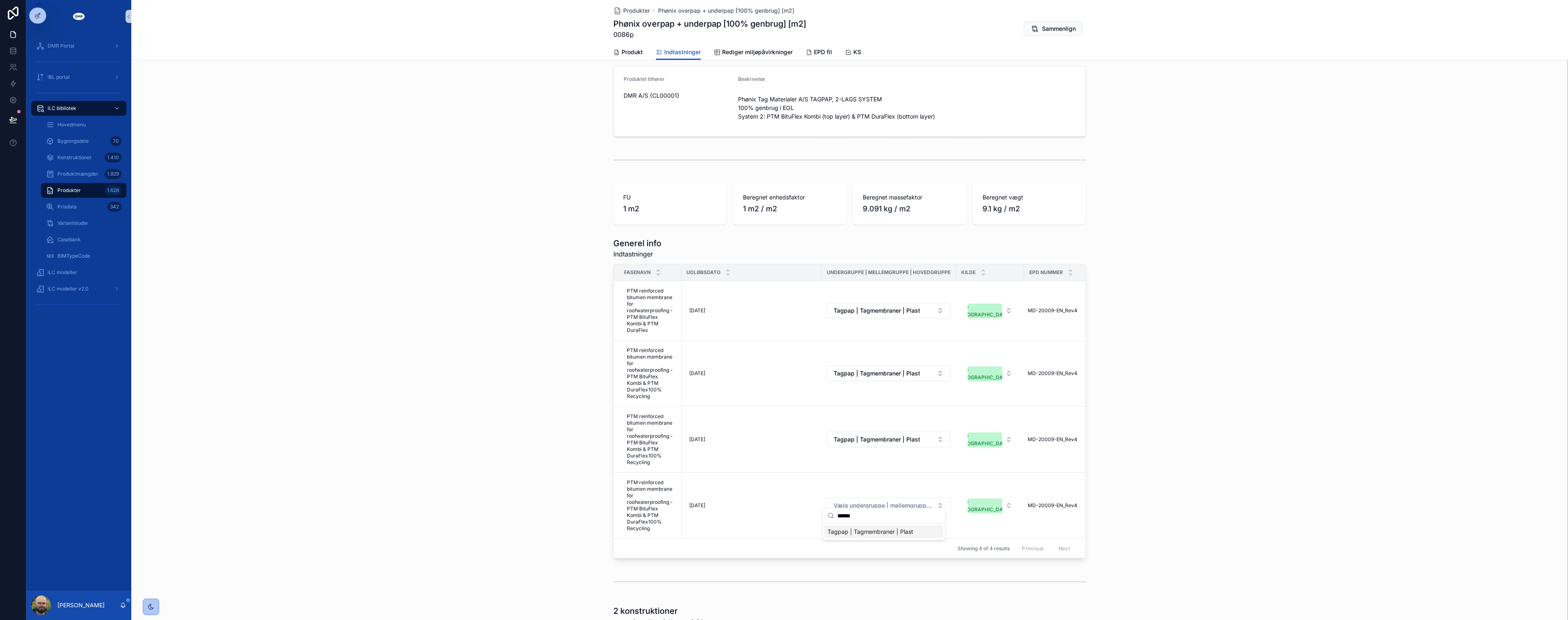
type input "******"
click at [863, 532] on span "Tagpap | Tagmembraner | Plast" at bounding box center [870, 532] width 86 height 8
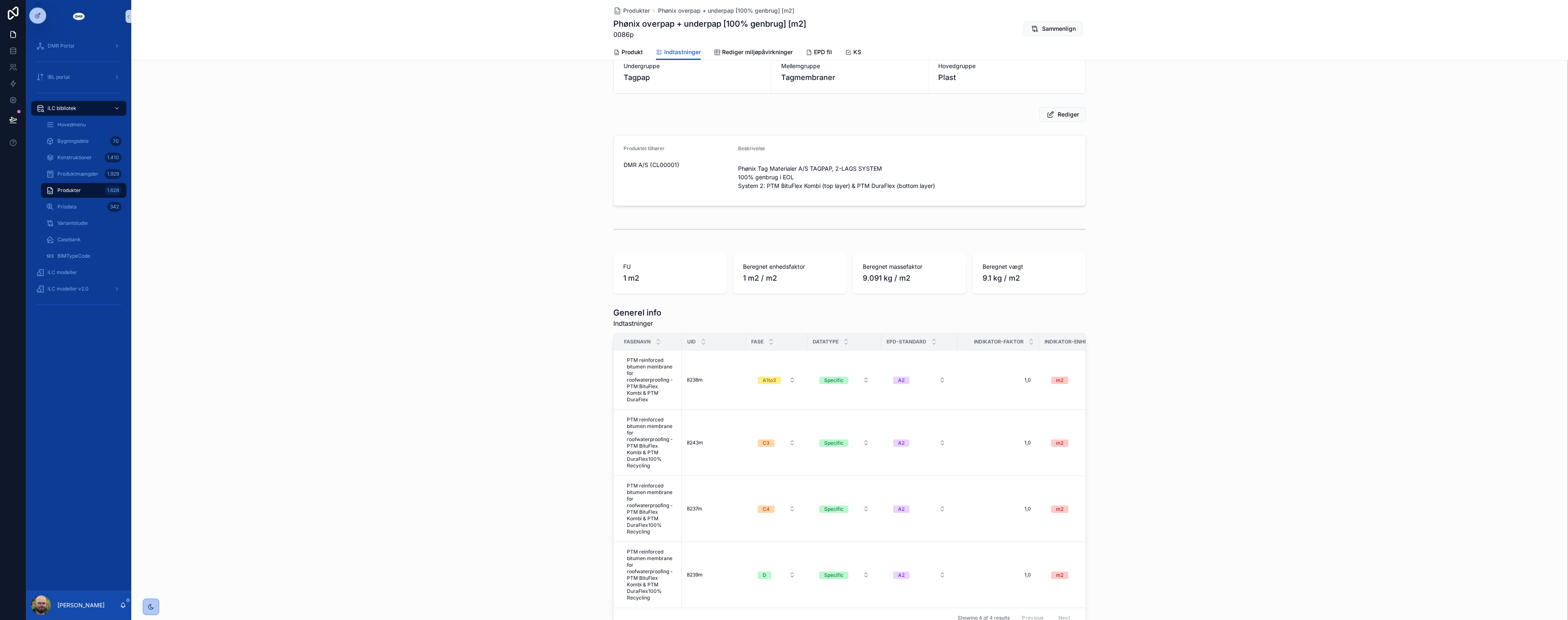
scroll to position [0, 0]
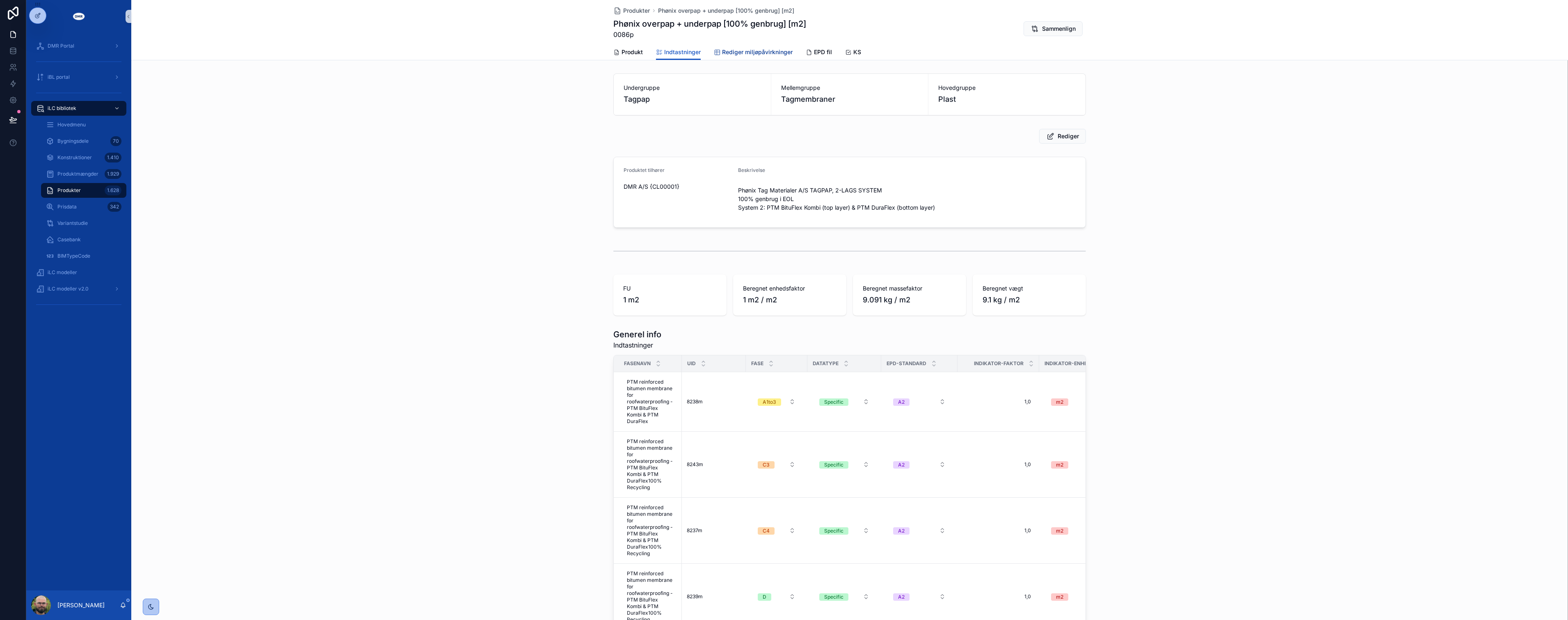
click at [735, 56] on link "Rediger miljøpåvirkninger" at bounding box center [753, 52] width 79 height 16
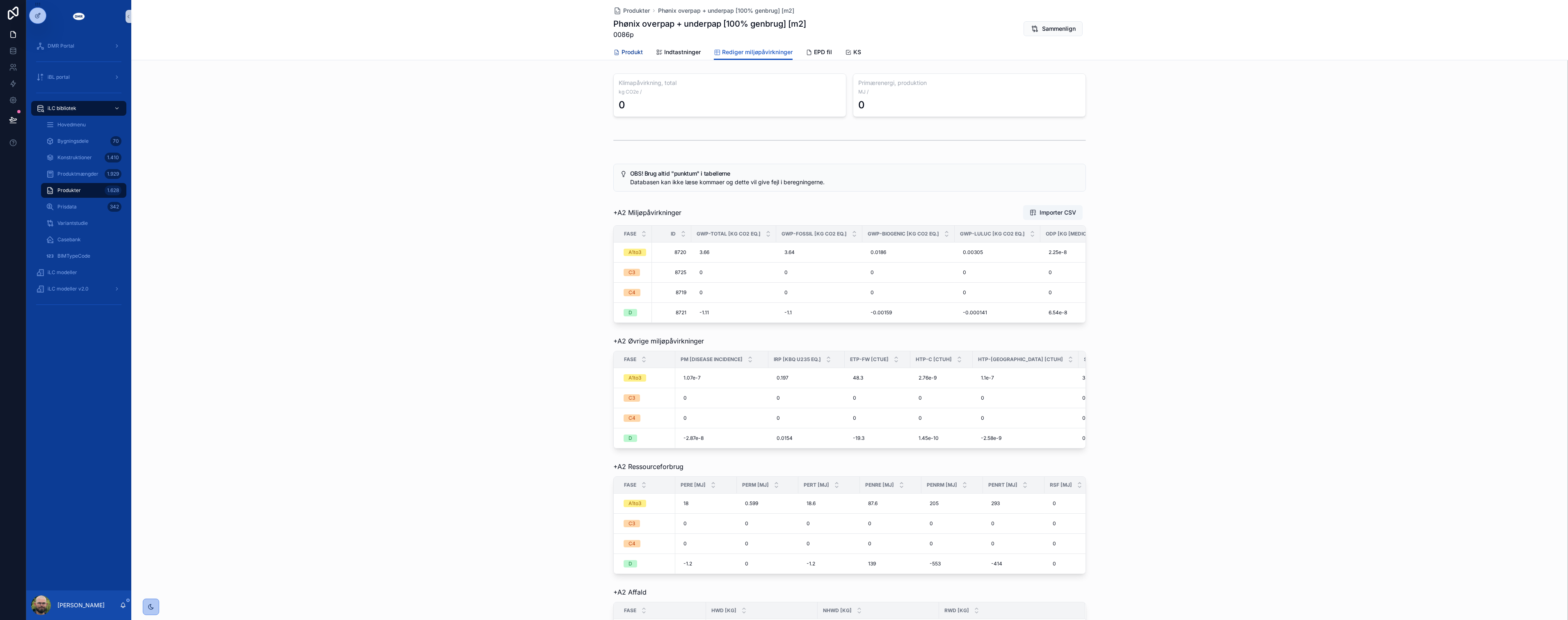
click at [635, 46] on link "Produkt" at bounding box center [628, 52] width 30 height 16
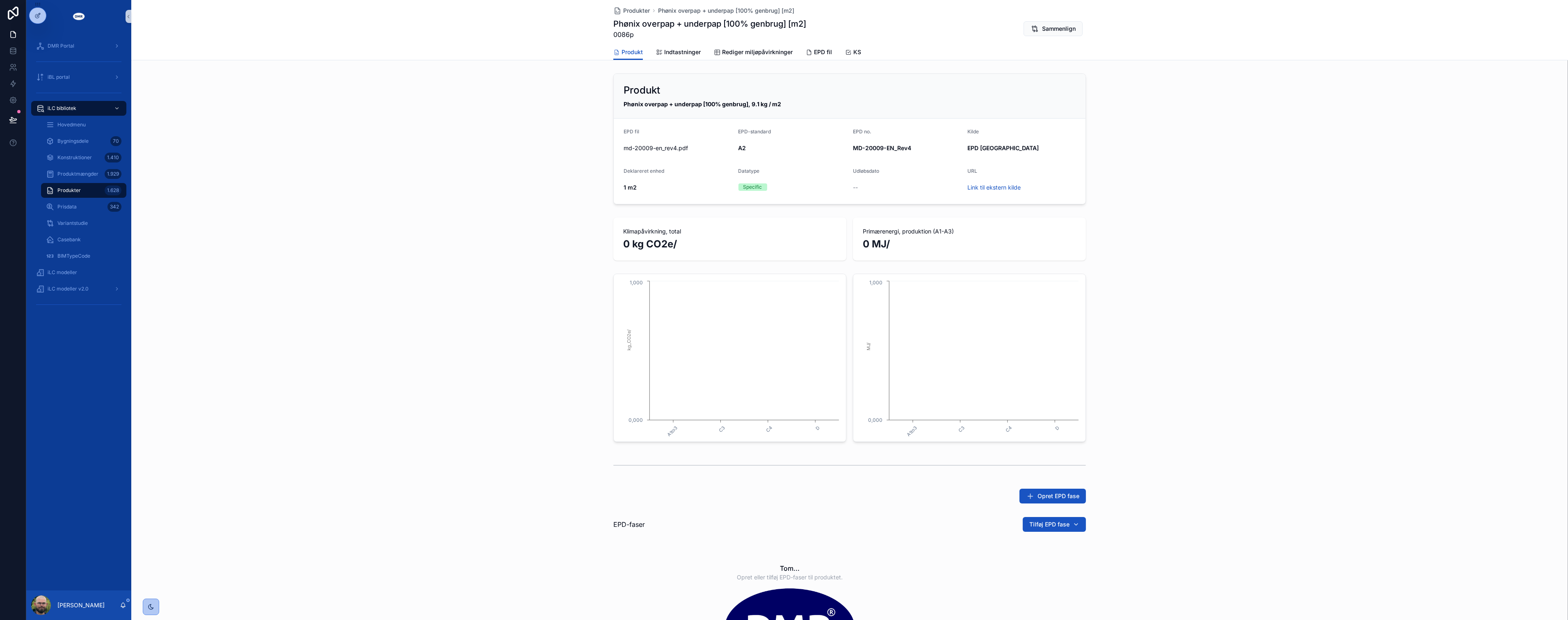
click at [558, 178] on div "Produkt Phønix overpap + underpap [100% genbrug], 9.1 kg / m2 EPD fil md-20009-…" at bounding box center [850, 139] width 1437 height 138
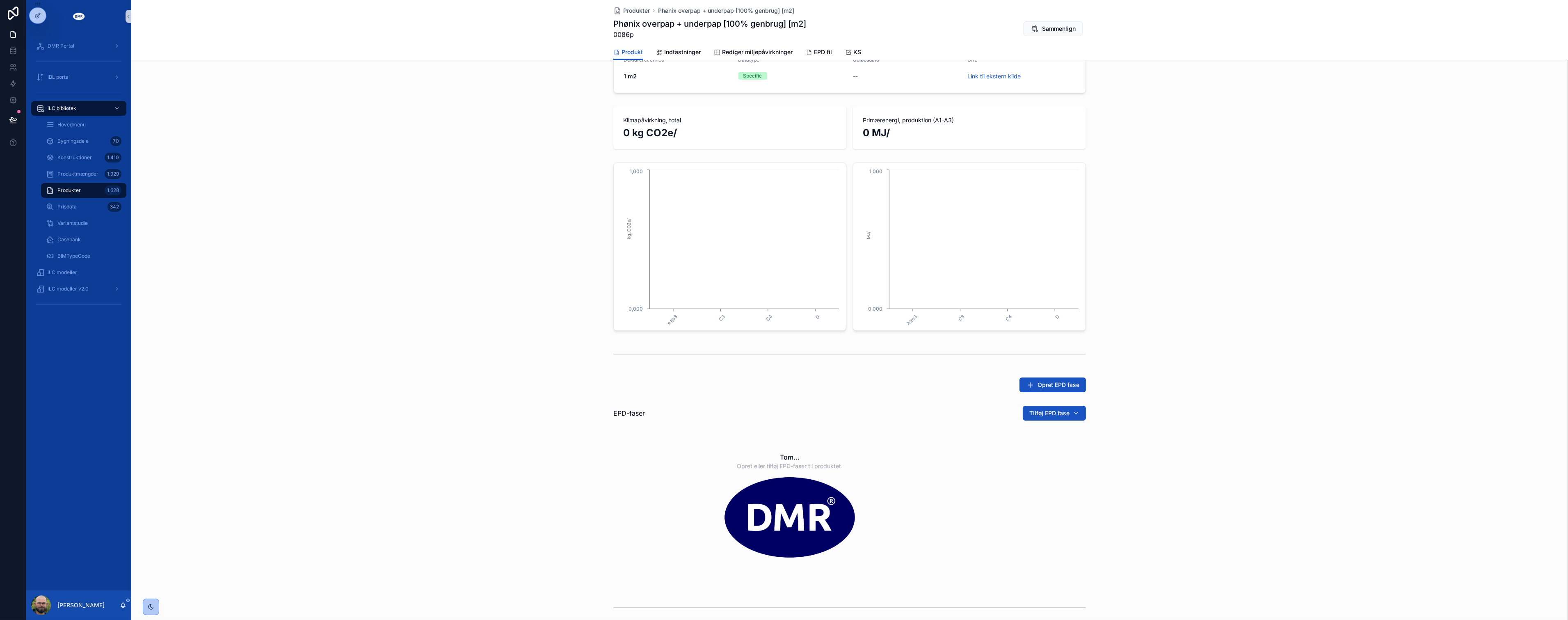
scroll to position [192, 0]
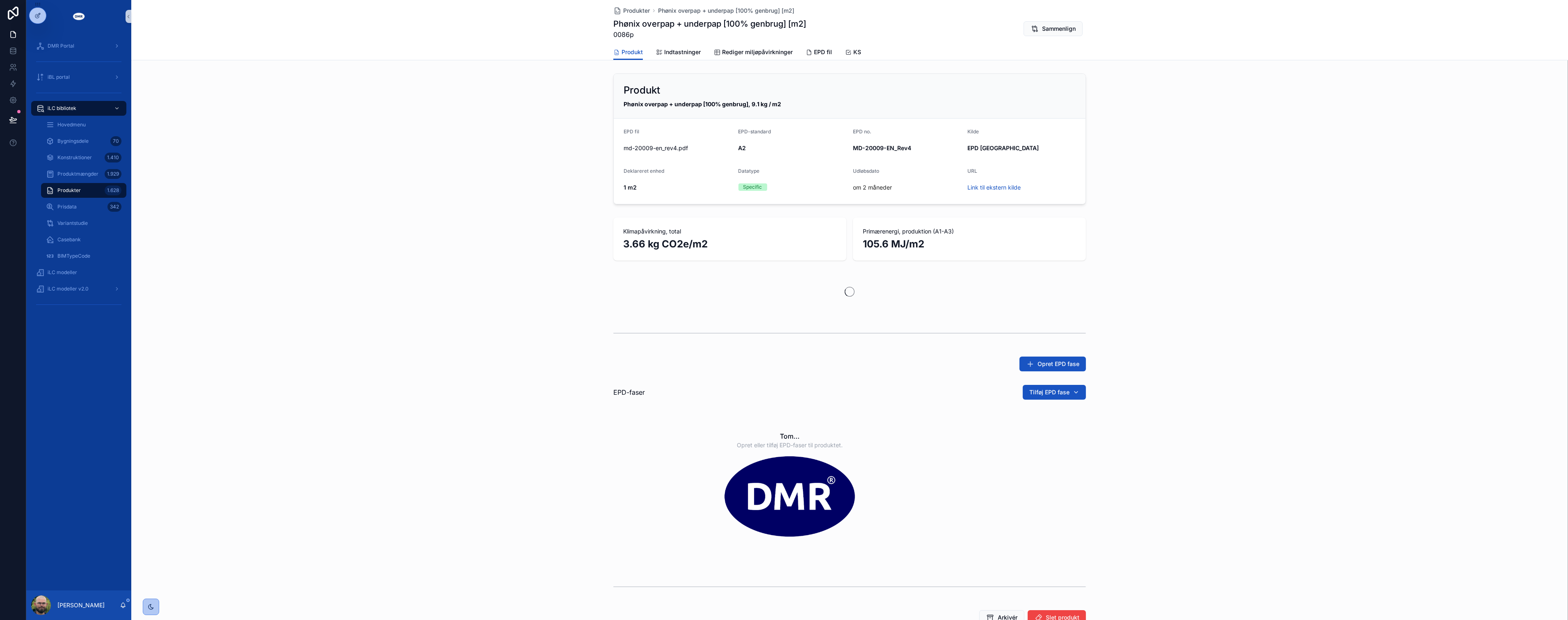
click at [569, 161] on div "Produkt Phønix overpap + underpap [100% genbrug], 9.1 kg / m2 EPD fil md-20009-…" at bounding box center [850, 139] width 1437 height 138
click at [1300, 160] on div "Produkt Phønix overpap + underpap [100% genbrug], 9.1 kg / m2 EPD fil md-20009-…" at bounding box center [850, 139] width 1437 height 138
